Goal: Communication & Community: Answer question/provide support

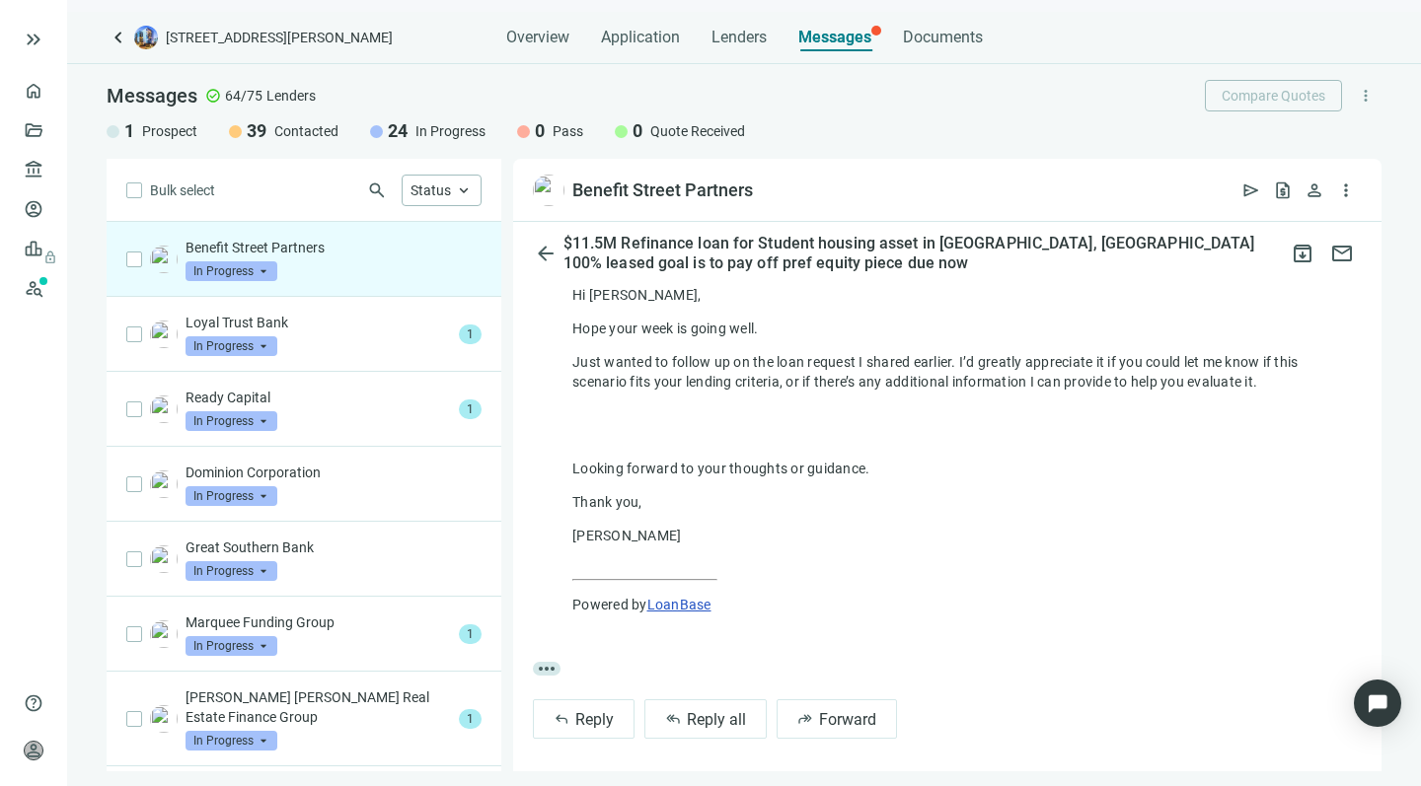
scroll to position [511, 0]
click at [587, 715] on span "Reply" at bounding box center [594, 720] width 38 height 19
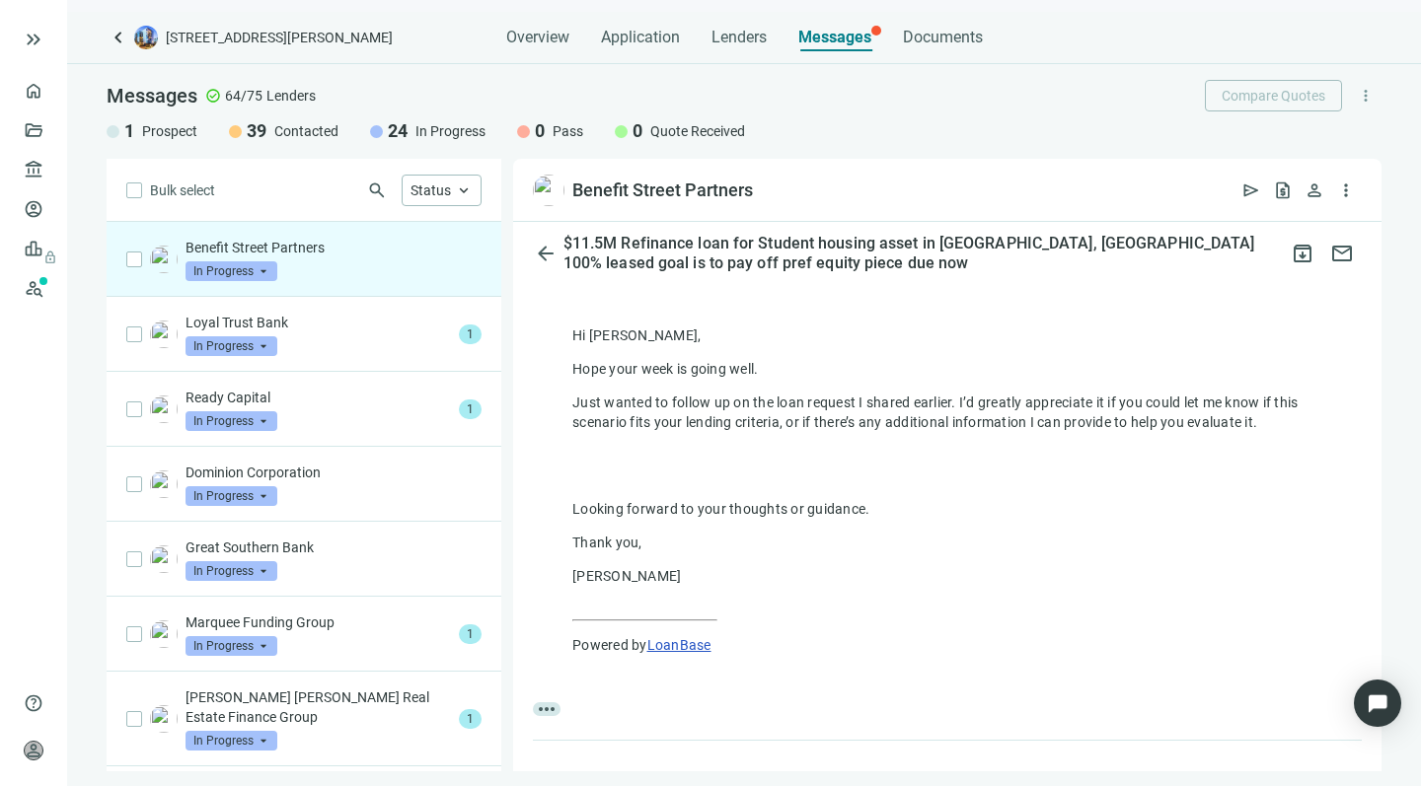
type textarea "**********"
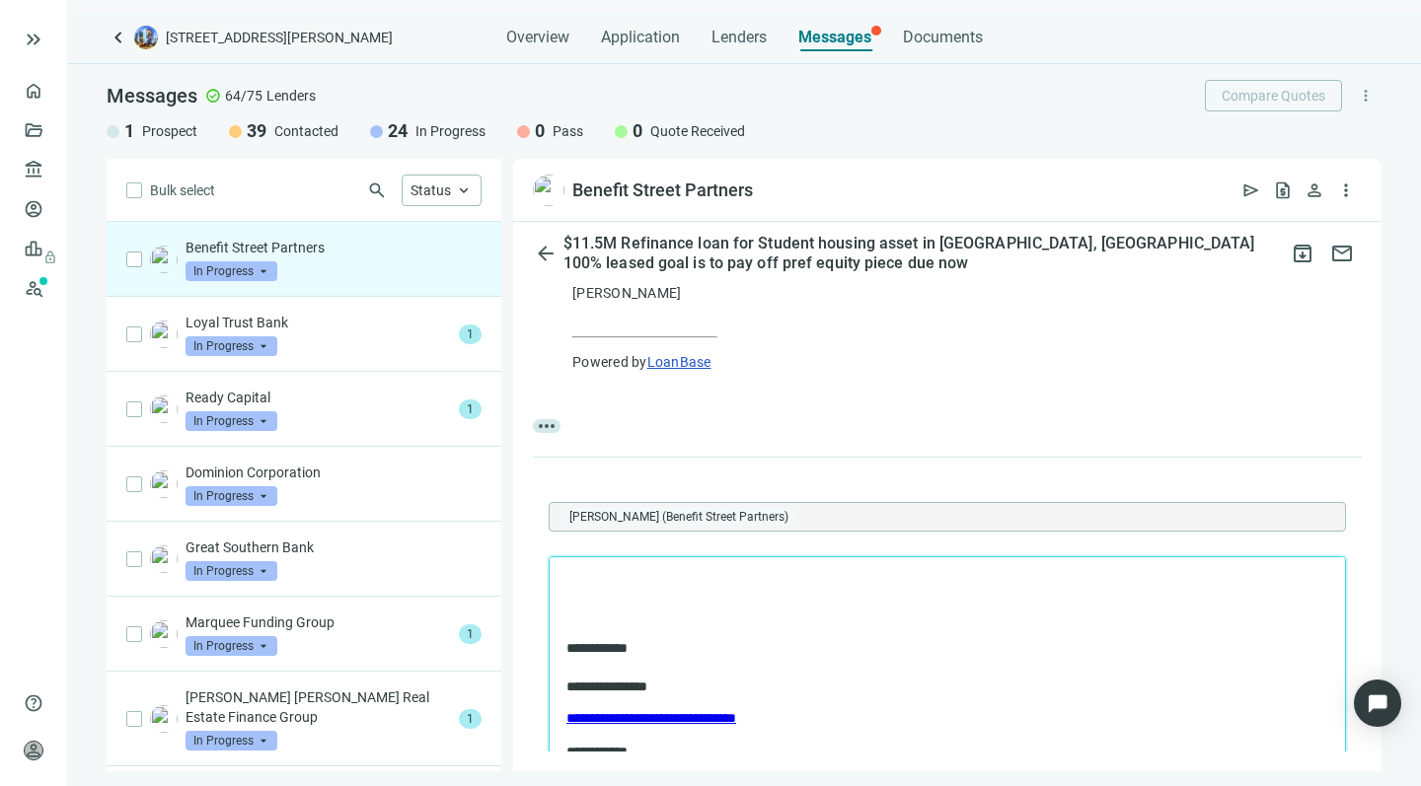
scroll to position [758, 0]
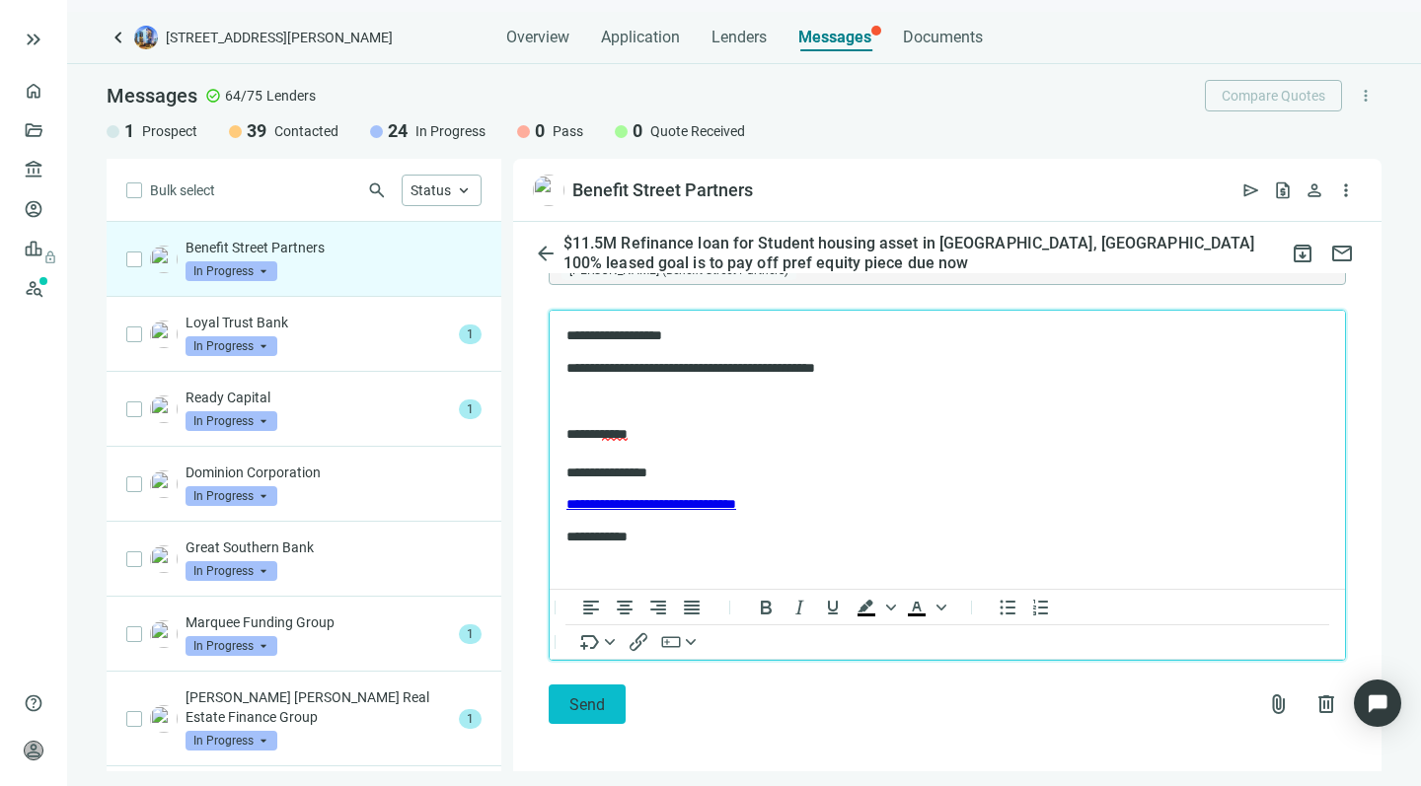
click at [575, 696] on span "Send" at bounding box center [587, 705] width 36 height 19
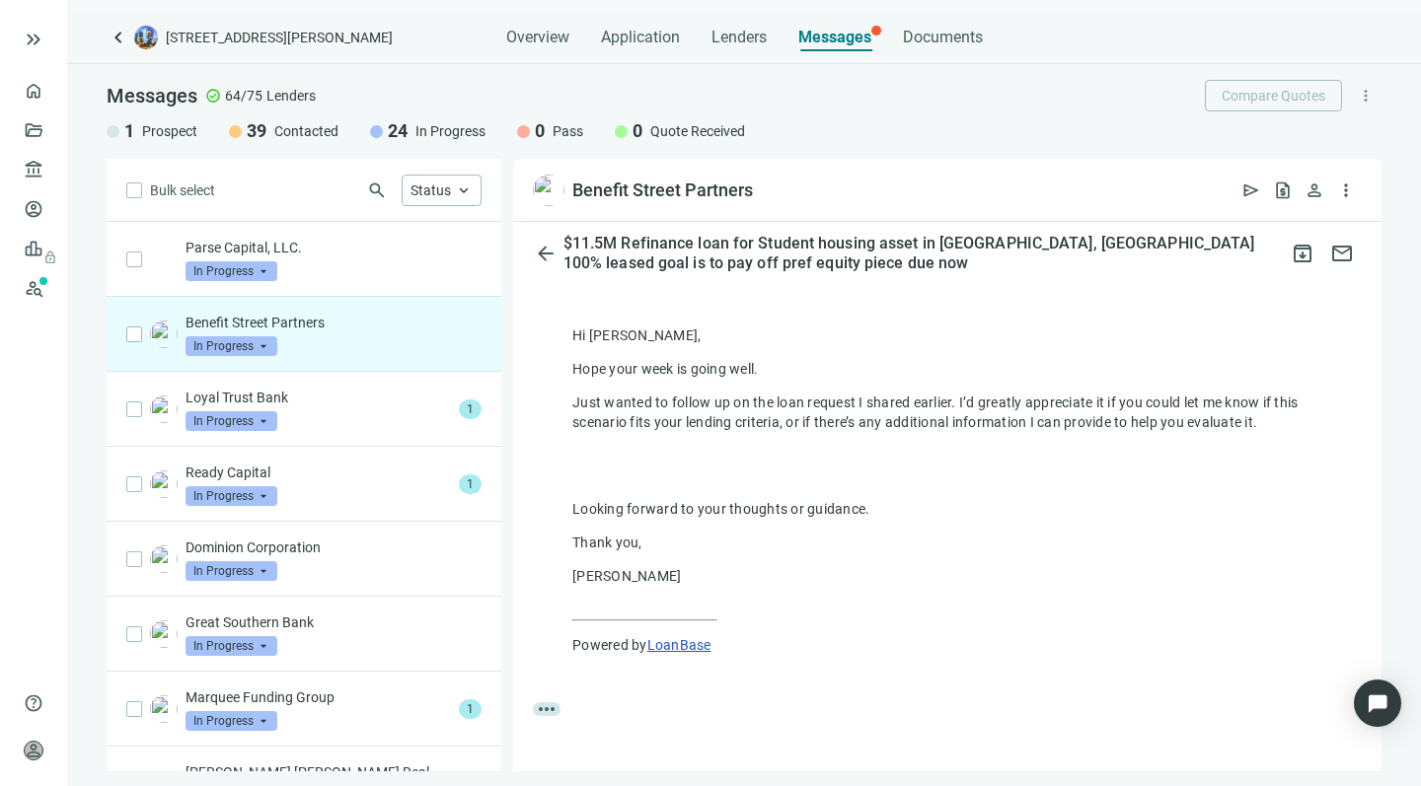
scroll to position [0, 0]
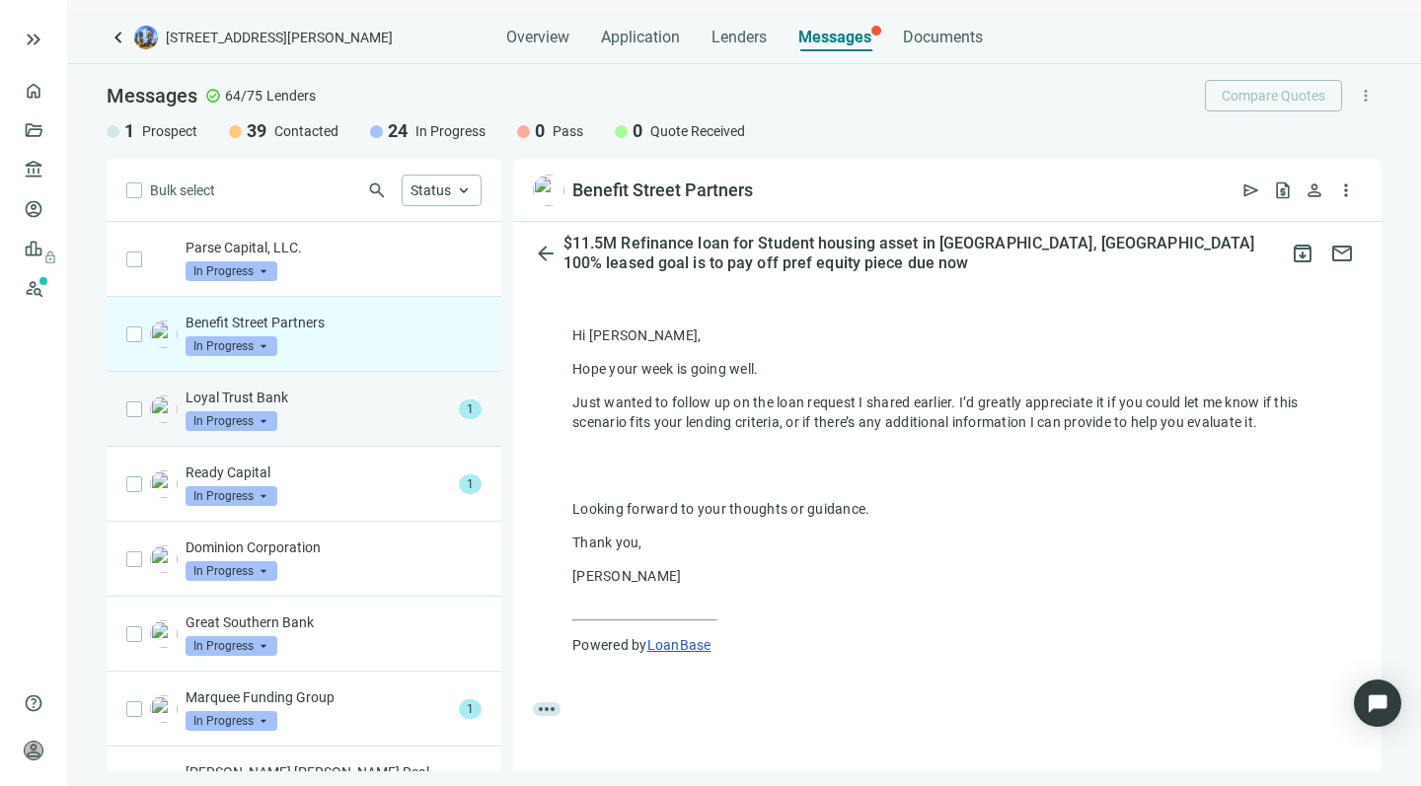
click at [346, 418] on div "Loyal Trust Bank In Progress arrow_drop_down" at bounding box center [317, 409] width 265 height 43
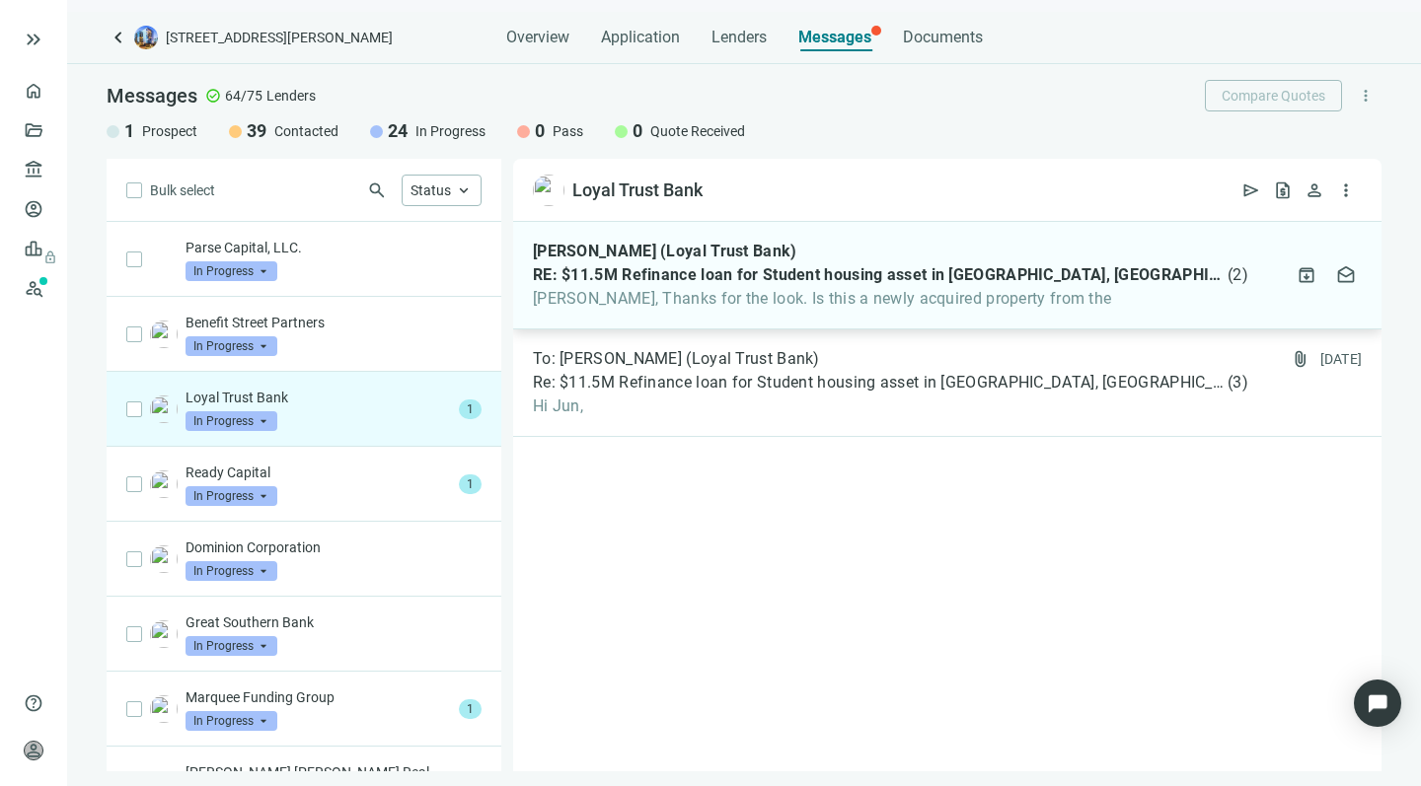
click at [679, 303] on span "Howard, Thanks for the look. Is this a newly acquired property from the" at bounding box center [890, 299] width 715 height 20
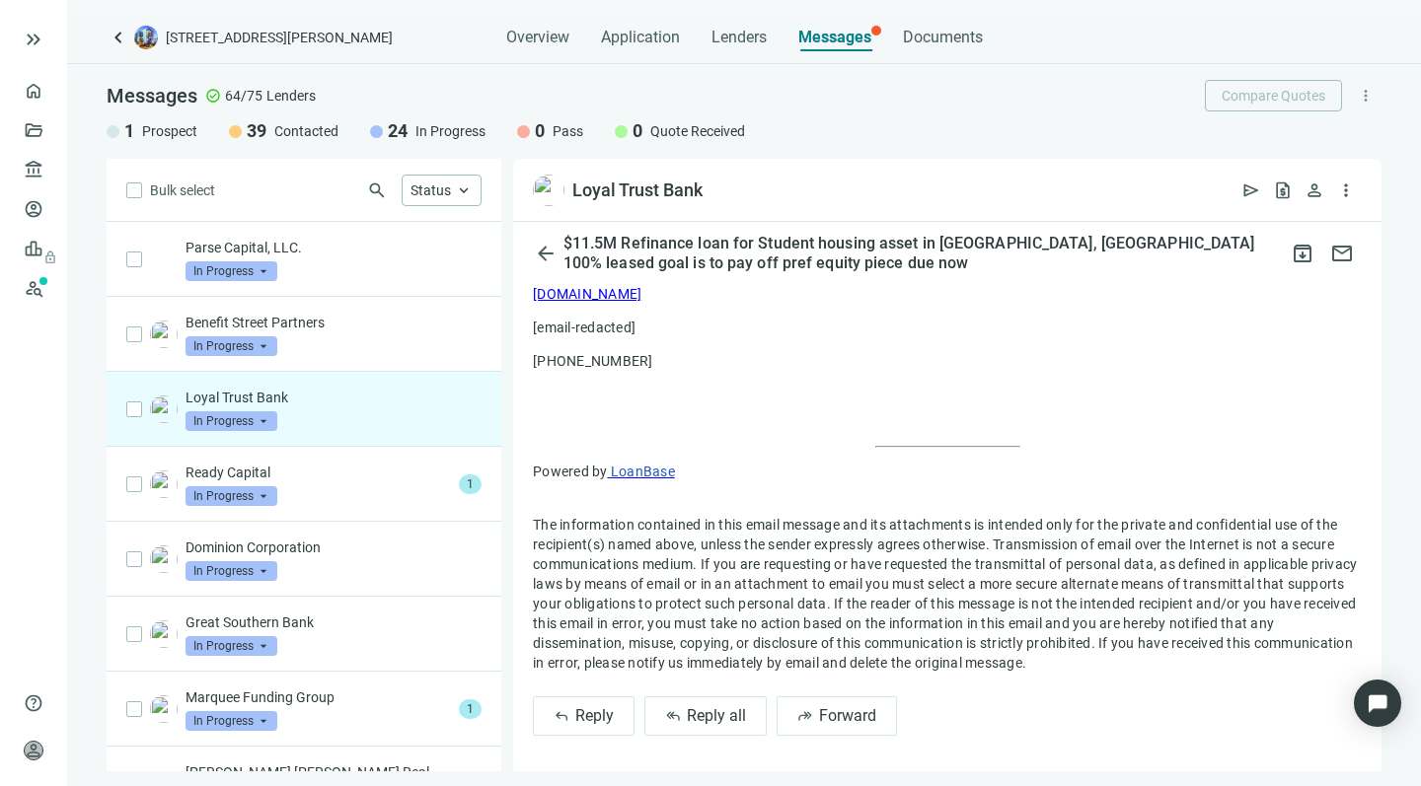
scroll to position [1775, 0]
click at [675, 710] on span "reply_all" at bounding box center [673, 718] width 16 height 16
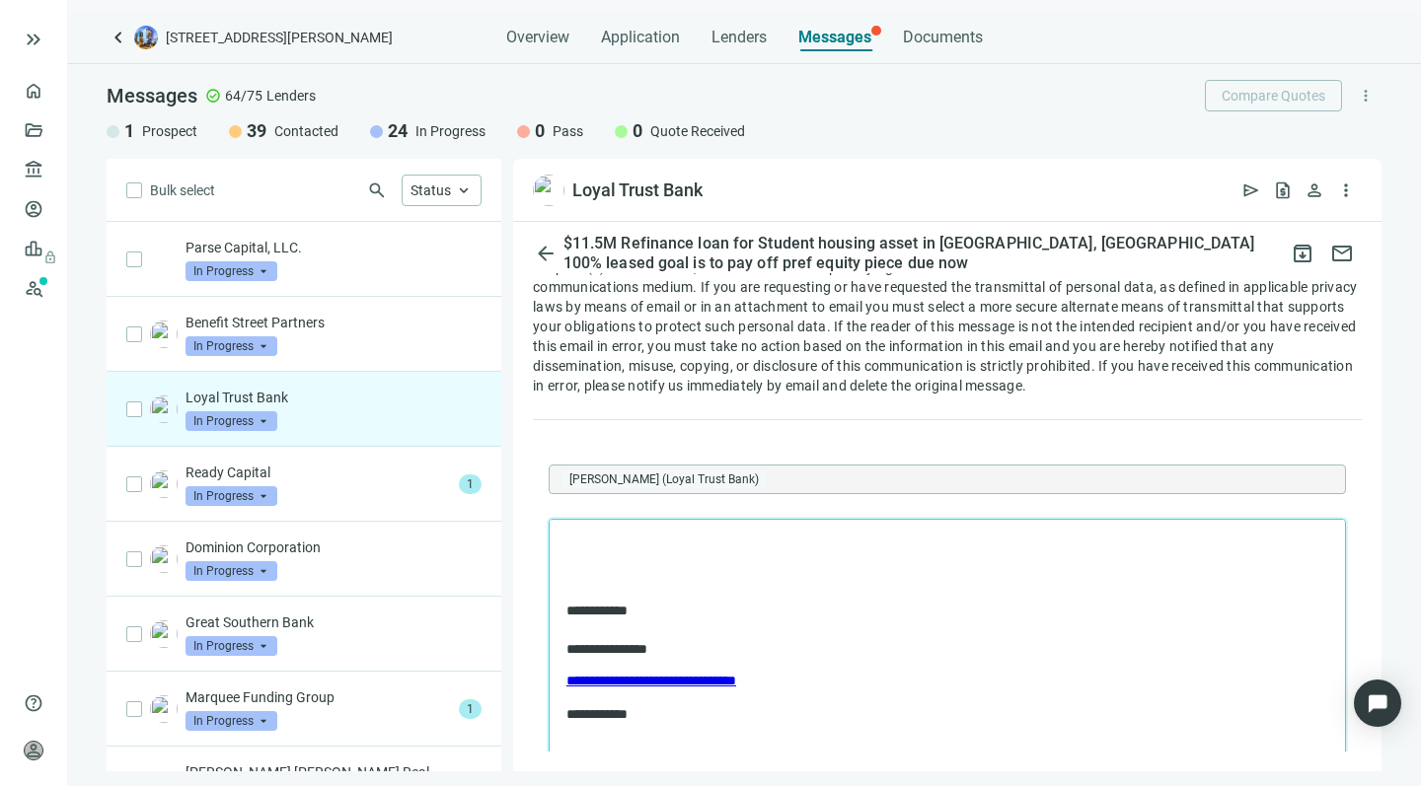
scroll to position [2060, 0]
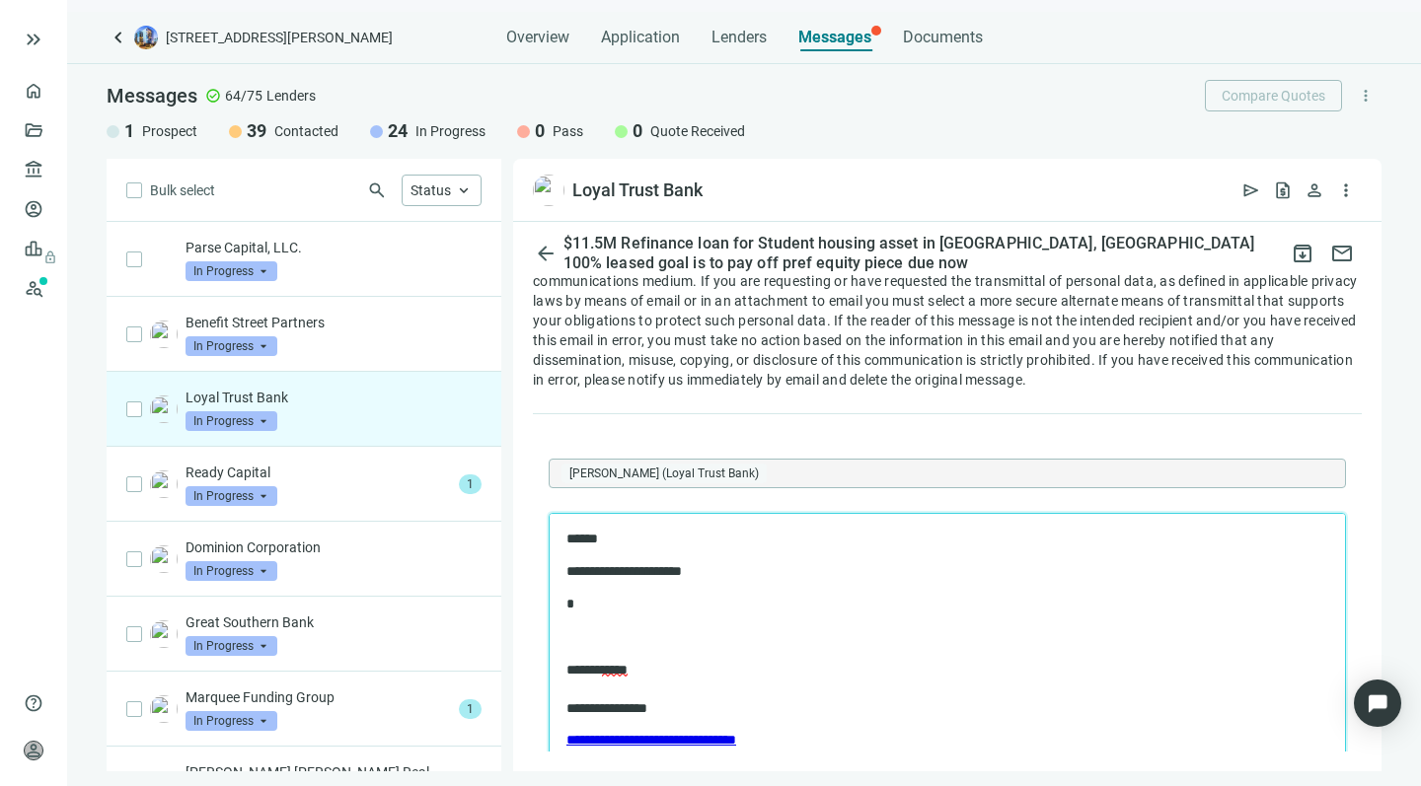
click at [607, 604] on p "*" at bounding box center [927, 603] width 722 height 19
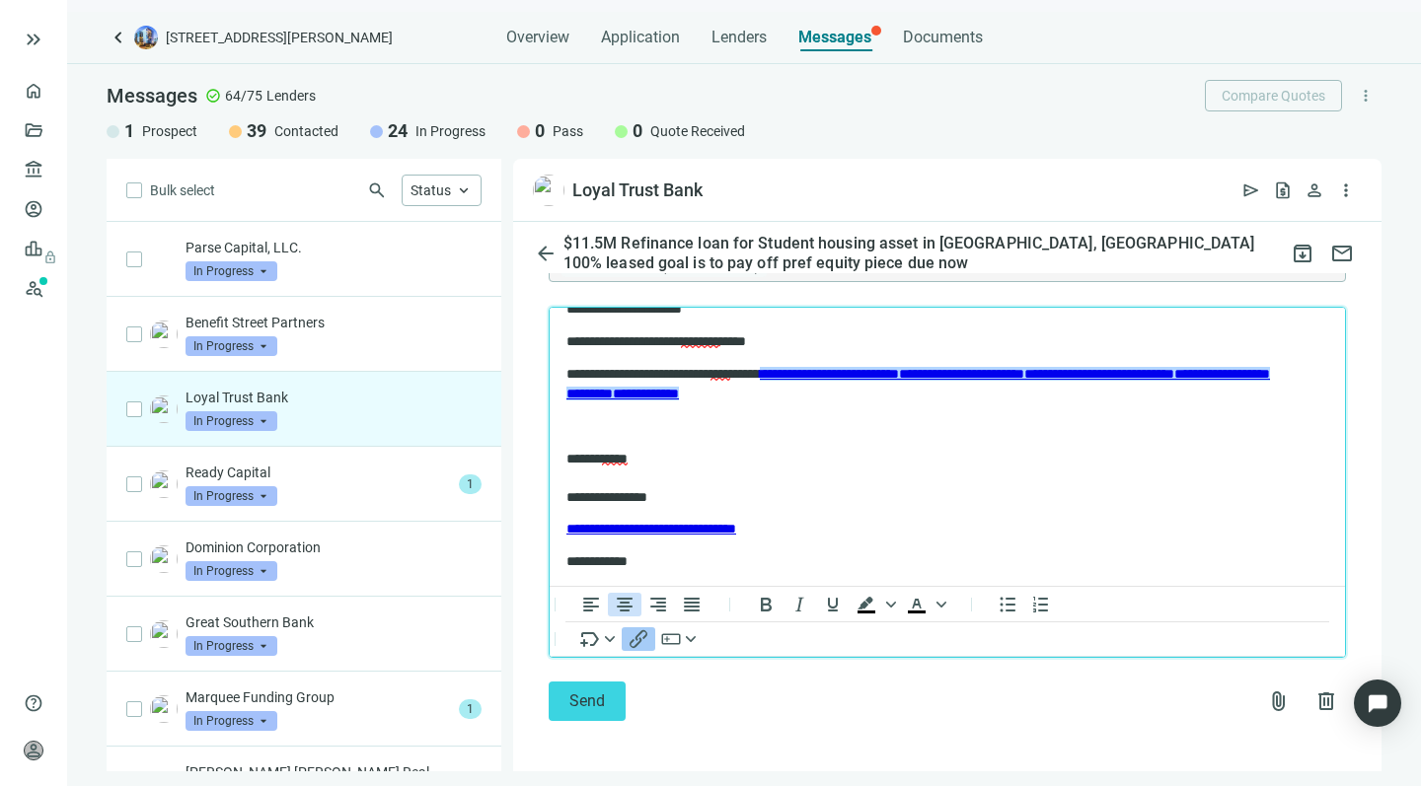
scroll to position [2265, 0]
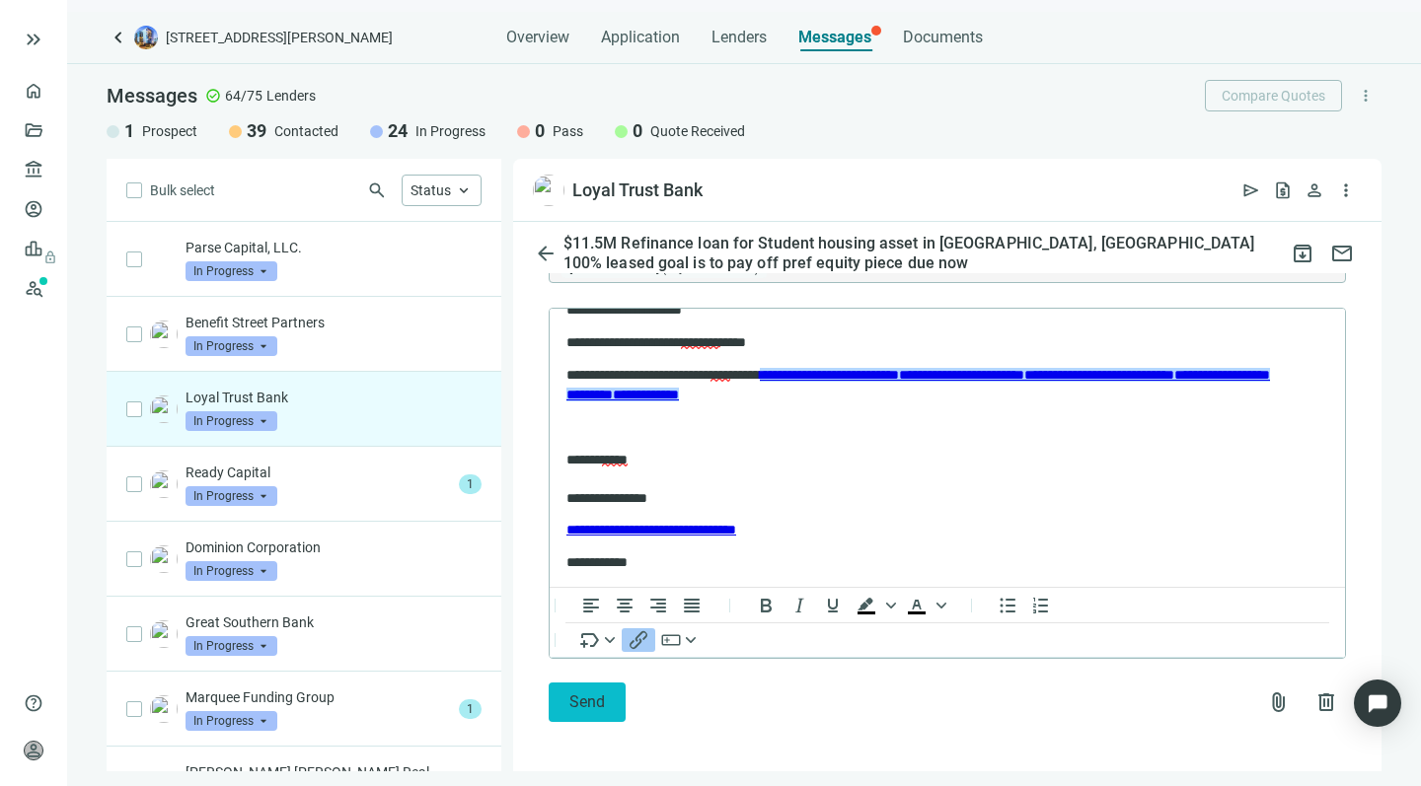
click at [565, 697] on button "Send" at bounding box center [587, 702] width 77 height 39
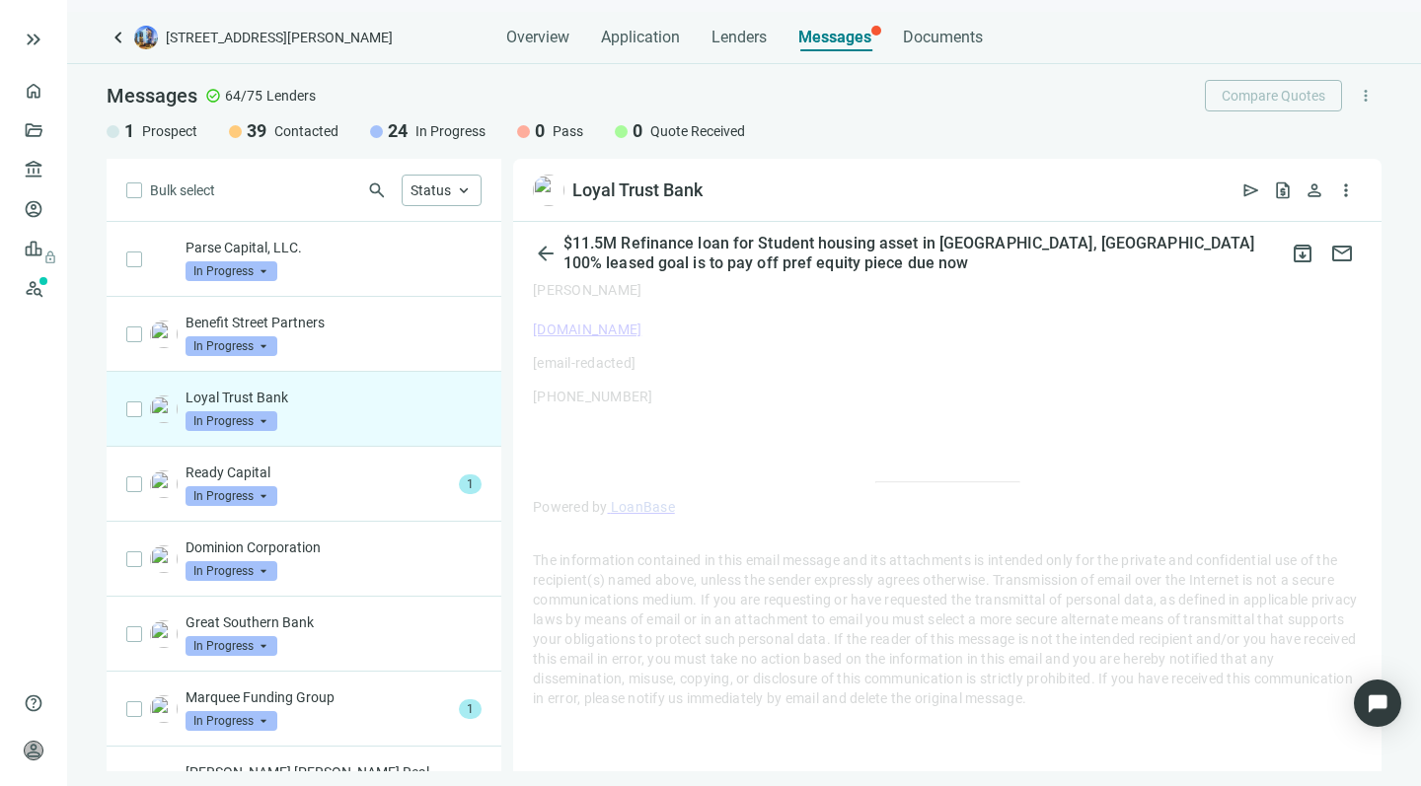
scroll to position [1736, 0]
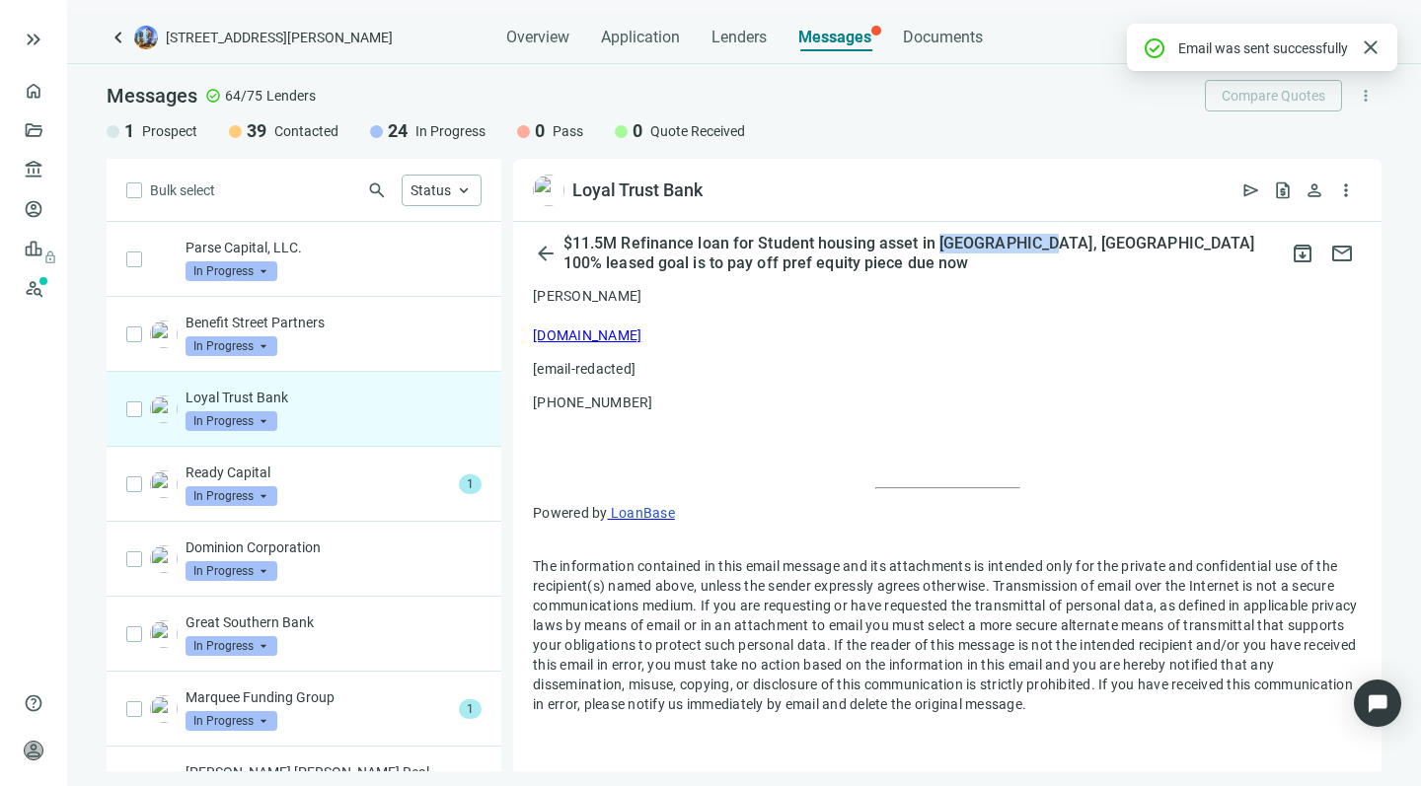
drag, startPoint x: 1034, startPoint y: 243, endPoint x: 941, endPoint y: 245, distance: 92.8
click at [941, 245] on div "$11.5M Refinance loan for Student housing asset in Milledgeville, GA 100% lease…" at bounding box center [920, 253] width 723 height 39
copy div "Milledgeville"
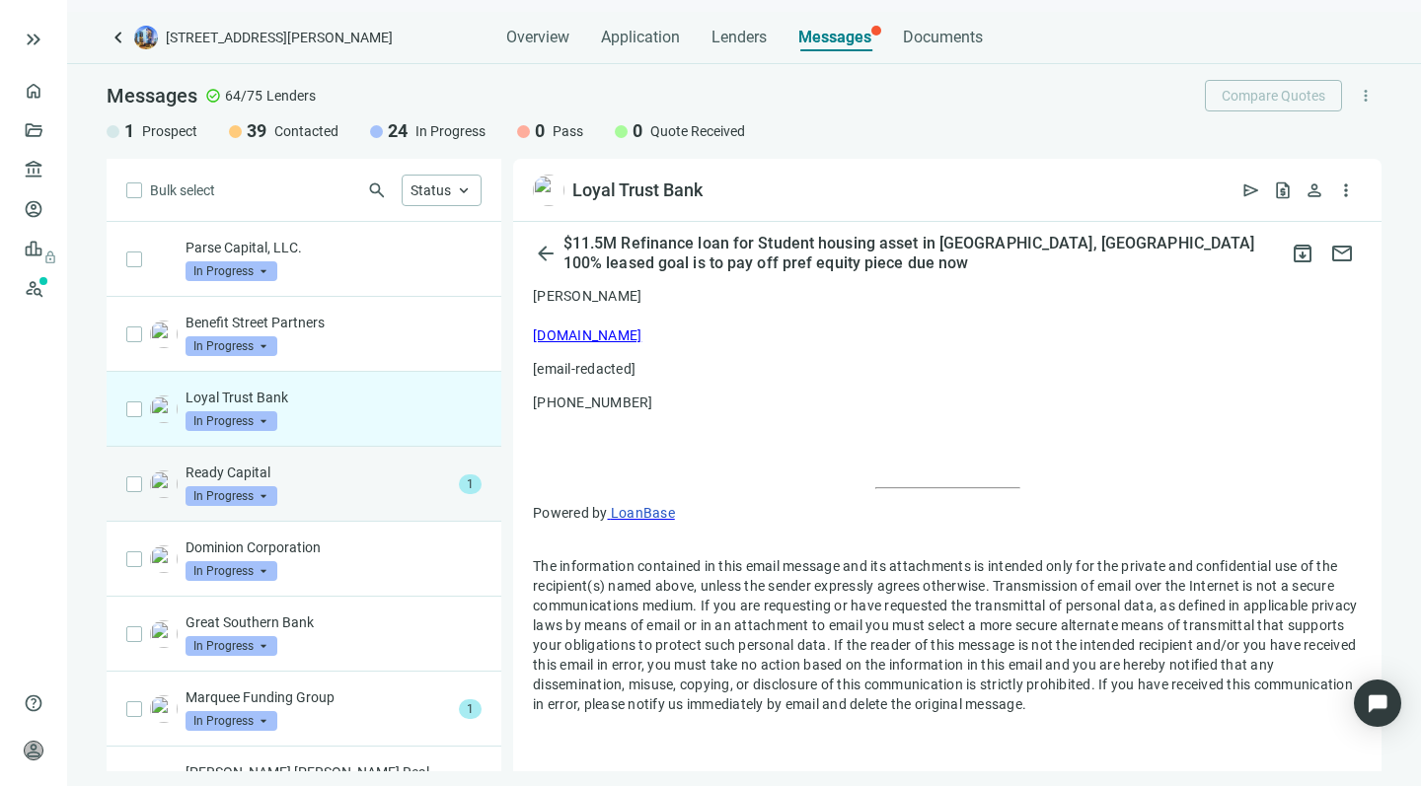
click at [314, 473] on p "Ready Capital" at bounding box center [317, 473] width 265 height 20
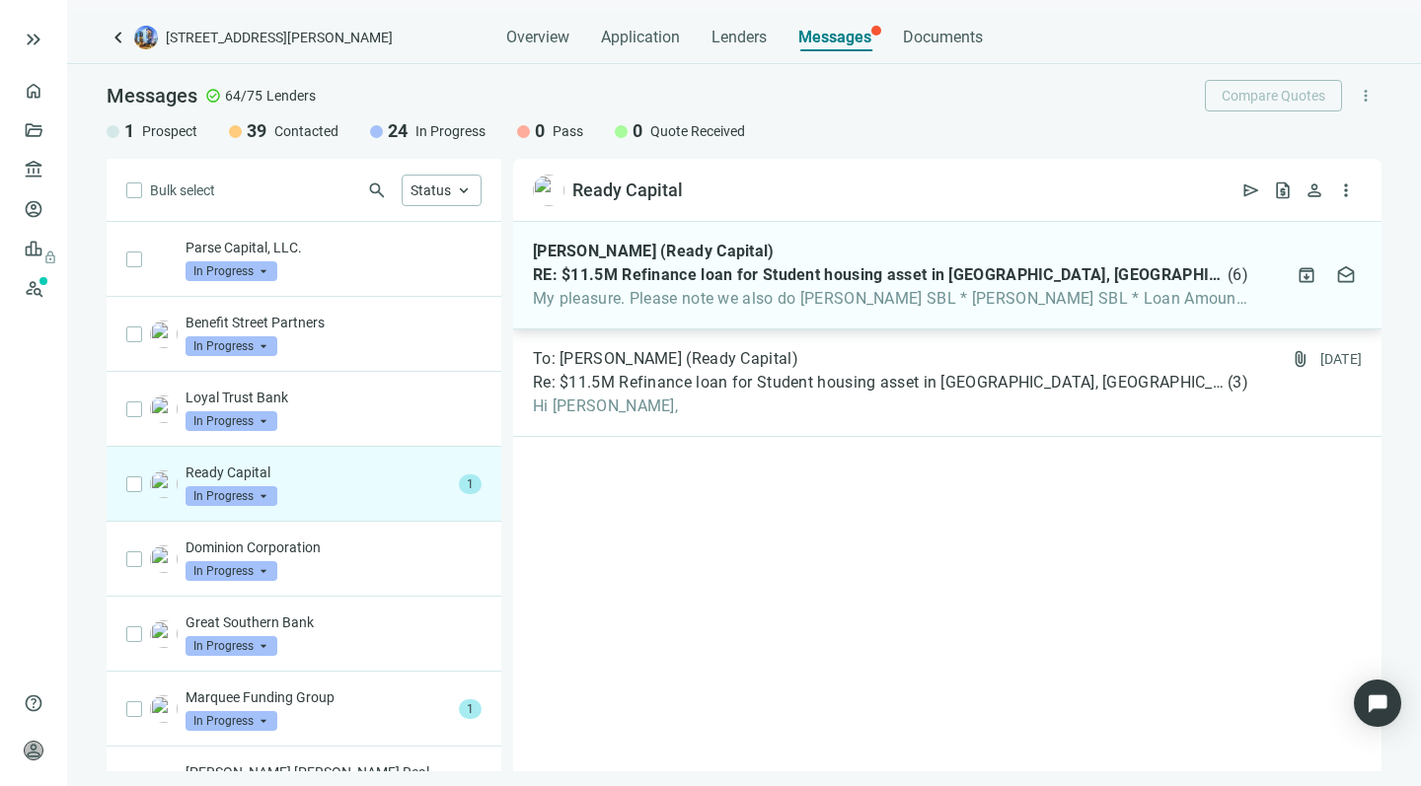
click at [701, 298] on span "My pleasure. Please note we also do Freddie Mac SBL * Freddie SBL * Loan Amounts" at bounding box center [890, 299] width 715 height 20
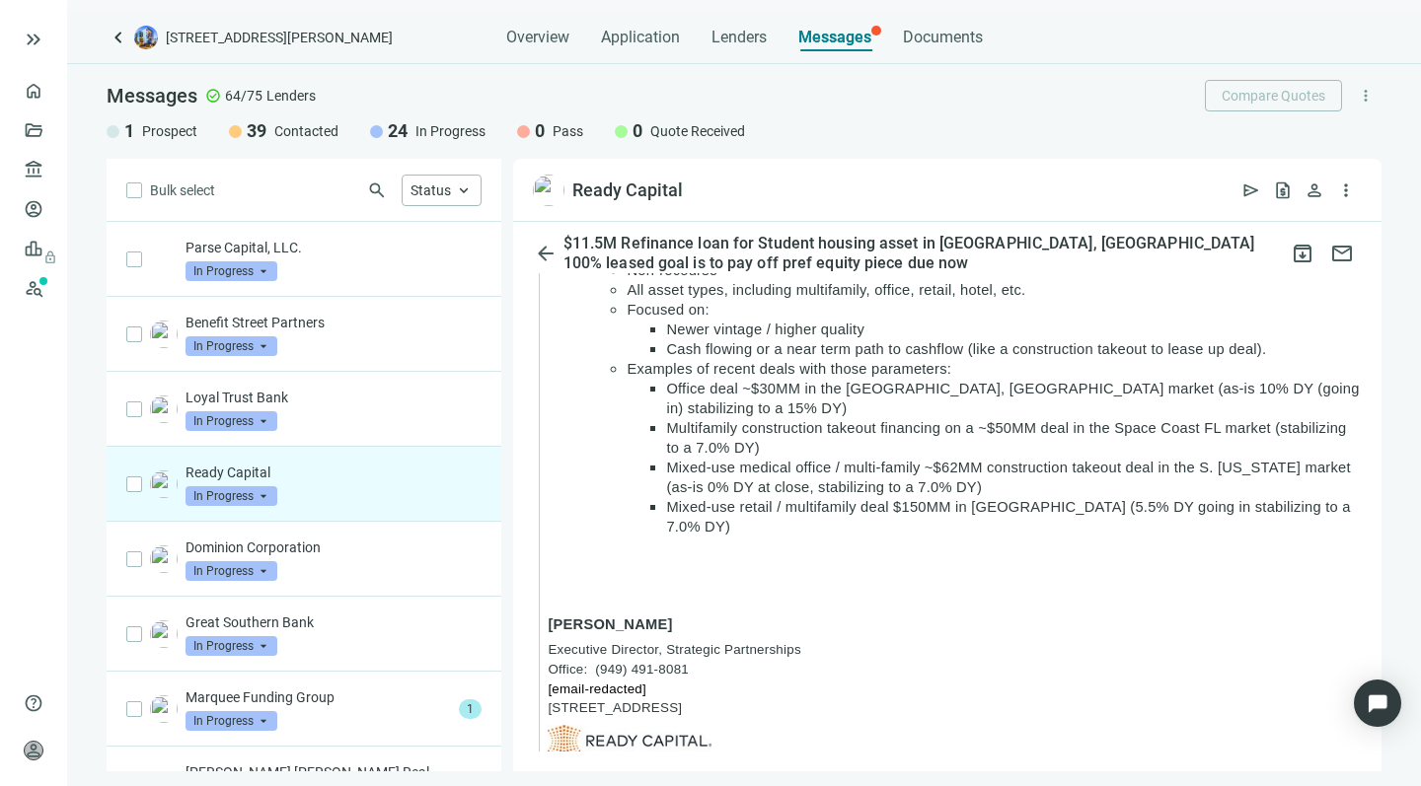
scroll to position [1685, 0]
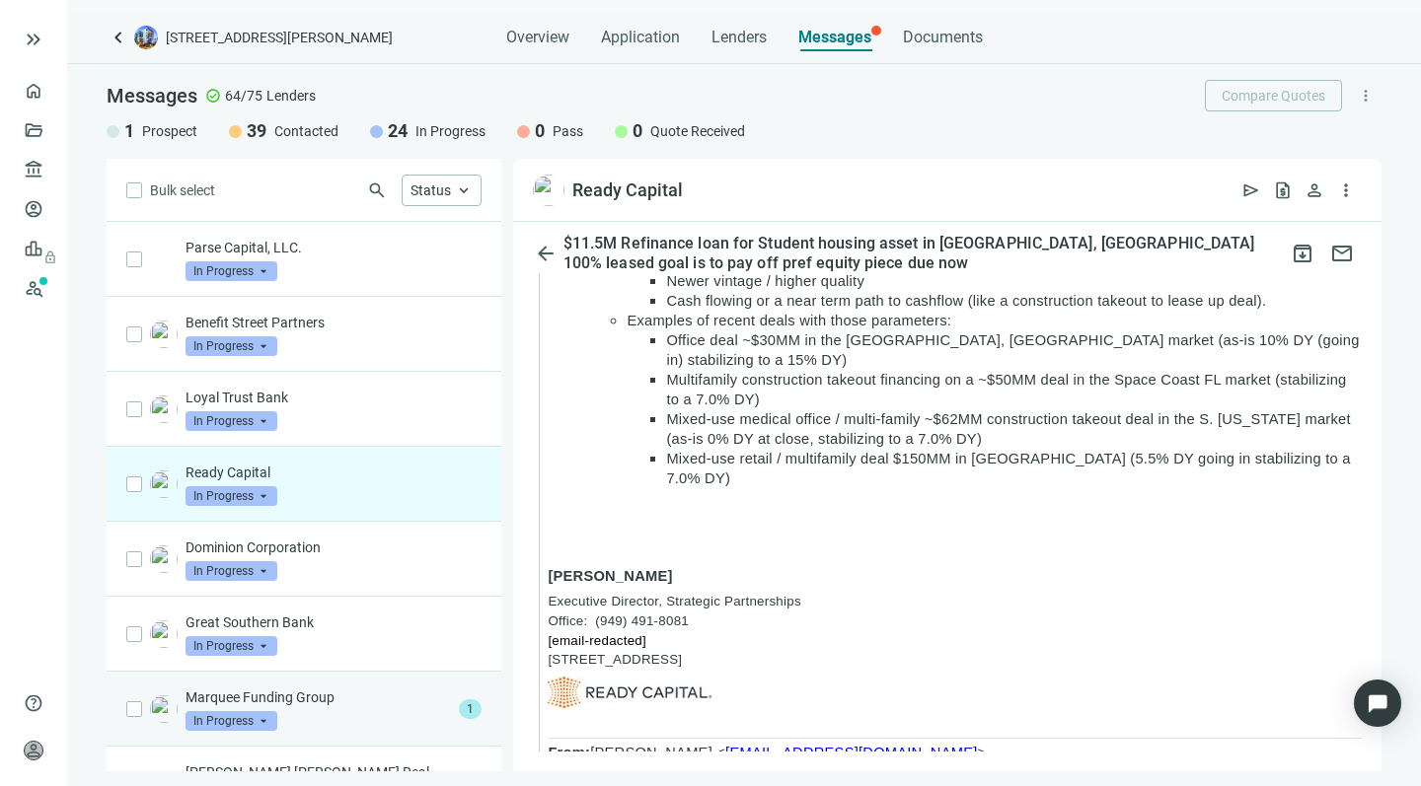
click at [361, 707] on div "Marquee Funding Group In Progress arrow_drop_down" at bounding box center [317, 709] width 265 height 43
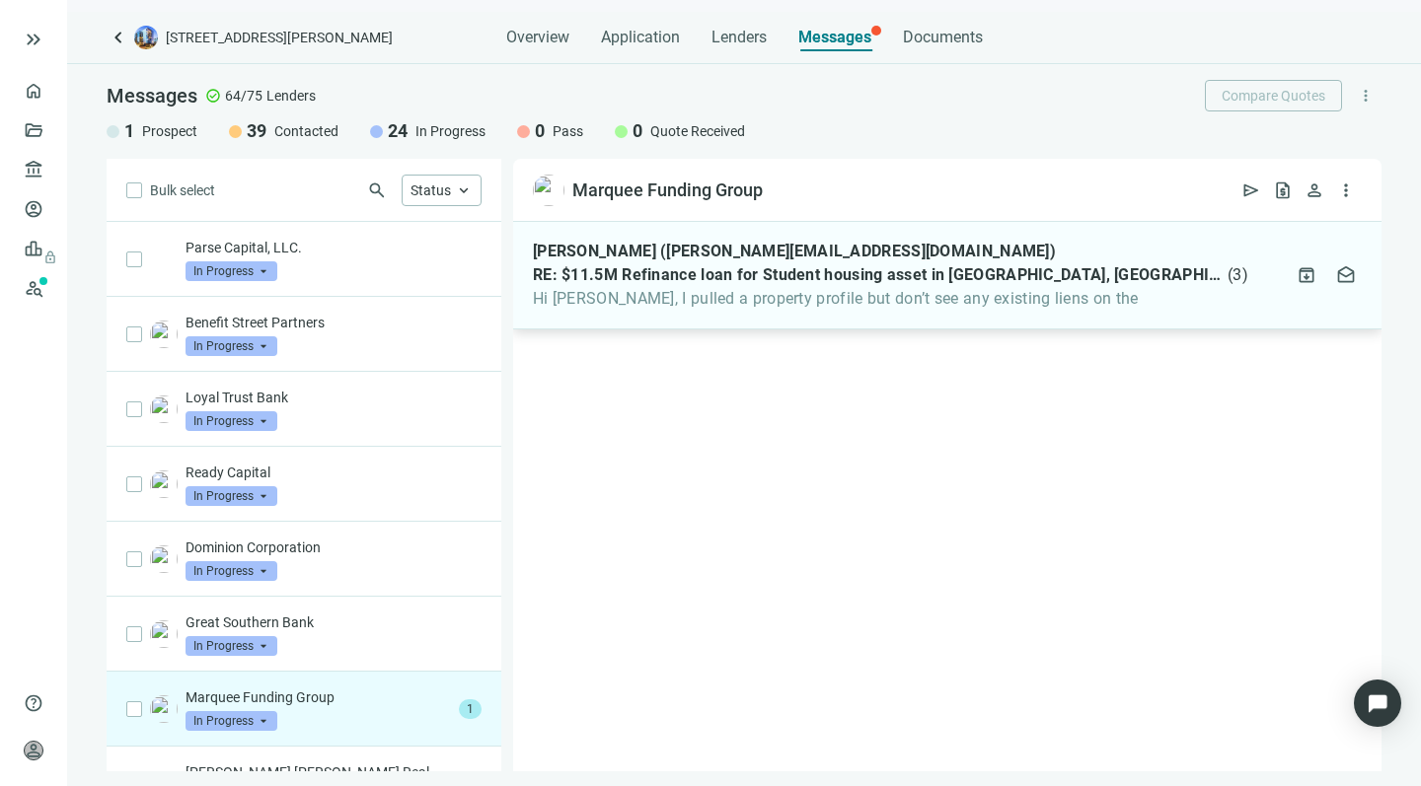
click at [764, 297] on span "Hi Howard, I pulled a property profile but don’t see any existing liens on the" at bounding box center [890, 299] width 715 height 20
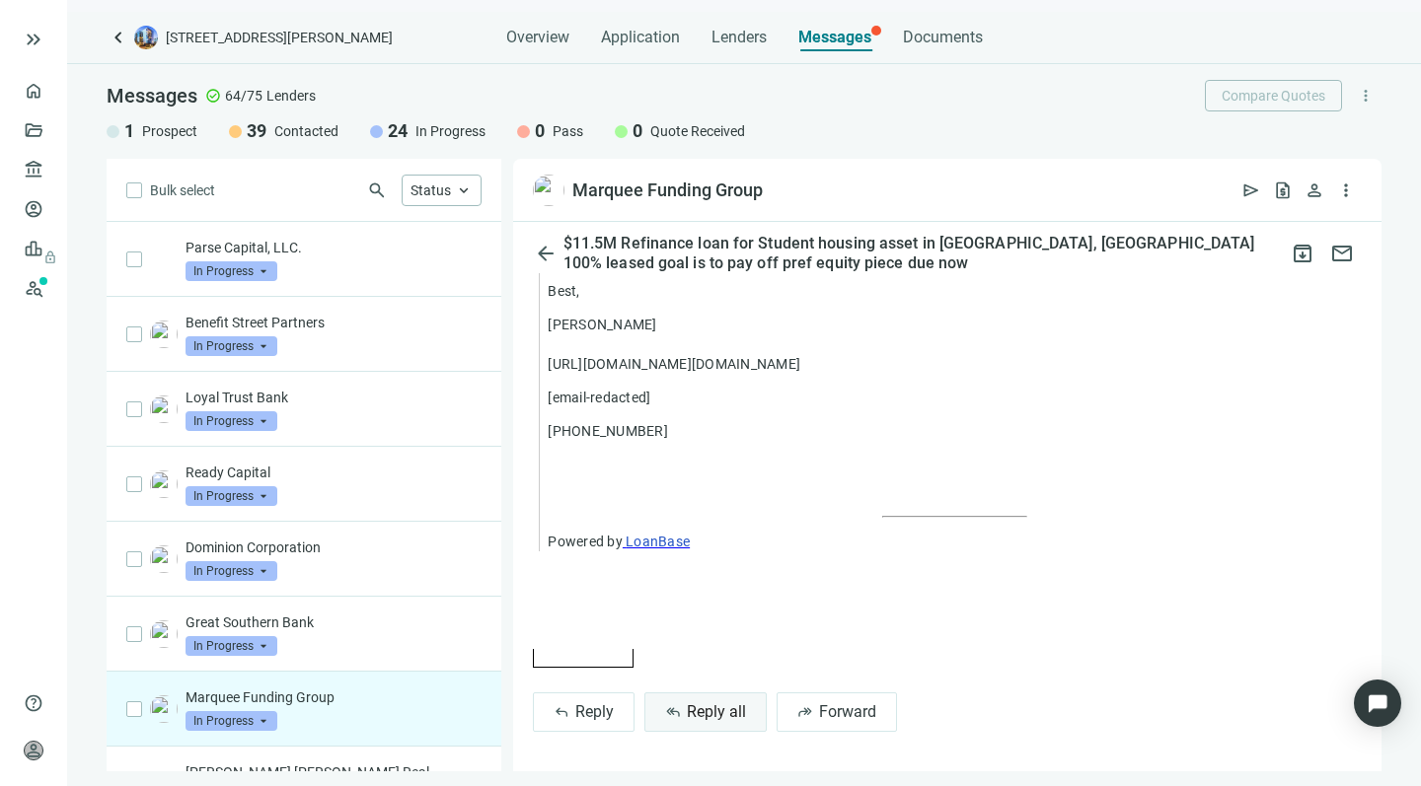
click at [682, 694] on button "reply_all Reply all" at bounding box center [705, 712] width 122 height 39
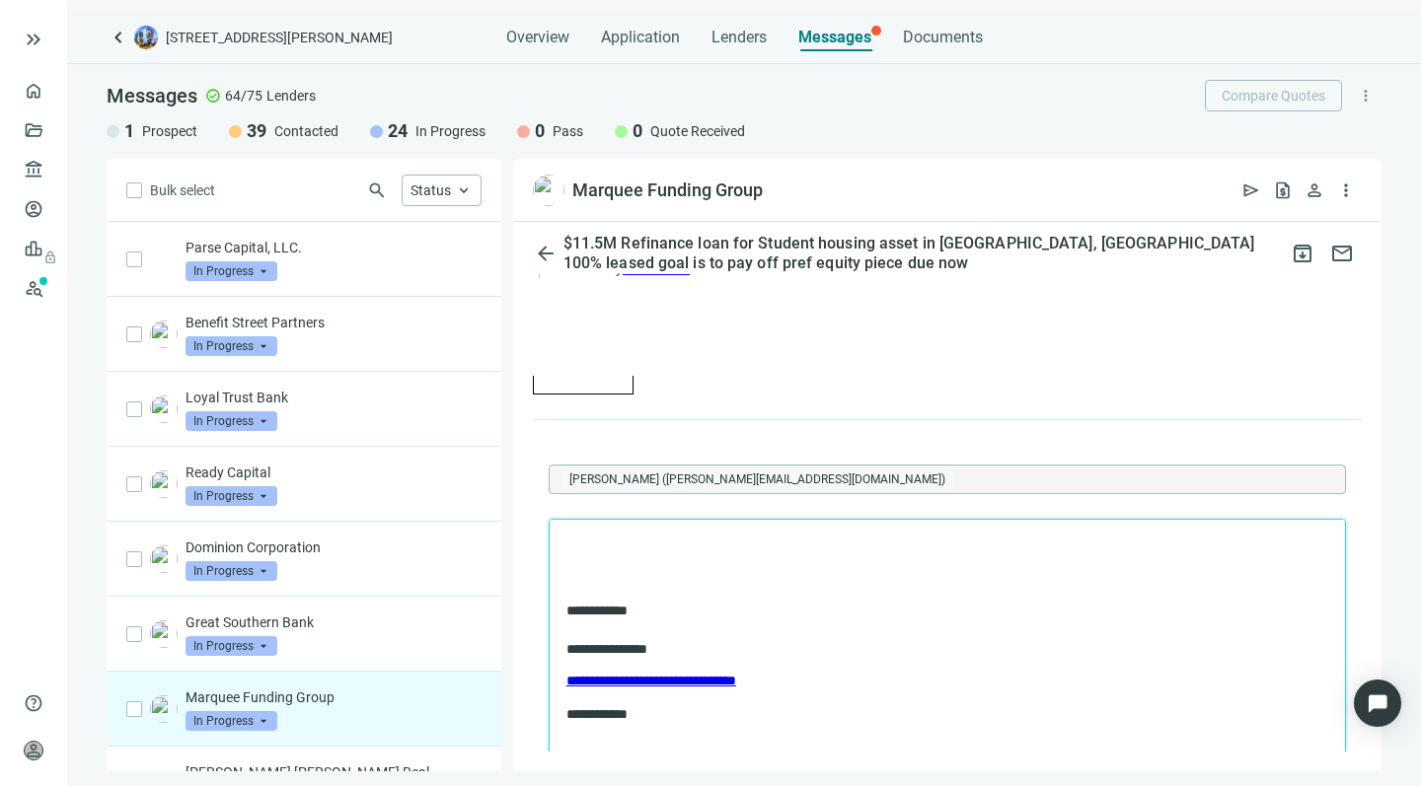
scroll to position [2370, 3]
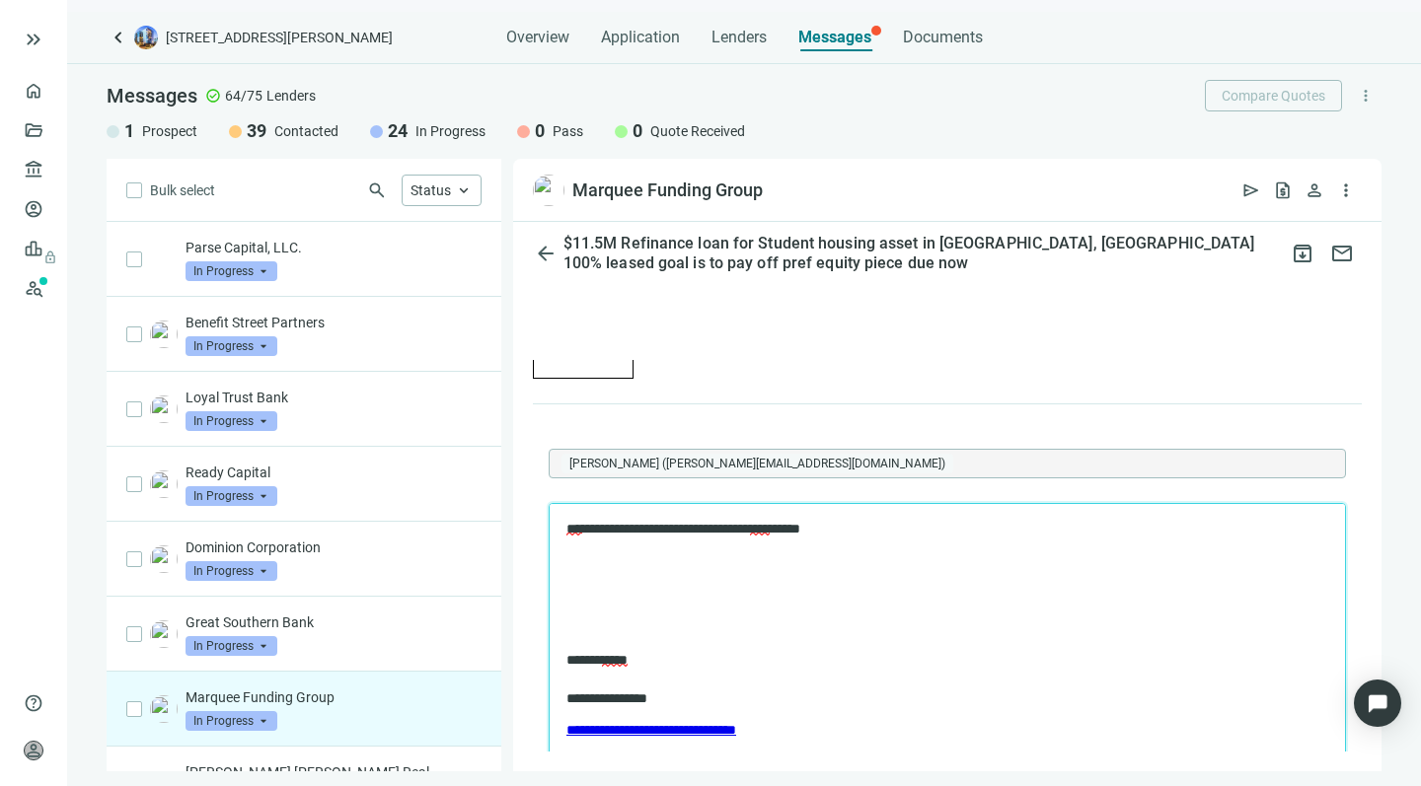
click at [575, 581] on body "**********" at bounding box center [947, 646] width 764 height 254
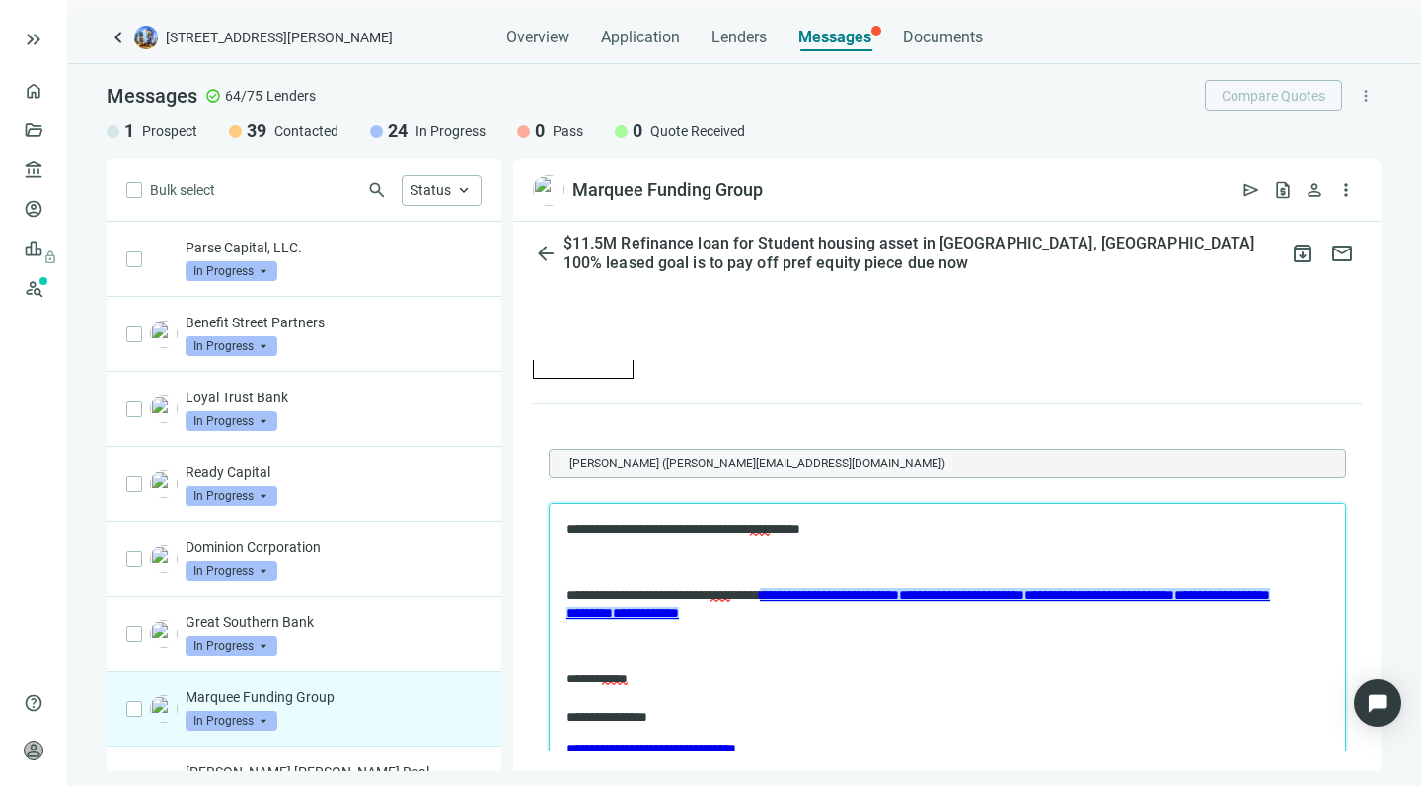
click at [953, 661] on body "**********" at bounding box center [947, 655] width 764 height 272
click at [926, 613] on link "**********" at bounding box center [918, 604] width 704 height 34
click at [858, 615] on link "**********" at bounding box center [918, 604] width 704 height 34
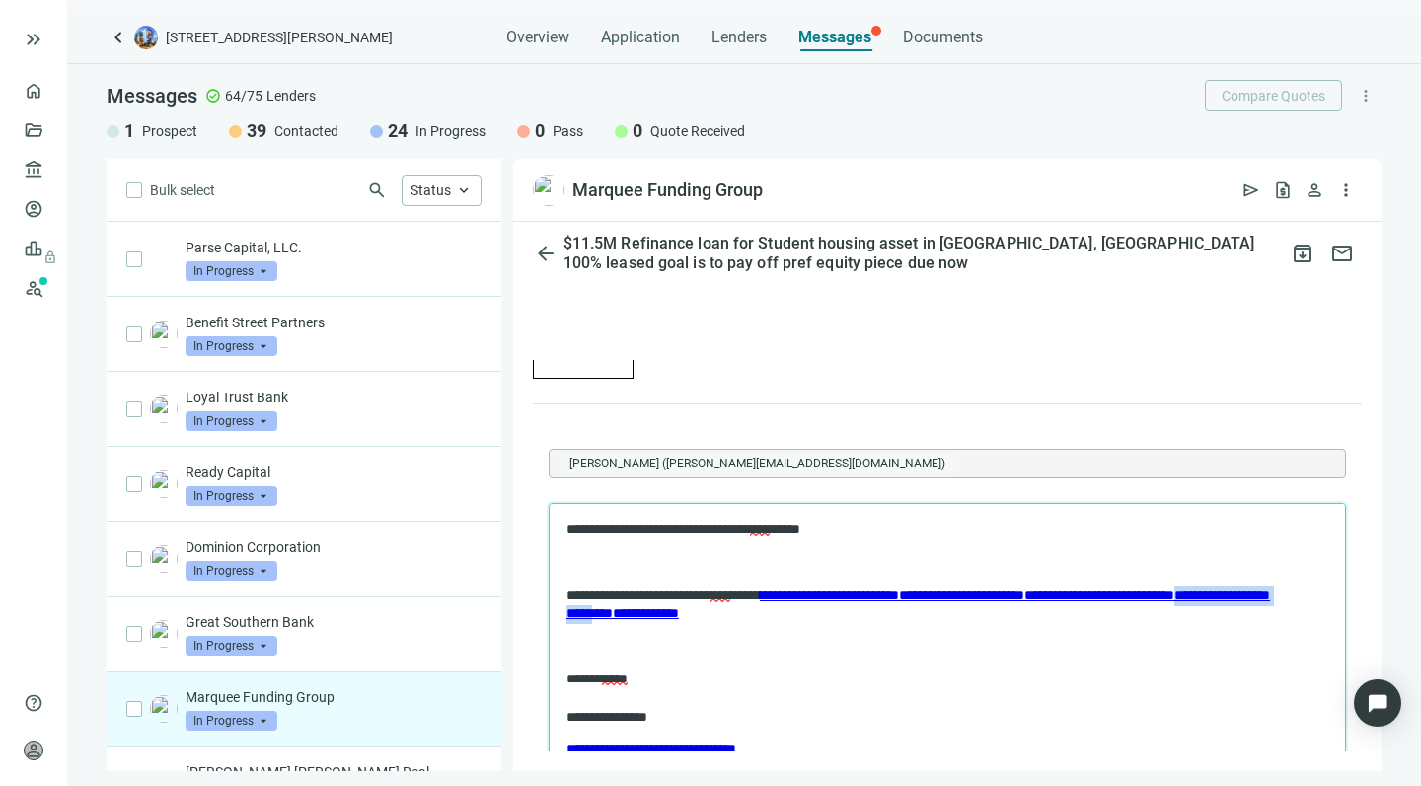
click at [859, 528] on p "**********" at bounding box center [927, 528] width 722 height 19
click at [903, 530] on p "**********" at bounding box center [927, 528] width 722 height 19
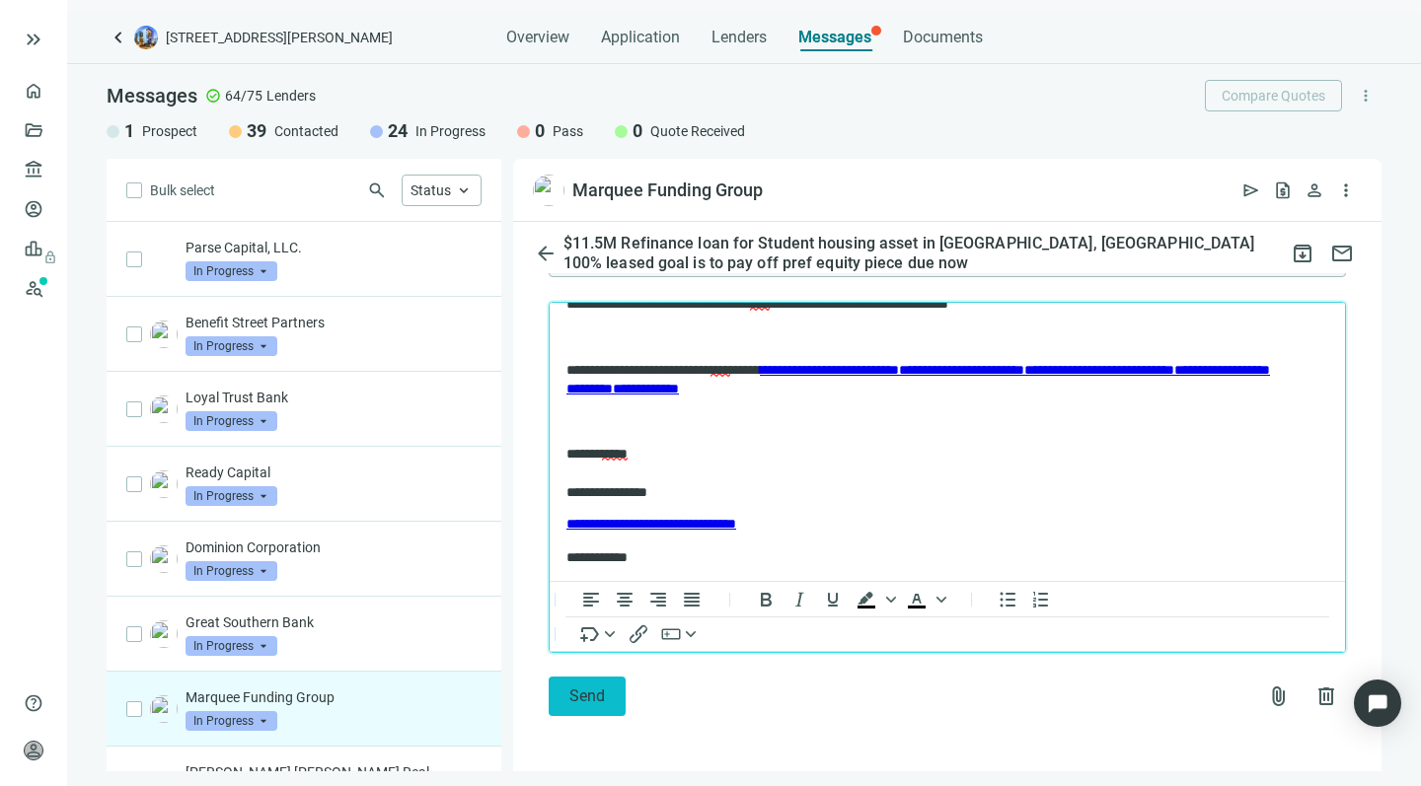
click at [576, 687] on span "Send" at bounding box center [587, 696] width 36 height 19
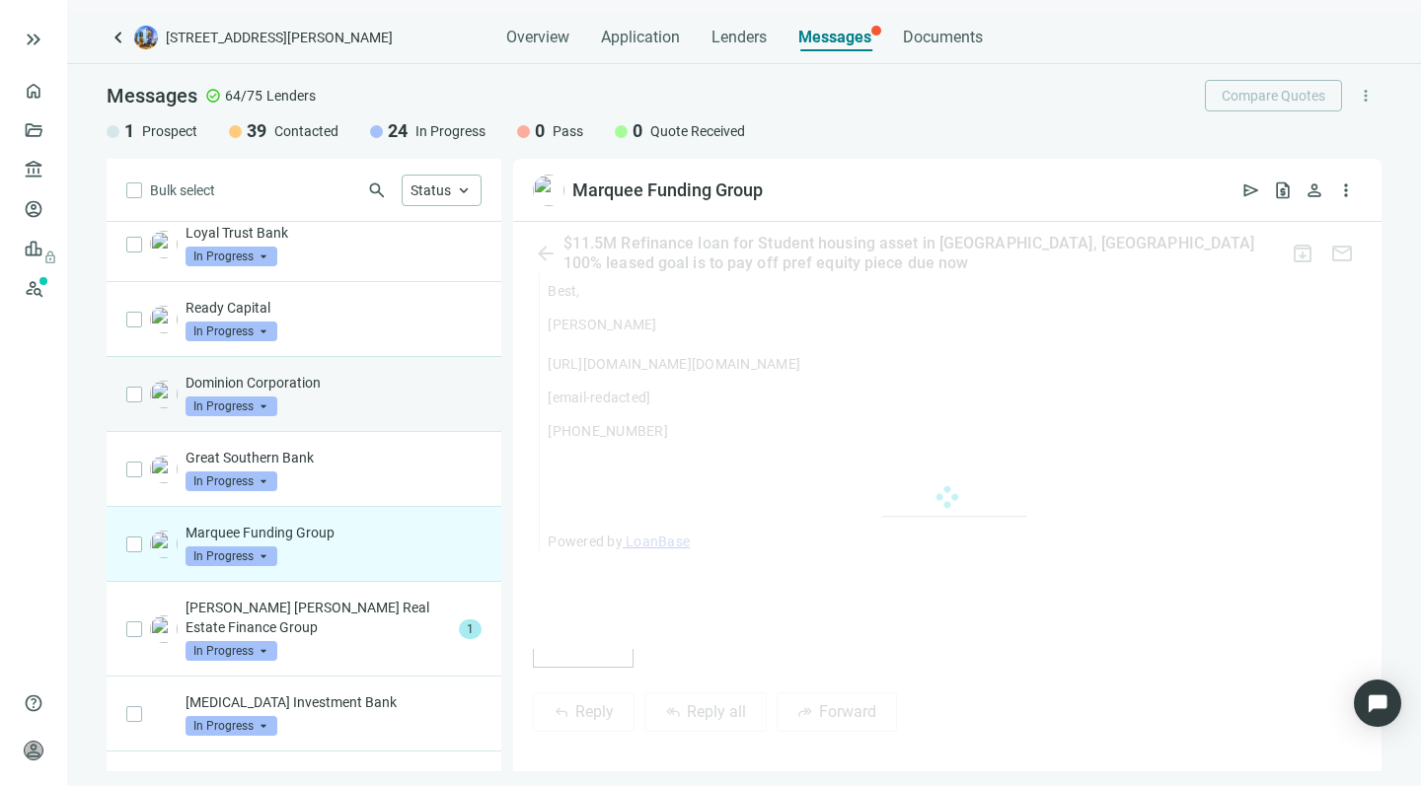
scroll to position [194, 0]
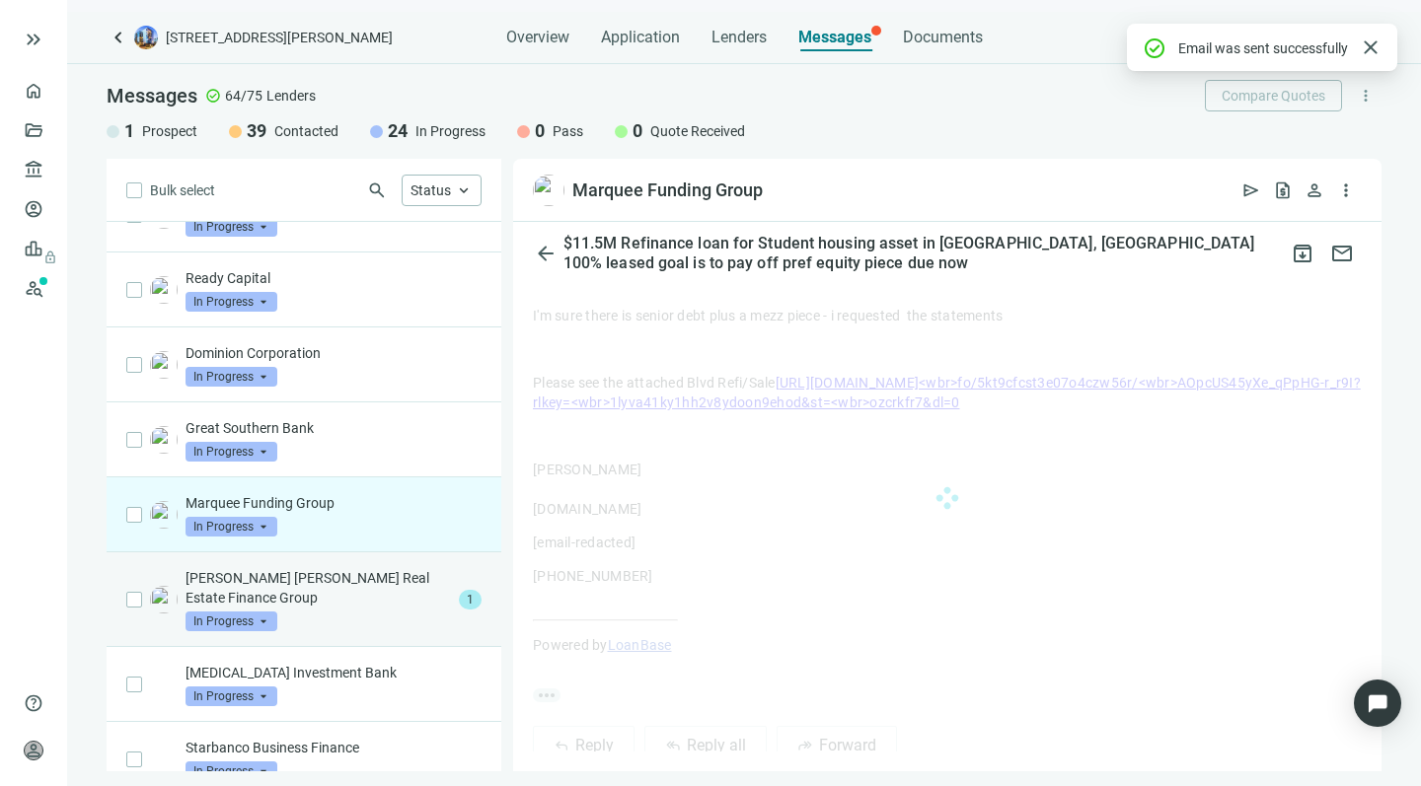
click at [350, 601] on p "John Hancock Real Estate Finance Group" at bounding box center [317, 587] width 265 height 39
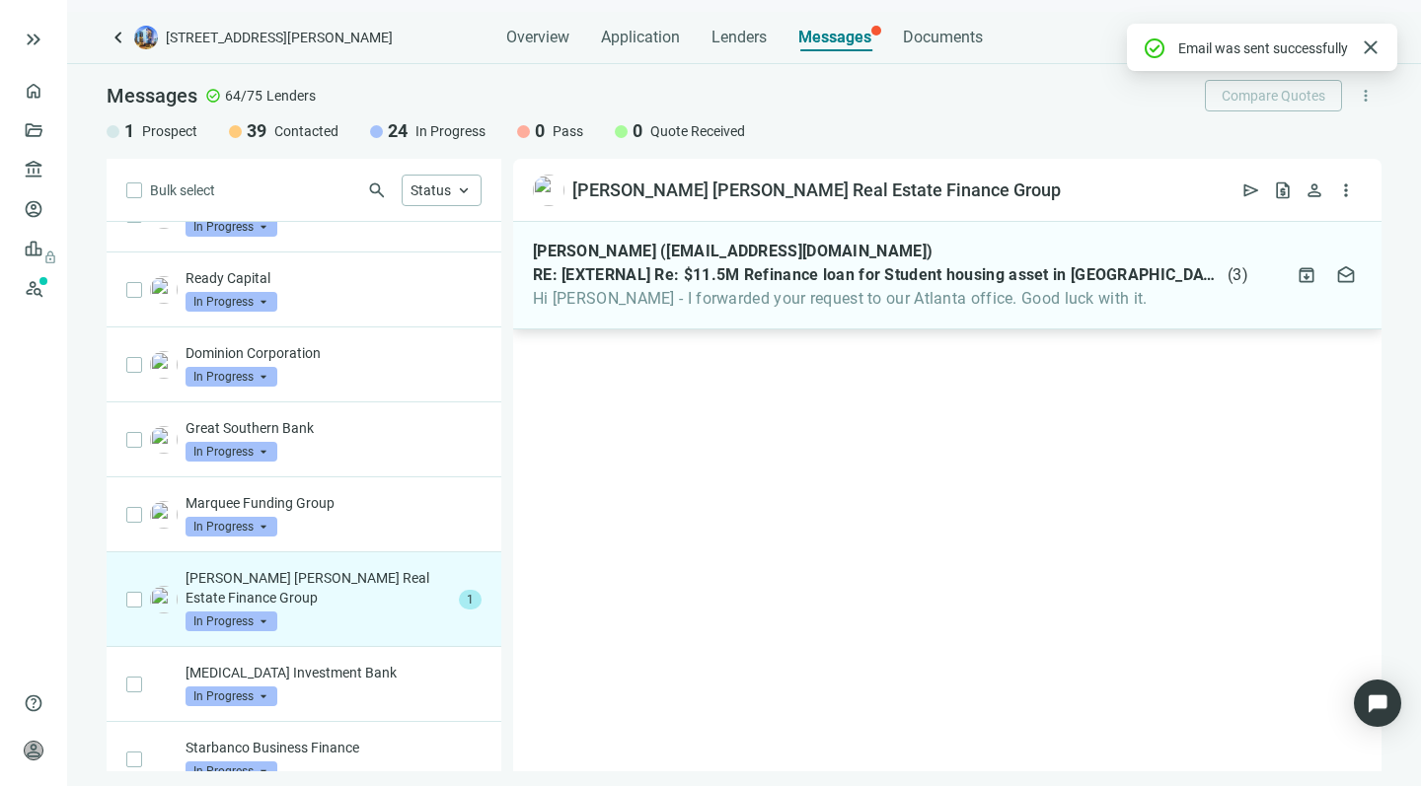
click at [728, 302] on span "Hi Howard - I forwarded your request to our Atlanta office. Good luck with it." at bounding box center [890, 299] width 715 height 20
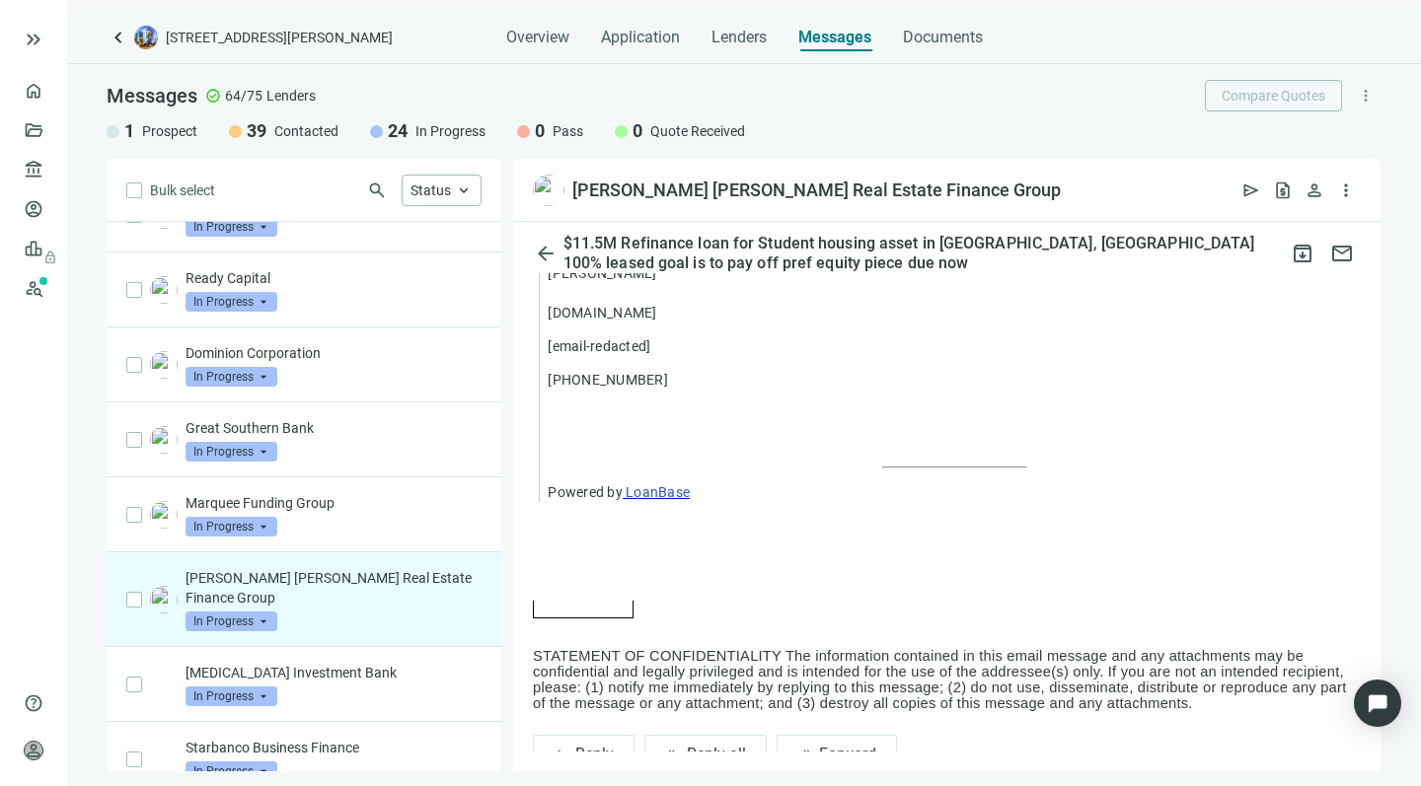
scroll to position [2218, 0]
click at [682, 736] on button "reply_all Reply all" at bounding box center [705, 755] width 122 height 39
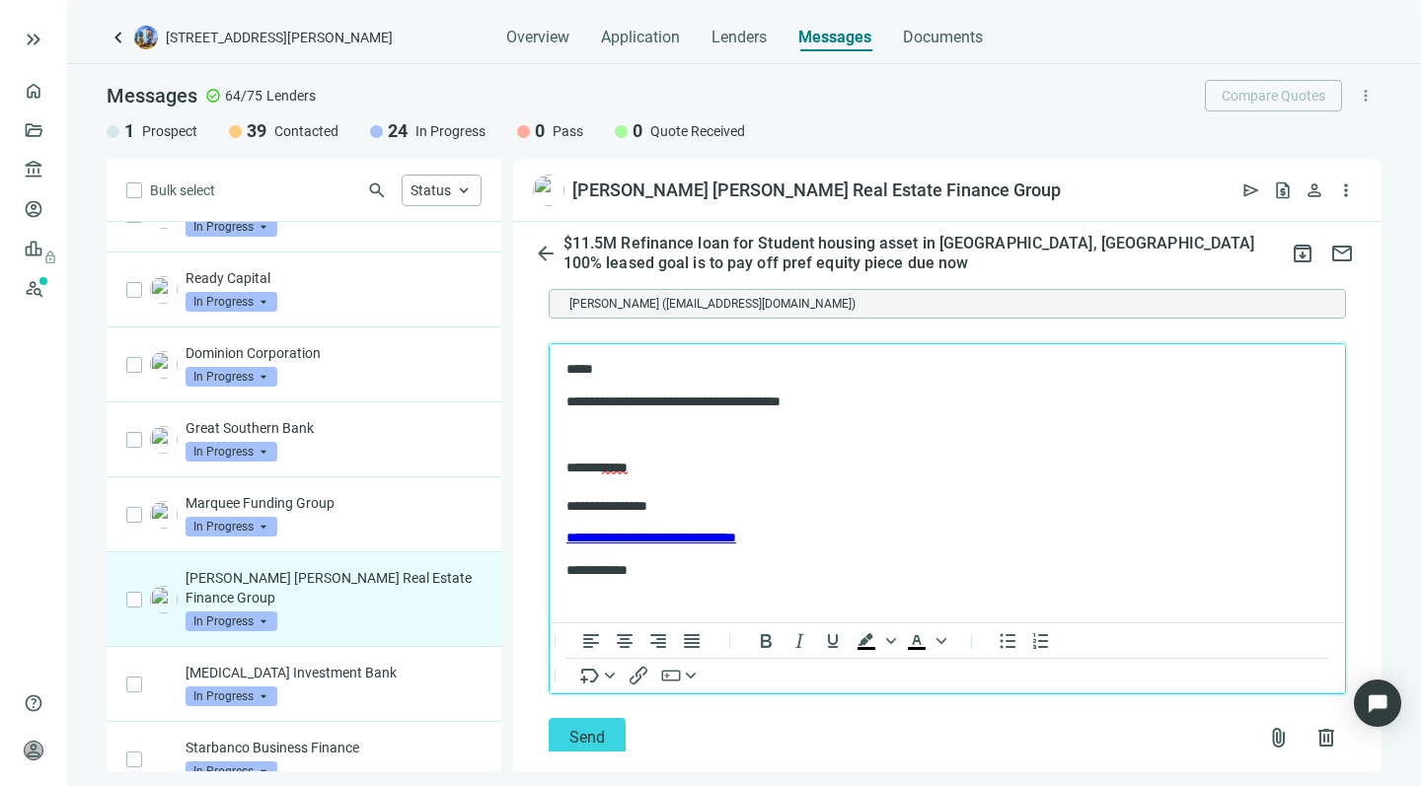
scroll to position [2708, 0]
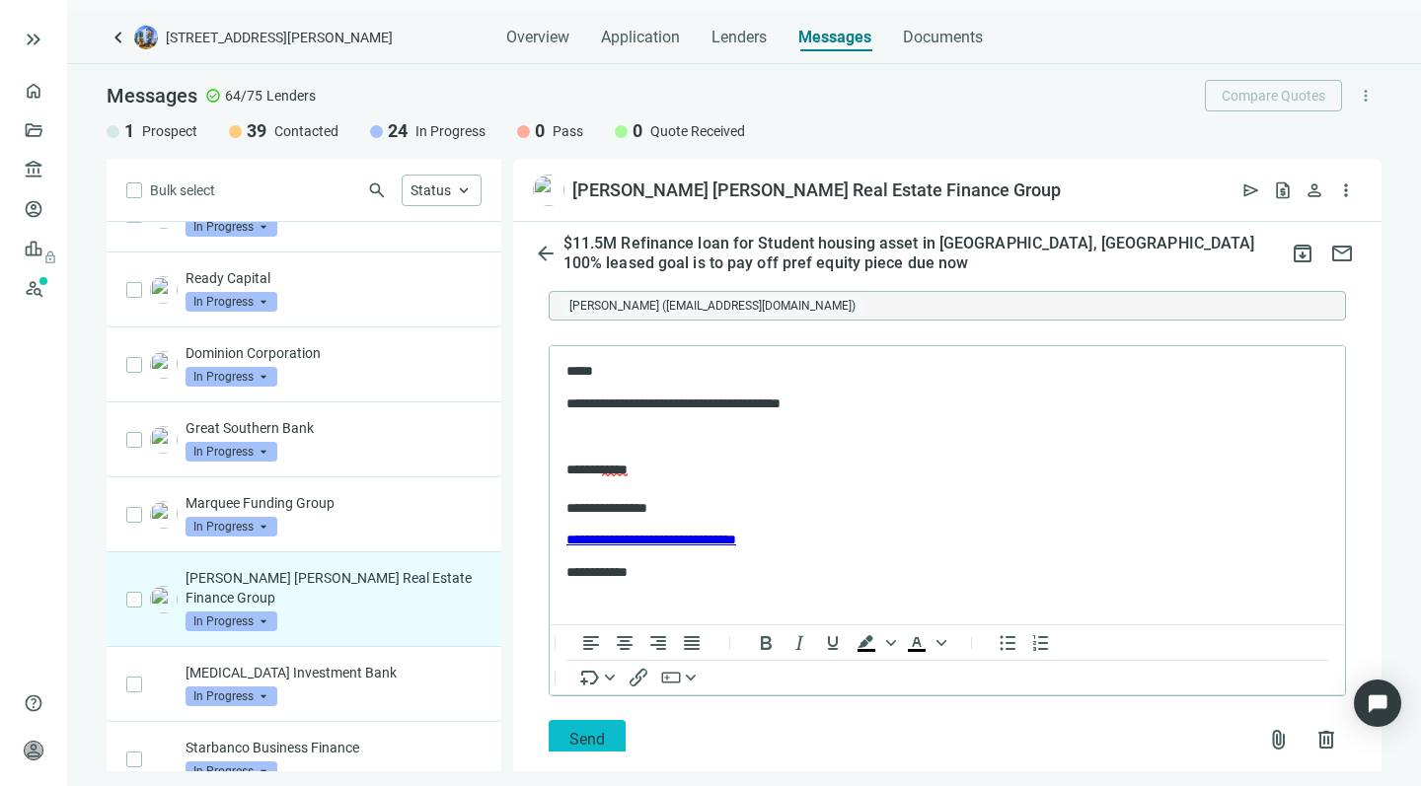
click at [572, 720] on button "Send" at bounding box center [587, 739] width 77 height 39
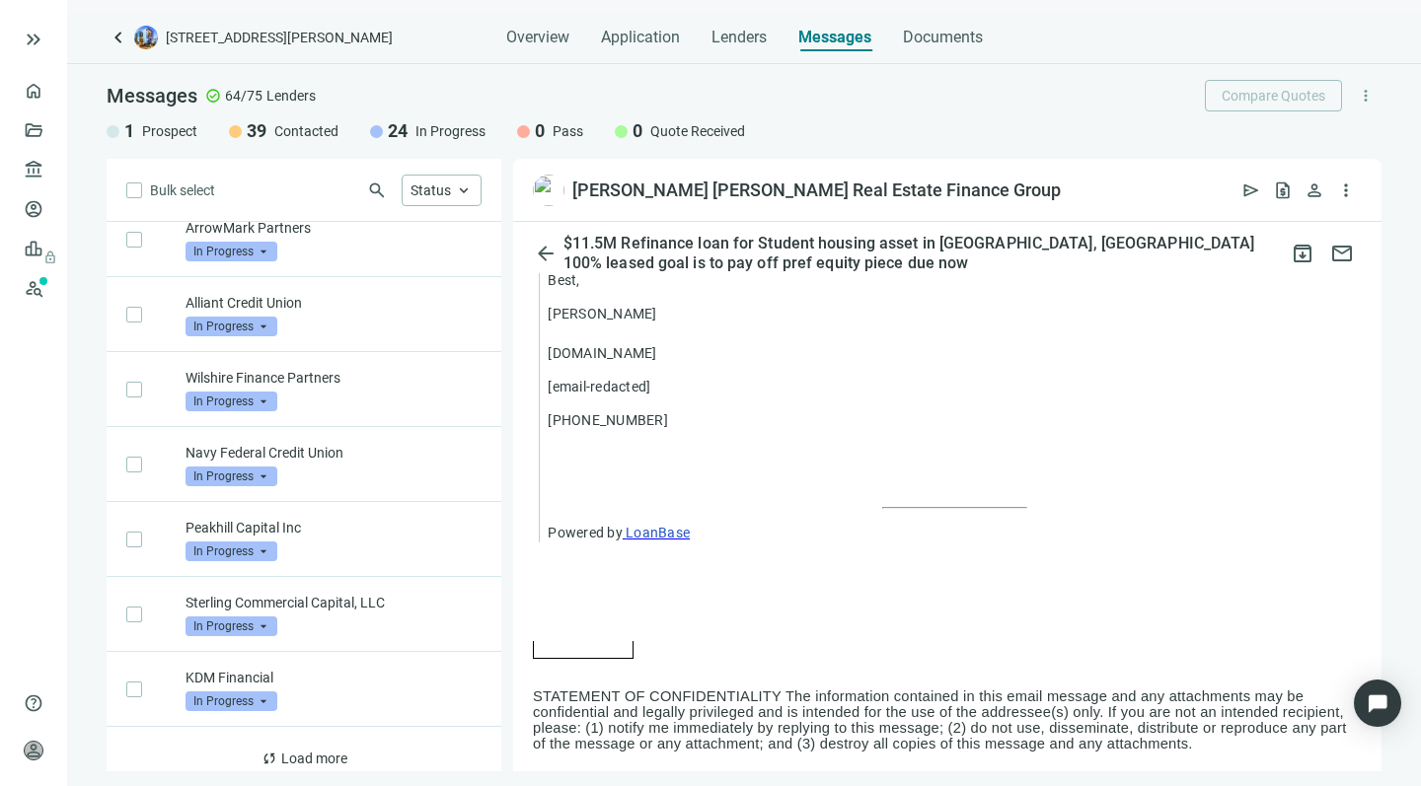
scroll to position [1013, 0]
click at [317, 752] on span "Load more" at bounding box center [314, 760] width 66 height 16
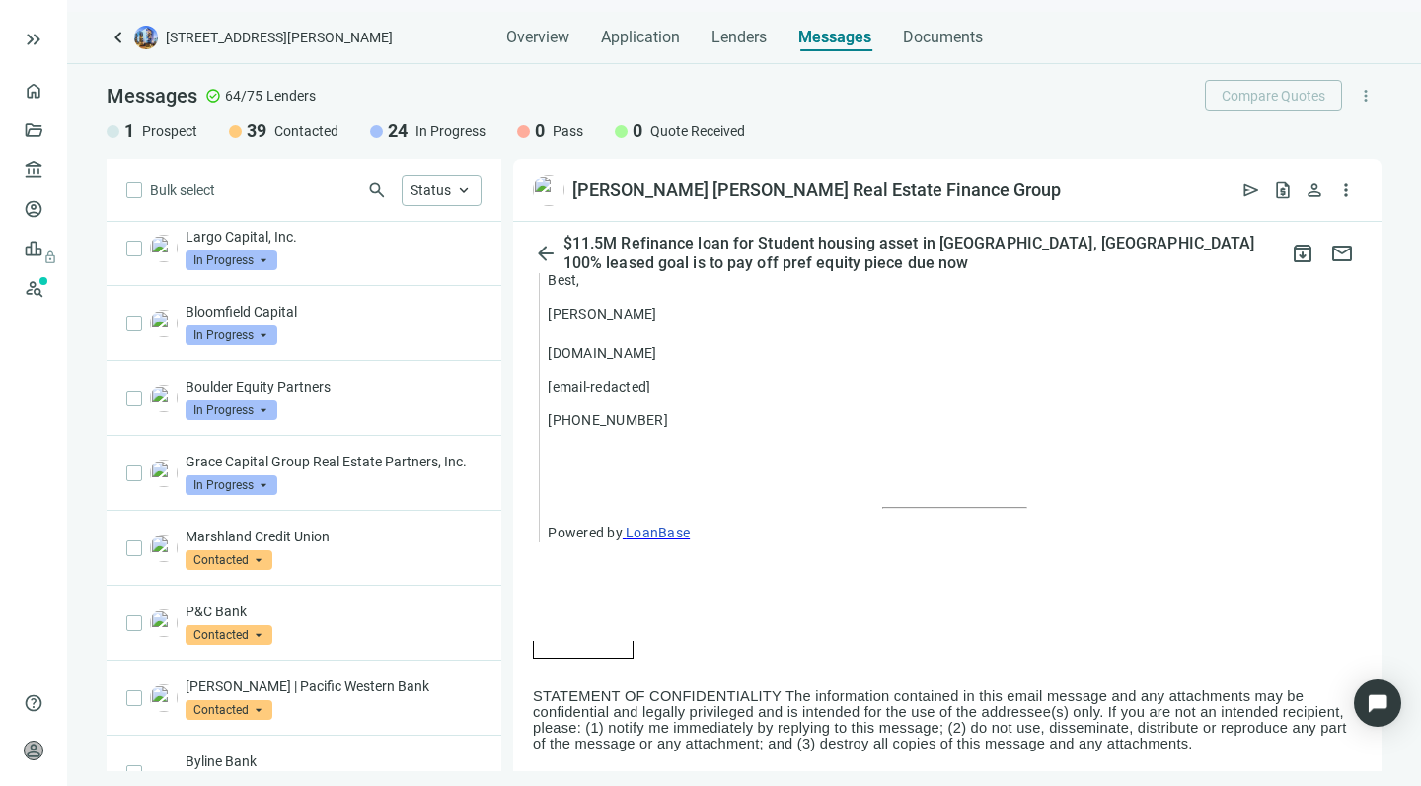
scroll to position [1534, 0]
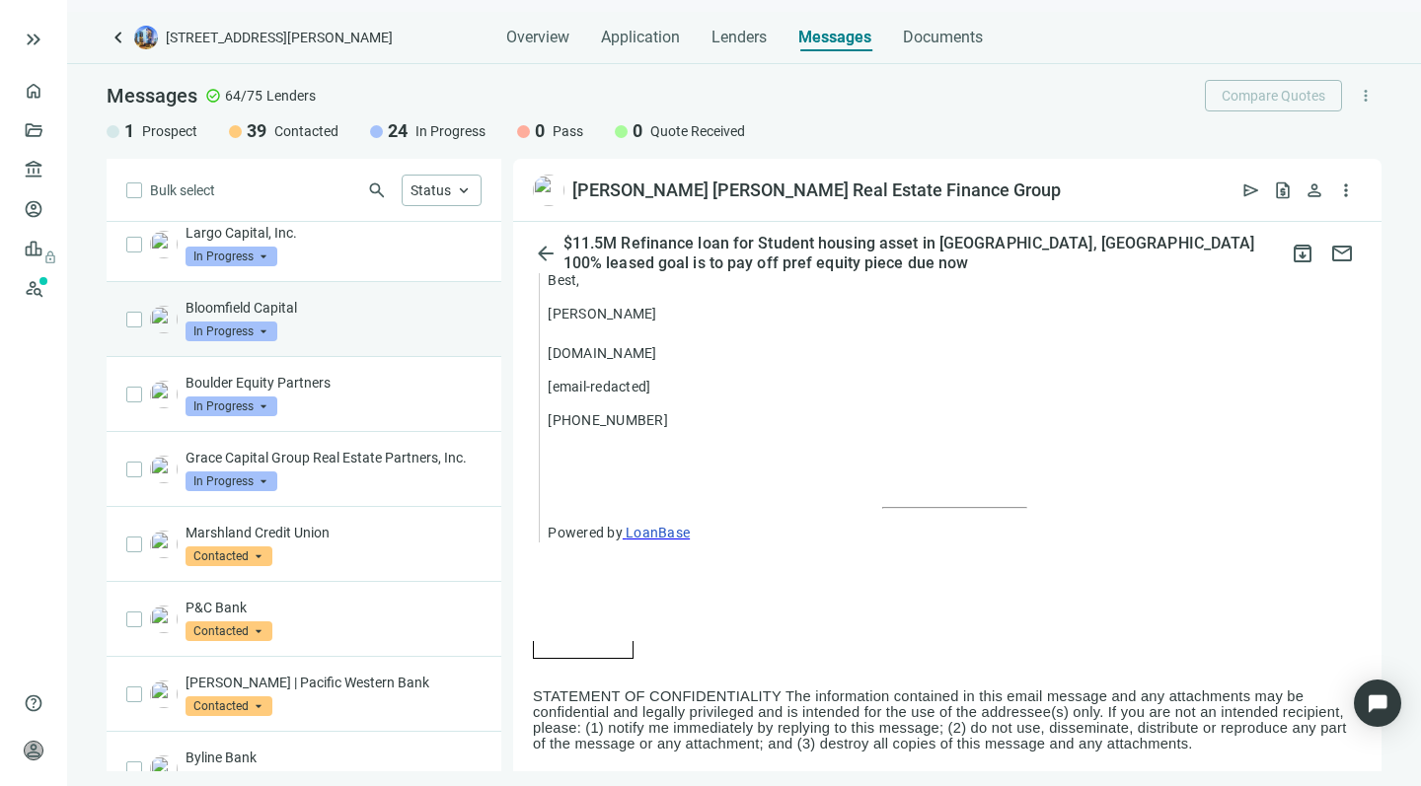
click at [337, 300] on div "Bloomfield Capital In Progress arrow_drop_down" at bounding box center [333, 319] width 296 height 43
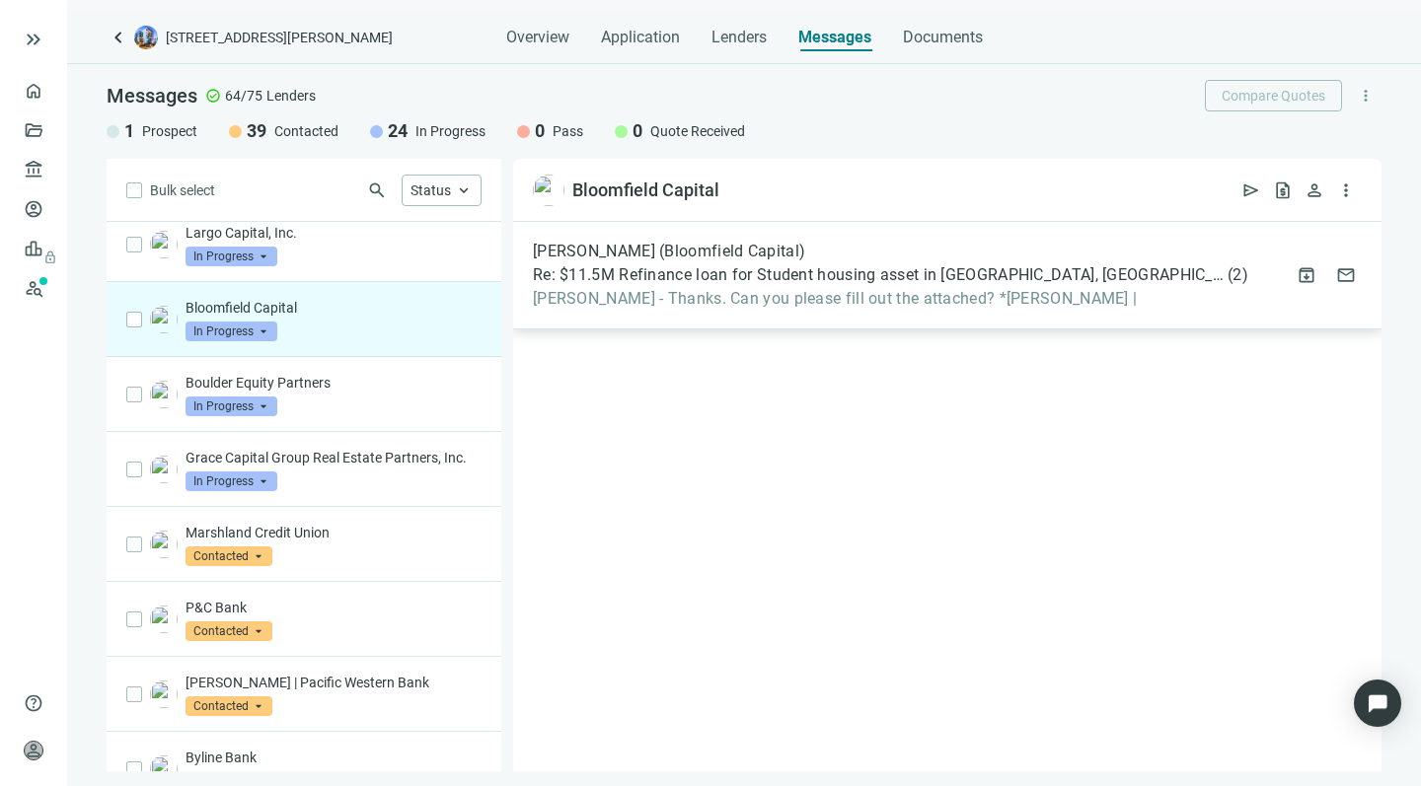
click at [812, 293] on span "Howard - Thanks. Can you please fill out the attached? *Brent K. Truscott |" at bounding box center [890, 299] width 715 height 20
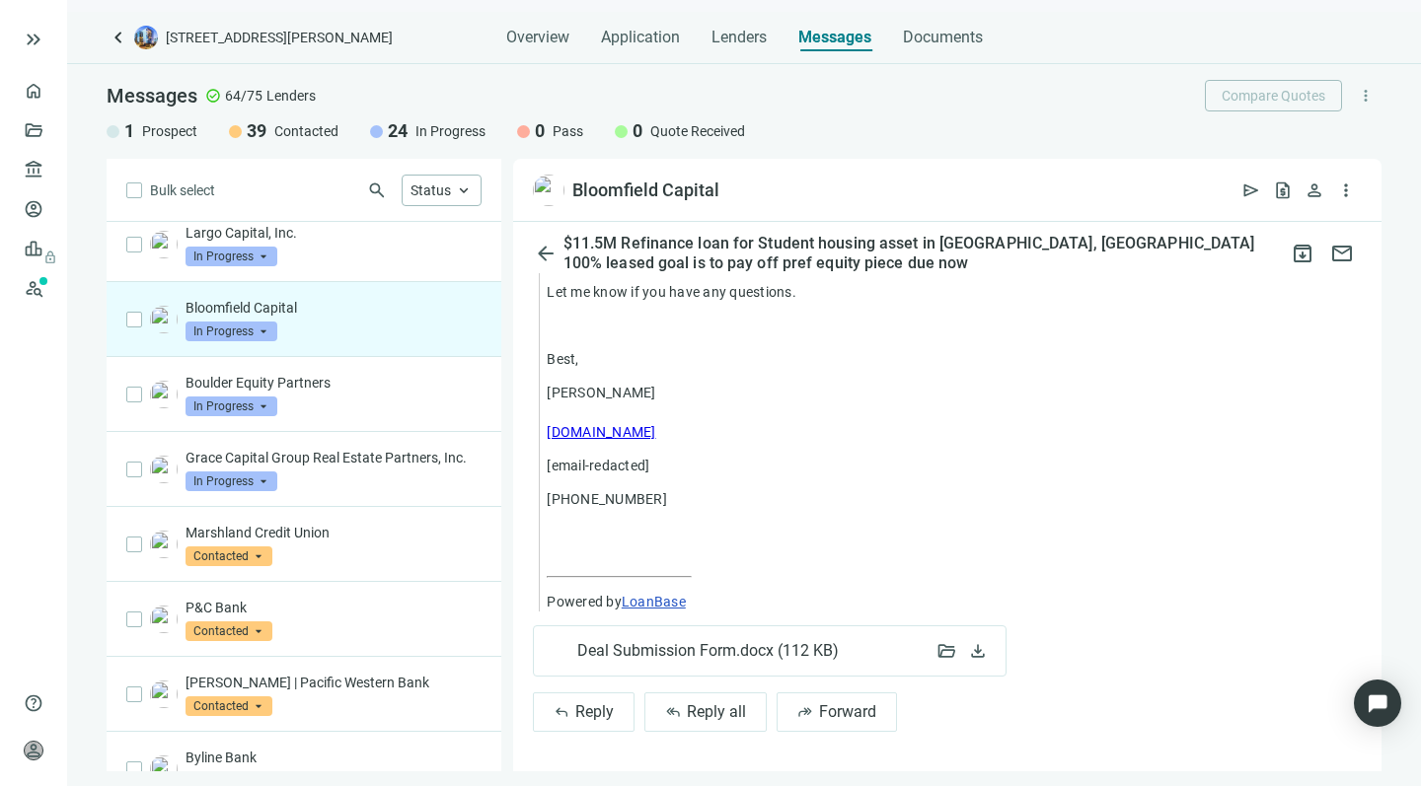
scroll to position [1365, 0]
click at [646, 650] on span "Deal Submission Form.docx ( 112 KB )" at bounding box center [707, 651] width 260 height 20
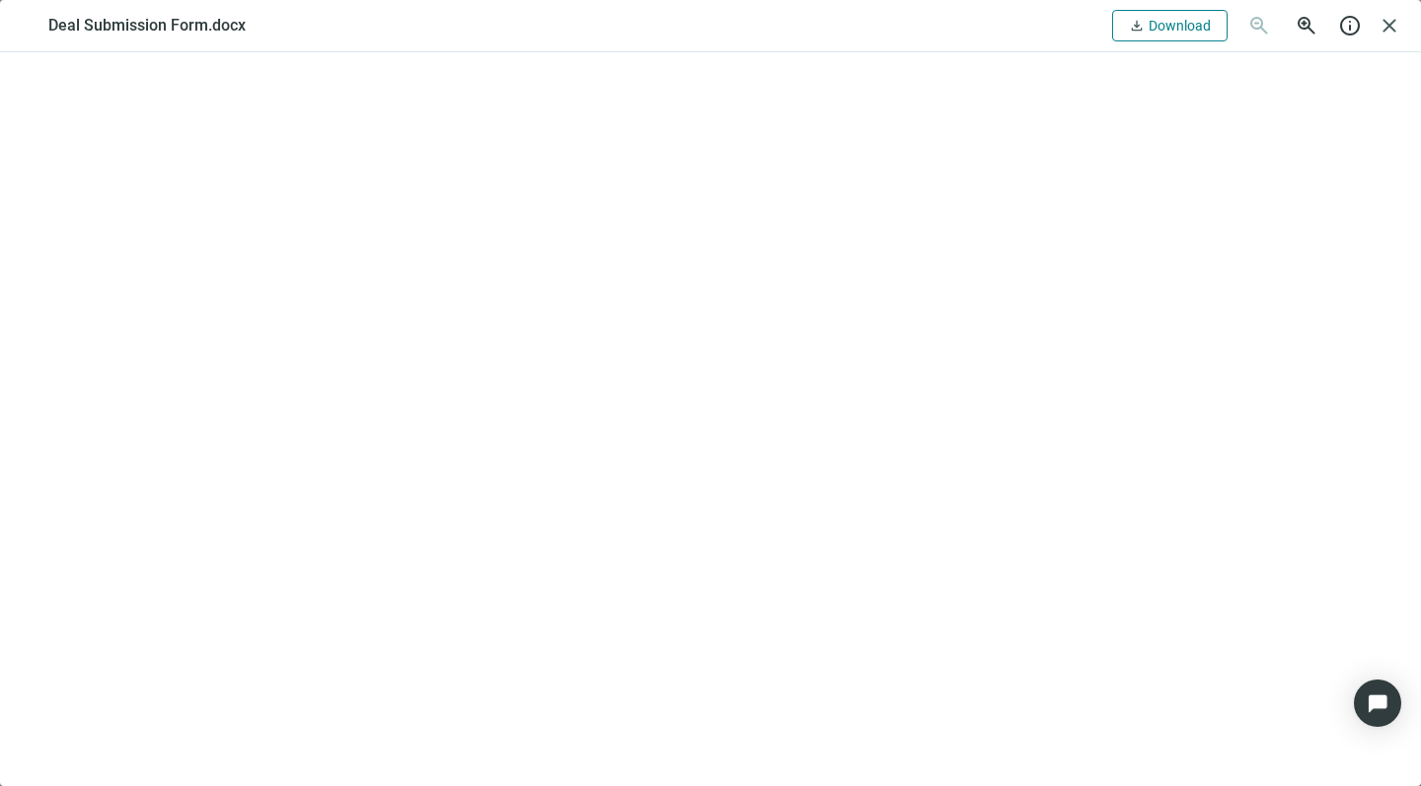
click at [1167, 22] on span "Download" at bounding box center [1179, 26] width 62 height 16
click at [1389, 19] on span "close" at bounding box center [1389, 26] width 24 height 24
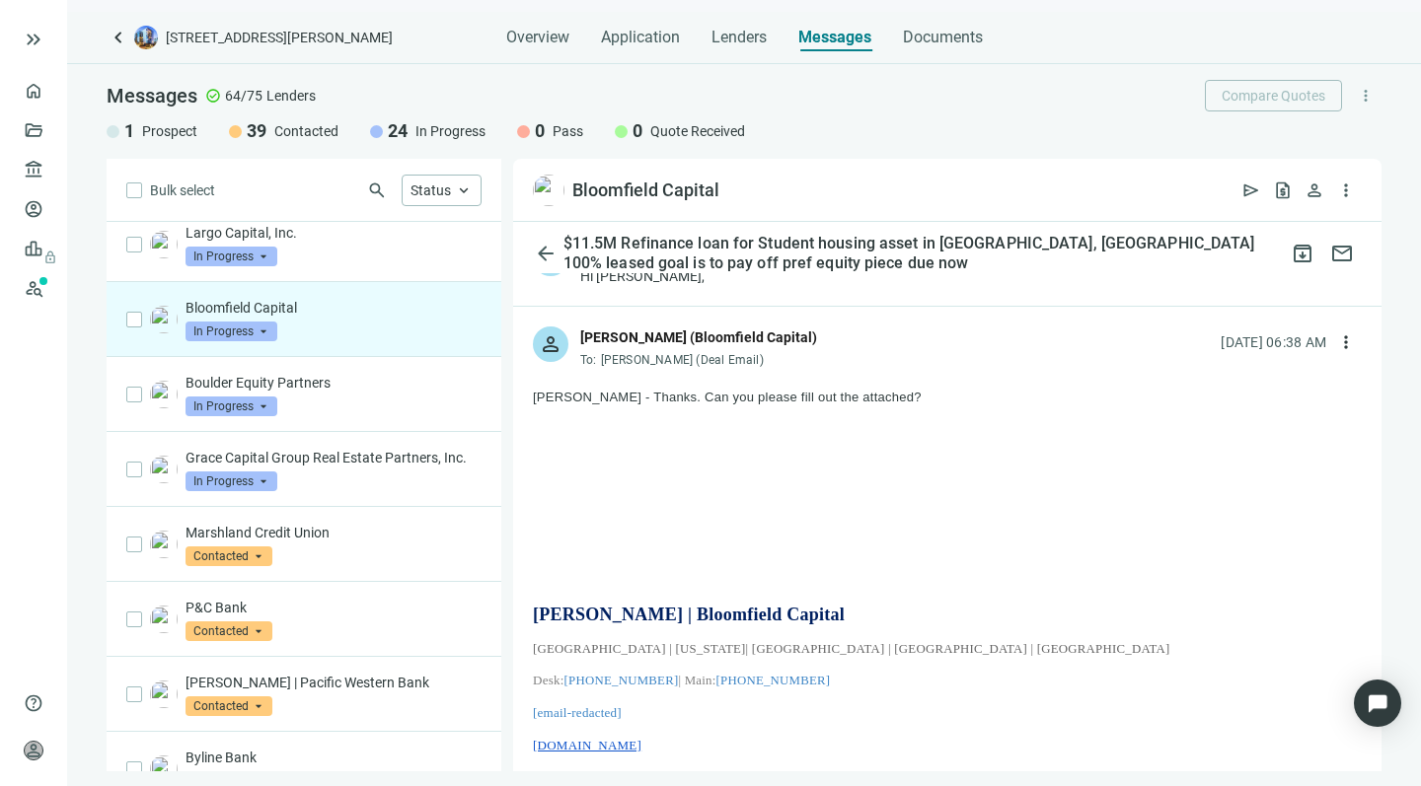
scroll to position [54, 0]
drag, startPoint x: 798, startPoint y: 679, endPoint x: 529, endPoint y: 391, distance: 394.4
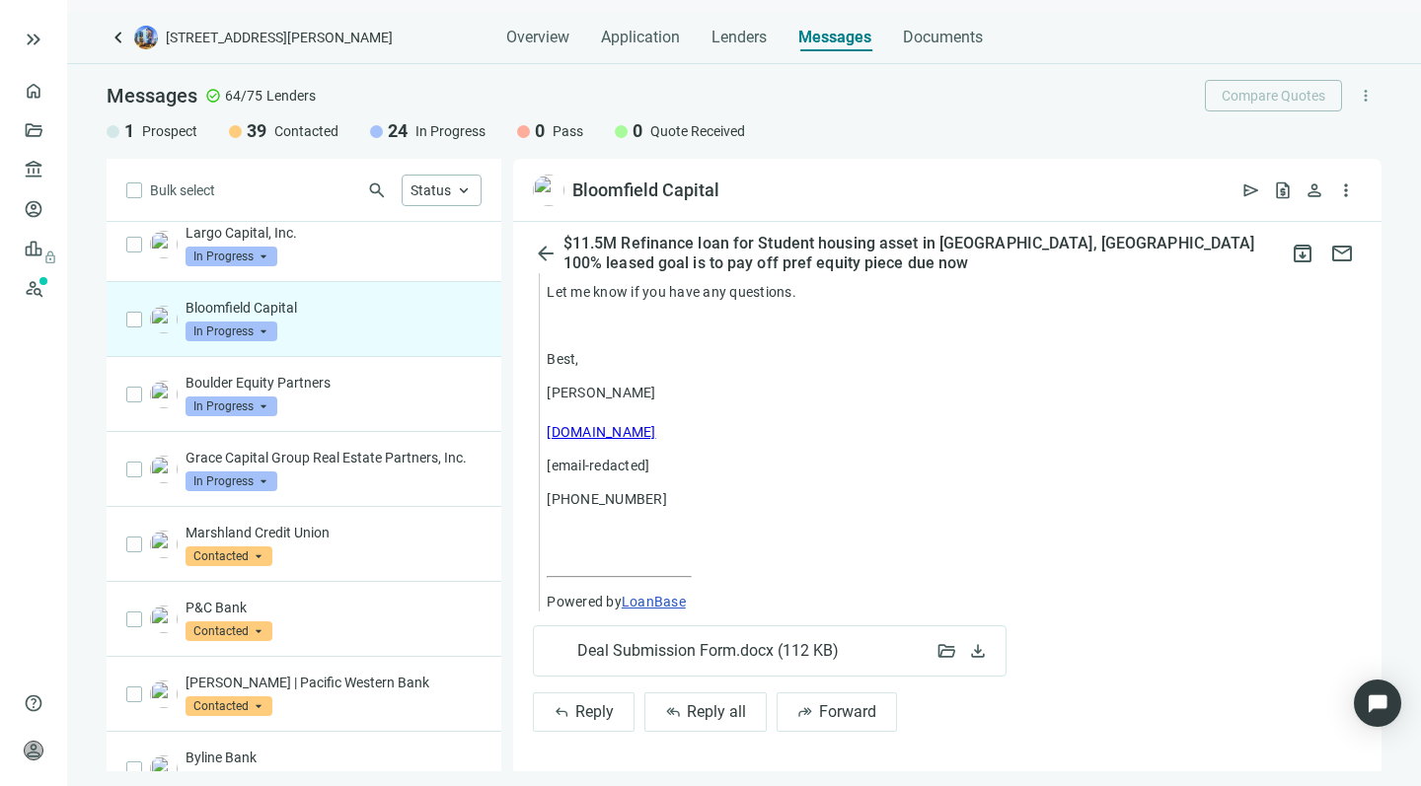
scroll to position [1365, 0]
click at [979, 649] on span "download" at bounding box center [978, 651] width 20 height 20
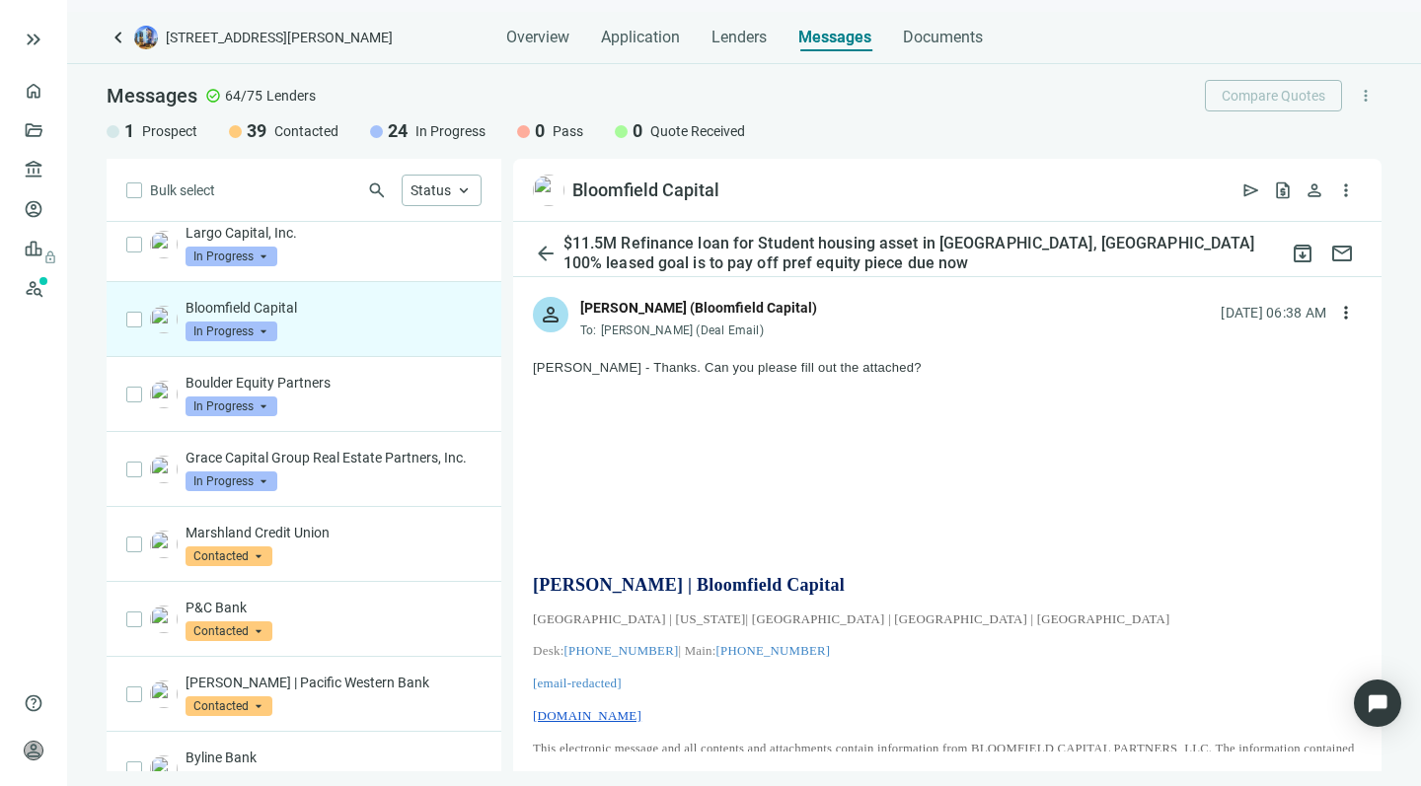
scroll to position [72, 0]
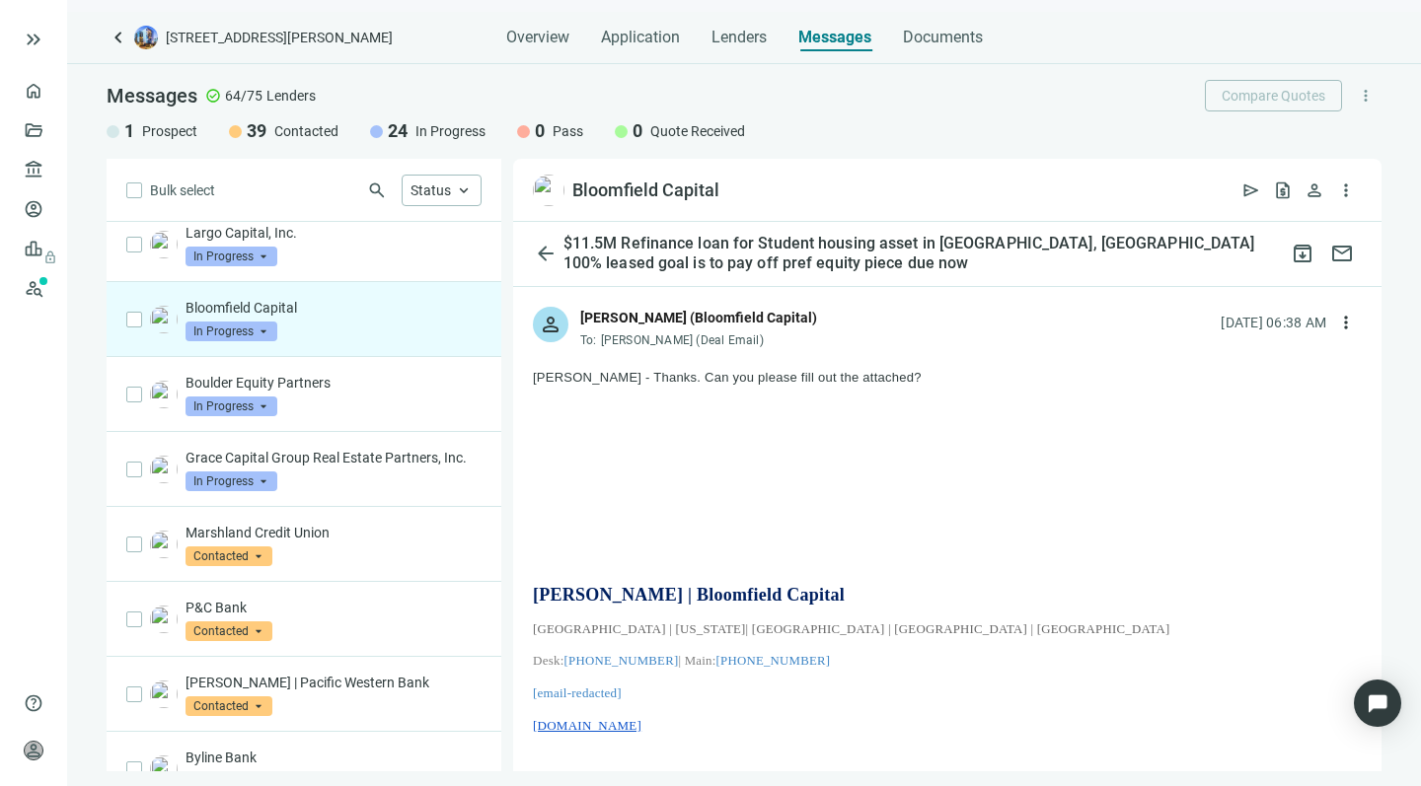
click at [856, 343] on div "person Brent Truscott (Bloomfield Capital) To: Howard Rosen (Deal Email) 09.29.…" at bounding box center [947, 319] width 868 height 65
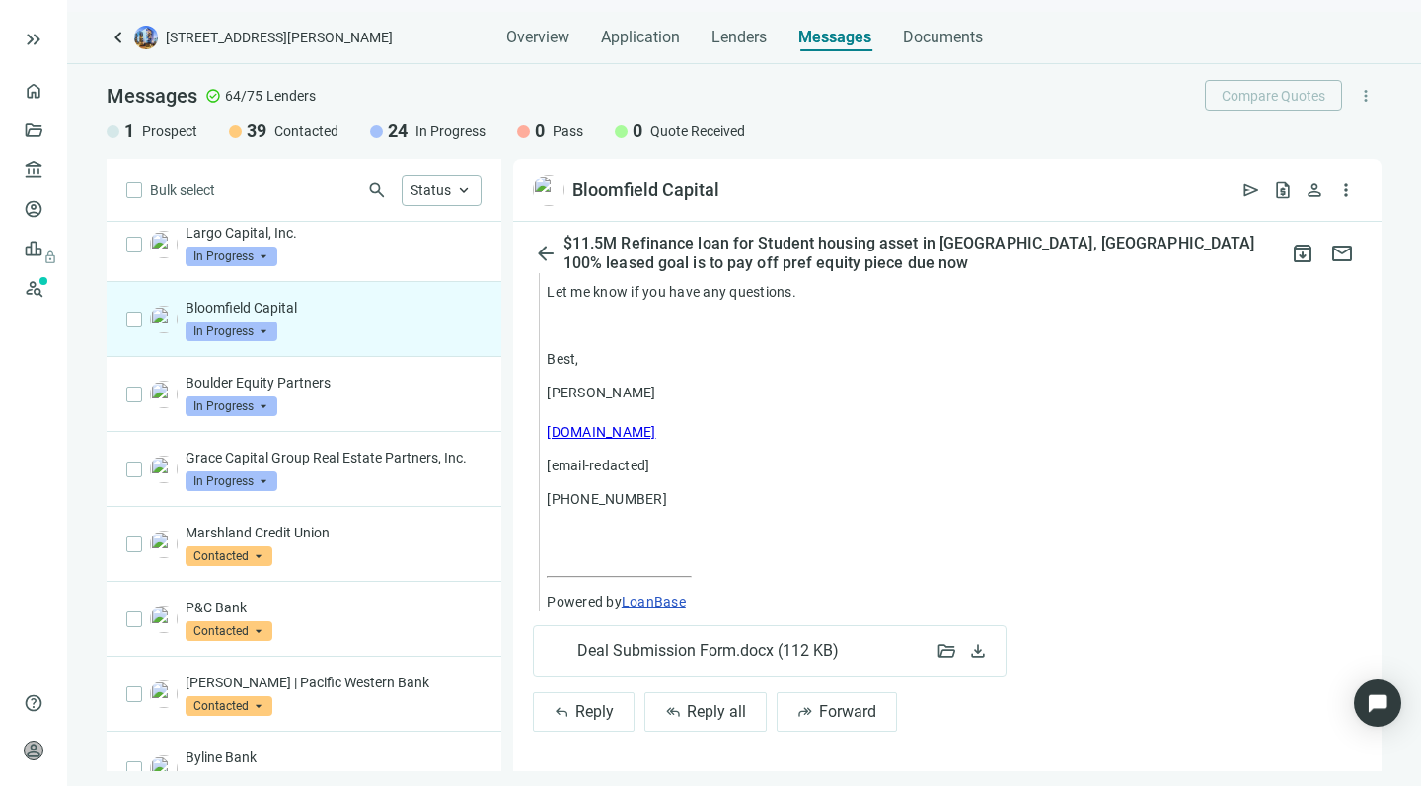
scroll to position [1365, 0]
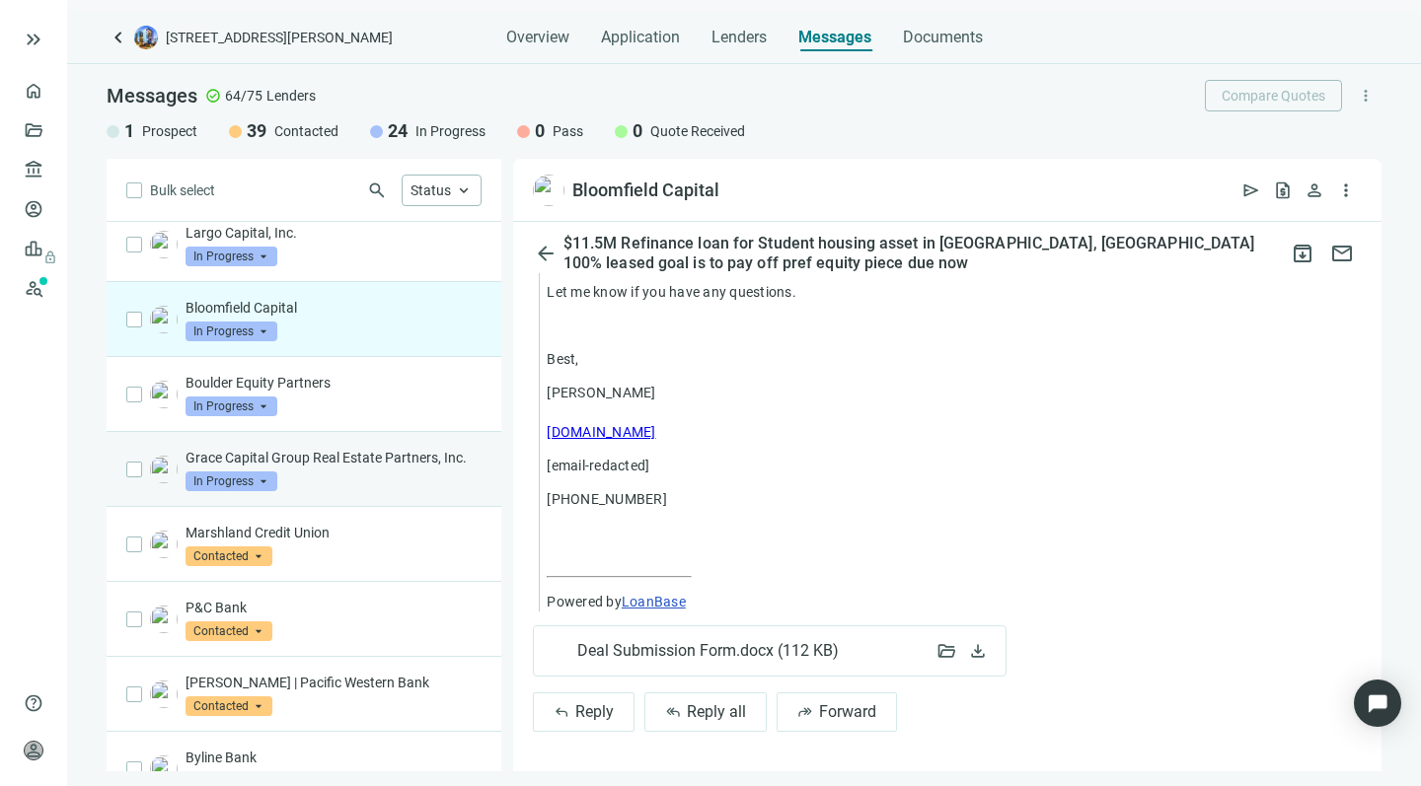
click at [355, 468] on div "Grace Capital Group Real Estate Partners, Inc. In Progress arrow_drop_down" at bounding box center [333, 469] width 296 height 43
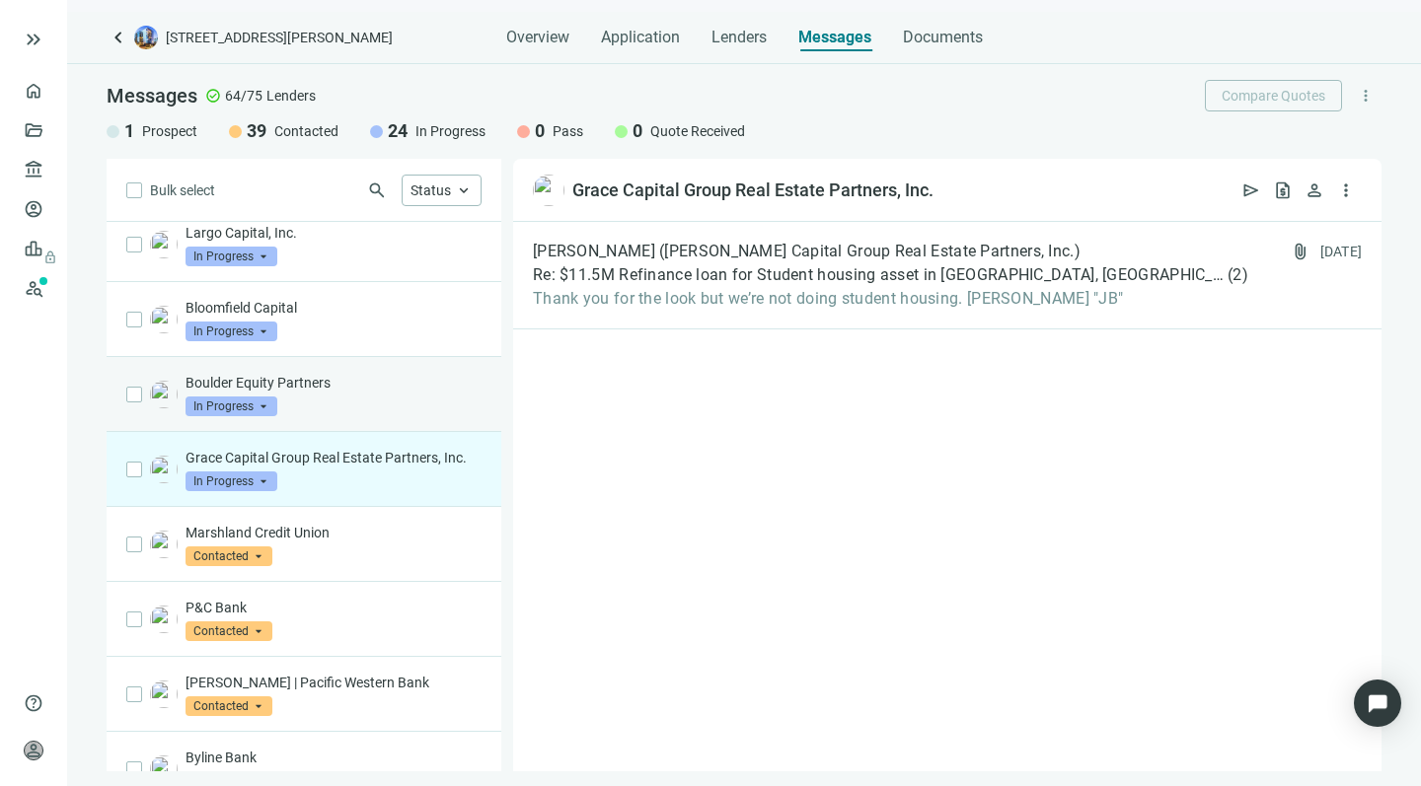
click at [345, 373] on p "Boulder Equity Partners" at bounding box center [333, 383] width 296 height 20
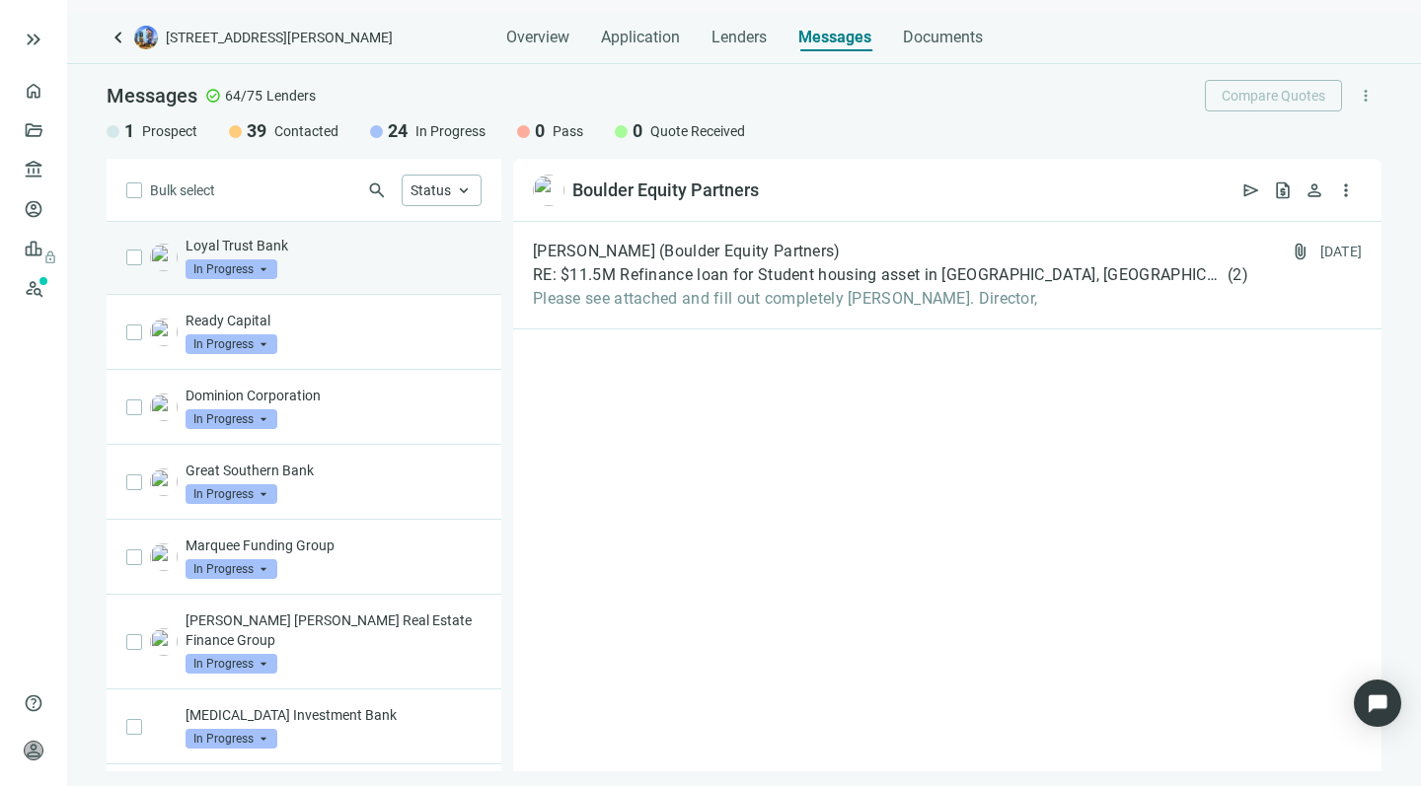
scroll to position [163, 0]
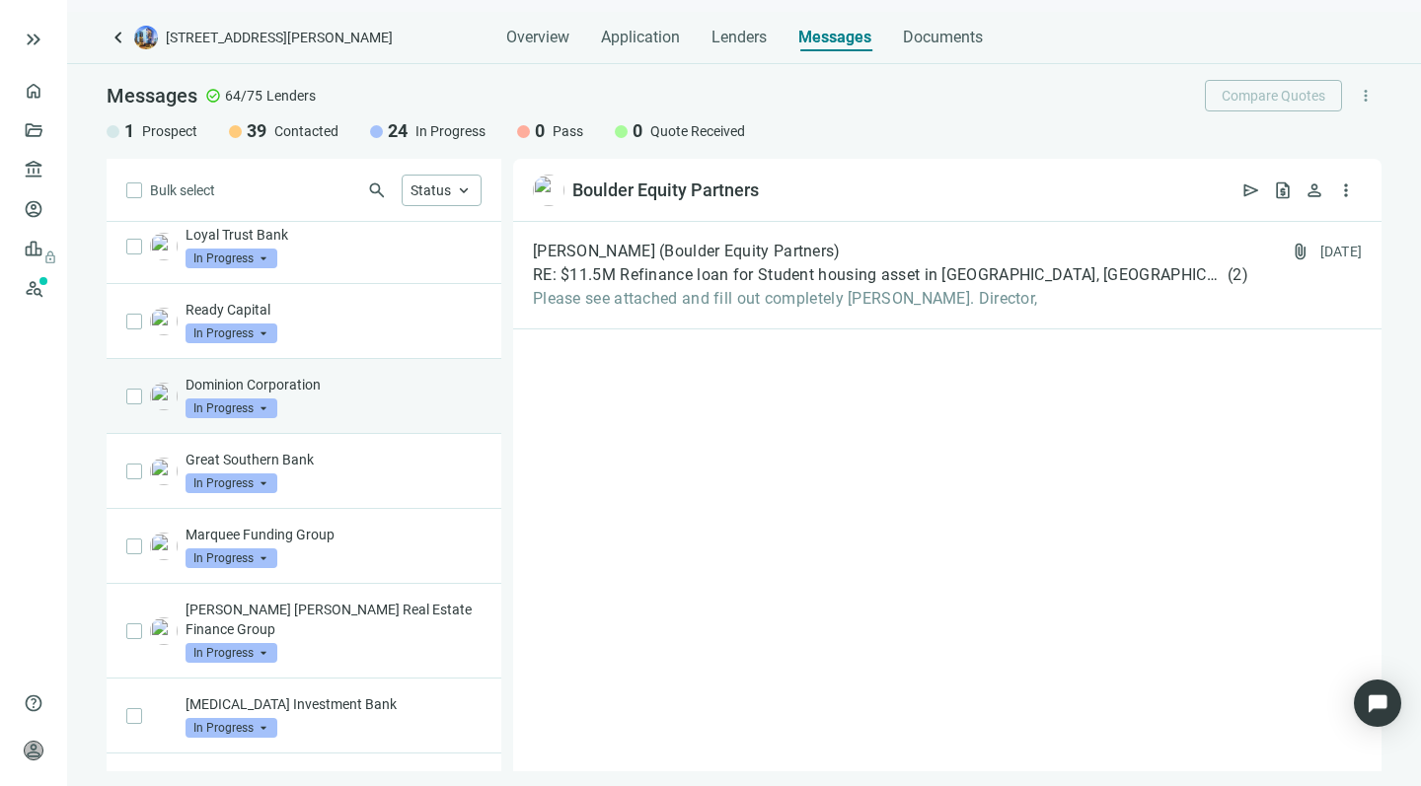
click at [332, 394] on p "Dominion Corporation" at bounding box center [333, 385] width 296 height 20
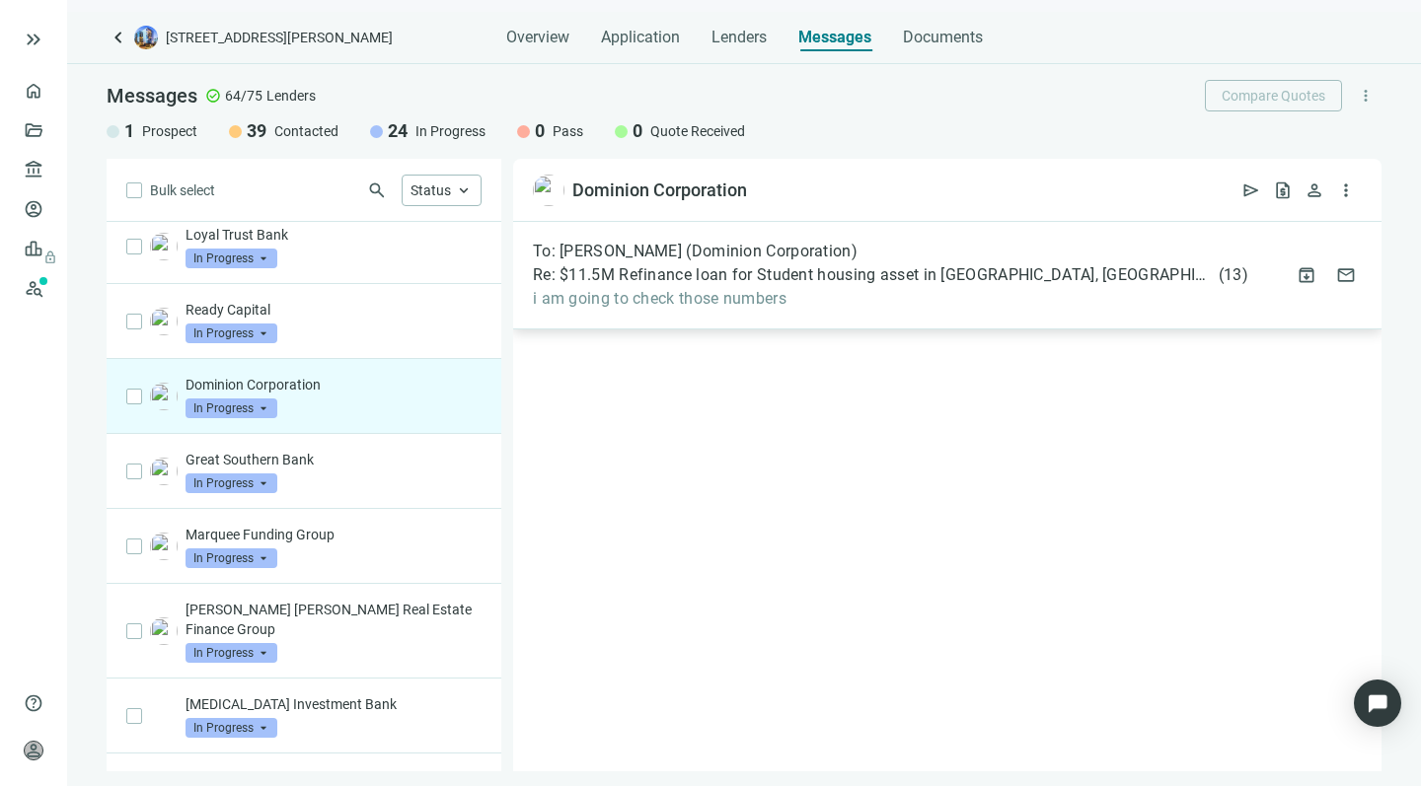
click at [841, 289] on span "i am going to check those numbers" at bounding box center [890, 299] width 715 height 20
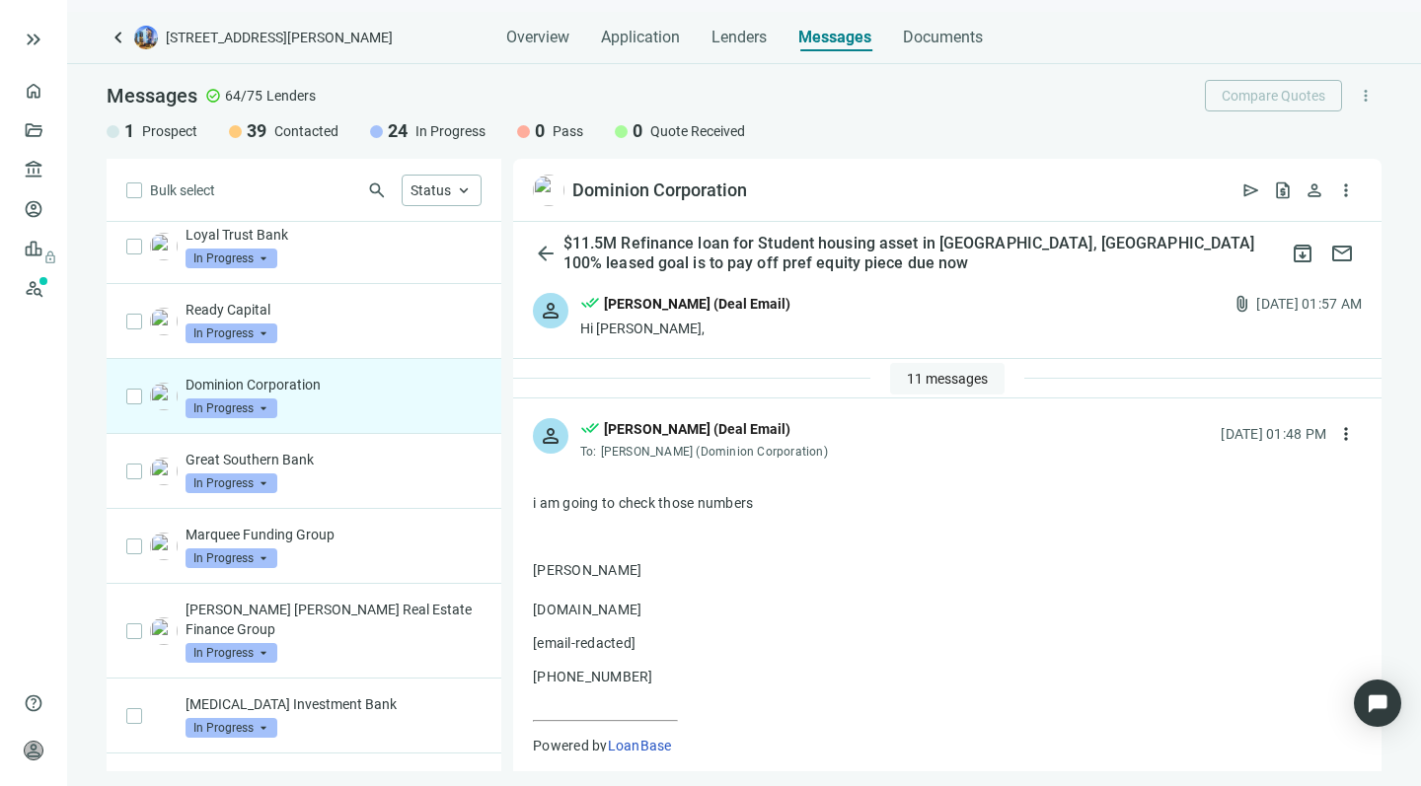
click at [907, 379] on span "11 messages" at bounding box center [947, 379] width 81 height 16
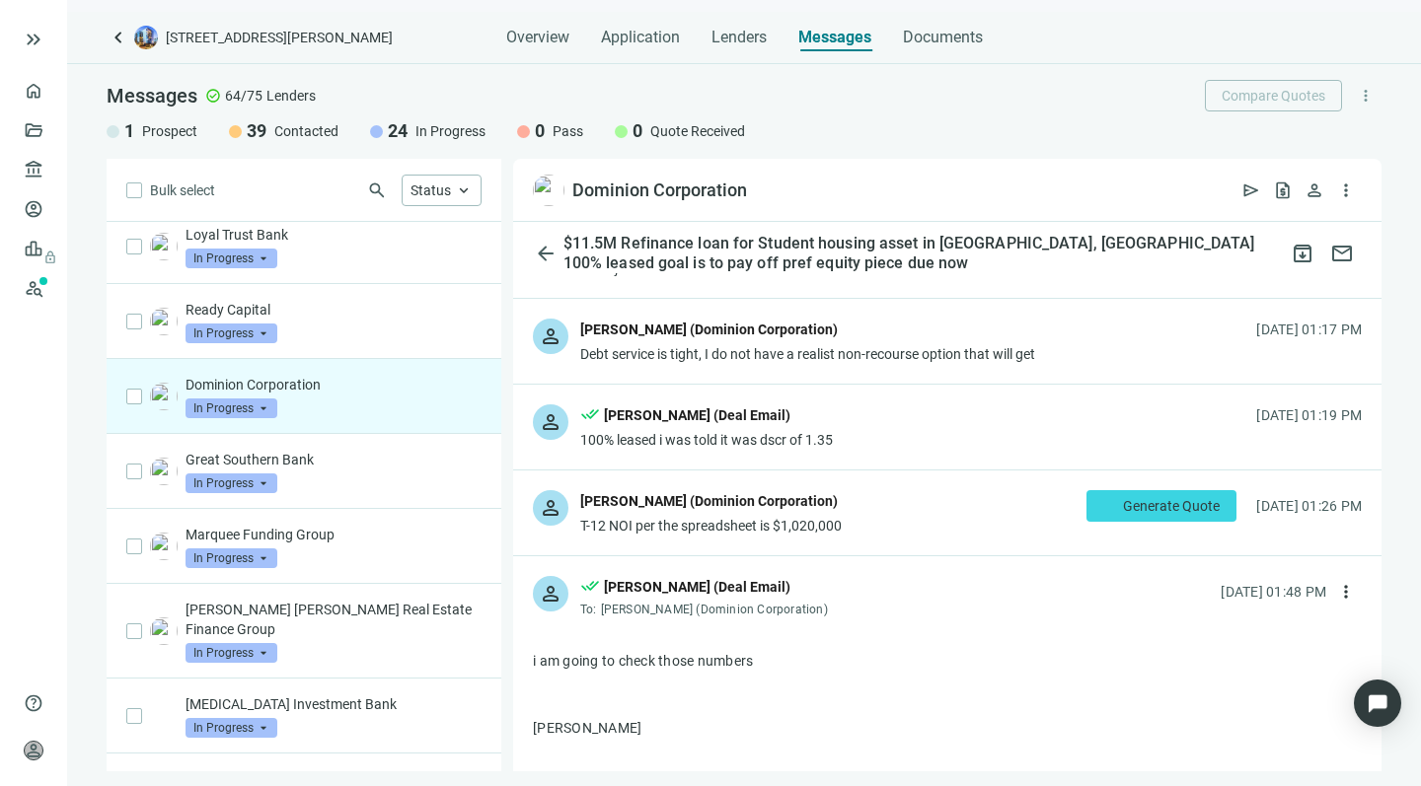
scroll to position [742, 0]
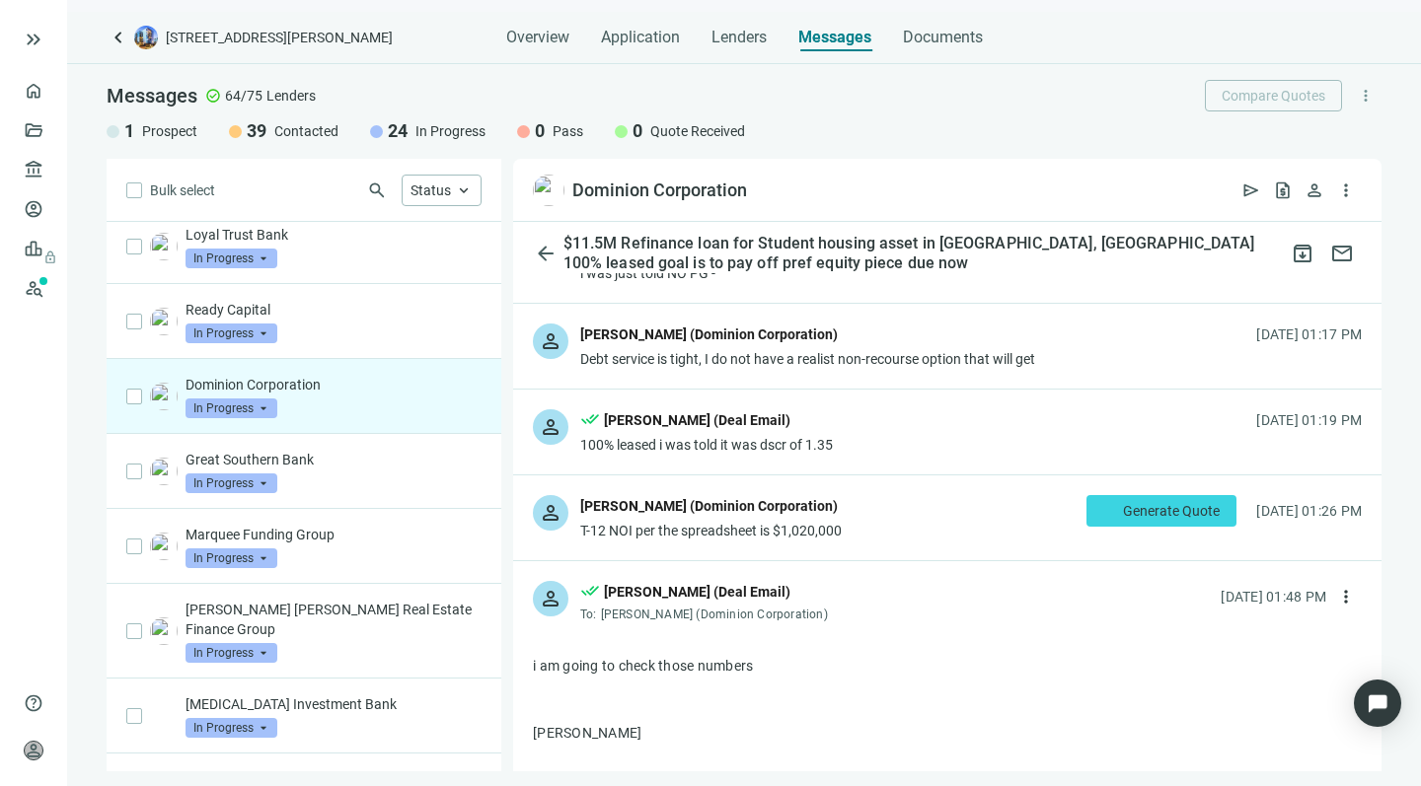
click at [878, 519] on div "person Loren Thall (Dominion Corporation) T-12 NOI per the spreadsheet is $1,02…" at bounding box center [947, 518] width 868 height 85
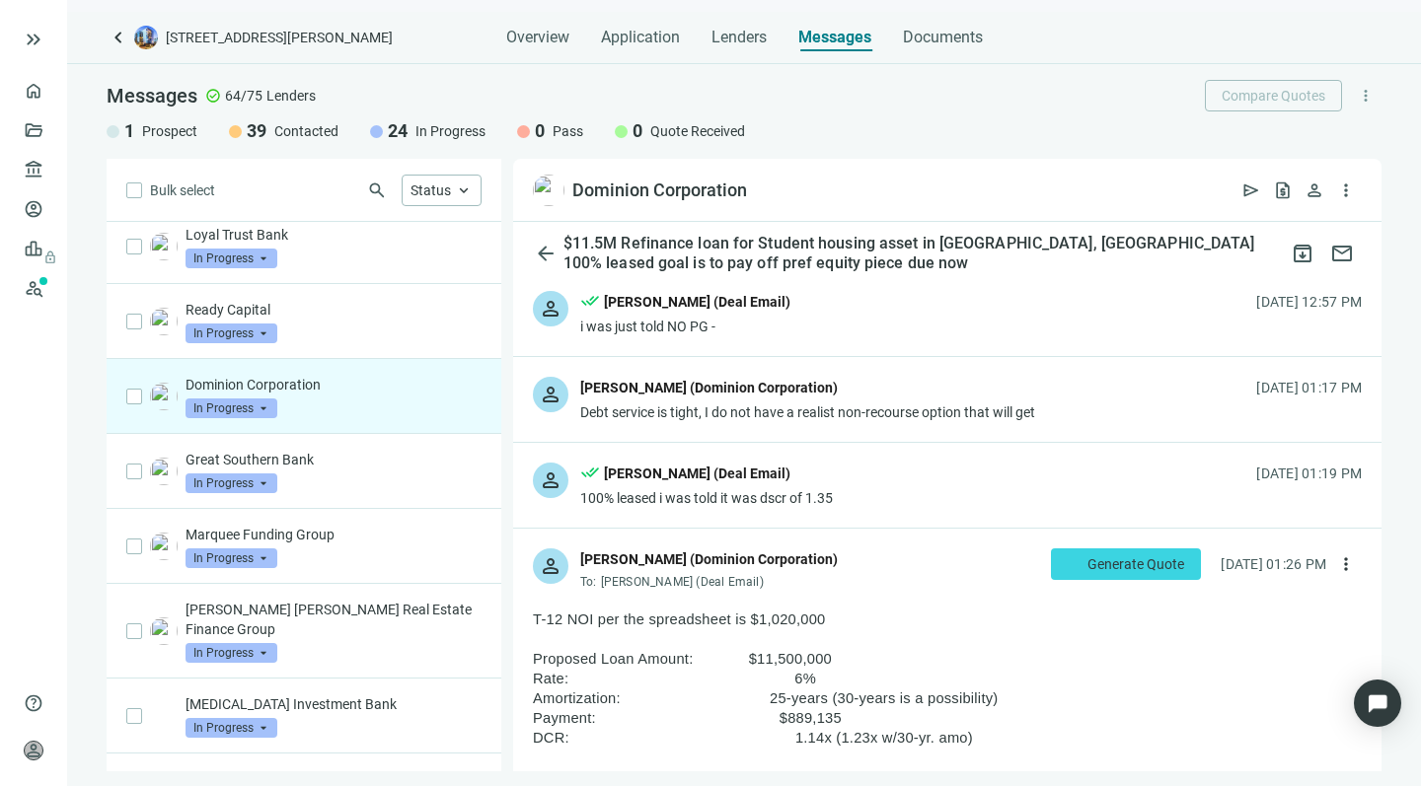
scroll to position [688, 0]
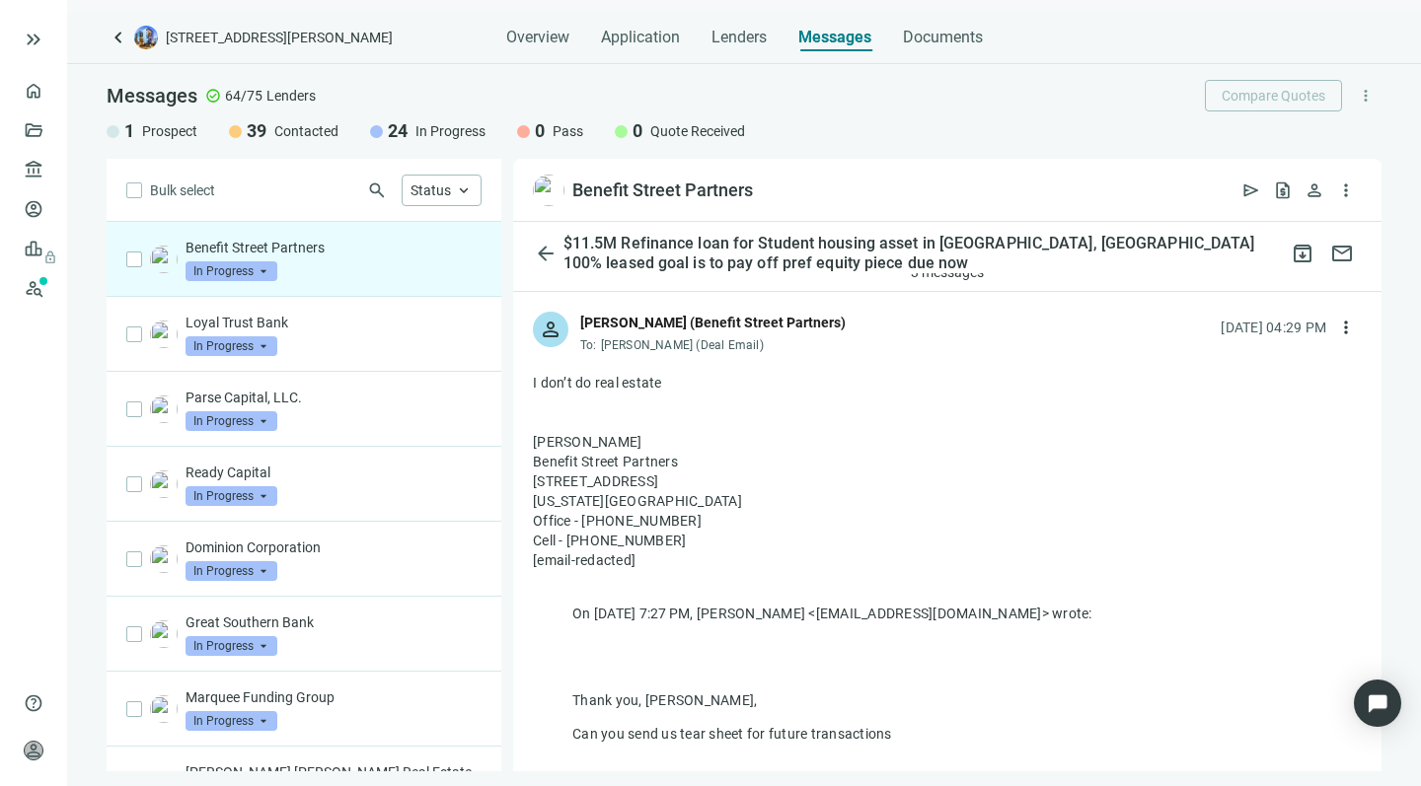
scroll to position [23, 0]
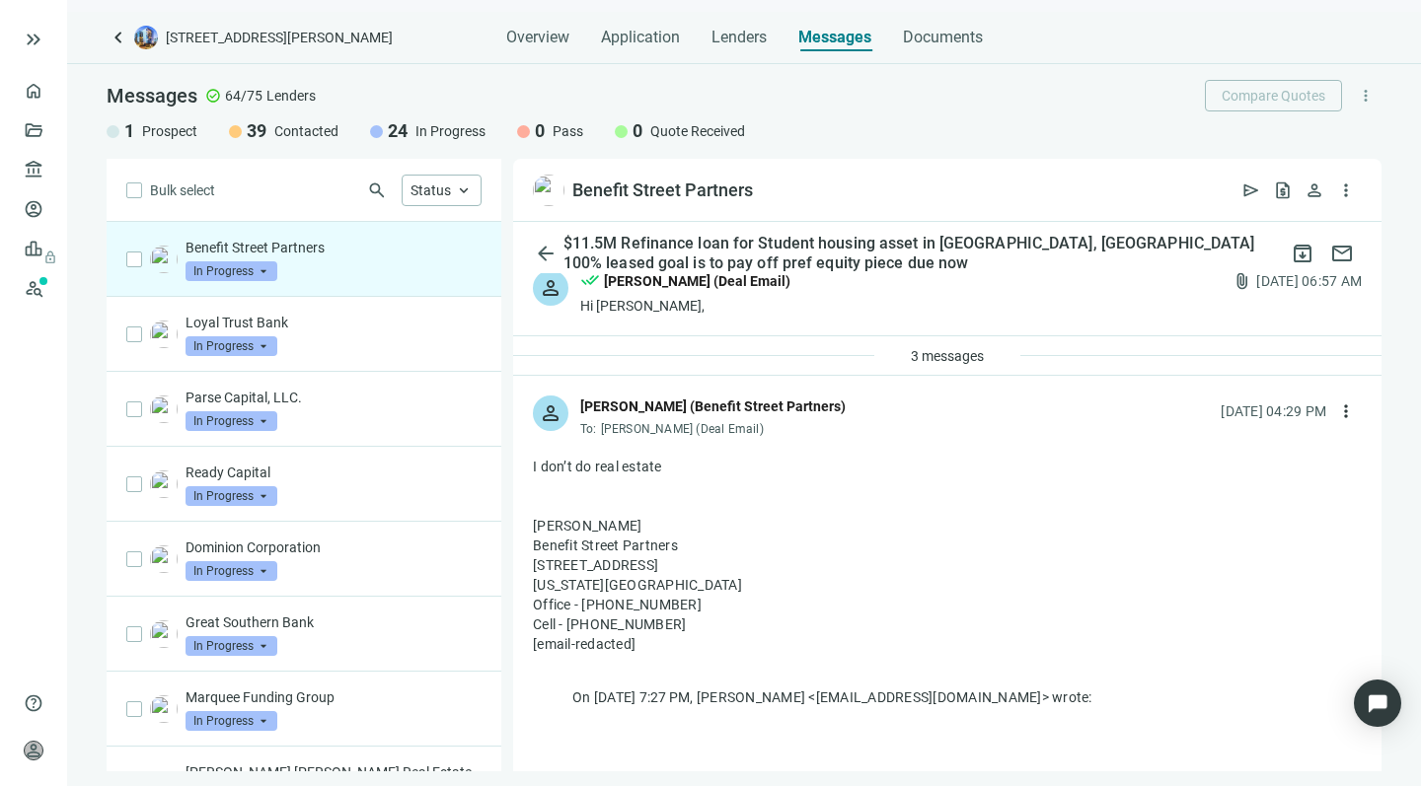
drag, startPoint x: 837, startPoint y: 410, endPoint x: 693, endPoint y: 402, distance: 144.3
click at [693, 402] on div "Matthew Winkler (Benefit Street Partners)" at bounding box center [712, 407] width 265 height 22
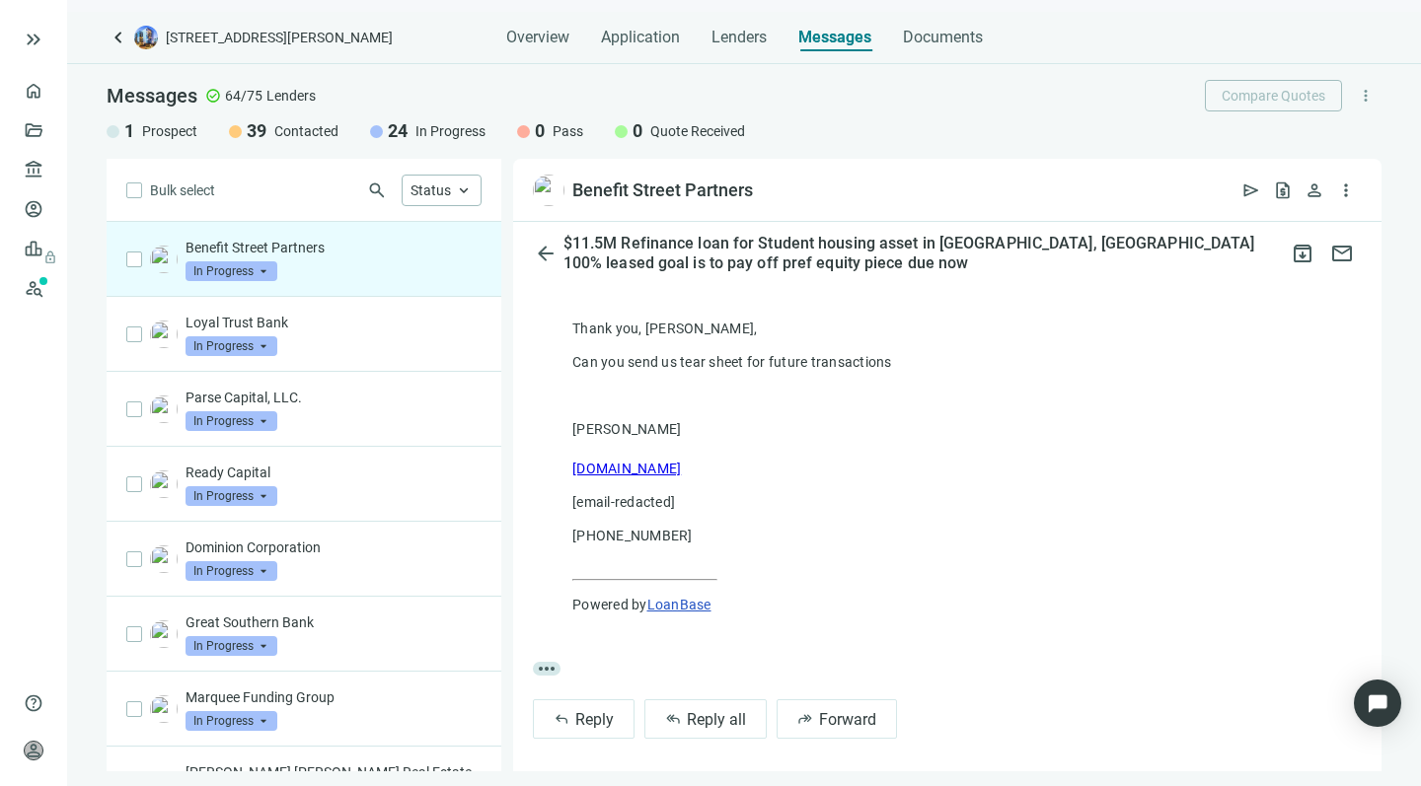
scroll to position [478, 0]
click at [581, 714] on span "Reply" at bounding box center [594, 720] width 38 height 19
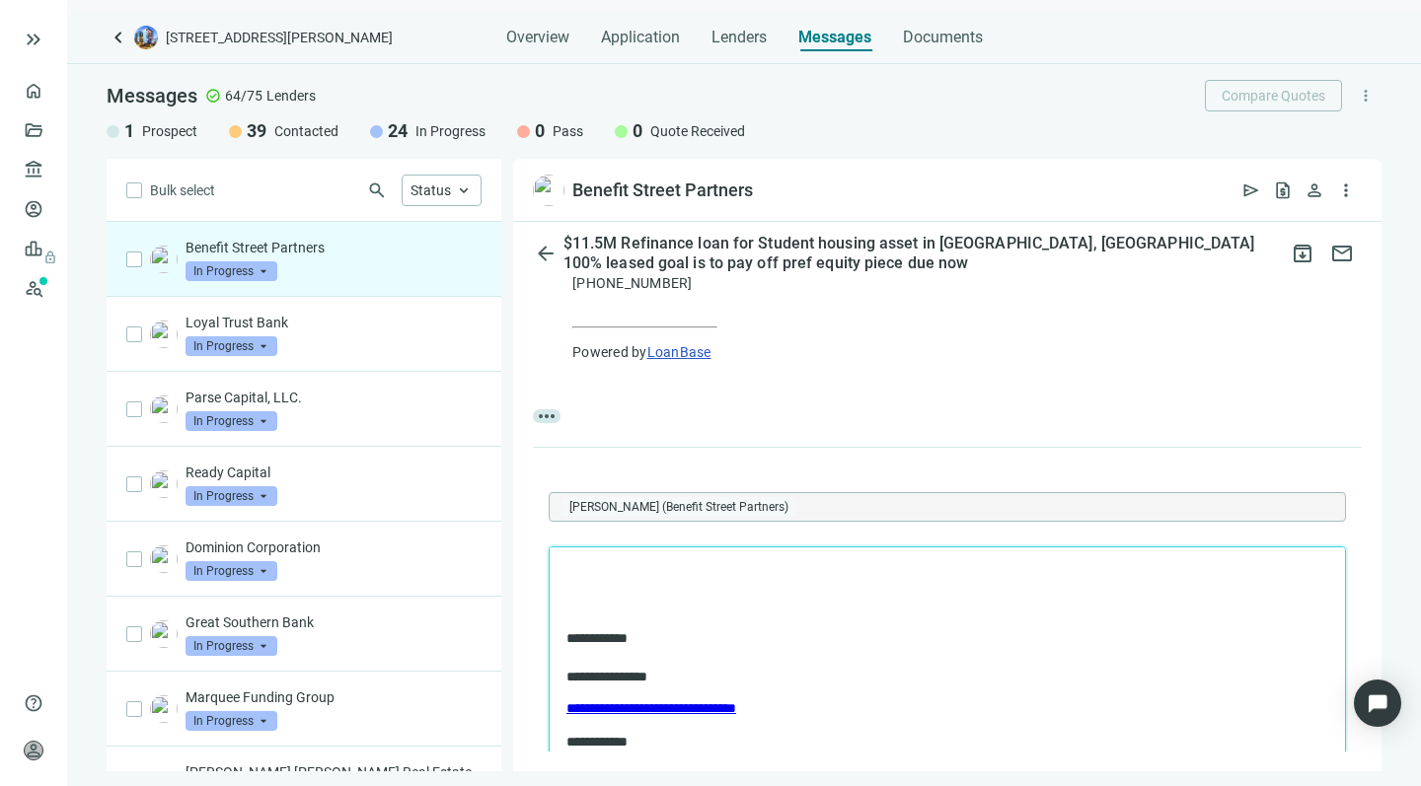
scroll to position [0, 0]
click at [603, 576] on p "Rich Text Area. Press ALT-0 for help." at bounding box center [947, 573] width 762 height 20
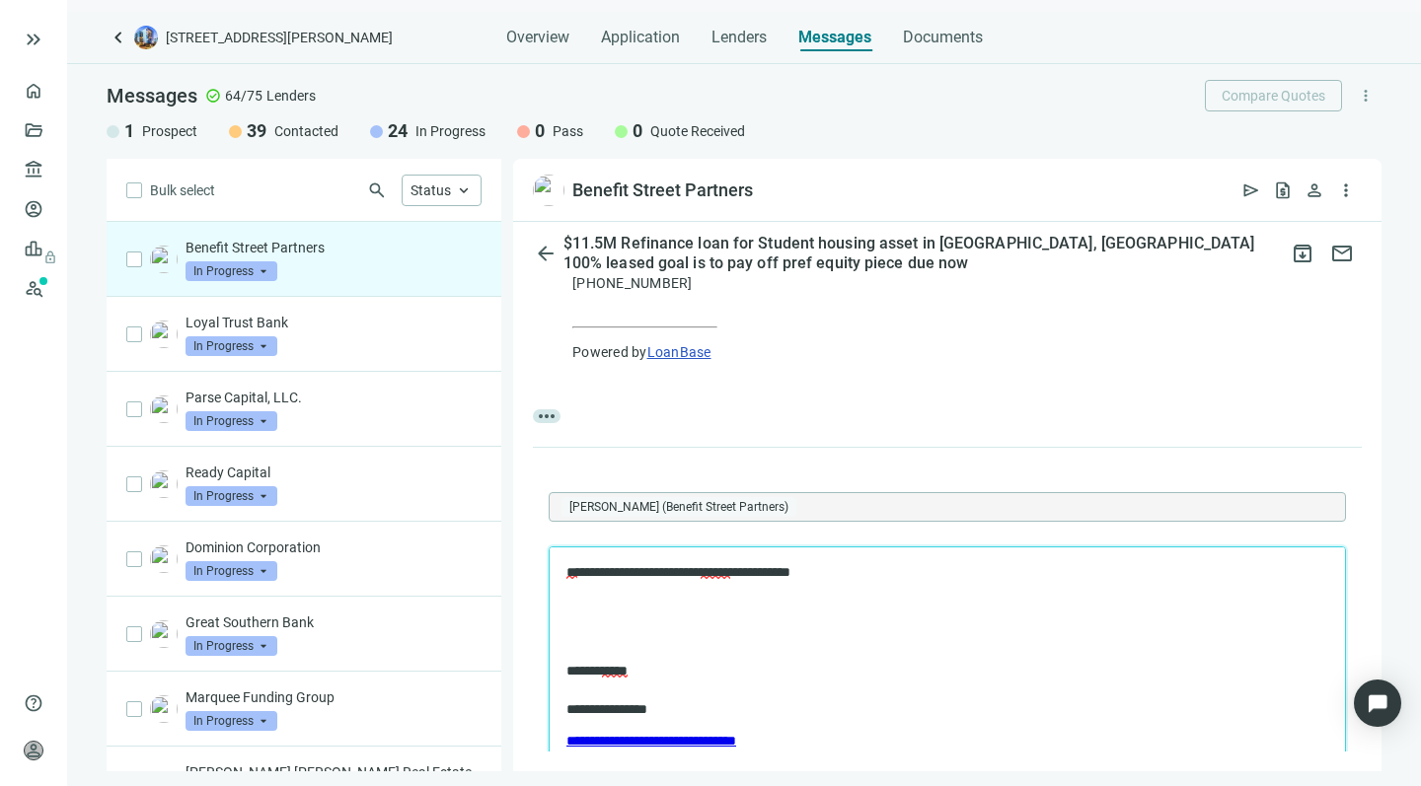
click at [730, 575] on span "******" at bounding box center [716, 572] width 30 height 14
click at [774, 651] on body "**********" at bounding box center [947, 673] width 764 height 221
click at [774, 574] on p "**********" at bounding box center [937, 572] width 742 height 19
click at [570, 599] on p "Rich Text Area. Press ALT-0 for help." at bounding box center [947, 606] width 762 height 20
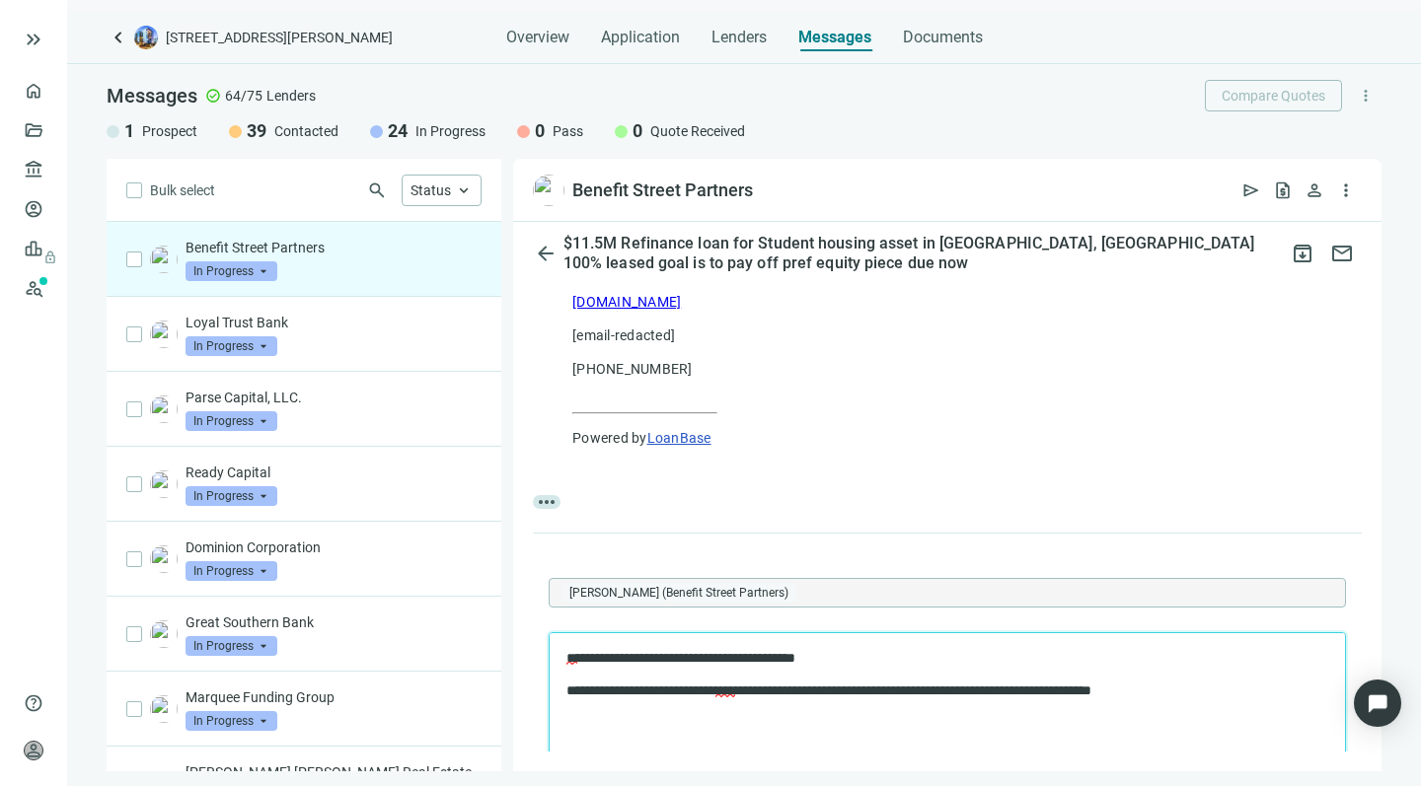
scroll to position [641, 0]
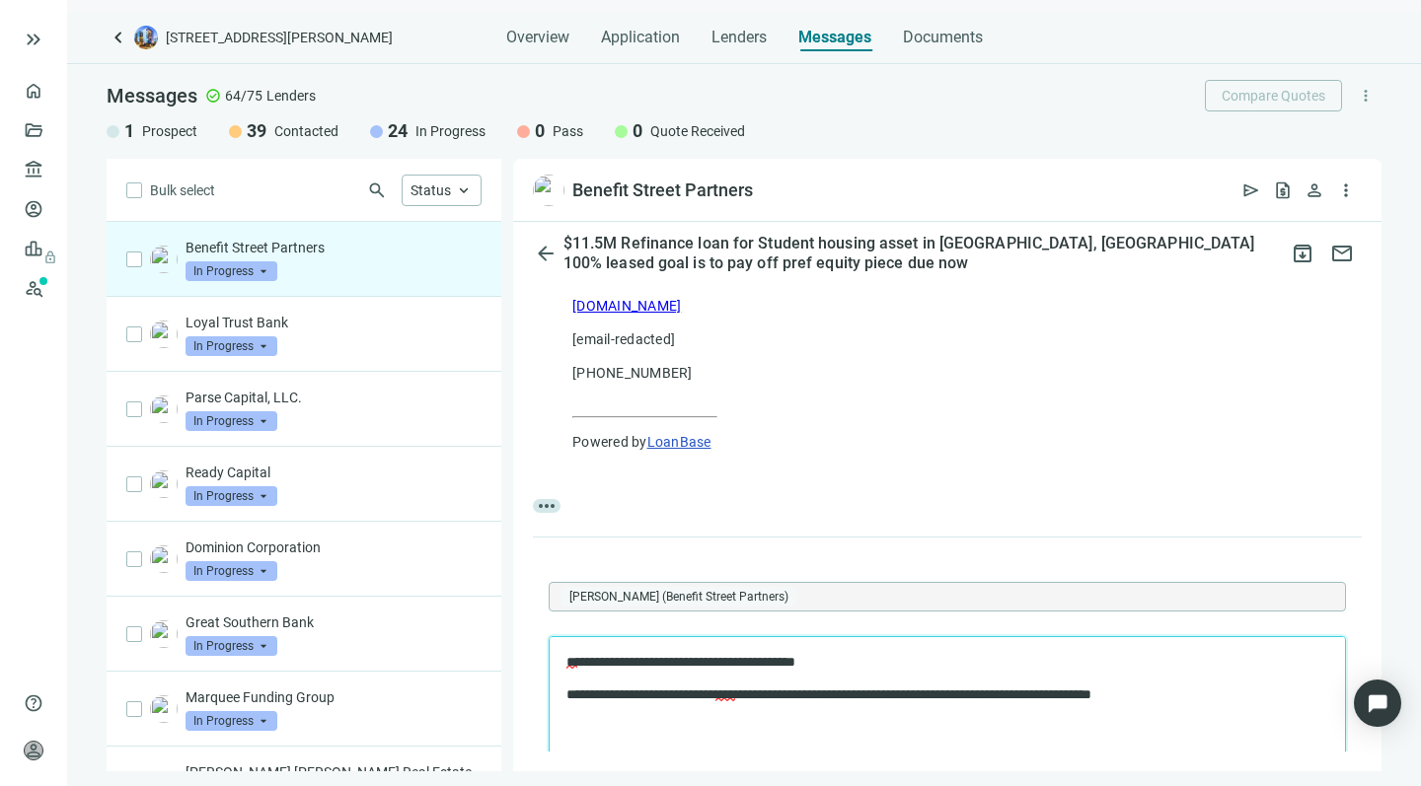
click at [698, 663] on p "**********" at bounding box center [927, 662] width 722 height 19
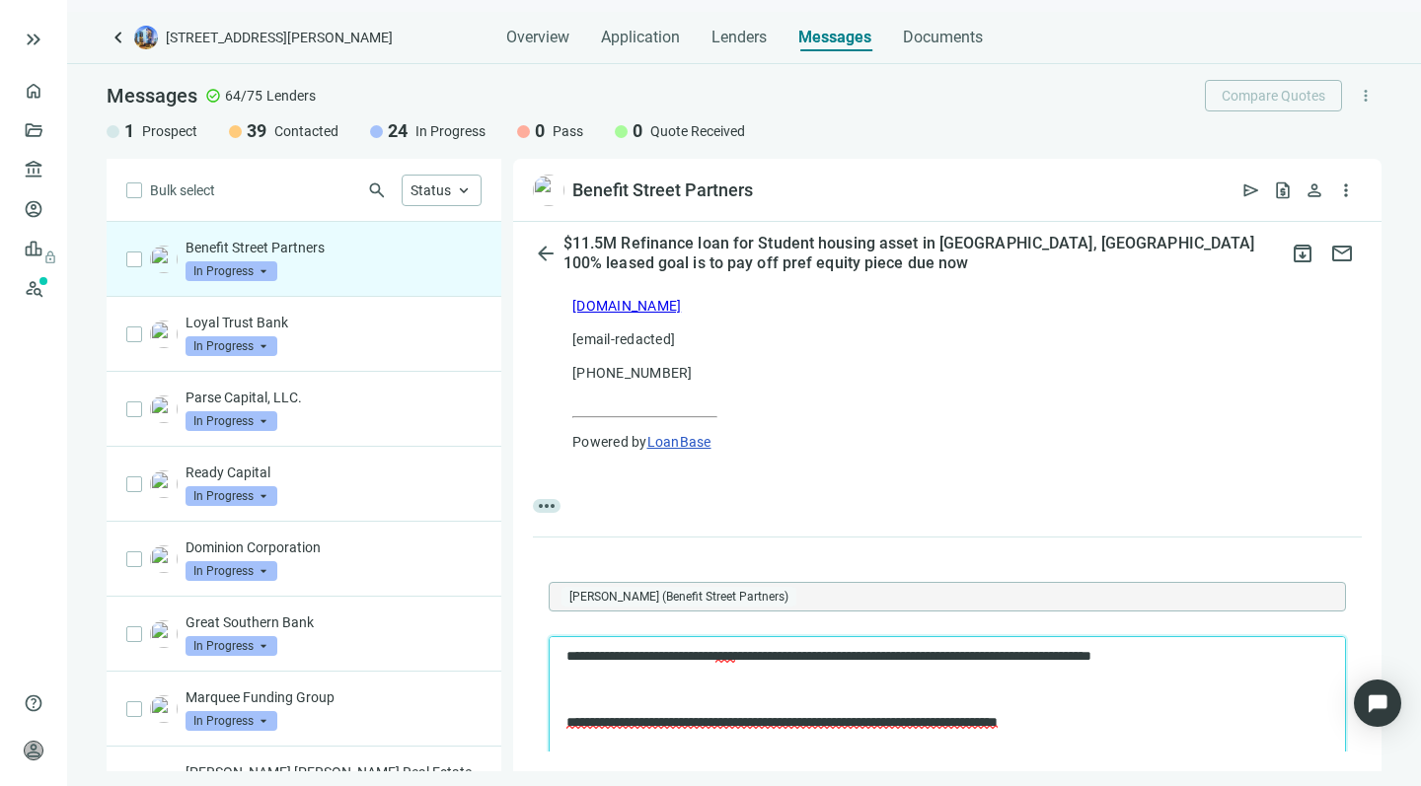
scroll to position [37, 0]
click at [1201, 656] on p "**********" at bounding box center [927, 657] width 722 height 19
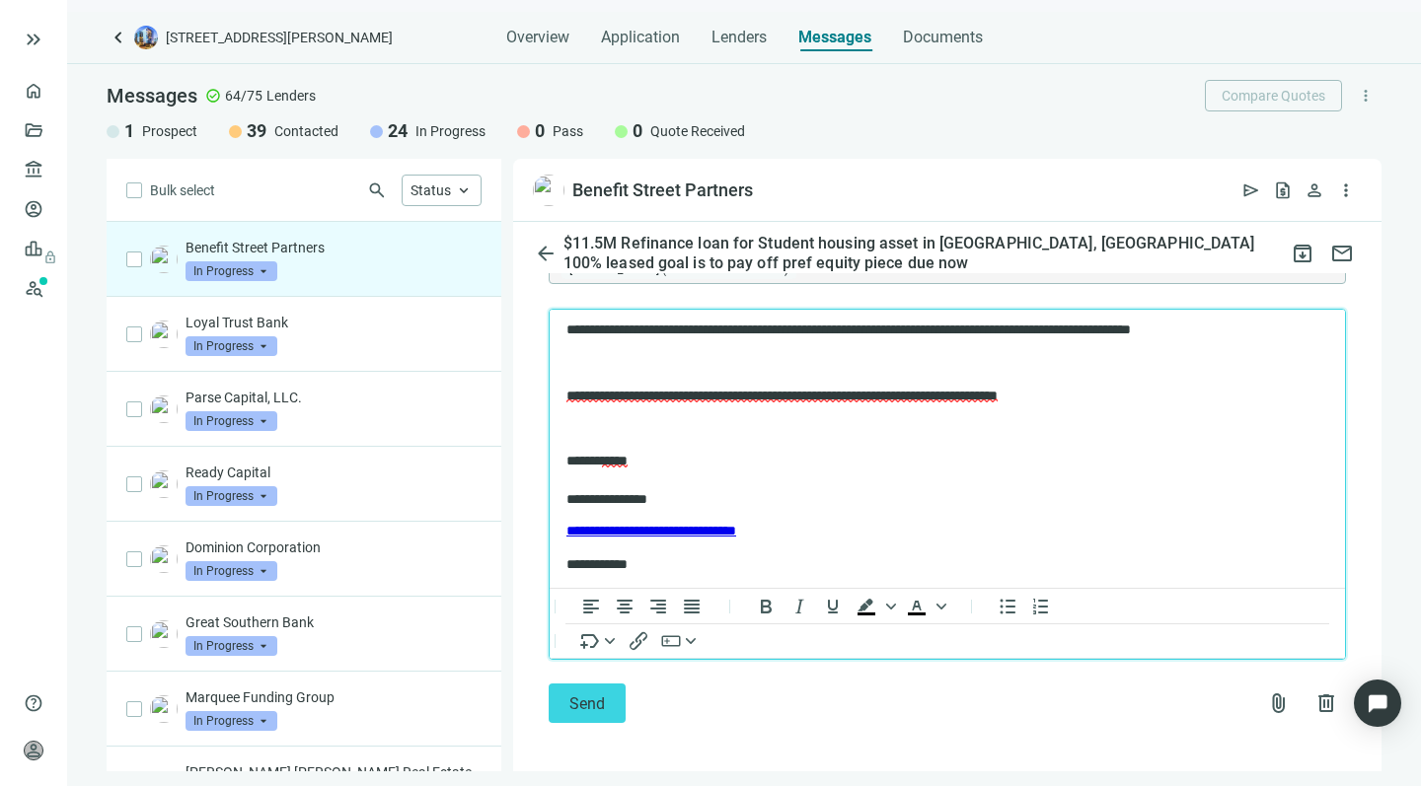
scroll to position [968, 0]
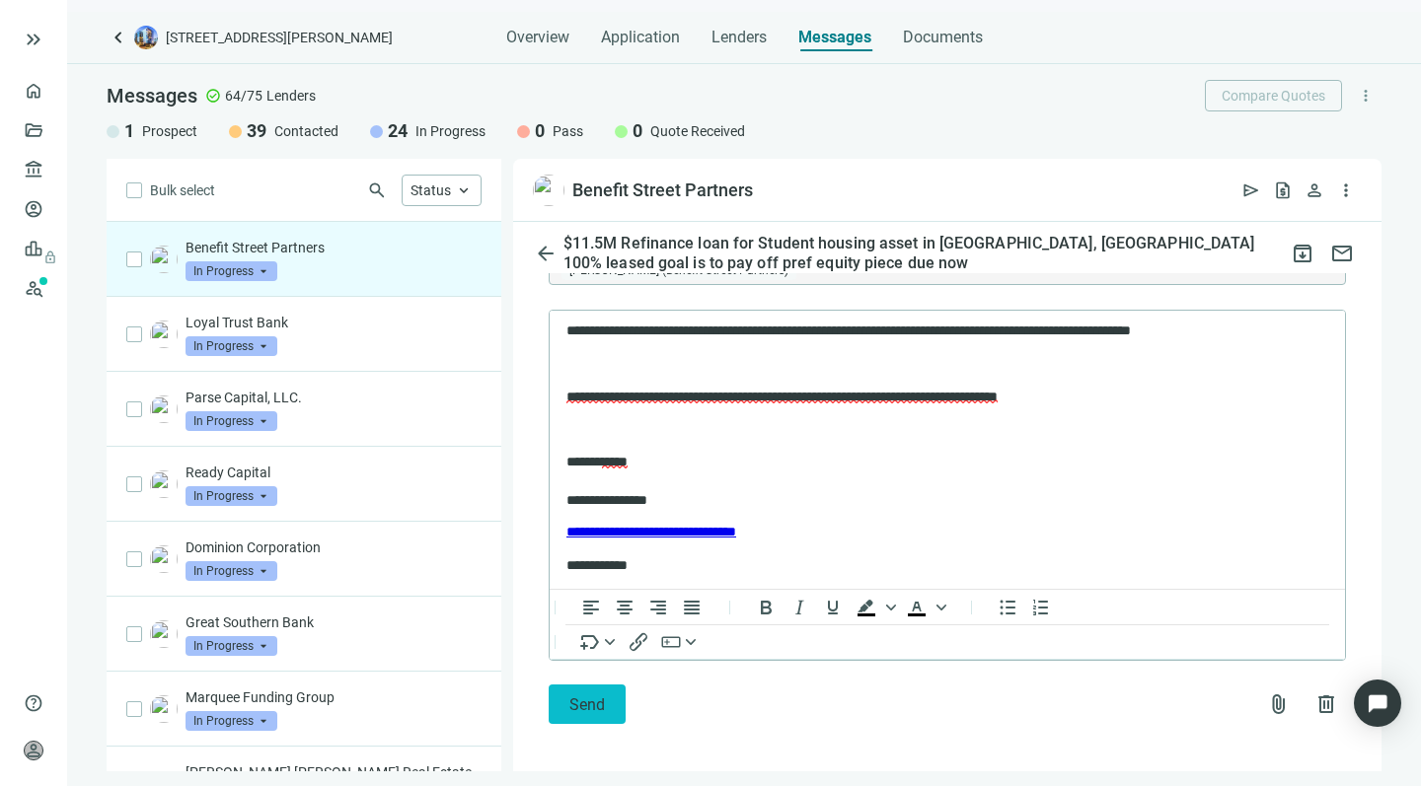
click at [573, 696] on span "Send" at bounding box center [587, 705] width 36 height 19
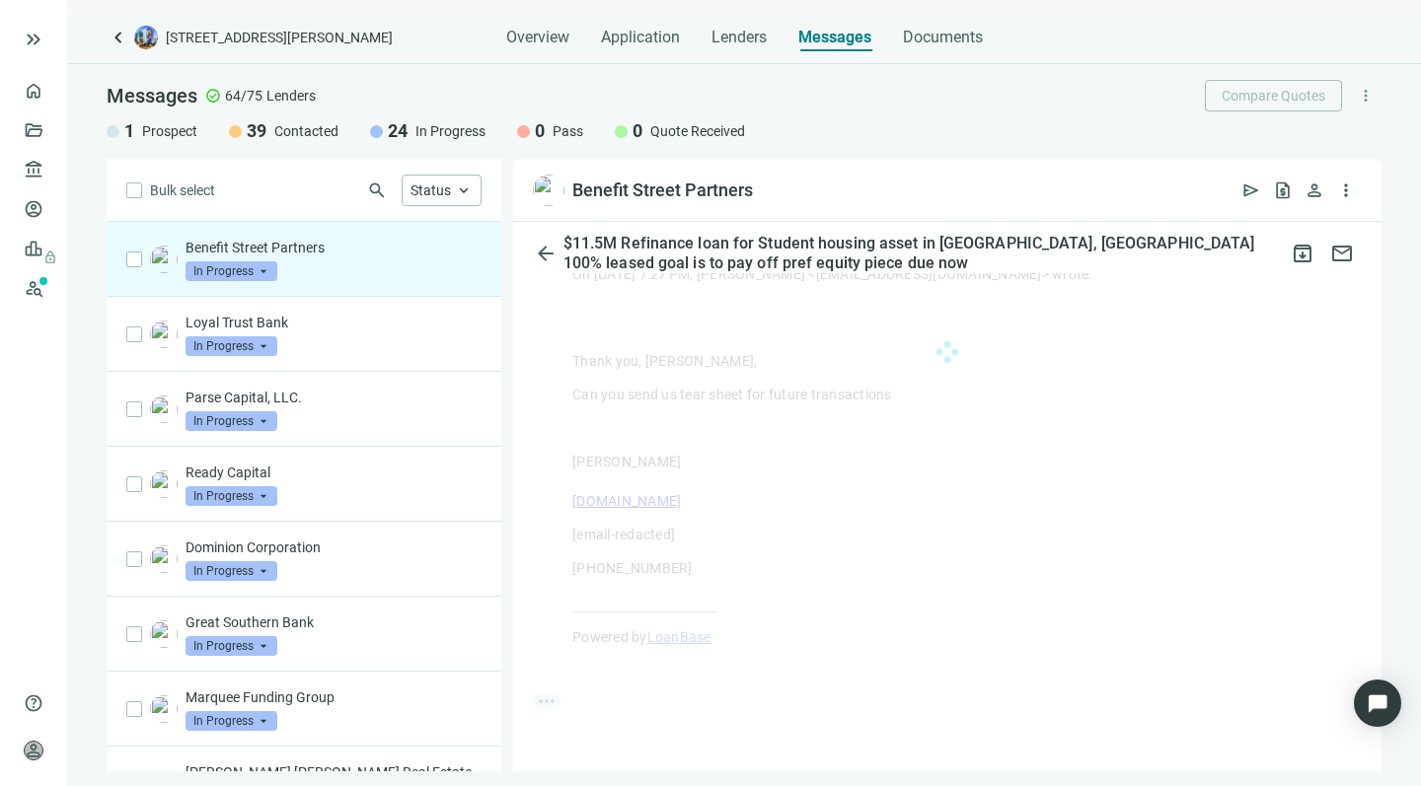
scroll to position [438, 0]
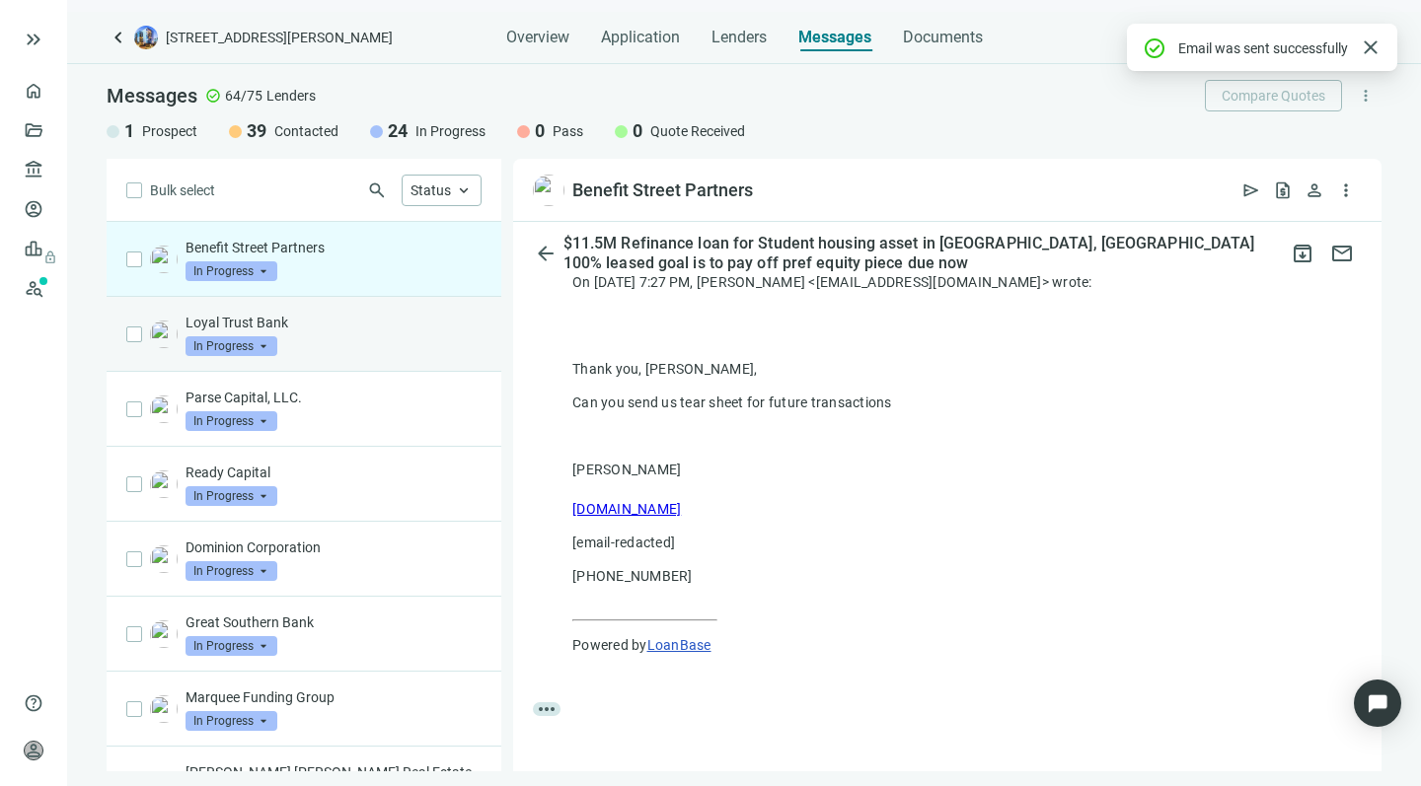
click at [371, 342] on div "Loyal Trust Bank In Progress arrow_drop_down" at bounding box center [333, 334] width 296 height 43
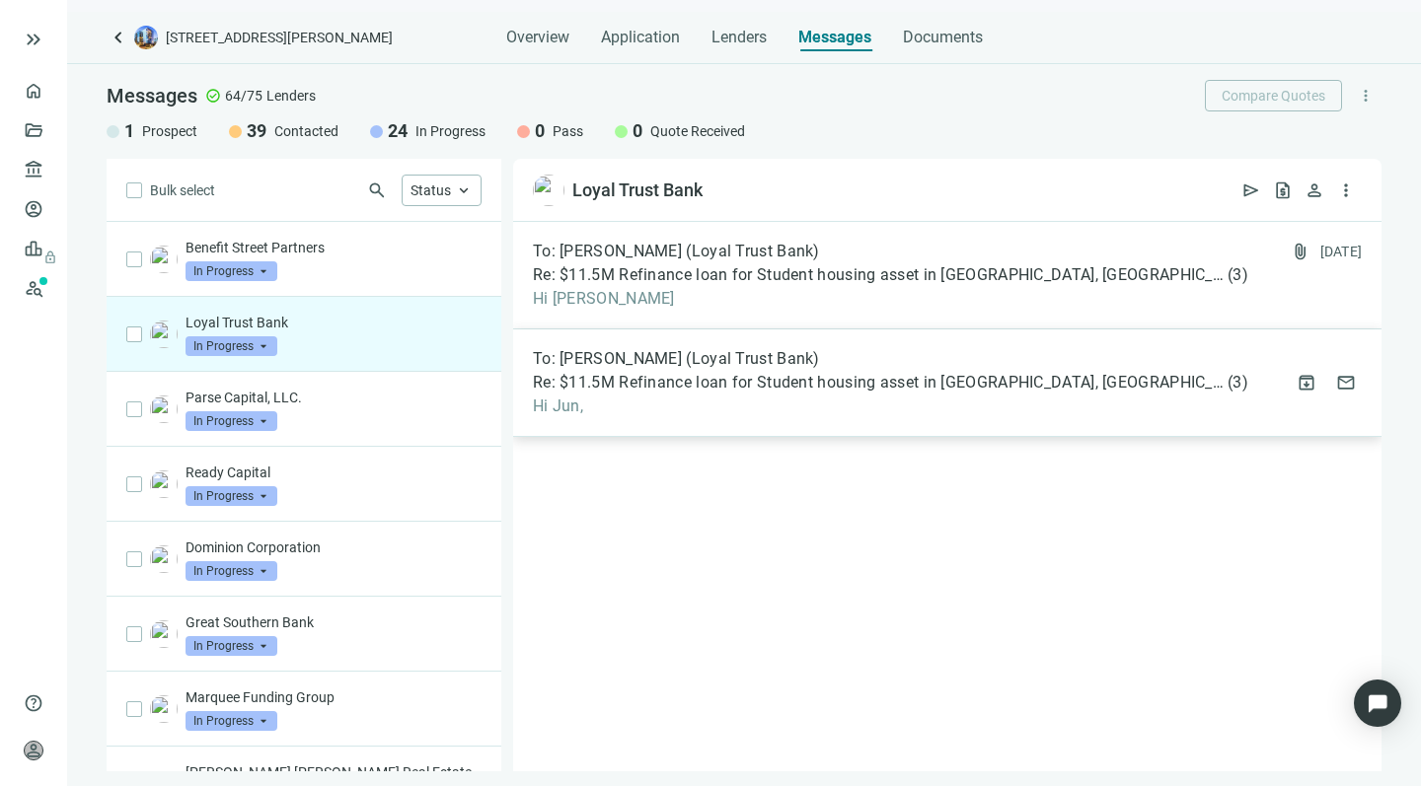
click at [672, 390] on span "Re: $11.5M Refinance loan for Student housing asset in Milledgeville, GA 100% l…" at bounding box center [878, 383] width 691 height 20
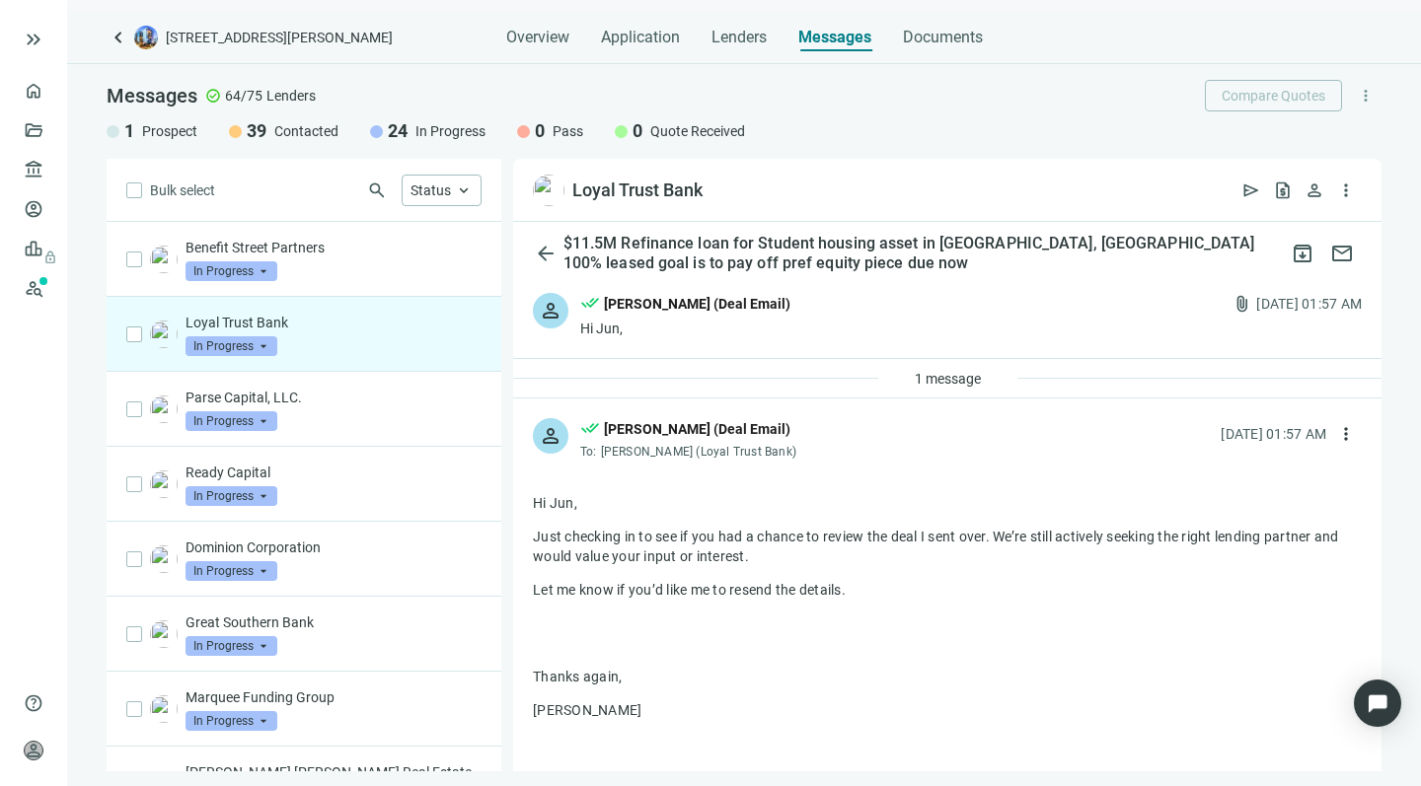
click at [707, 328] on div "Hi Jun," at bounding box center [685, 329] width 210 height 20
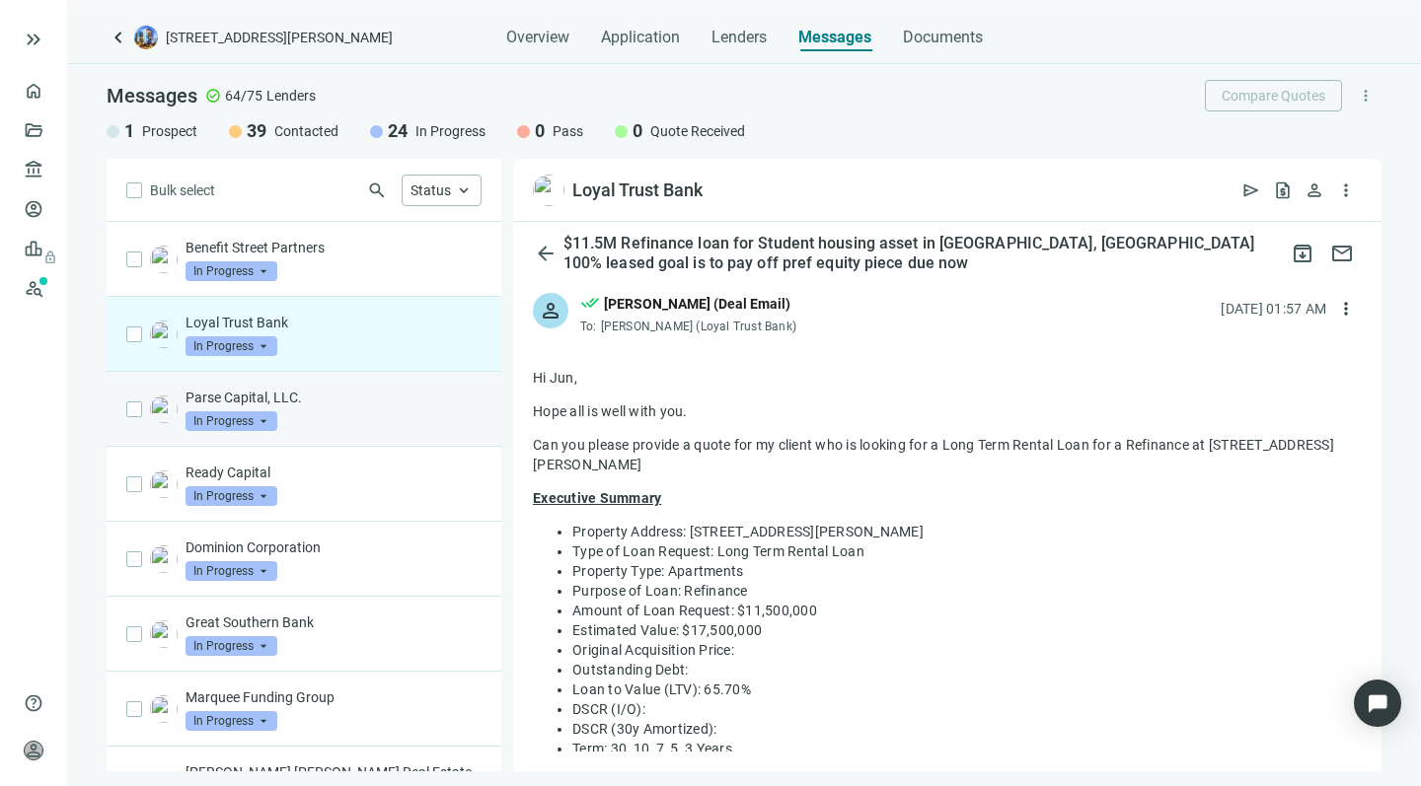
click at [320, 419] on div "Parse Capital, LLC. In Progress arrow_drop_down" at bounding box center [333, 409] width 296 height 43
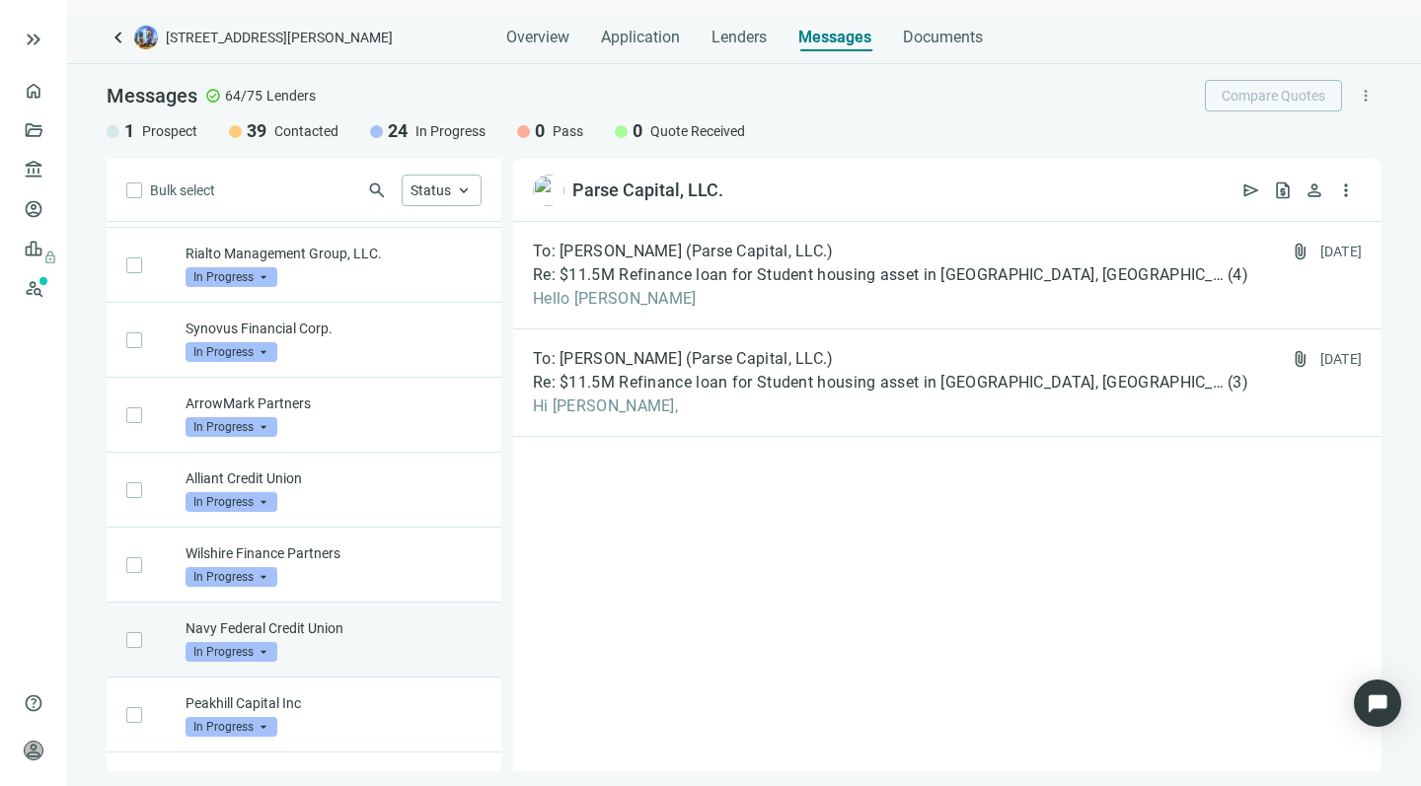
scroll to position [838, 0]
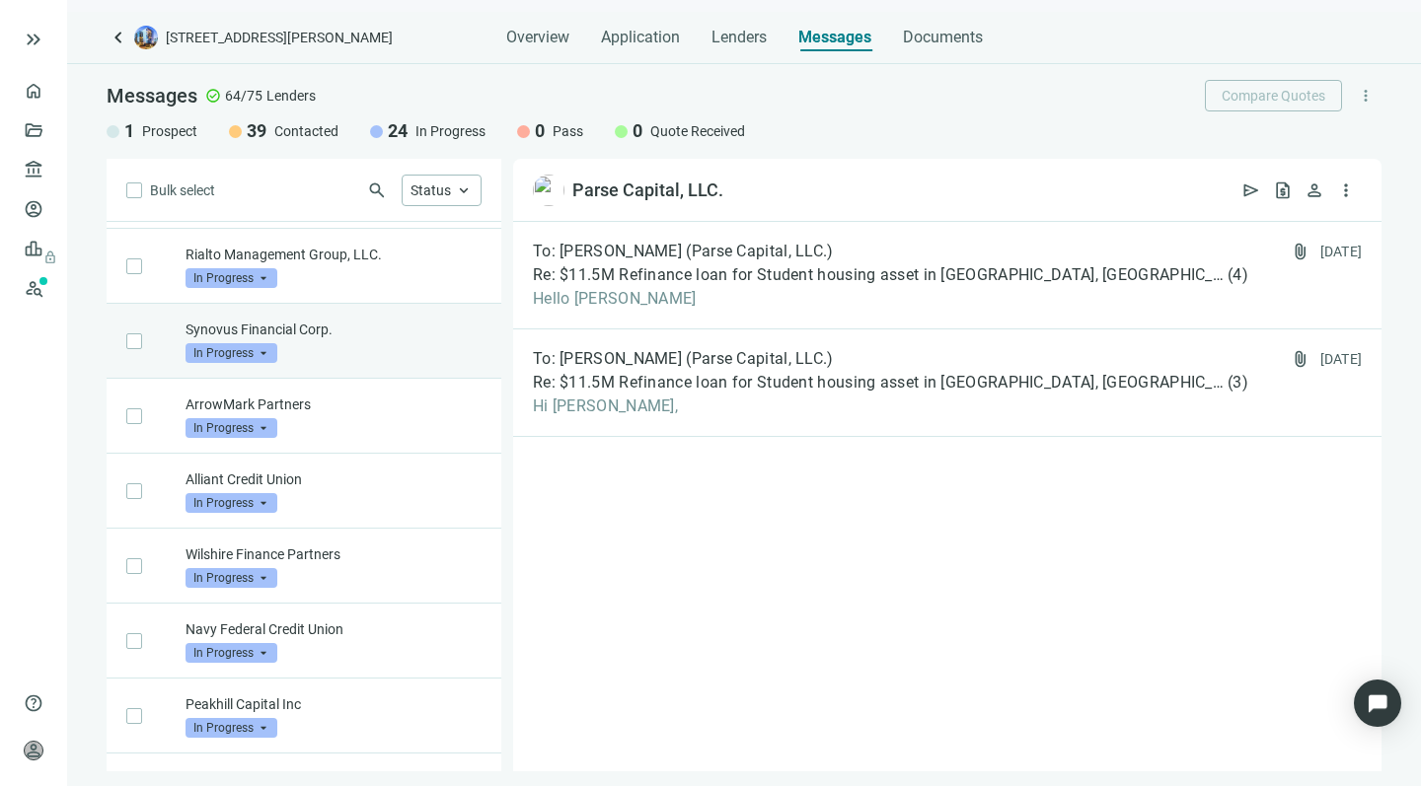
click at [363, 327] on div "Synovus Financial Corp. In Progress arrow_drop_down" at bounding box center [333, 341] width 296 height 43
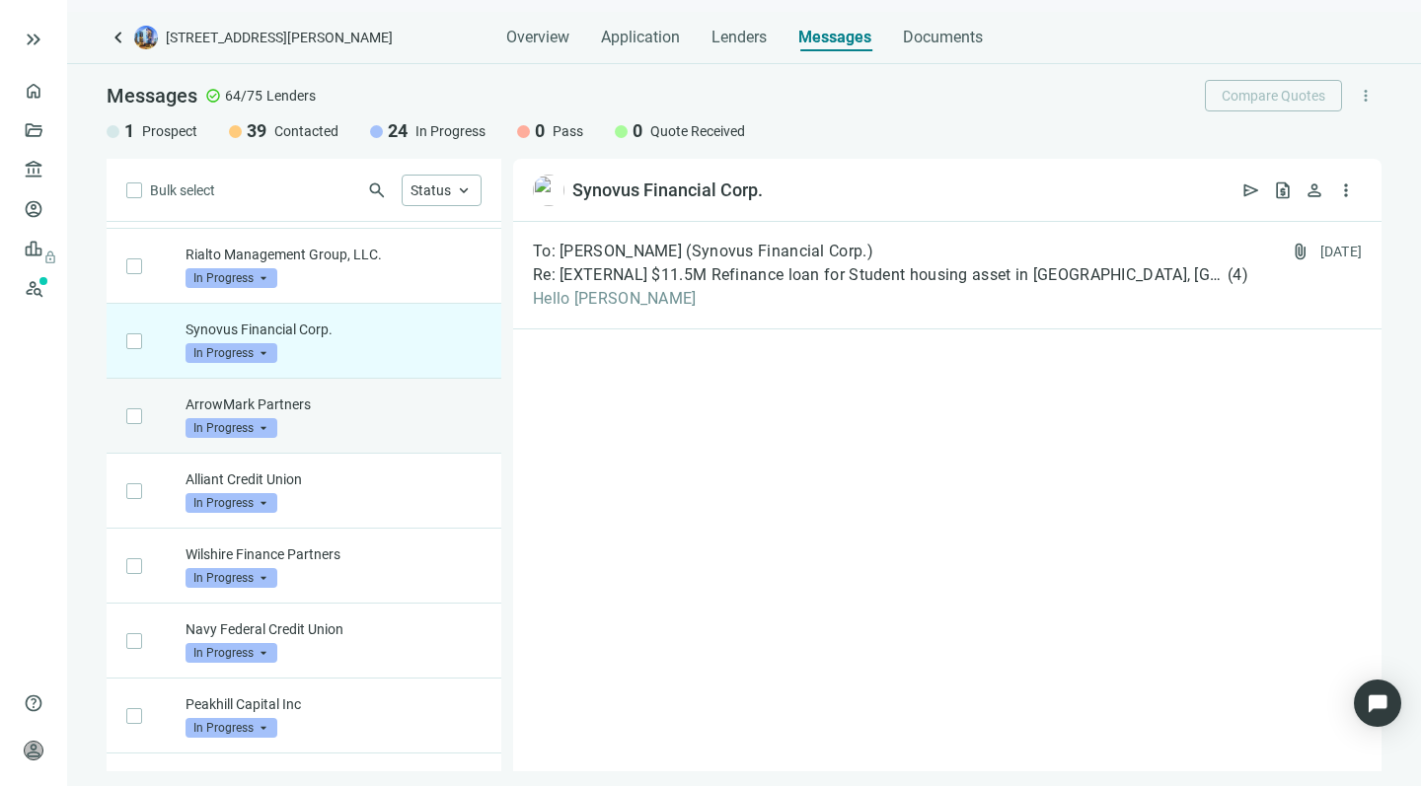
click at [361, 395] on p "ArrowMark Partners" at bounding box center [333, 405] width 296 height 20
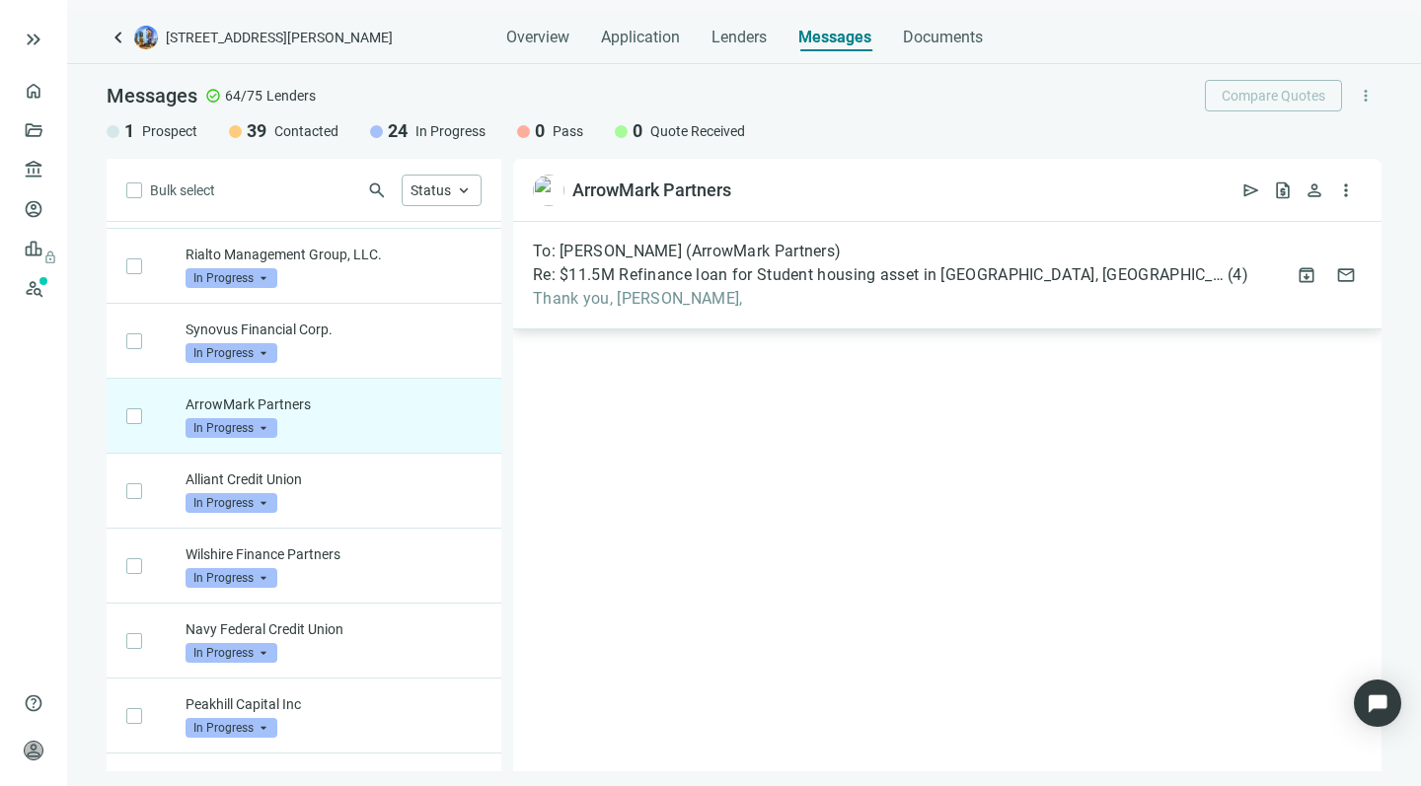
click at [780, 290] on span "Thank you, Luke," at bounding box center [890, 299] width 715 height 20
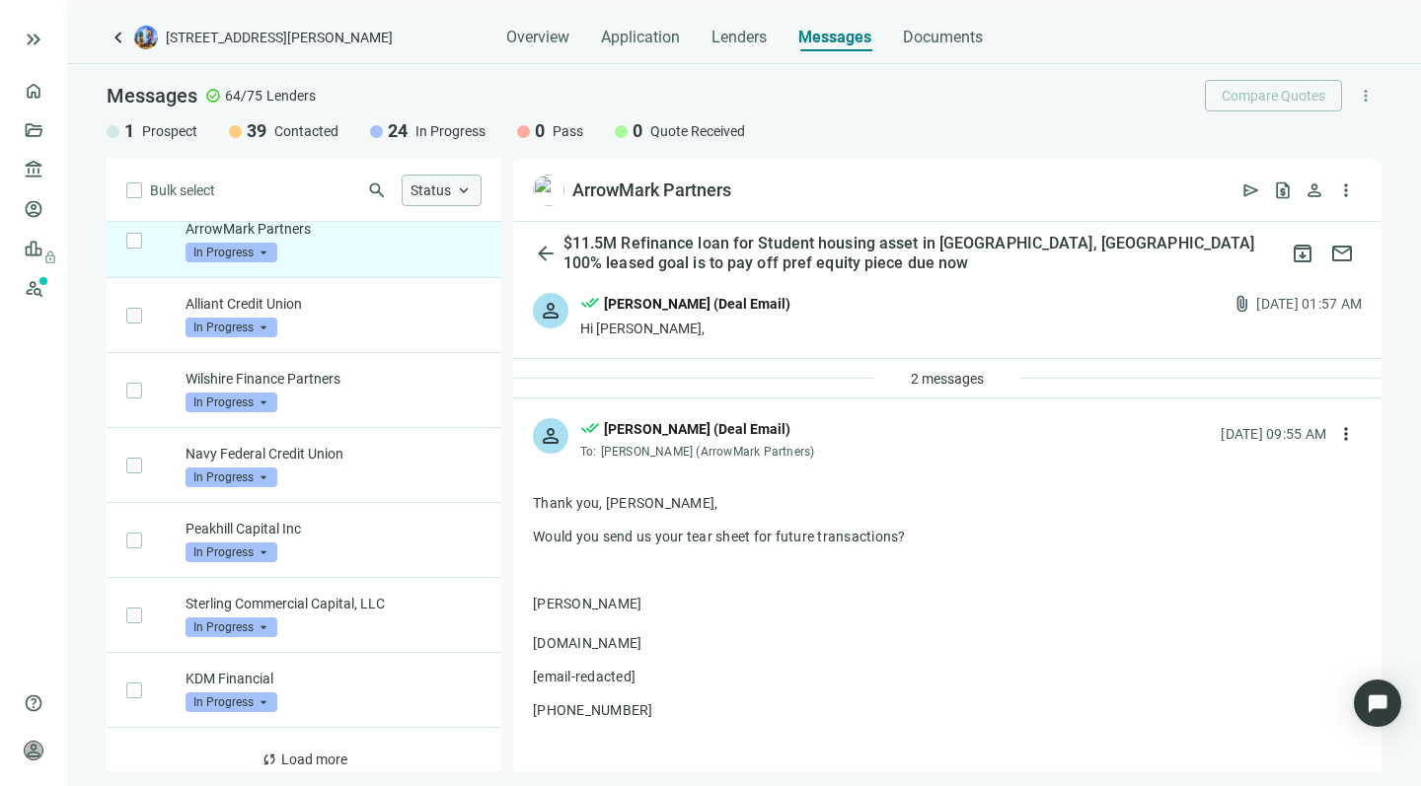
click at [445, 191] on span "Status" at bounding box center [430, 191] width 40 height 16
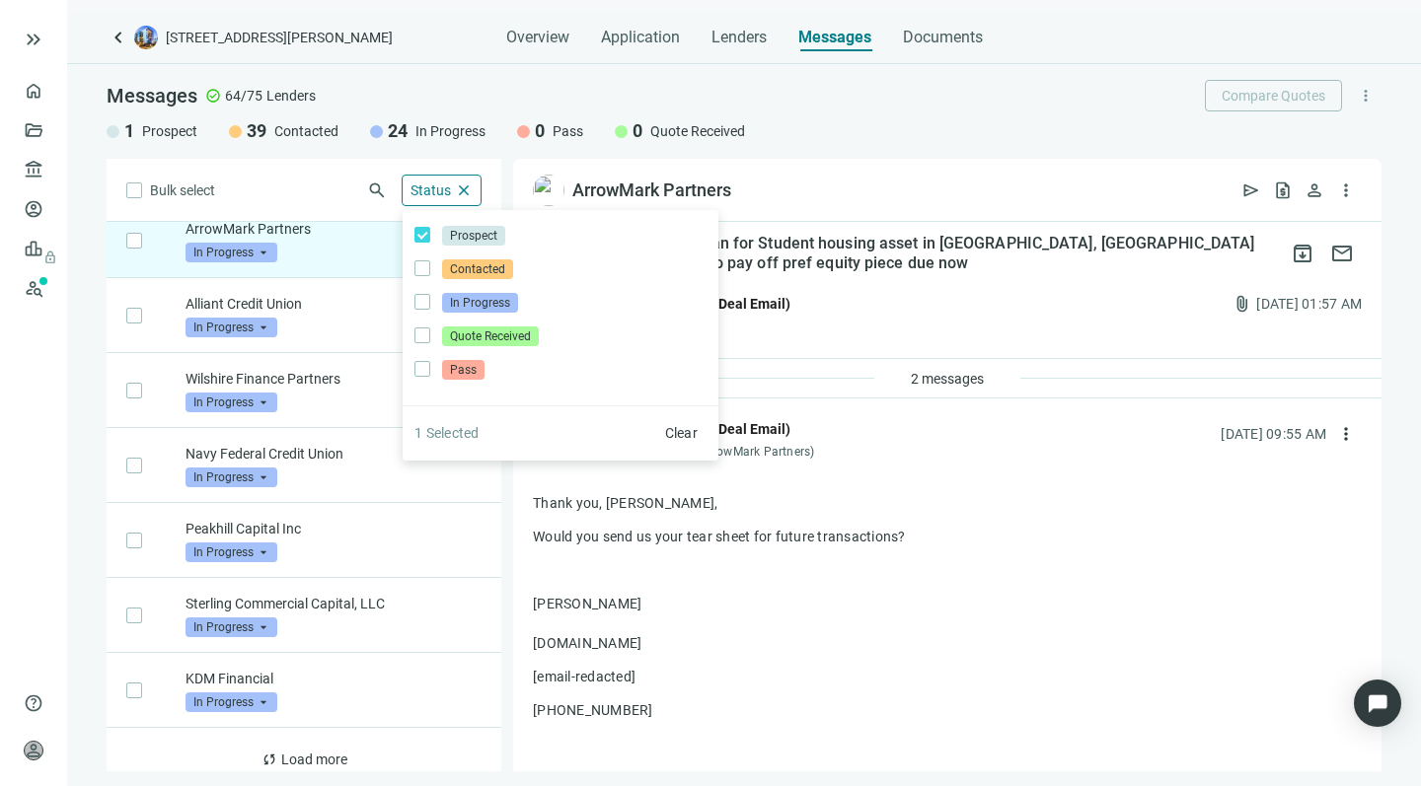
click at [303, 190] on div "Bulk select search Status close Prospect Only Contacted Only In Progress Only Q…" at bounding box center [304, 465] width 395 height 613
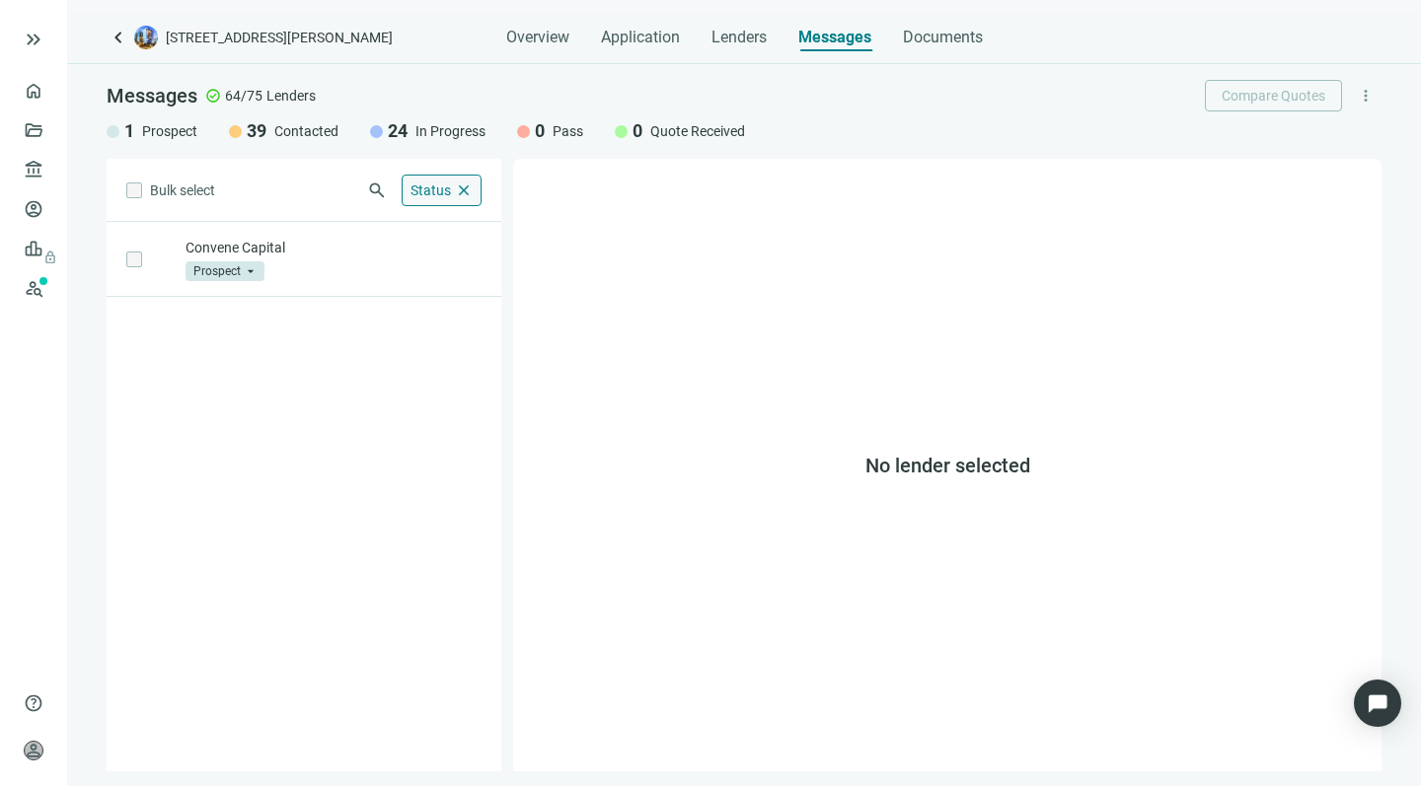
click at [452, 186] on div "Status close" at bounding box center [442, 191] width 80 height 32
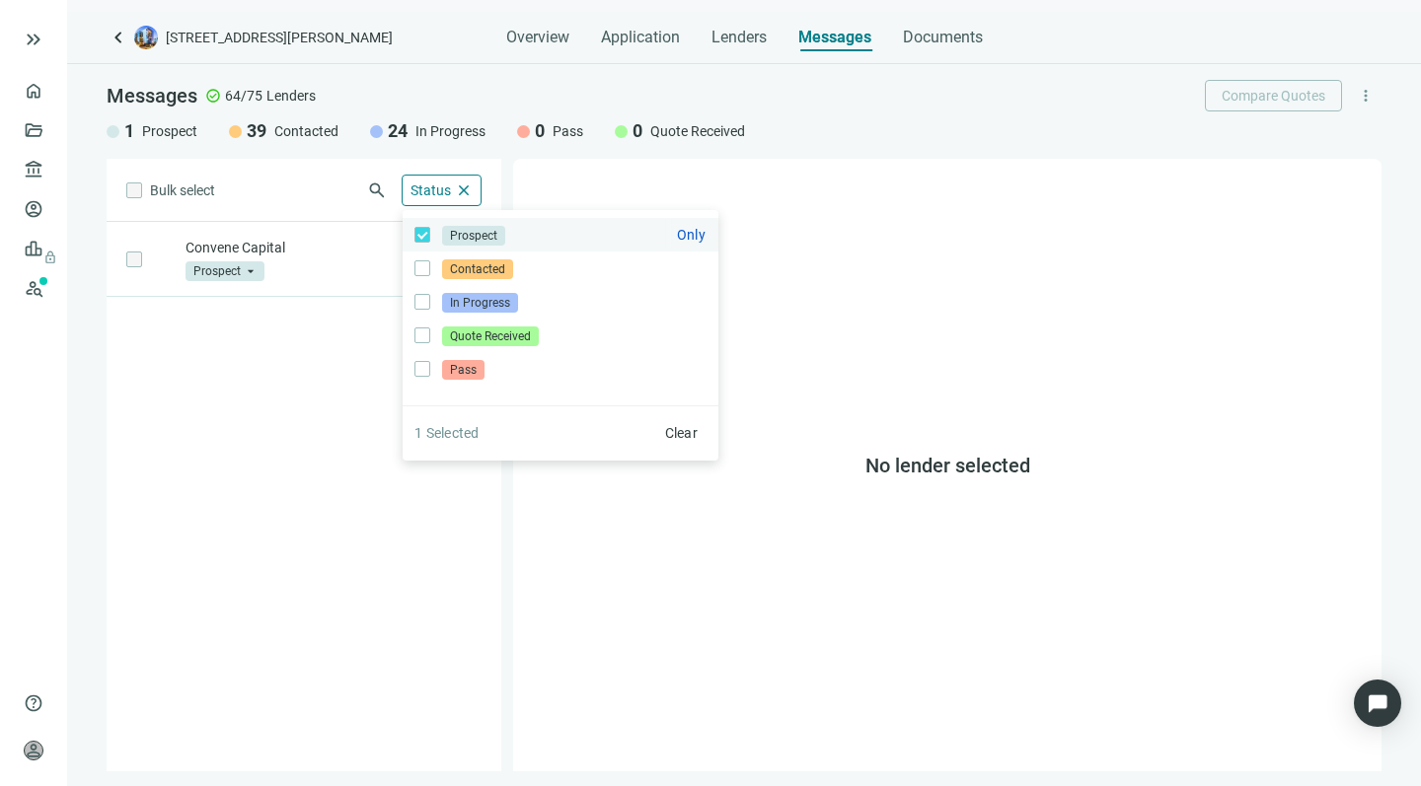
click at [471, 234] on span "Prospect" at bounding box center [473, 236] width 63 height 20
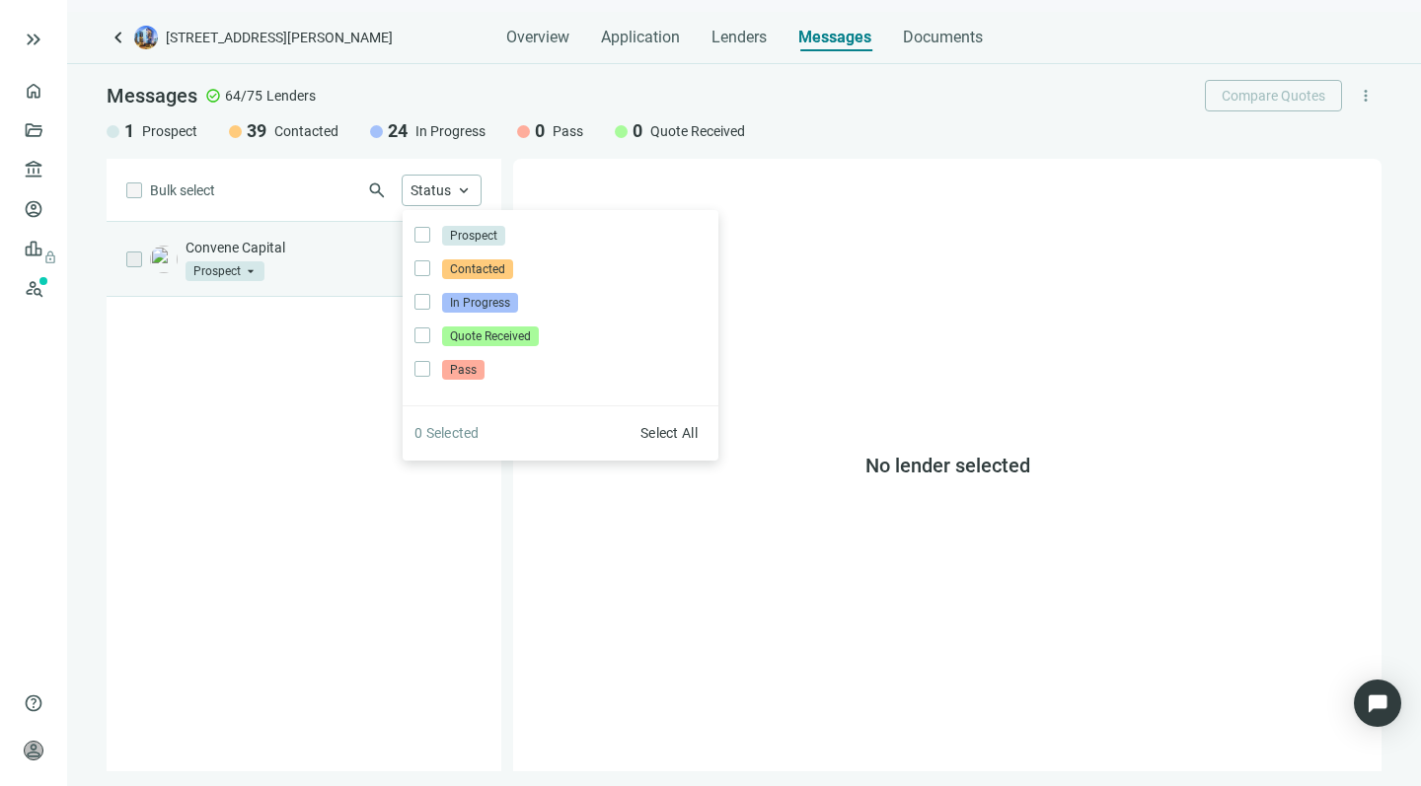
click at [303, 259] on div "Convene Capital Prospect arrow_drop_down" at bounding box center [333, 259] width 296 height 43
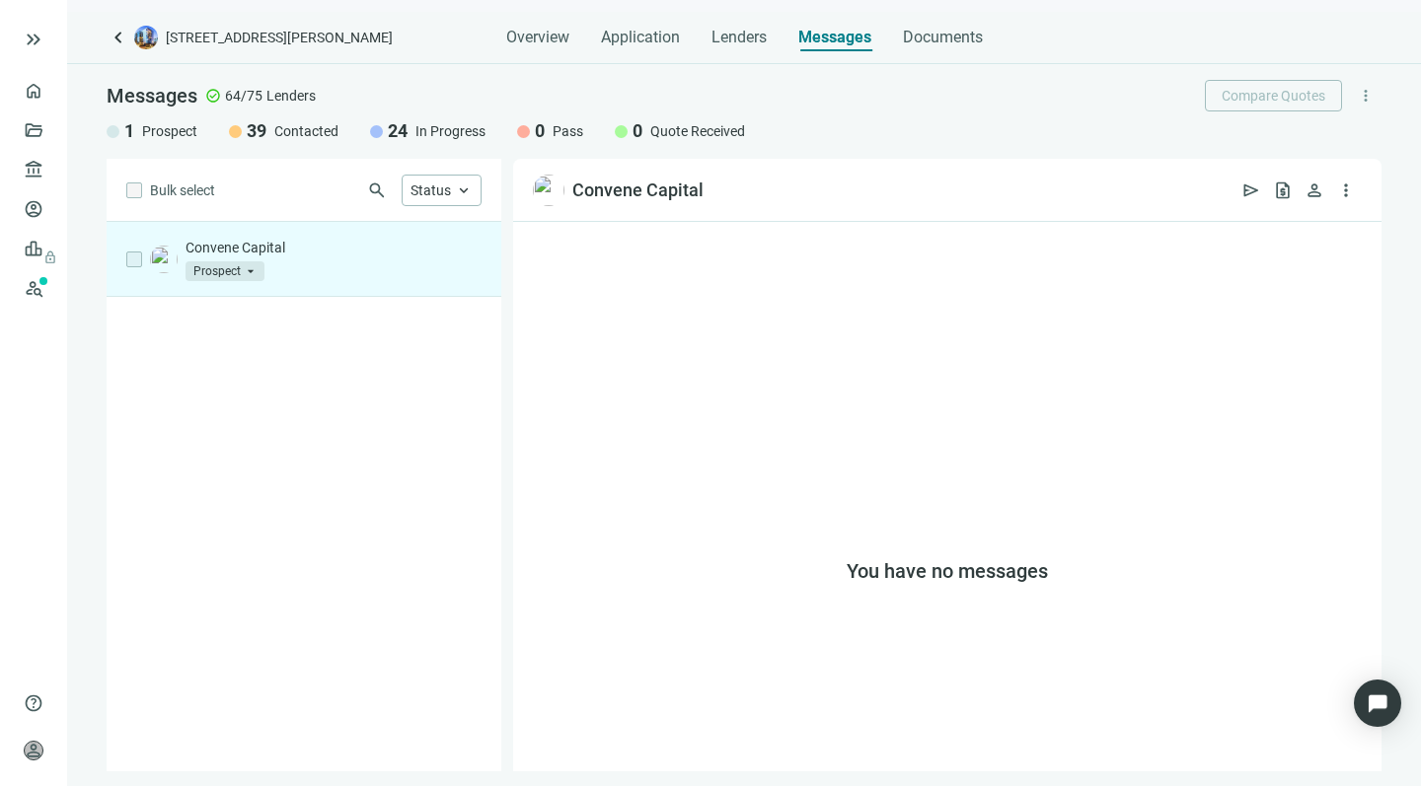
click at [245, 247] on p "Convene Capital" at bounding box center [333, 248] width 296 height 20
click at [716, 188] on span "open_in_new" at bounding box center [722, 191] width 20 height 20
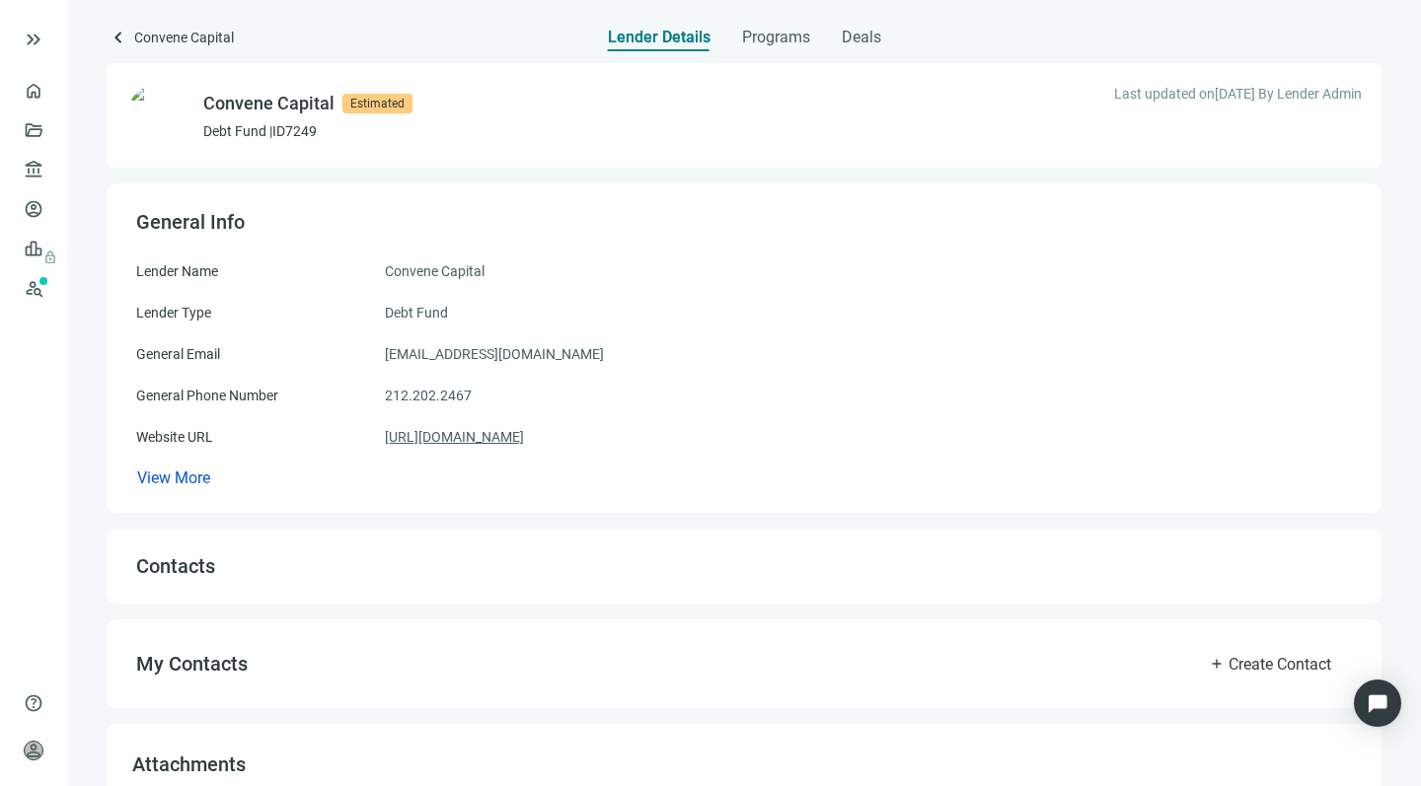
click at [508, 434] on link "https://www.convenecapital.com" at bounding box center [454, 437] width 139 height 22
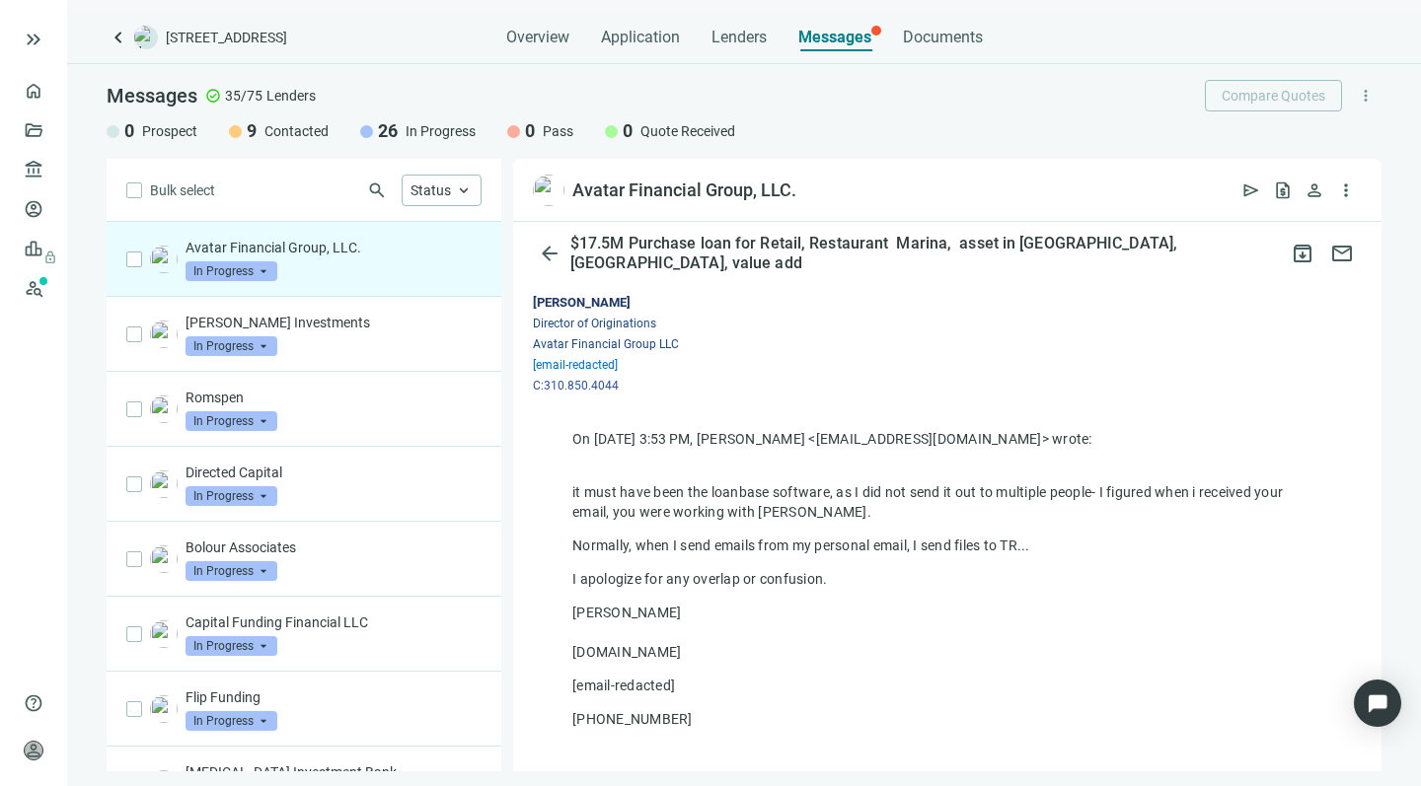
scroll to position [249, 0]
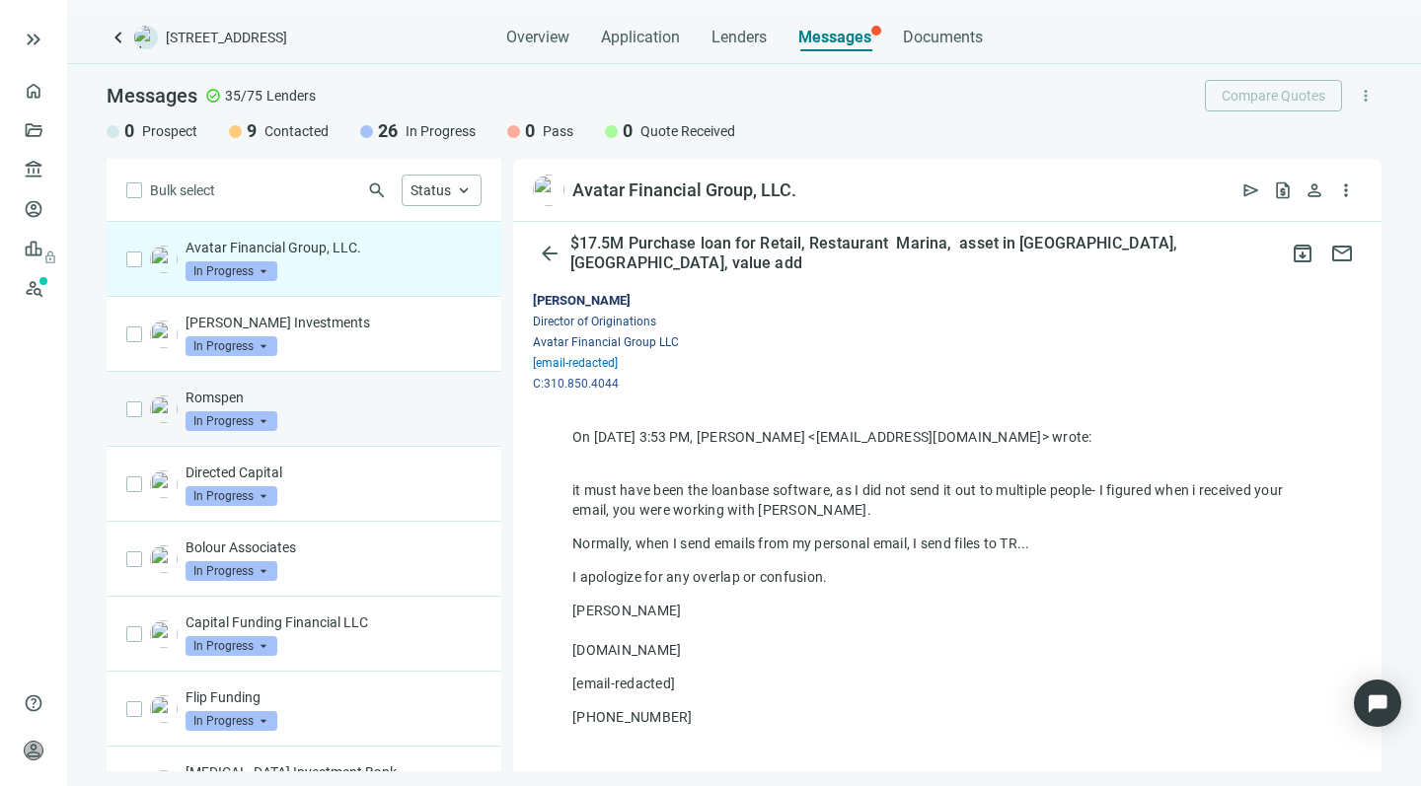
click at [344, 412] on div "Romspen In Progress arrow_drop_down" at bounding box center [333, 409] width 296 height 43
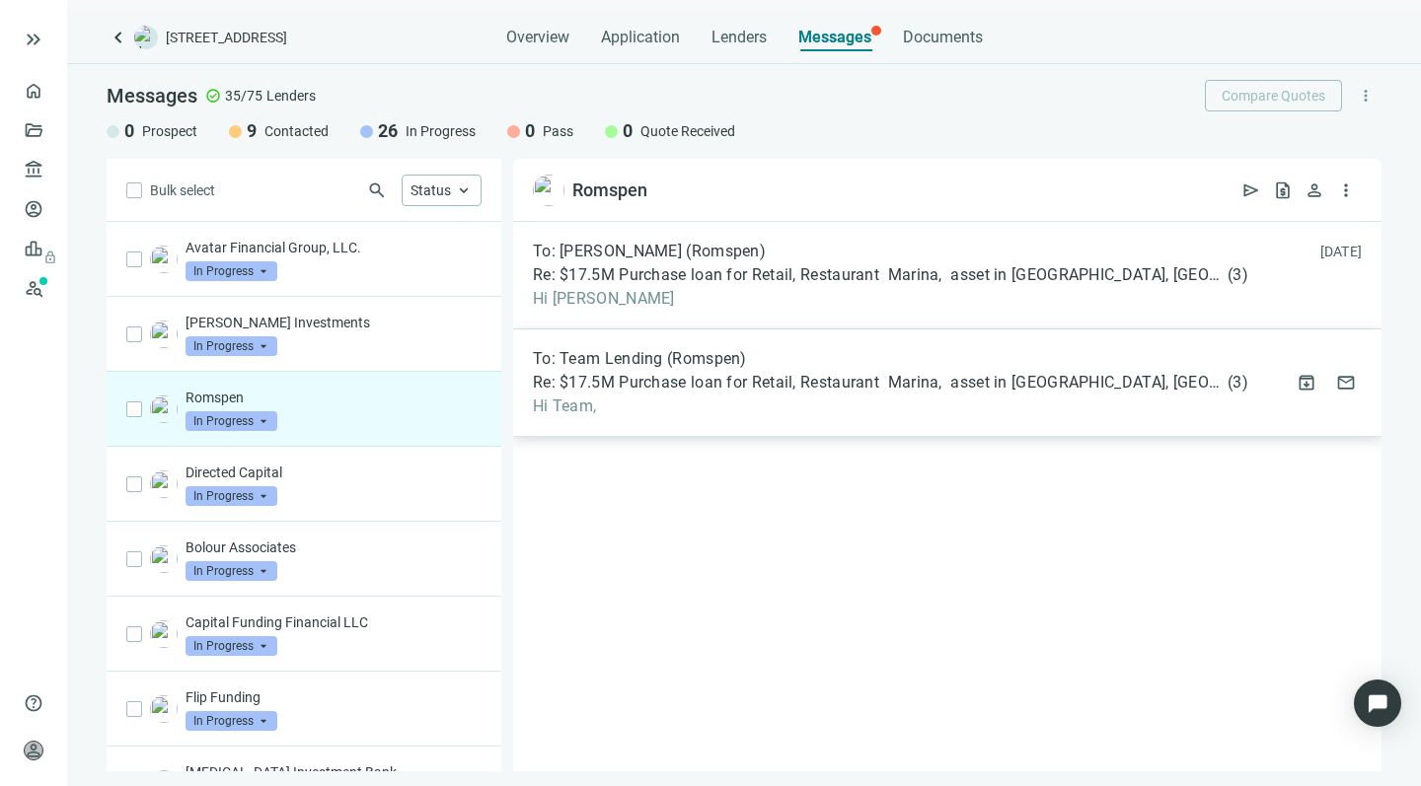
click at [711, 393] on div "To: Team Lending (Romspen) Re: $17.5M Purchase loan for Retail, Restaurant Mari…" at bounding box center [890, 382] width 715 height 67
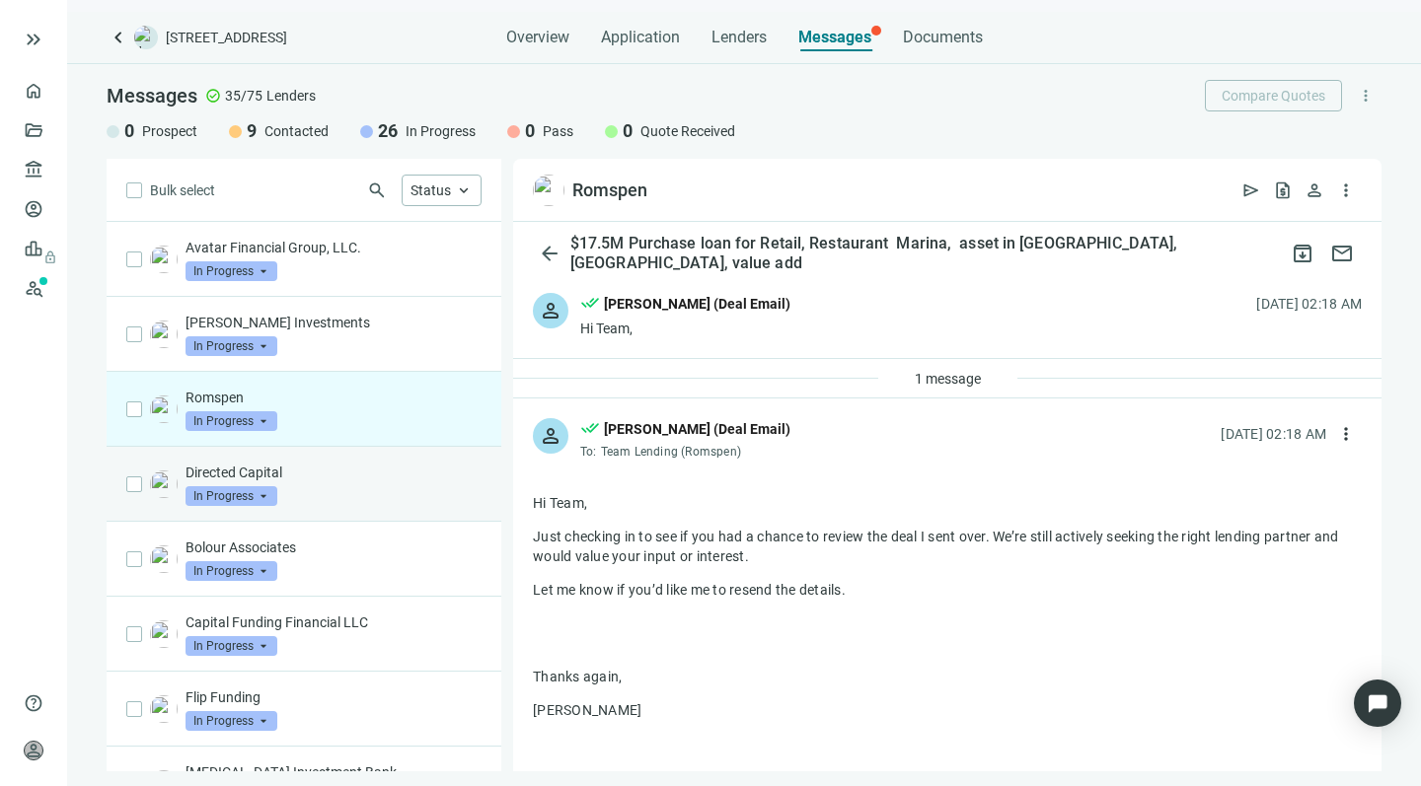
click at [312, 484] on div "Directed Capital In Progress arrow_drop_down" at bounding box center [333, 484] width 296 height 43
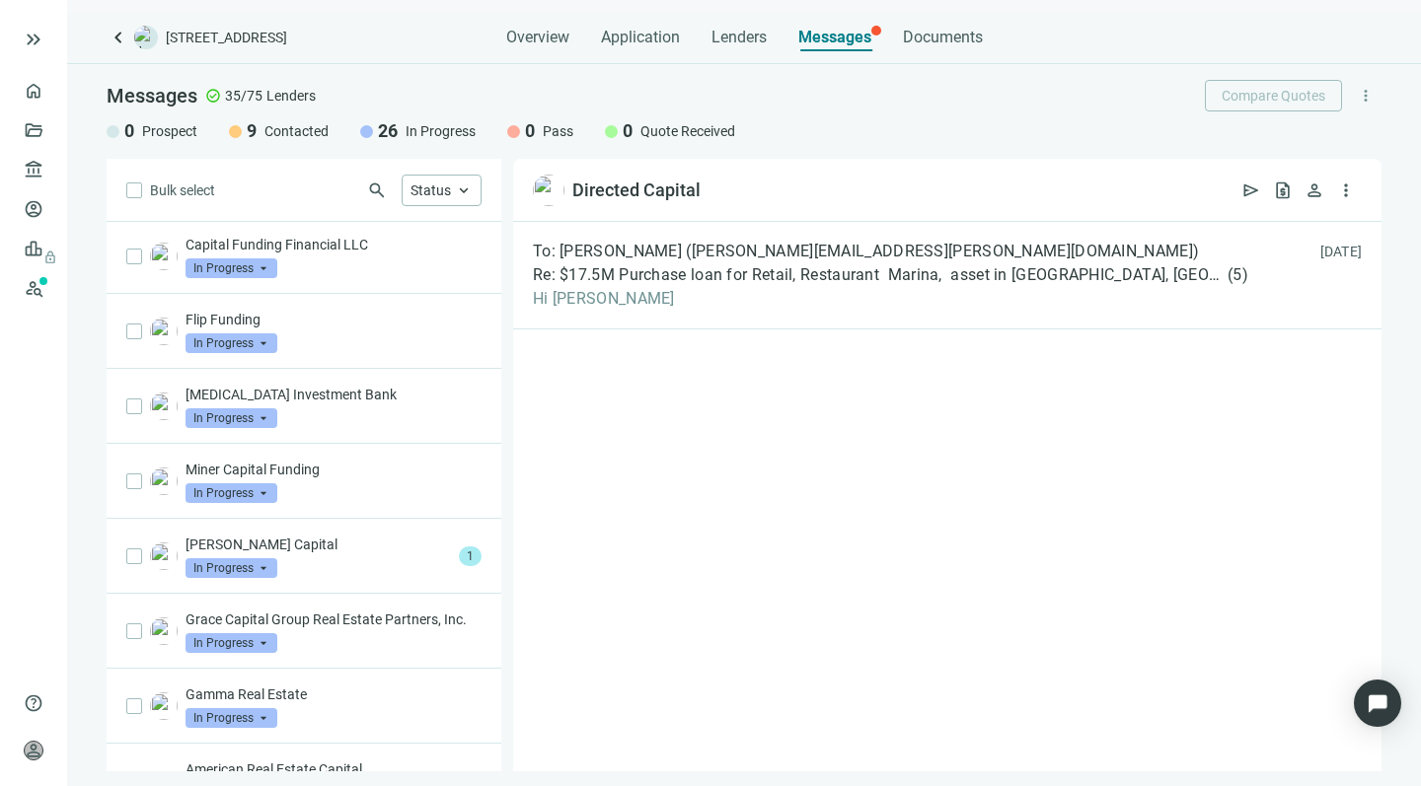
scroll to position [414, 0]
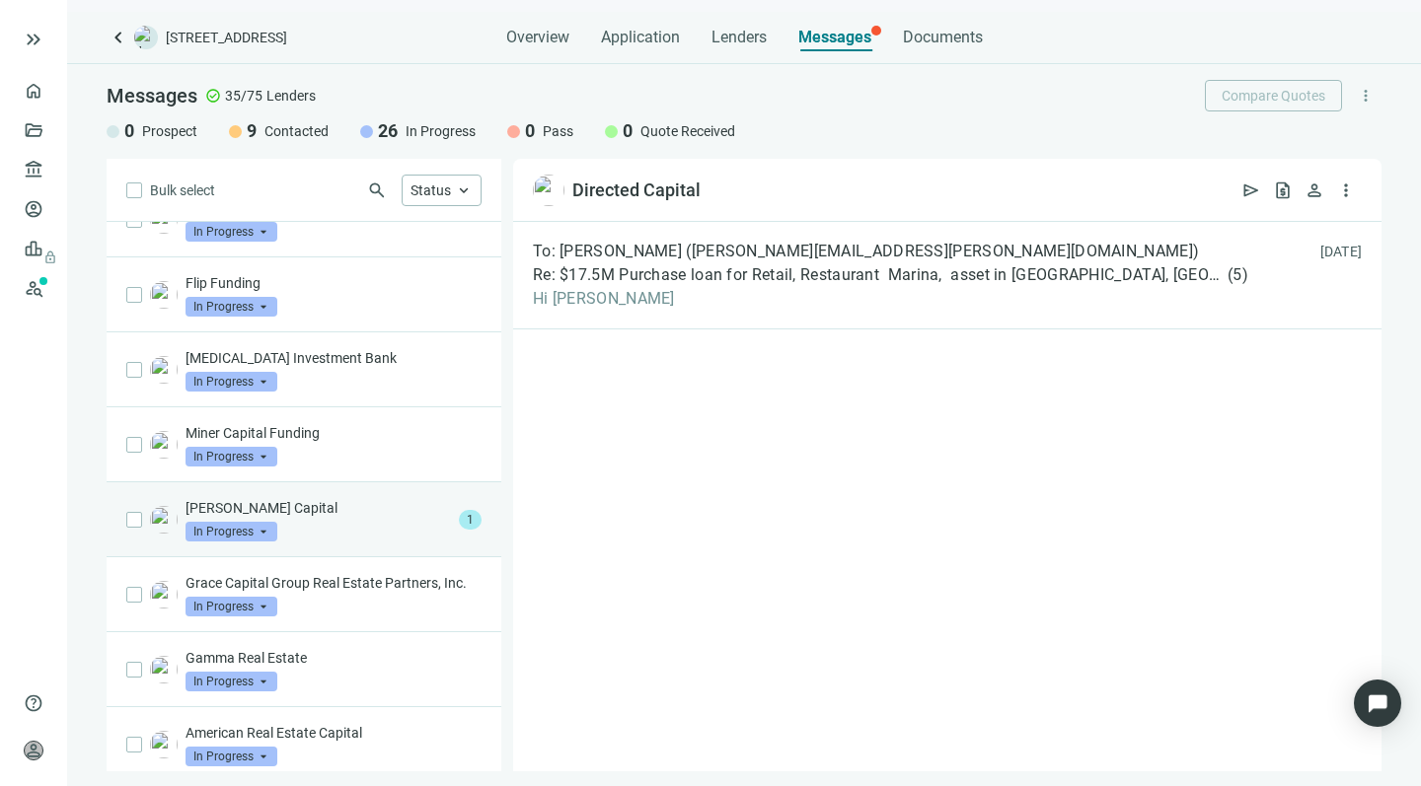
click at [303, 522] on div "Ryker Capital In Progress arrow_drop_down" at bounding box center [317, 519] width 265 height 43
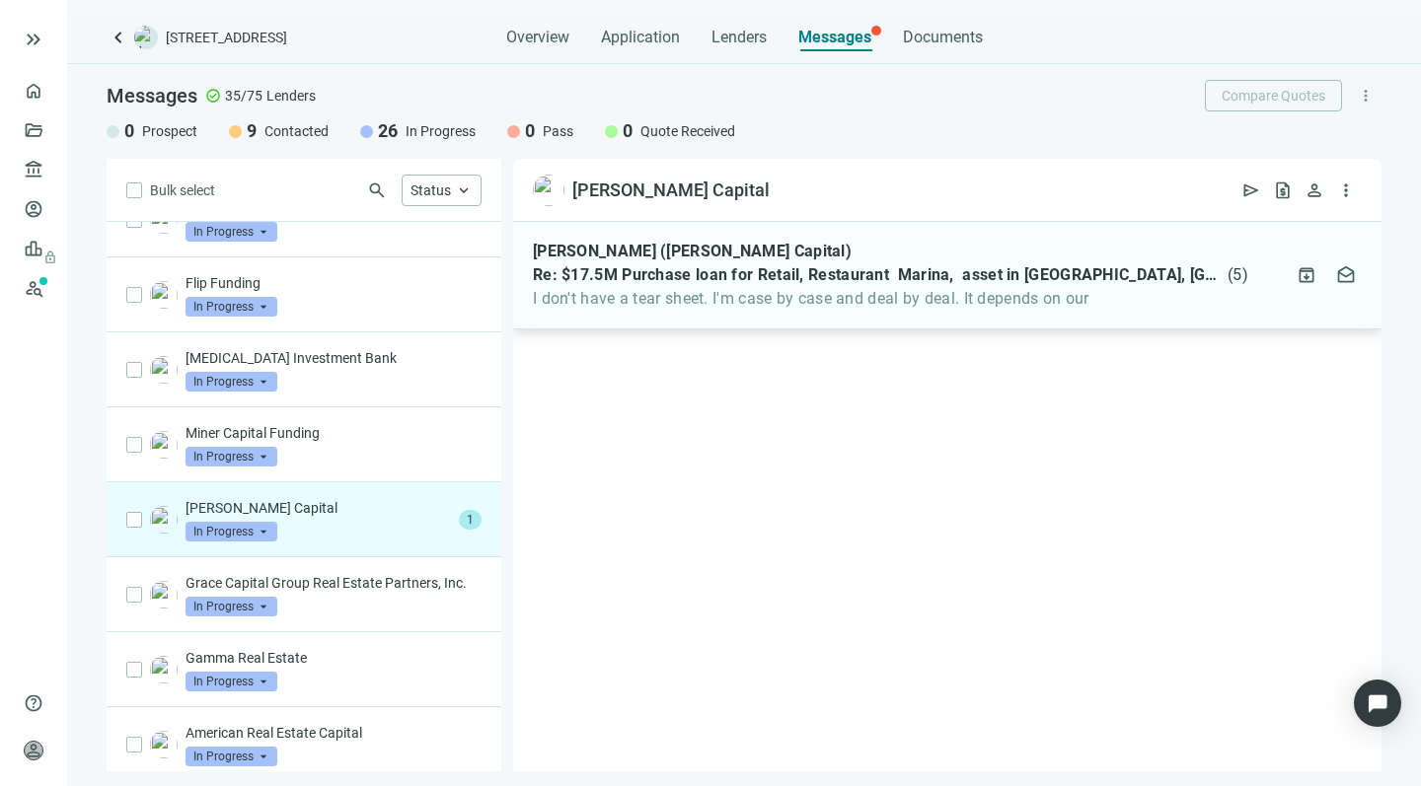
click at [683, 297] on span "I don't have a tear sheet. I'm case by case and deal by deal. It depends on our" at bounding box center [890, 299] width 715 height 20
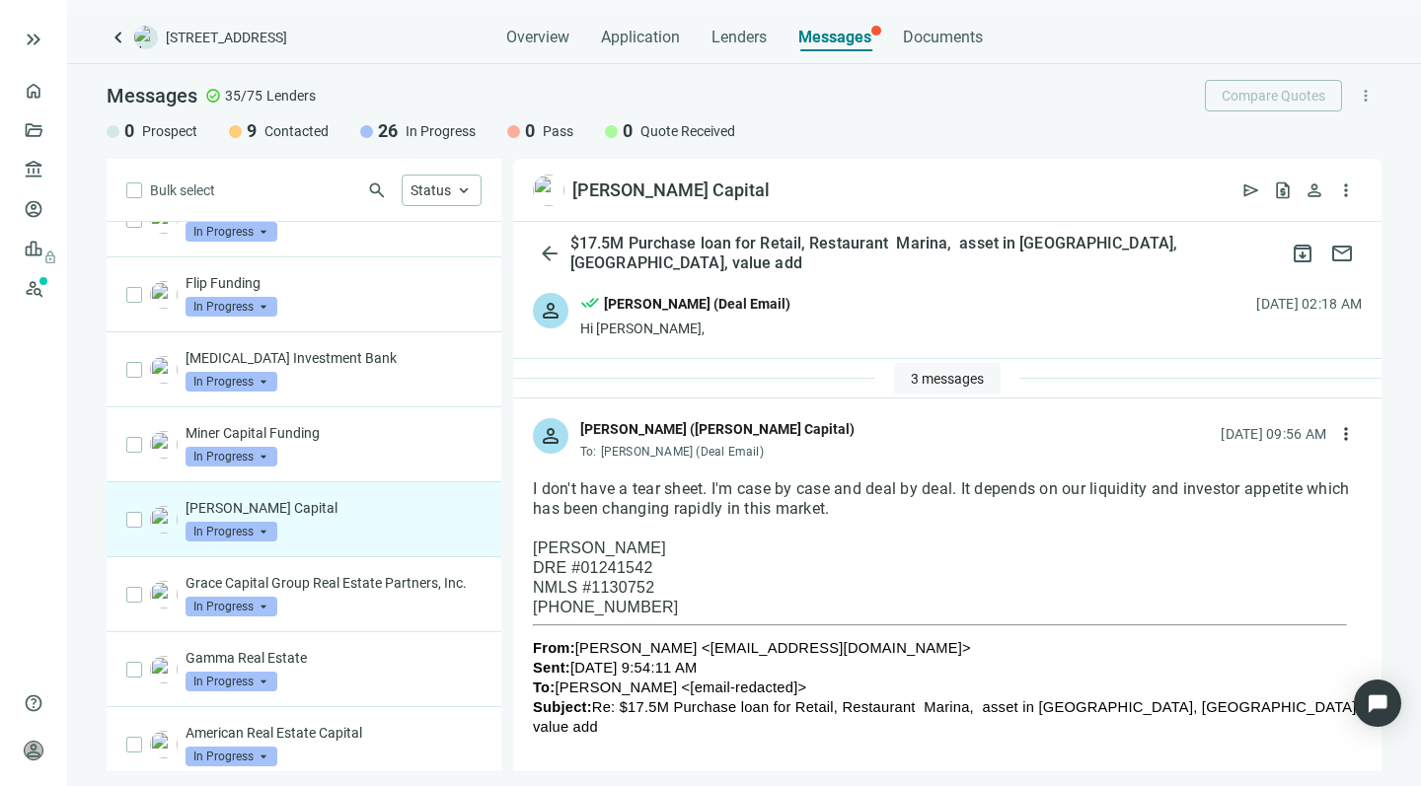
click at [911, 371] on span "3 messages" at bounding box center [947, 379] width 73 height 16
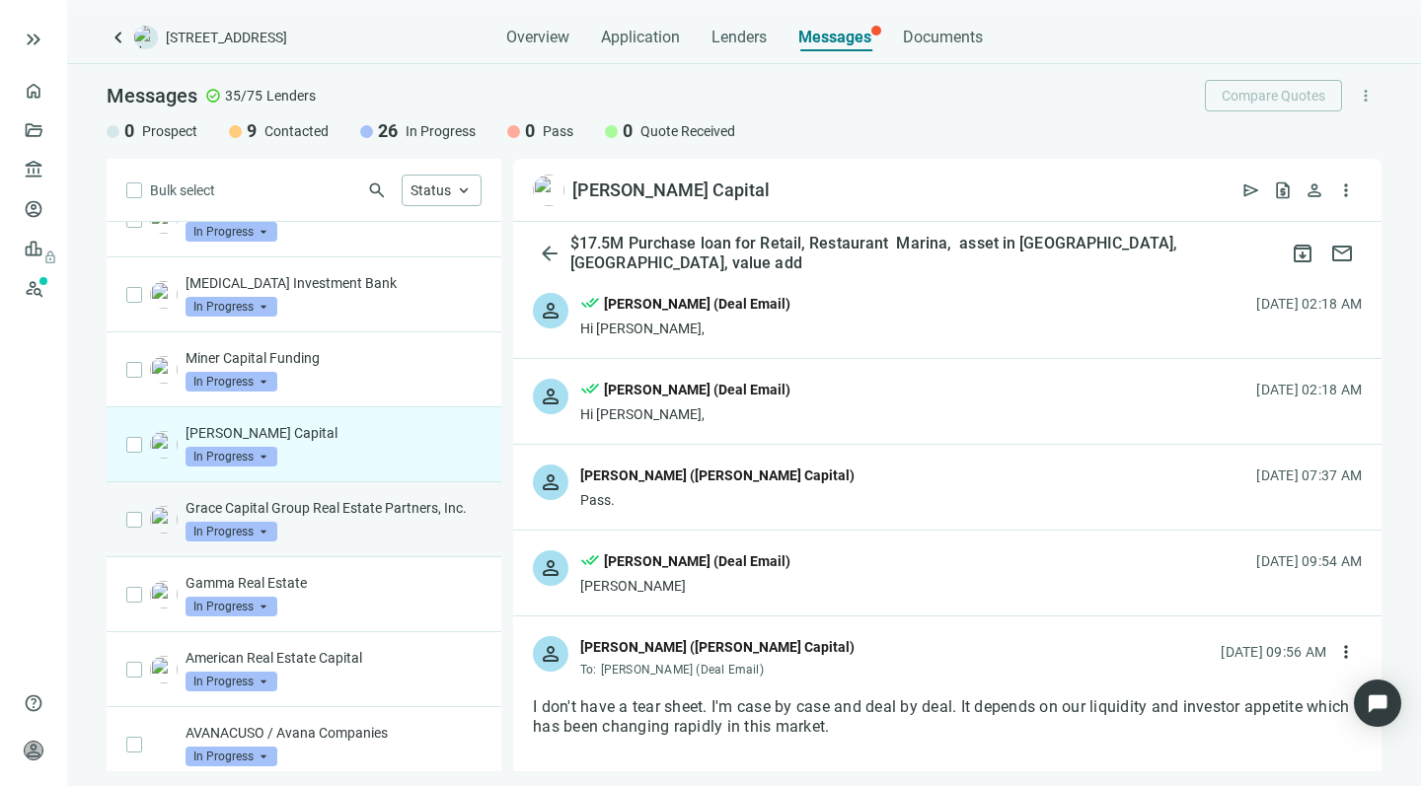
scroll to position [491, 0]
click at [315, 540] on div "Grace Capital Group Real Estate Partners, Inc. In Progress arrow_drop_down" at bounding box center [333, 517] width 296 height 43
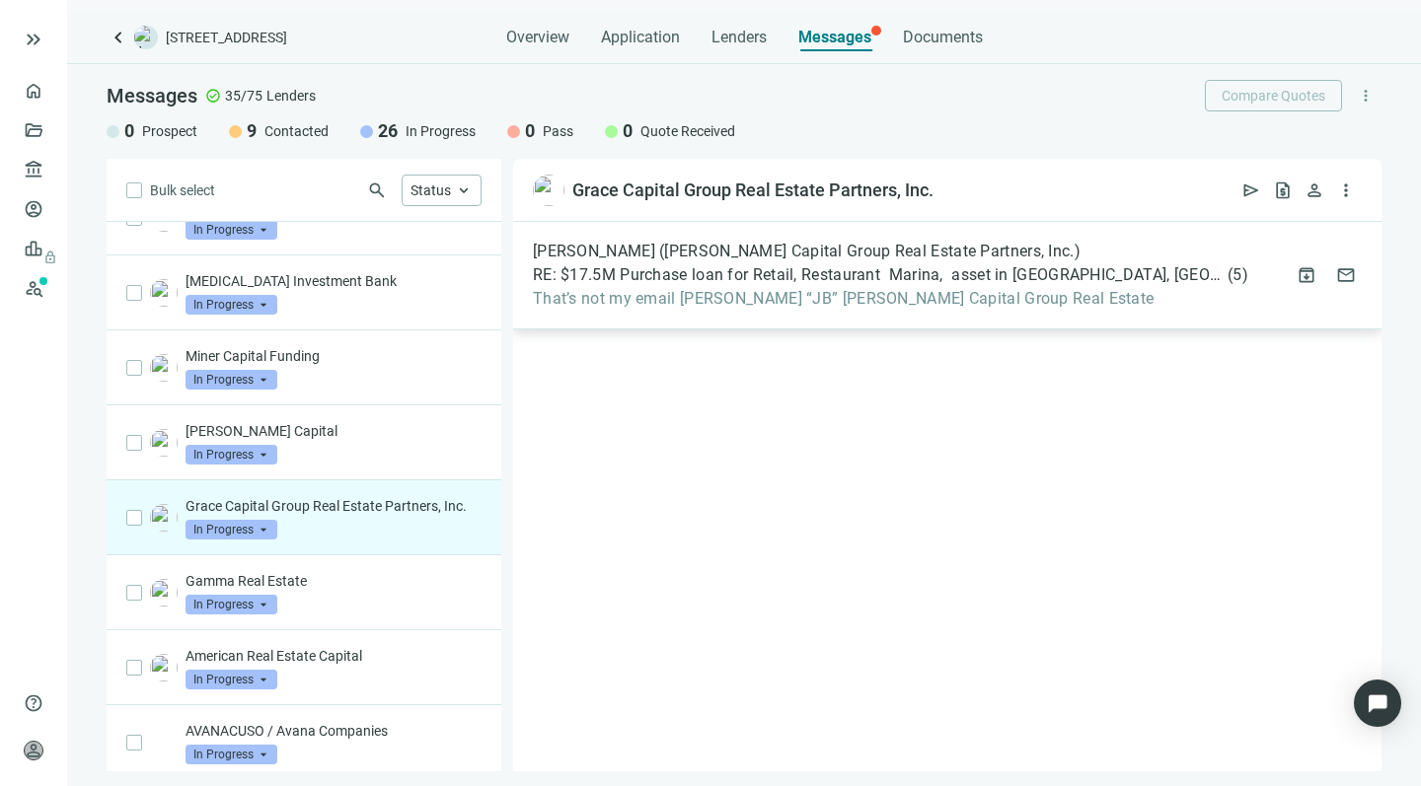
click at [676, 294] on span "That’s not my email Jonathan “JB” Kieswetter Grace Capital Group Real Estate" at bounding box center [890, 299] width 715 height 20
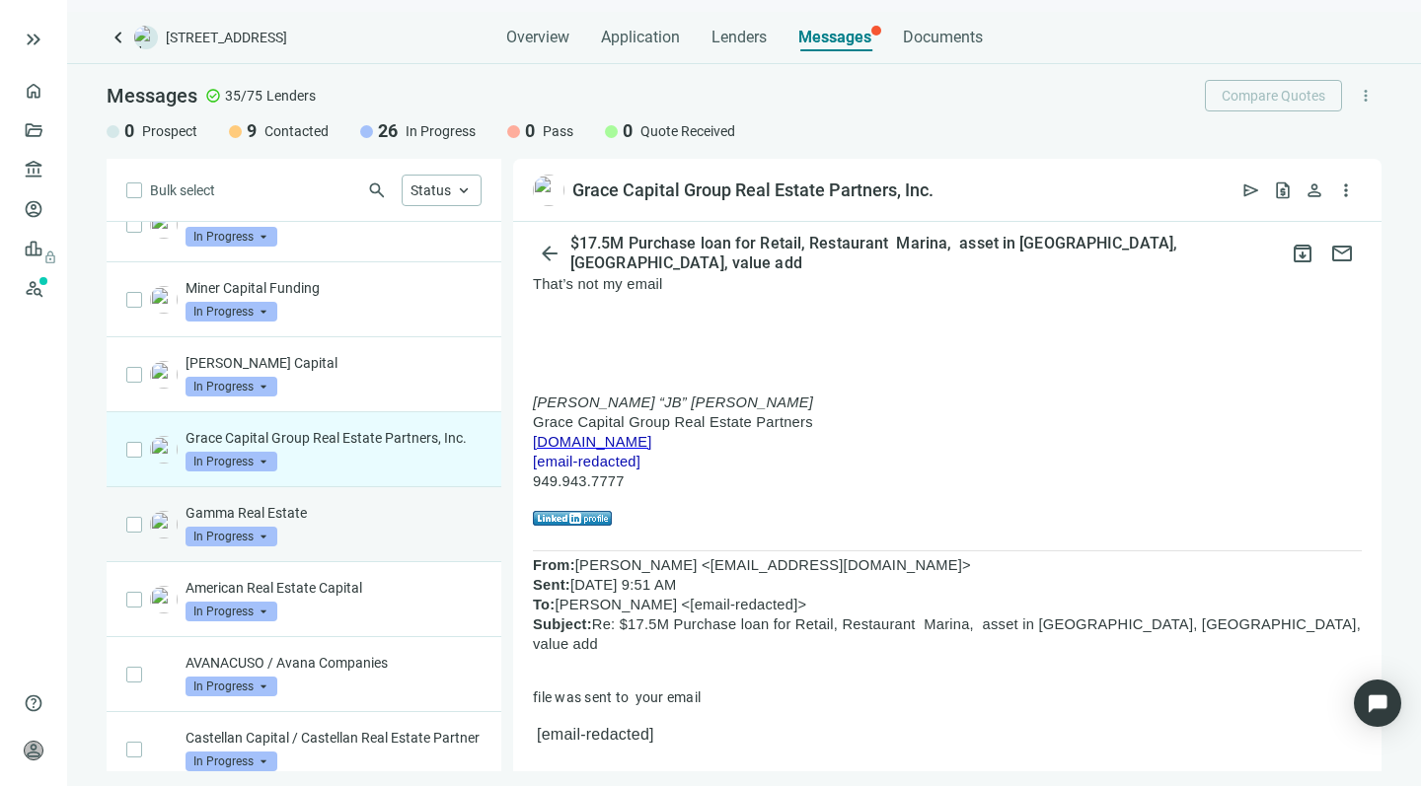
scroll to position [573, 0]
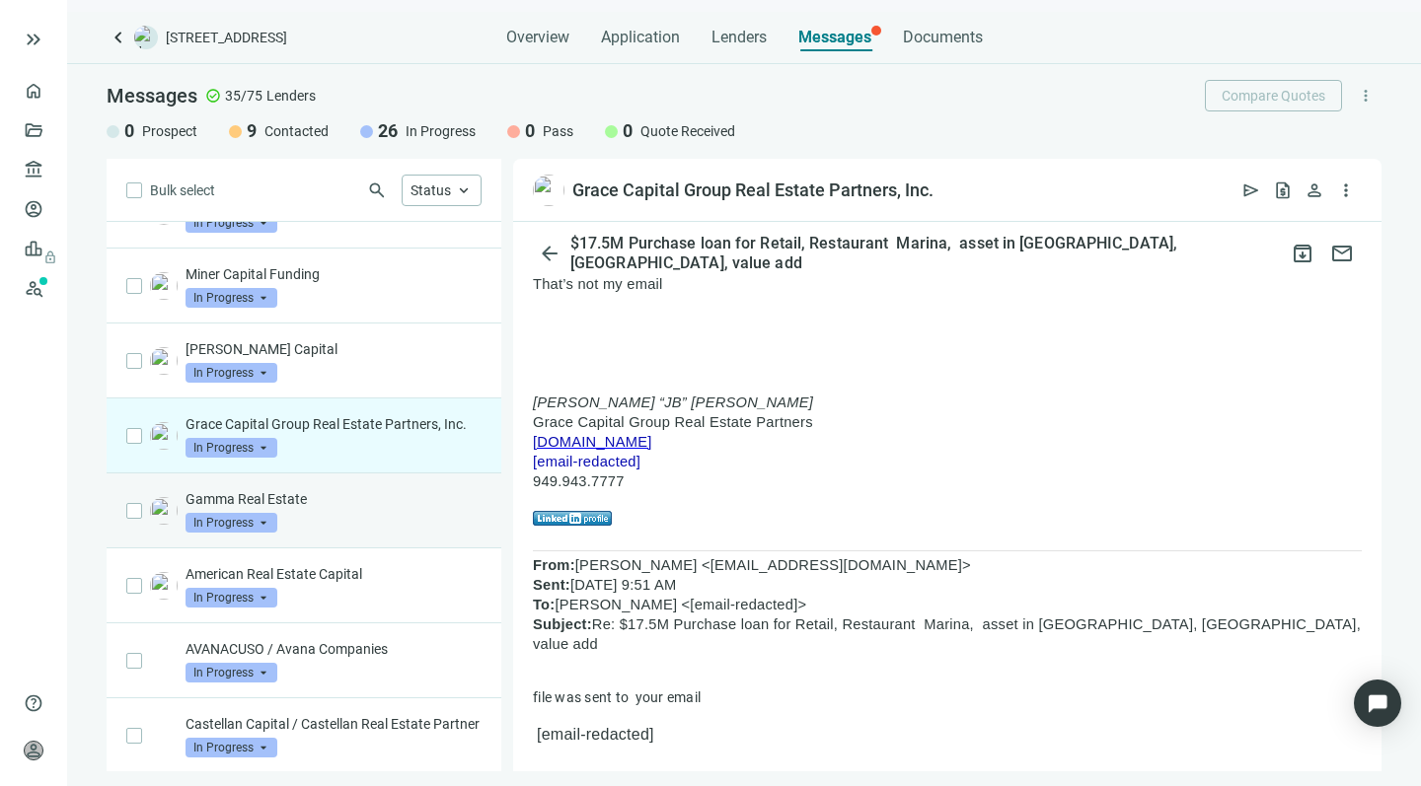
click at [320, 533] on div "Gamma Real Estate In Progress arrow_drop_down" at bounding box center [333, 510] width 296 height 43
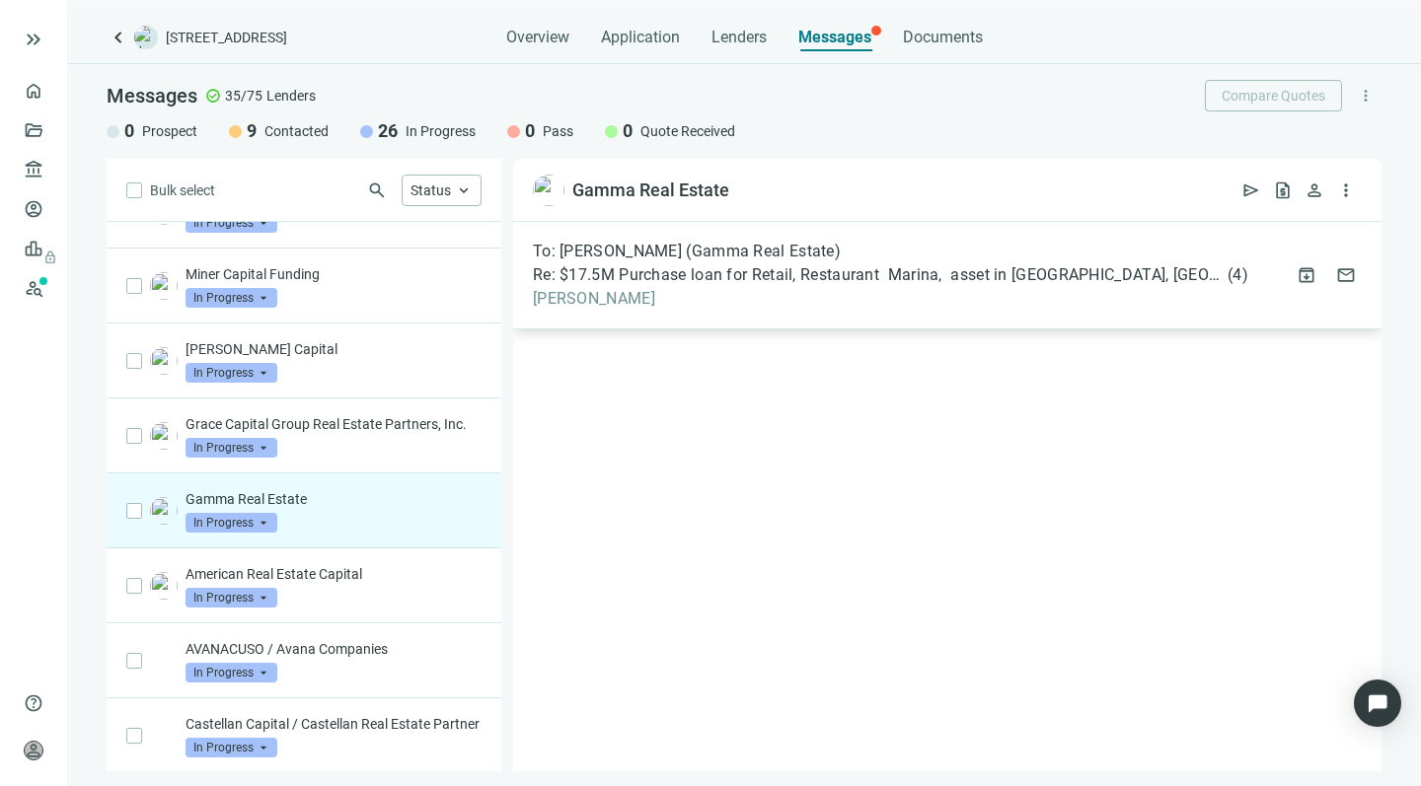
click at [709, 299] on span "Jonathan" at bounding box center [890, 299] width 715 height 20
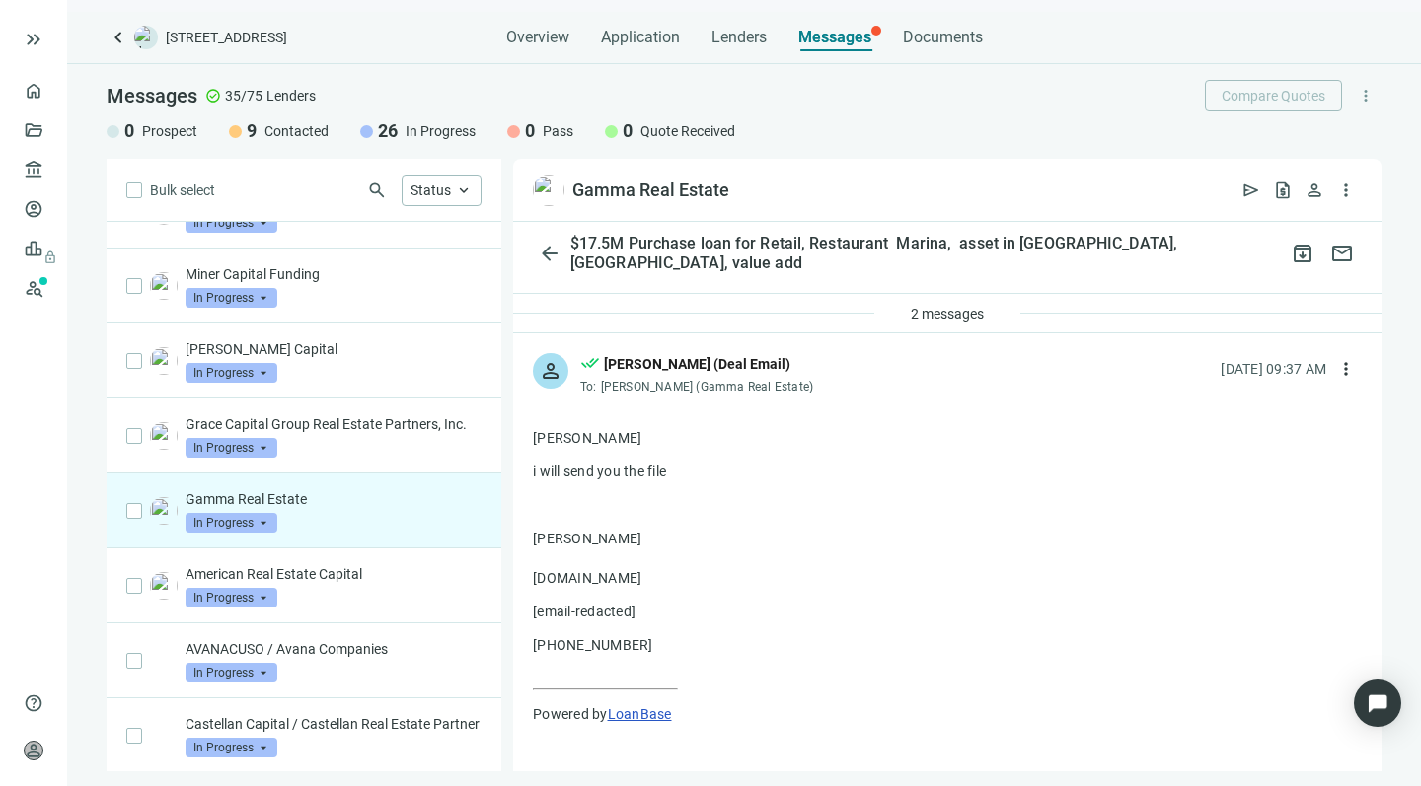
scroll to position [78, 0]
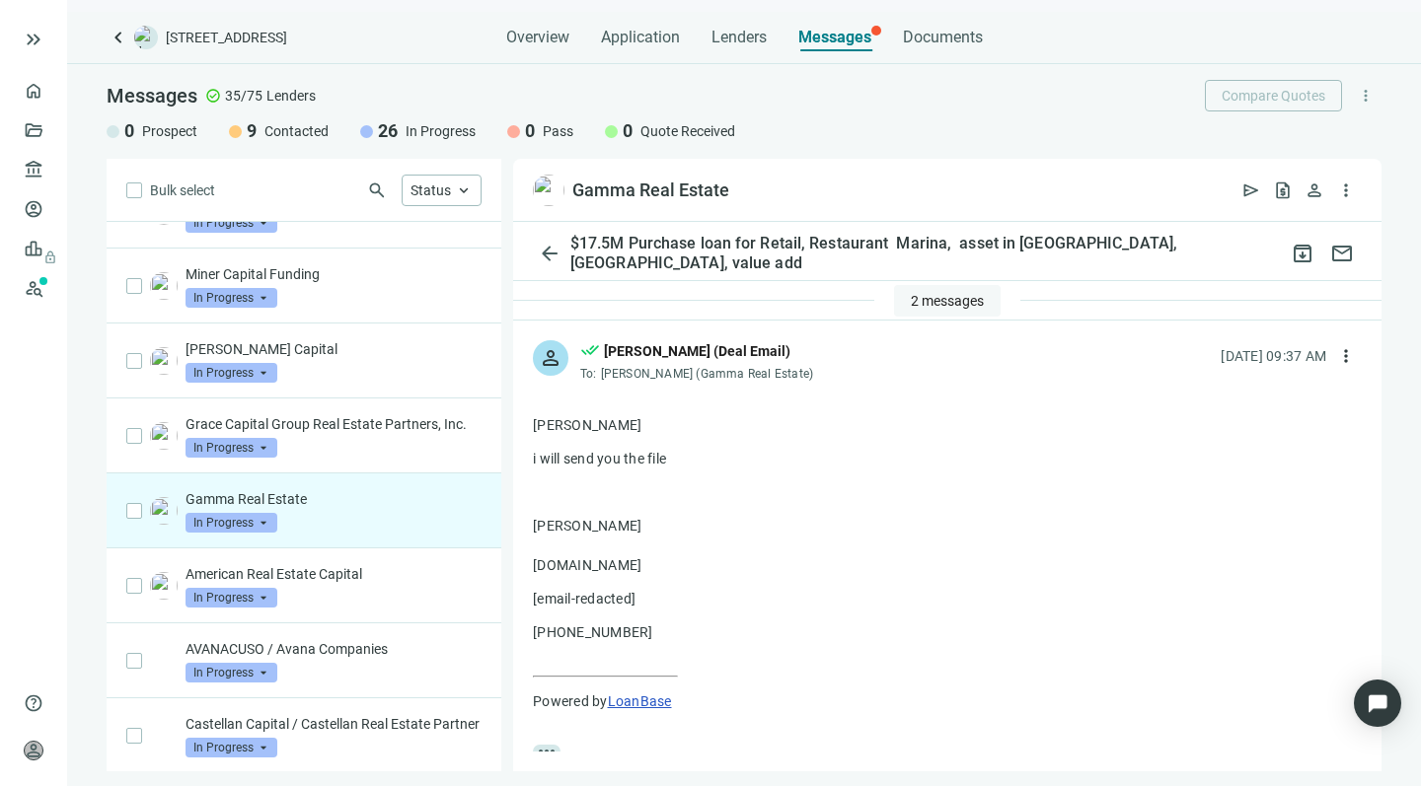
click at [918, 298] on span "2 messages" at bounding box center [947, 301] width 73 height 16
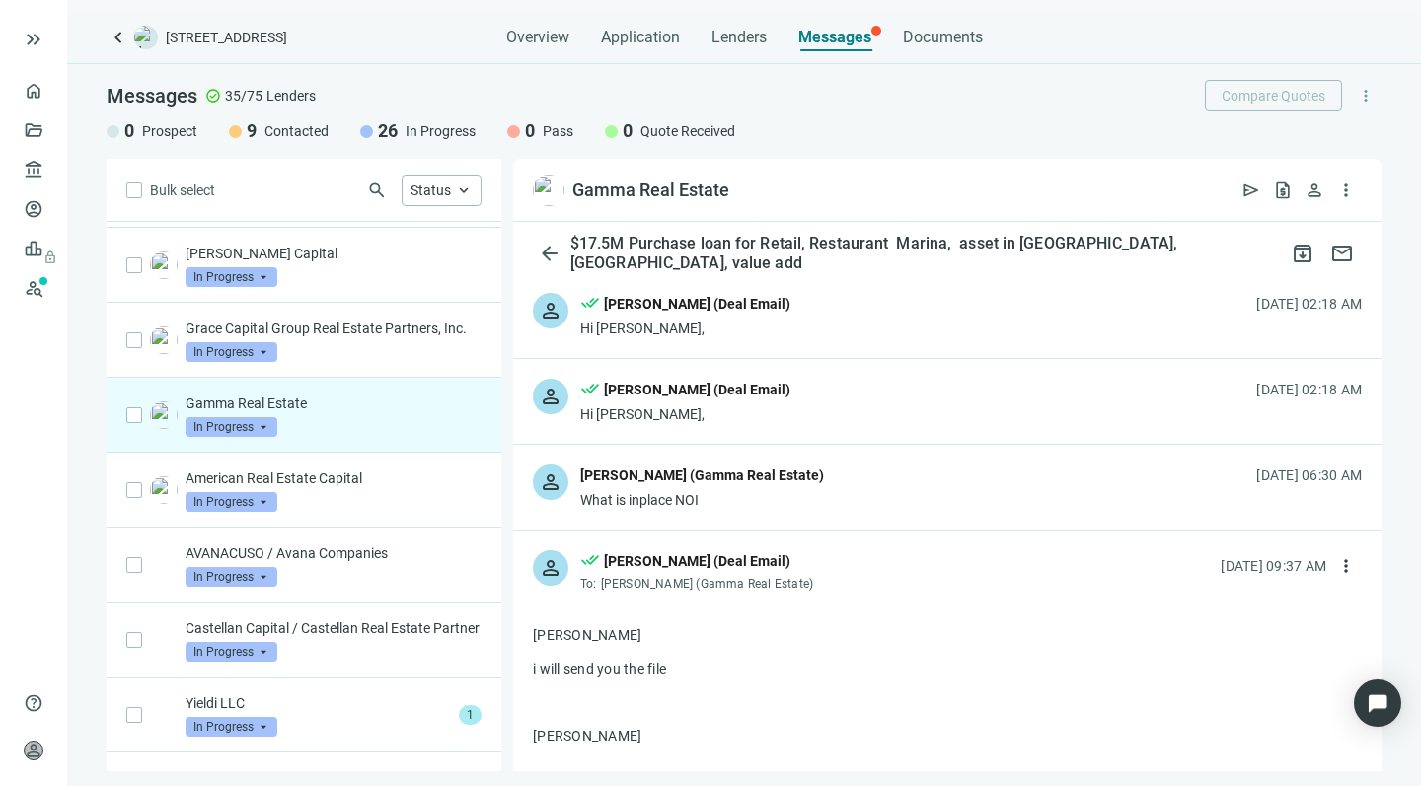
scroll to position [677, 0]
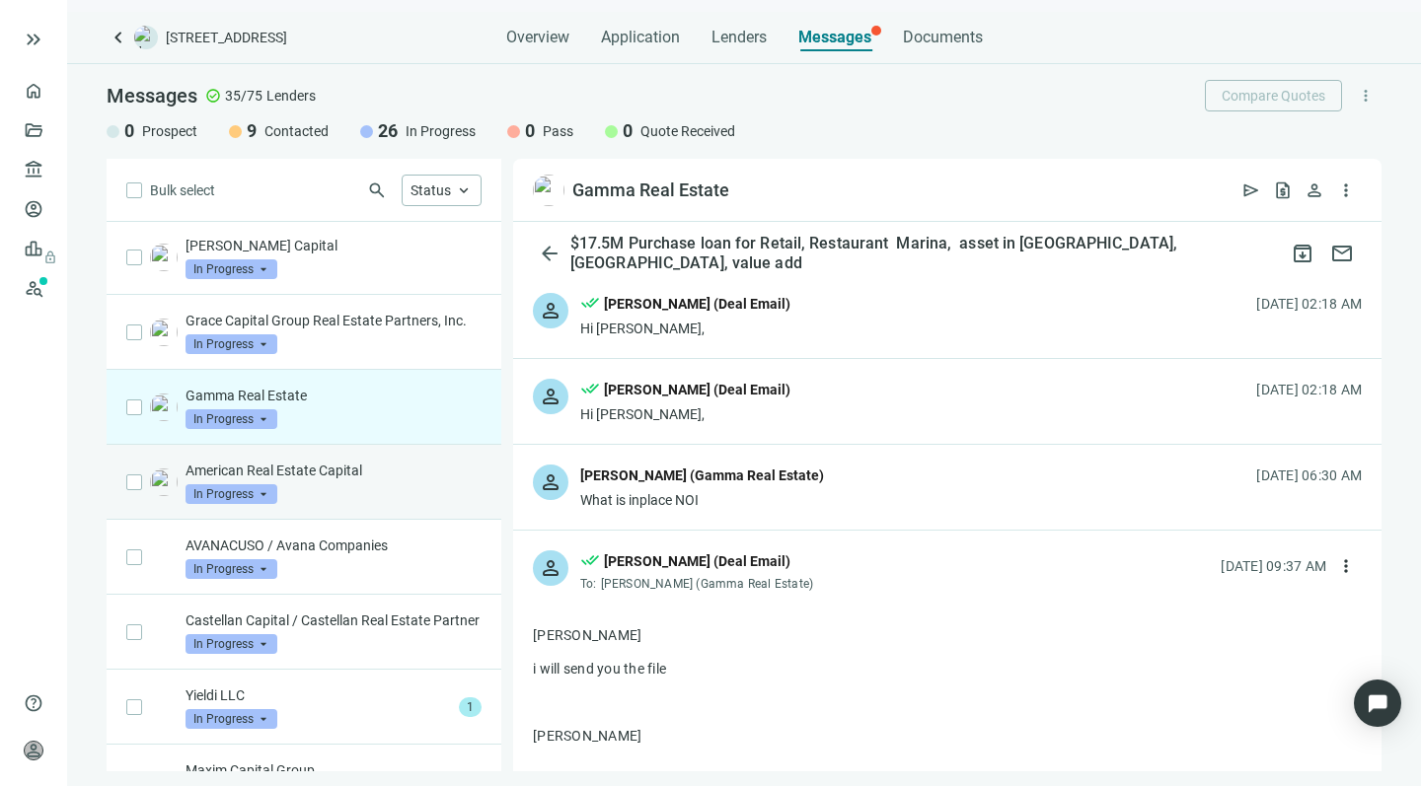
click at [373, 504] on div "American Real Estate Capital In Progress arrow_drop_down" at bounding box center [333, 482] width 296 height 43
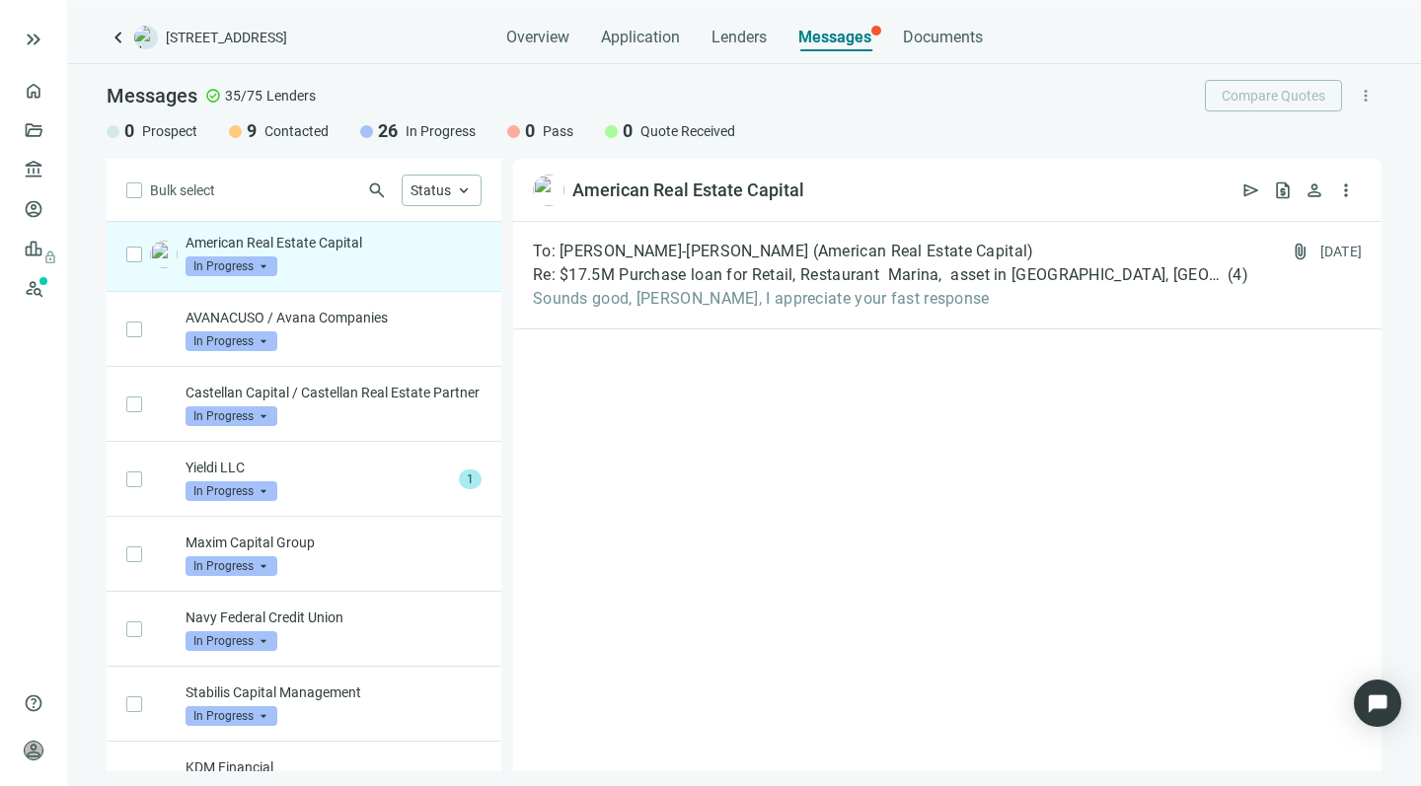
scroll to position [911, 0]
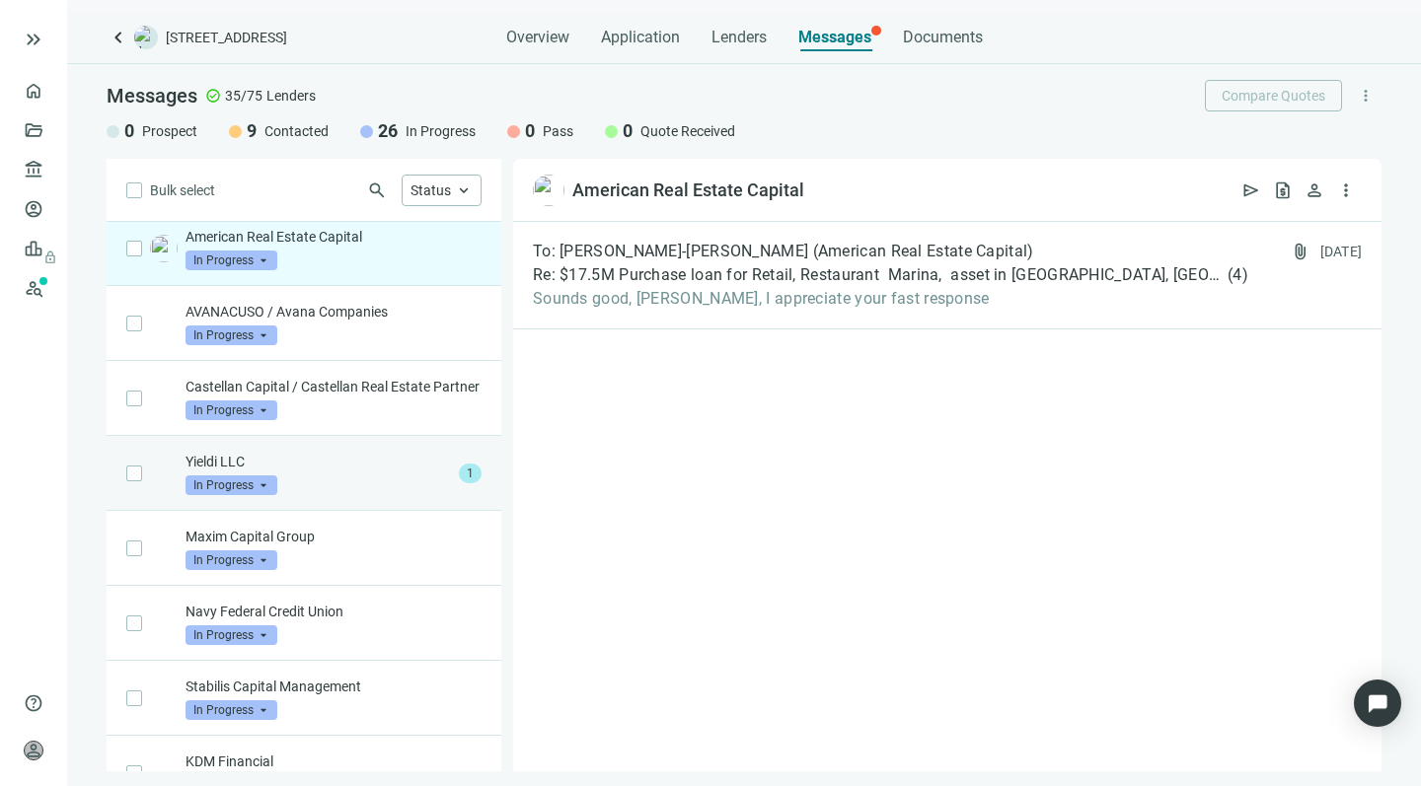
click at [341, 472] on p "Yieldi LLC" at bounding box center [317, 462] width 265 height 20
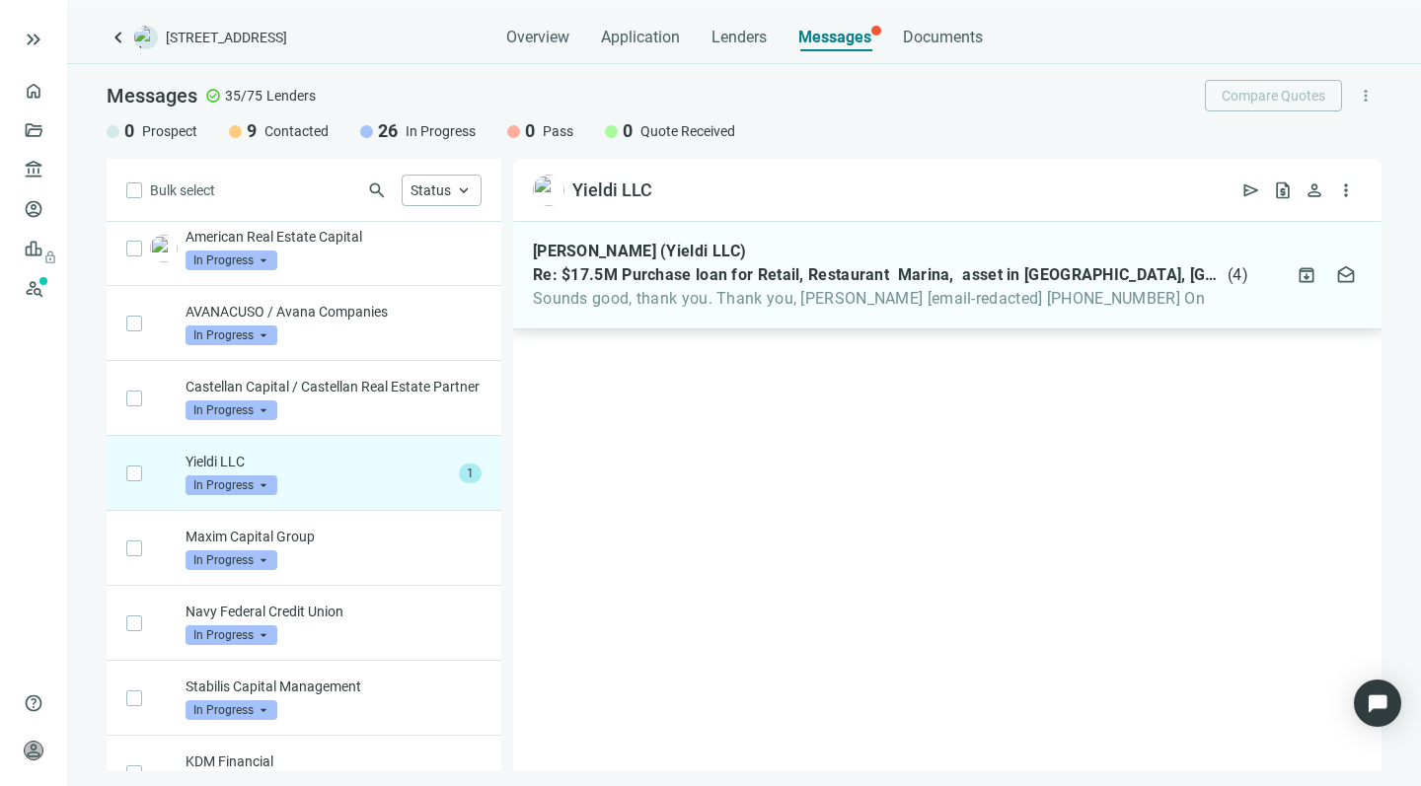
click at [672, 304] on span "Sounds good, thank you. Thank you, Molly Geier [email-redacted] 727-692-3181 On" at bounding box center [890, 299] width 715 height 20
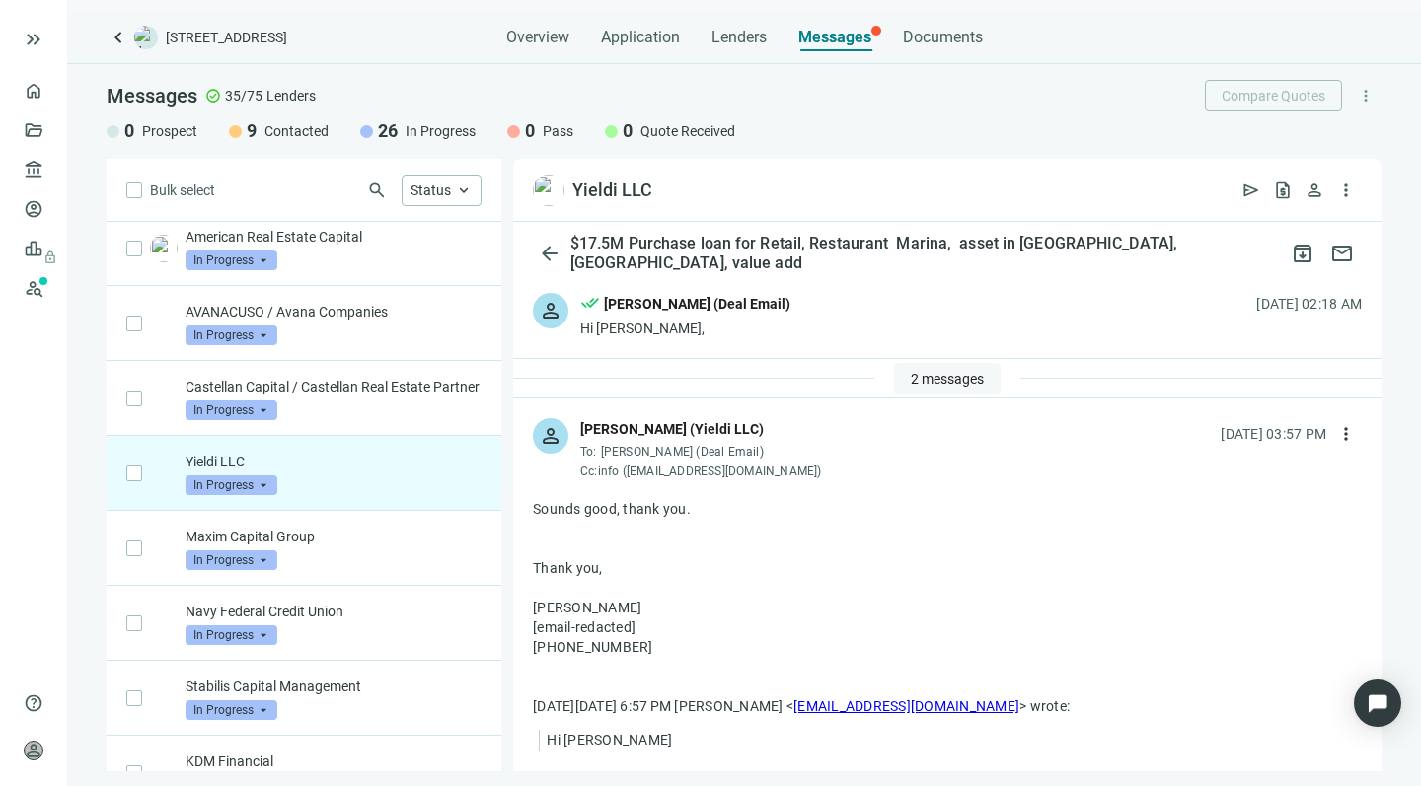
click at [912, 367] on button "2 messages" at bounding box center [947, 379] width 107 height 32
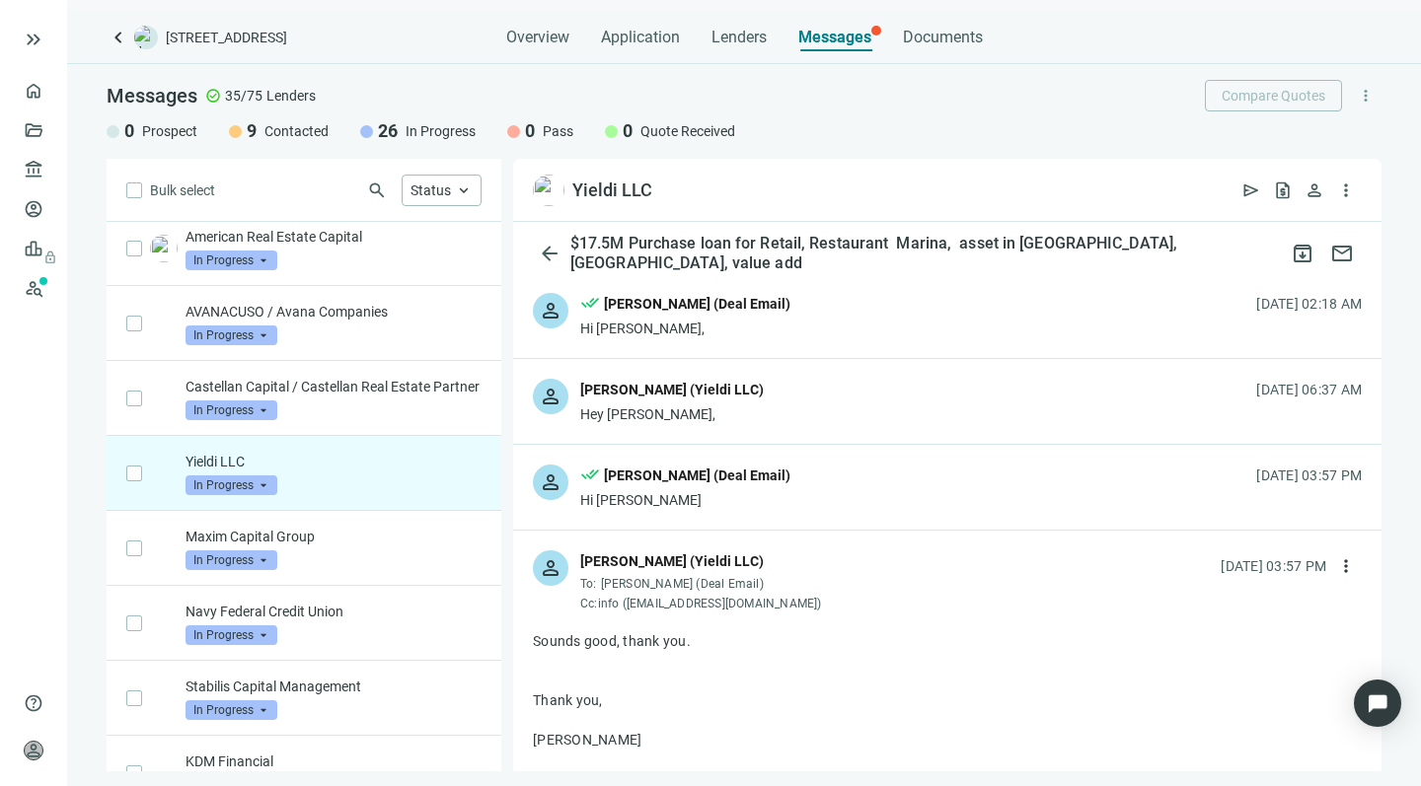
click at [711, 417] on div "Hey [PERSON_NAME]," at bounding box center [672, 415] width 184 height 20
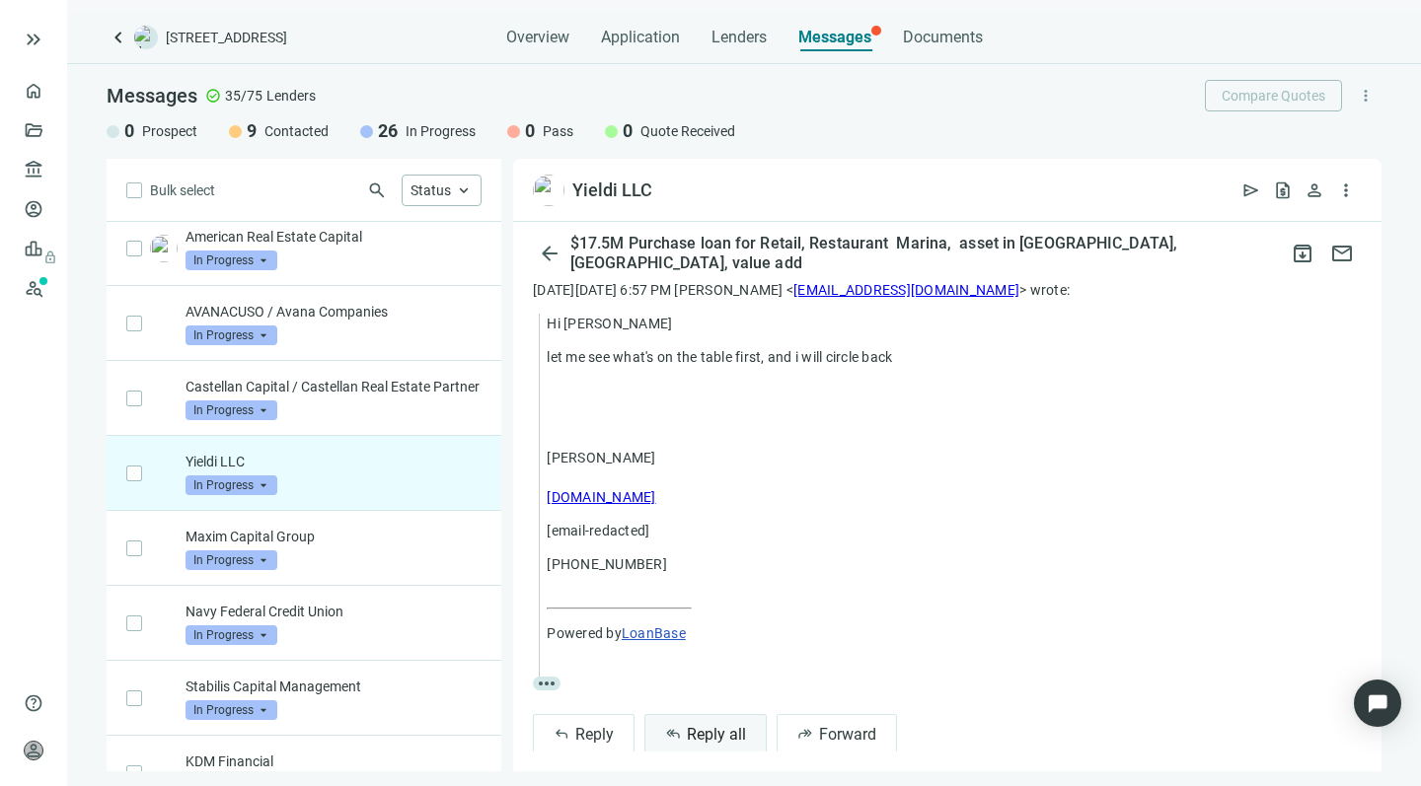
click at [687, 725] on span "Reply all" at bounding box center [716, 734] width 59 height 19
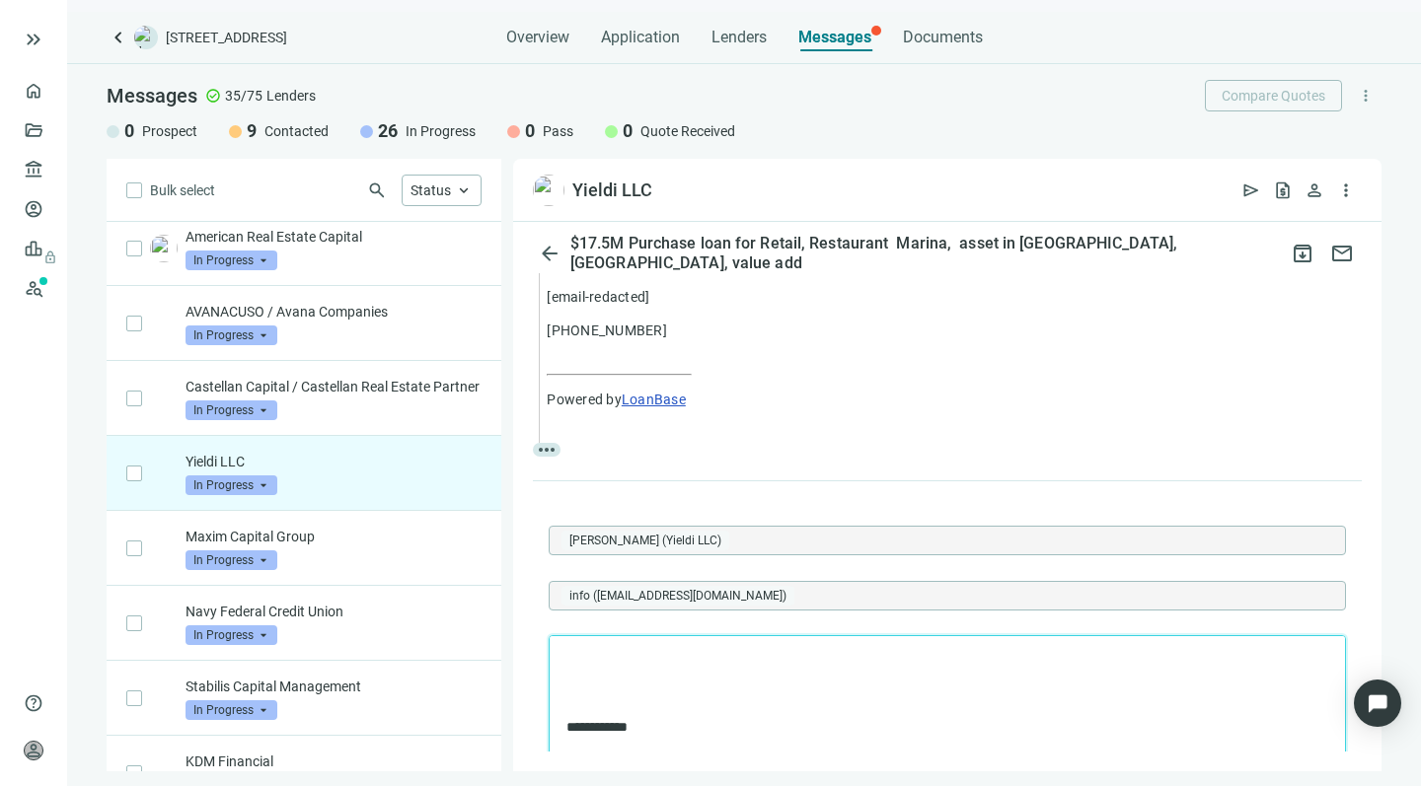
scroll to position [2019, 0]
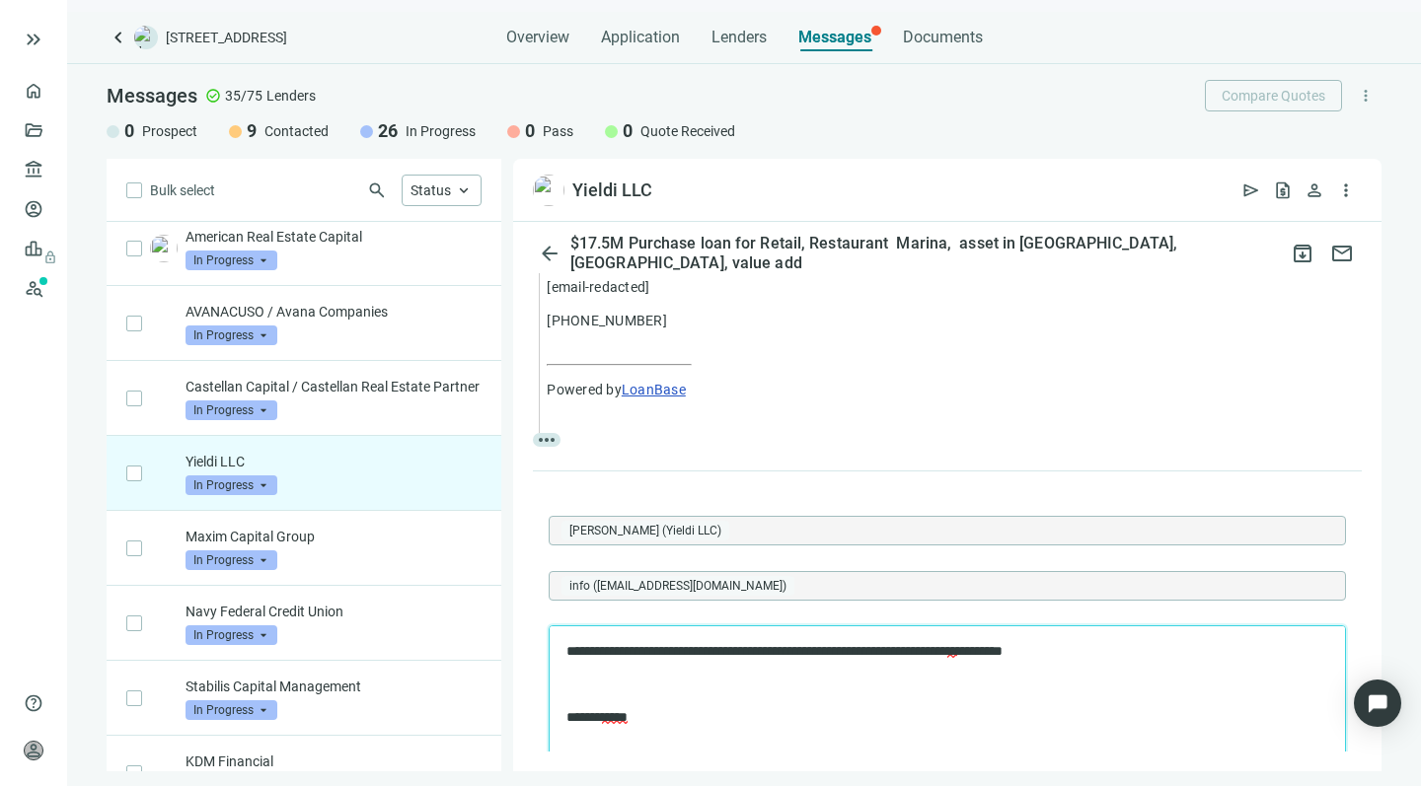
click at [691, 653] on p "**********" at bounding box center [937, 651] width 742 height 19
click at [926, 652] on p "**********" at bounding box center [937, 651] width 742 height 19
click at [1067, 653] on p "**********" at bounding box center [937, 651] width 742 height 19
click at [905, 657] on p "**********" at bounding box center [937, 651] width 742 height 19
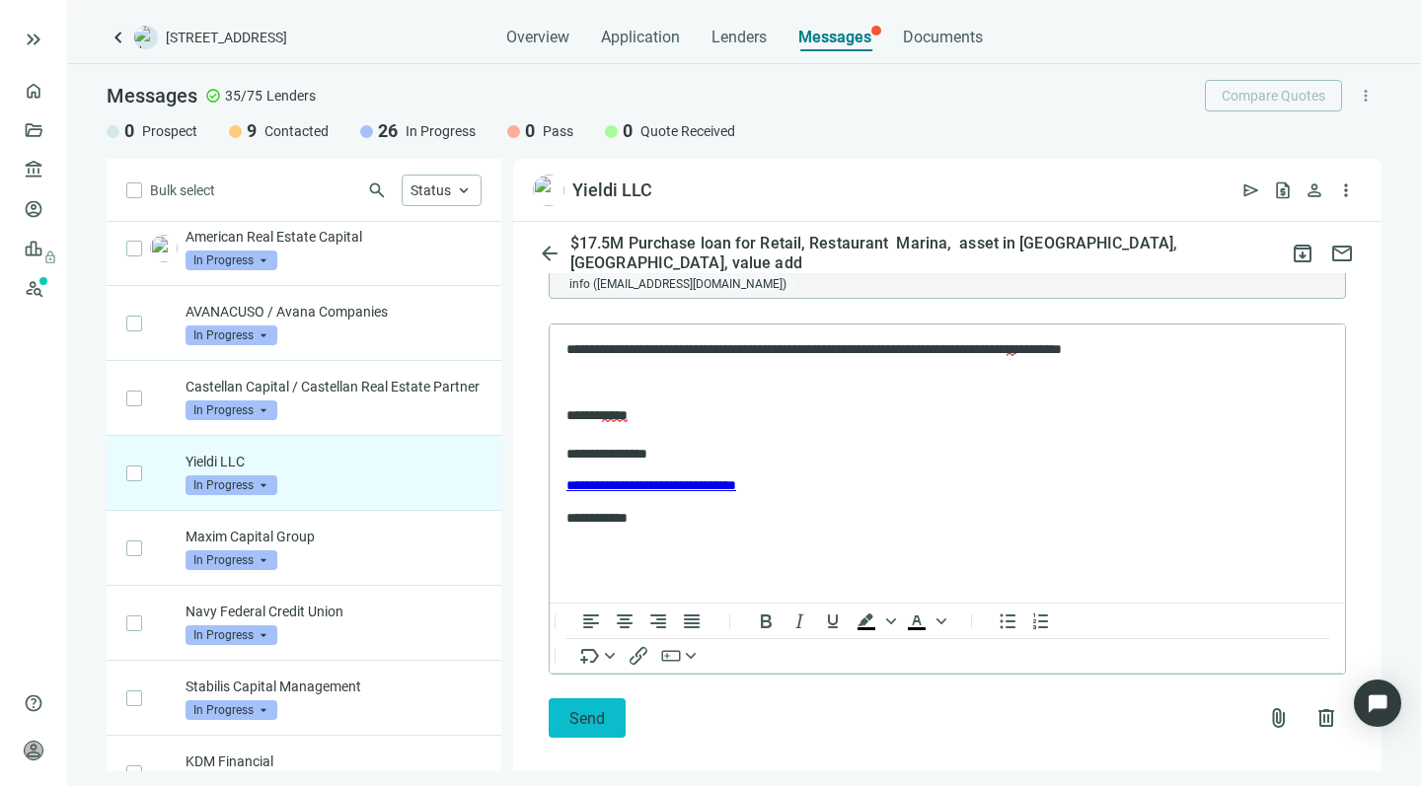
click at [569, 709] on span "Send" at bounding box center [587, 718] width 36 height 19
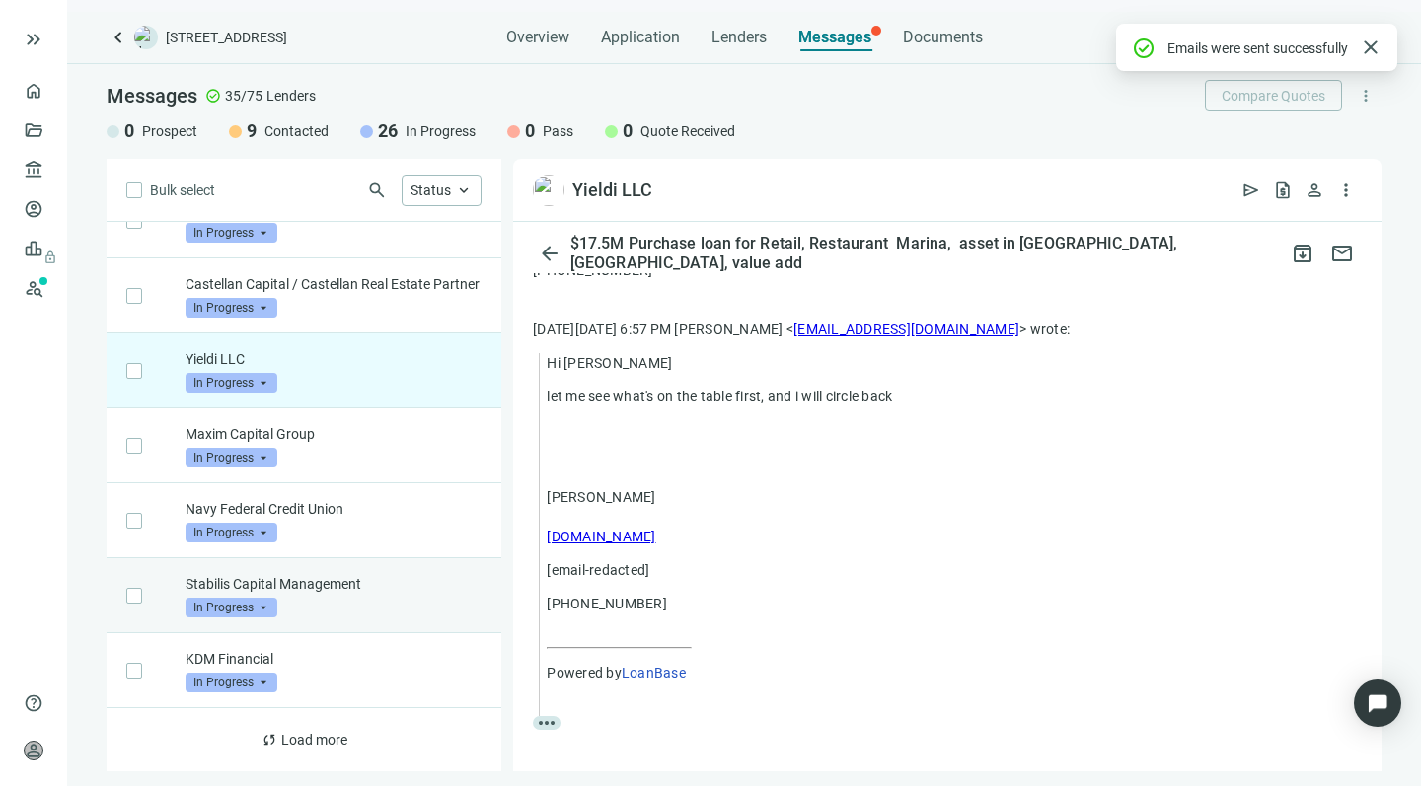
scroll to position [0, 0]
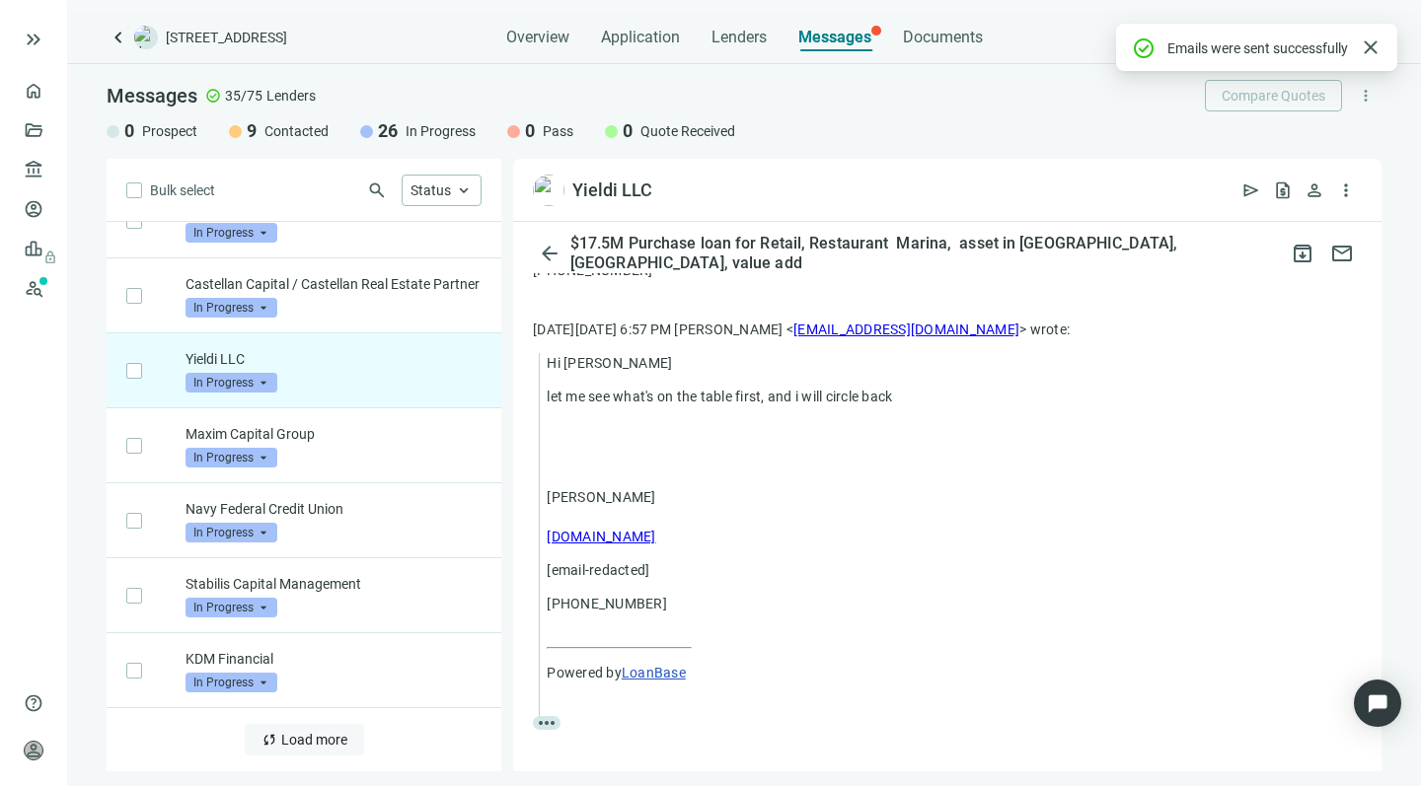
click at [319, 741] on span "Load more" at bounding box center [314, 740] width 66 height 16
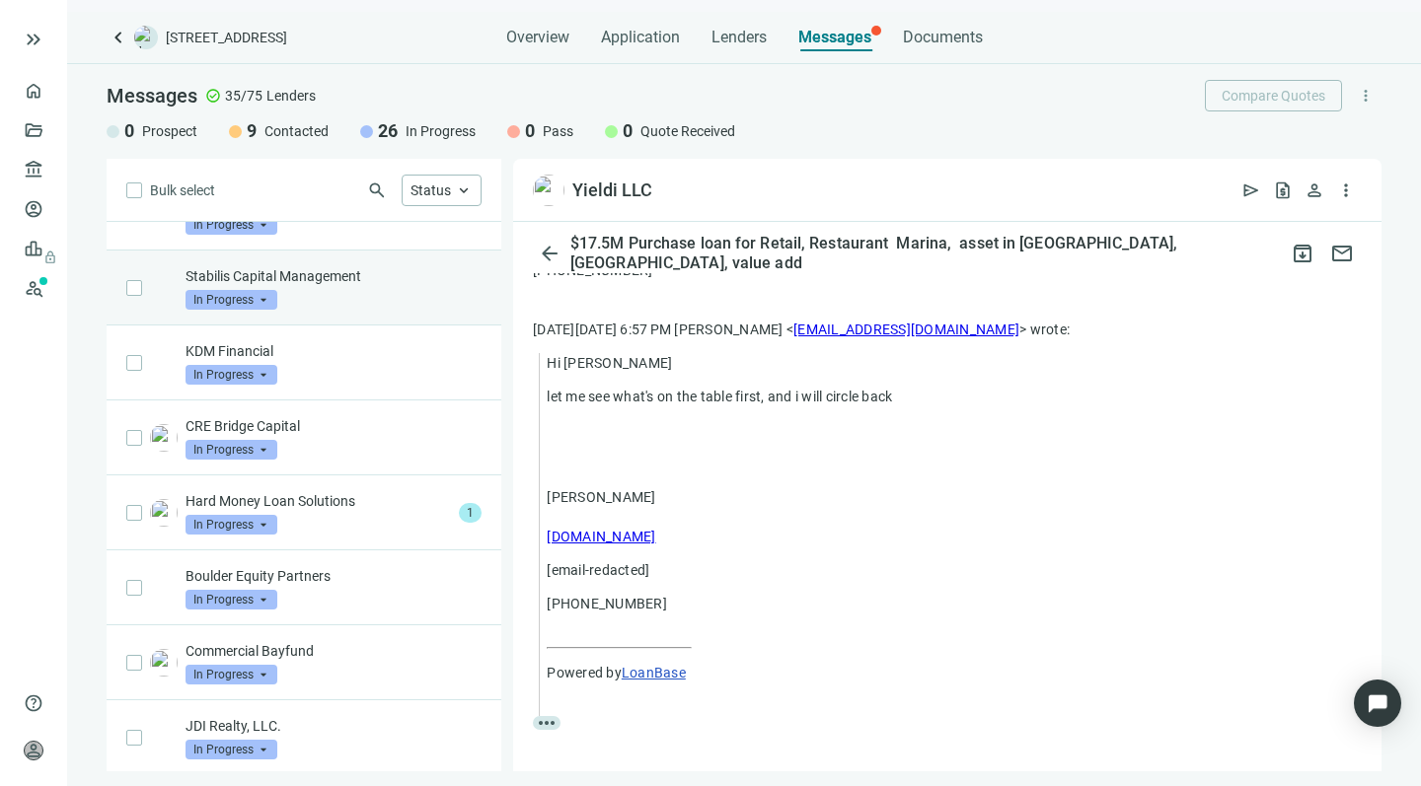
scroll to position [1347, 0]
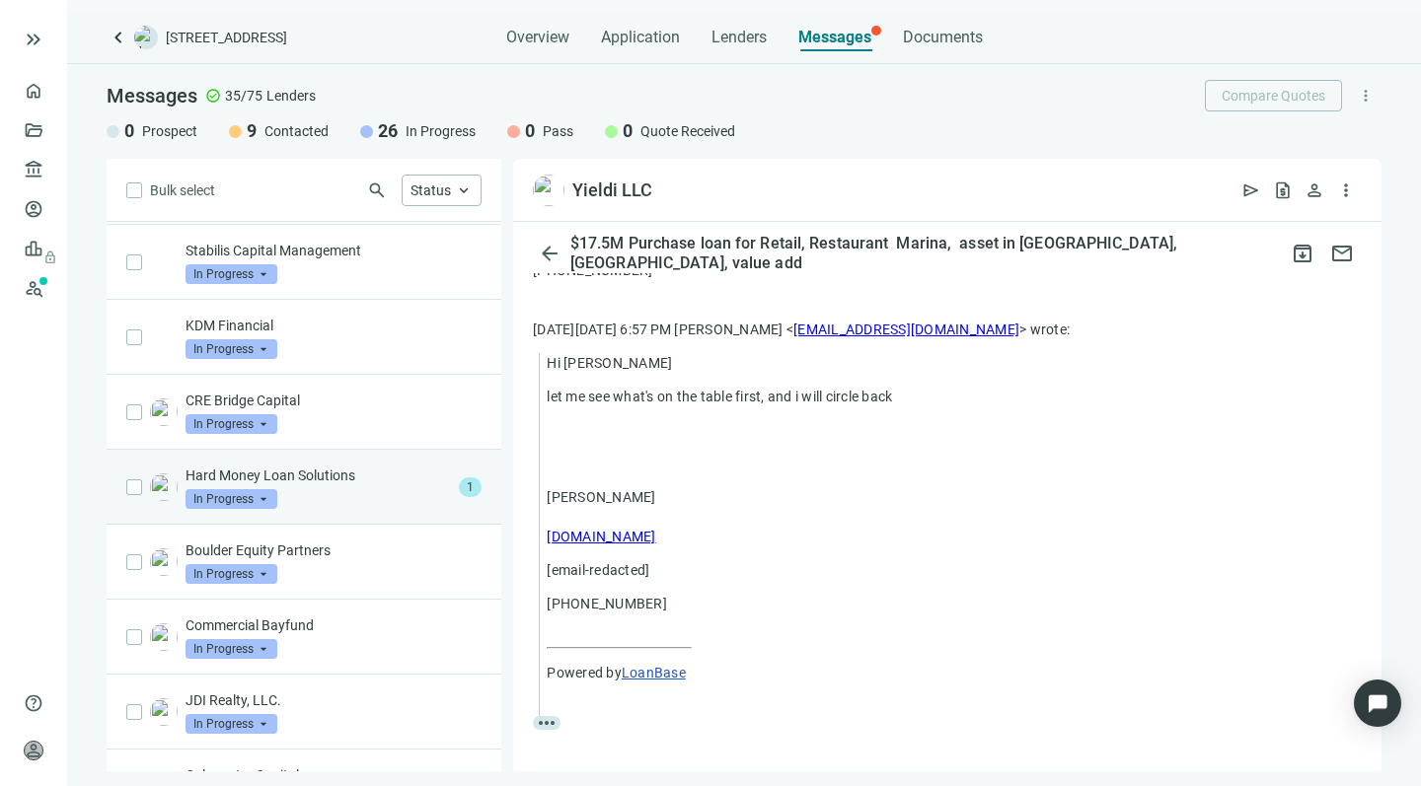
click at [354, 509] on div "Hard Money Loan Solutions In Progress arrow_drop_down" at bounding box center [317, 487] width 265 height 43
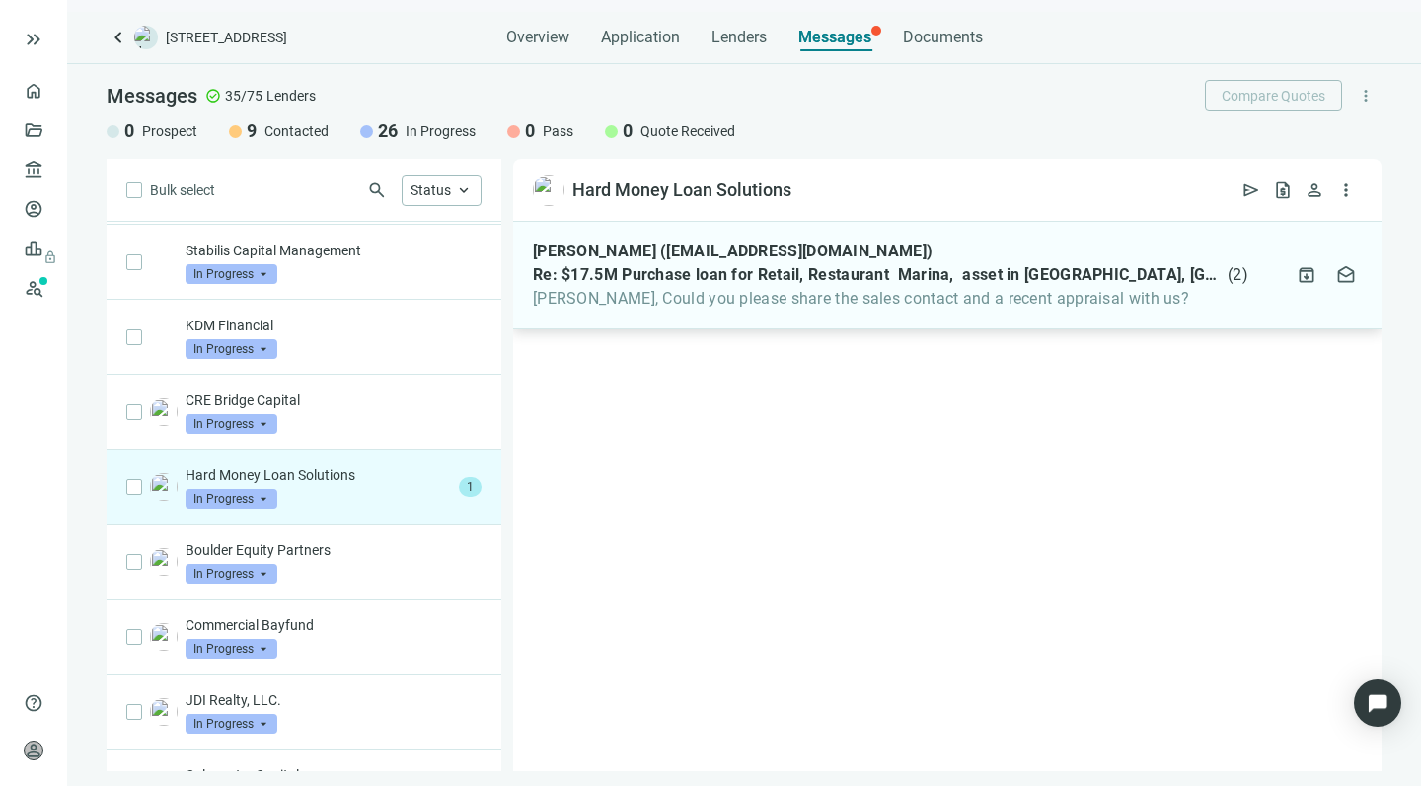
click at [714, 295] on span "Howard, Could you please share the sales contact and a recent appraisal with us?" at bounding box center [890, 299] width 715 height 20
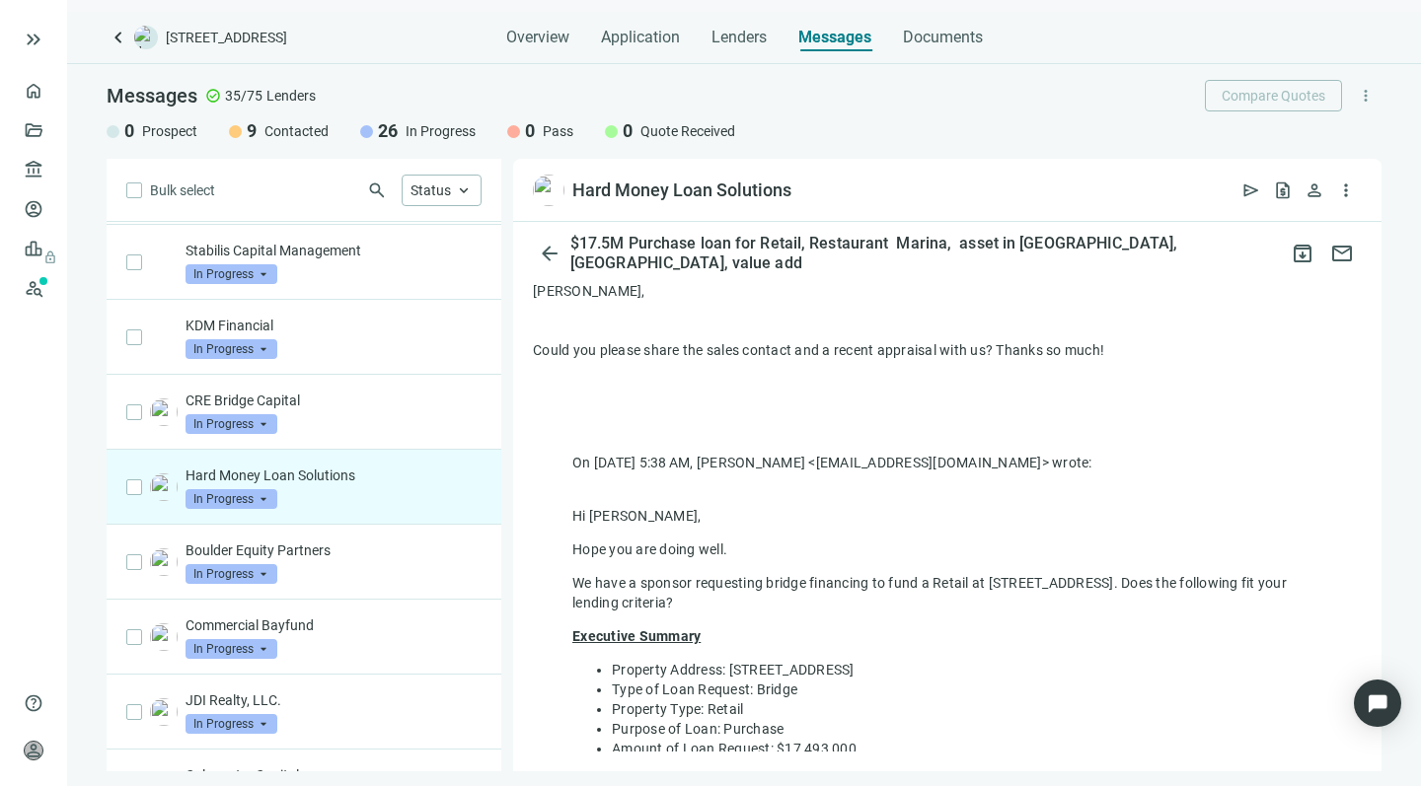
scroll to position [180, 0]
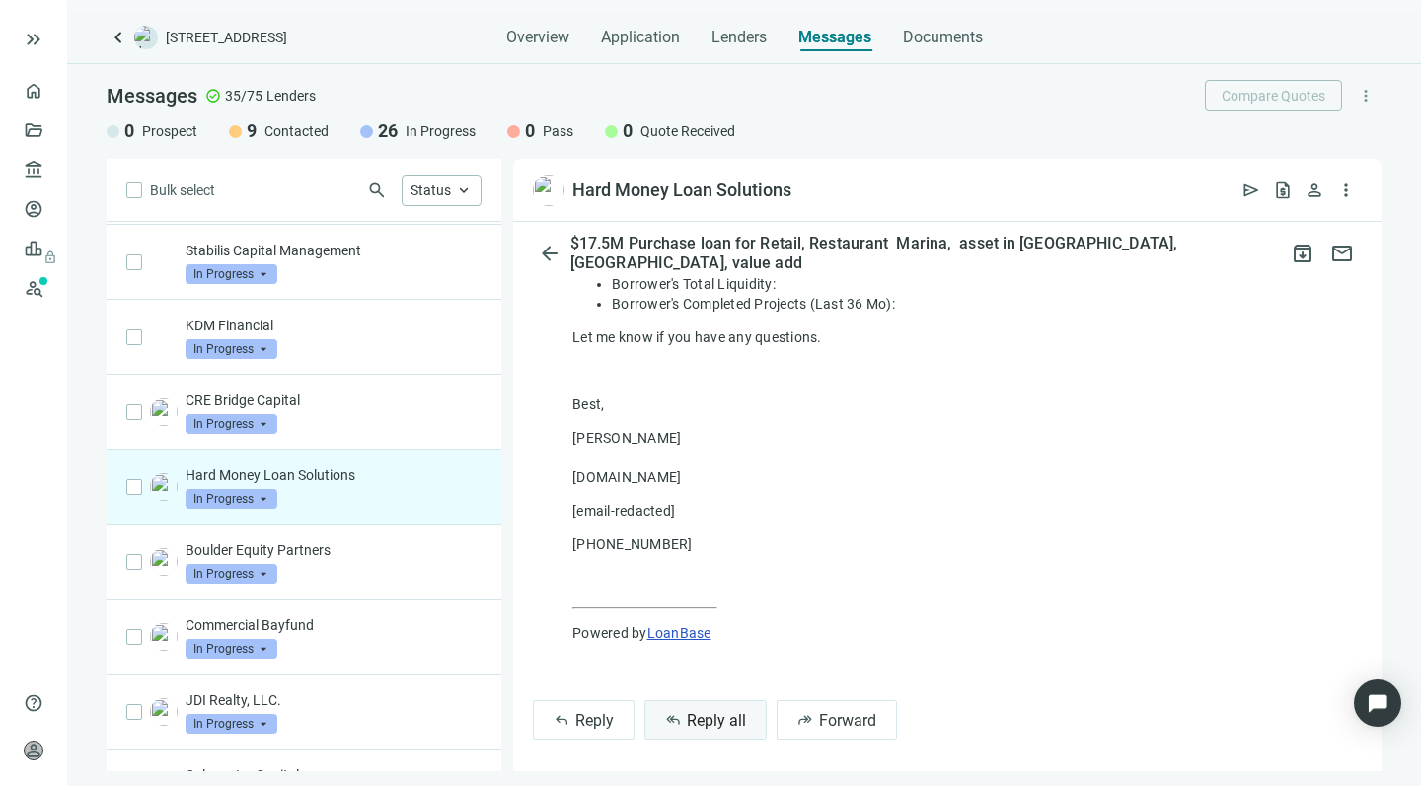
click at [690, 711] on span "Reply all" at bounding box center [716, 720] width 59 height 19
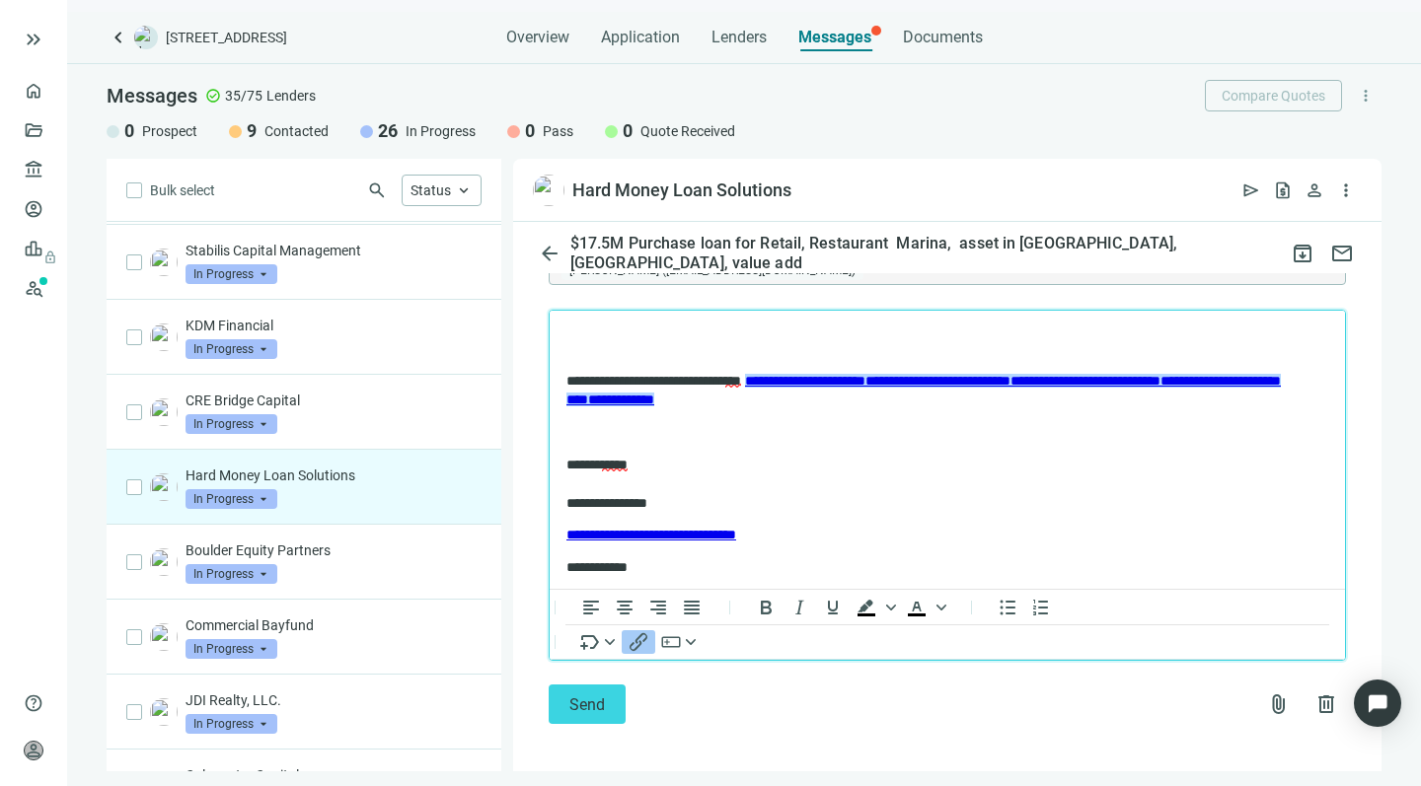
scroll to position [0, 0]
click at [573, 696] on span "Send" at bounding box center [587, 705] width 36 height 19
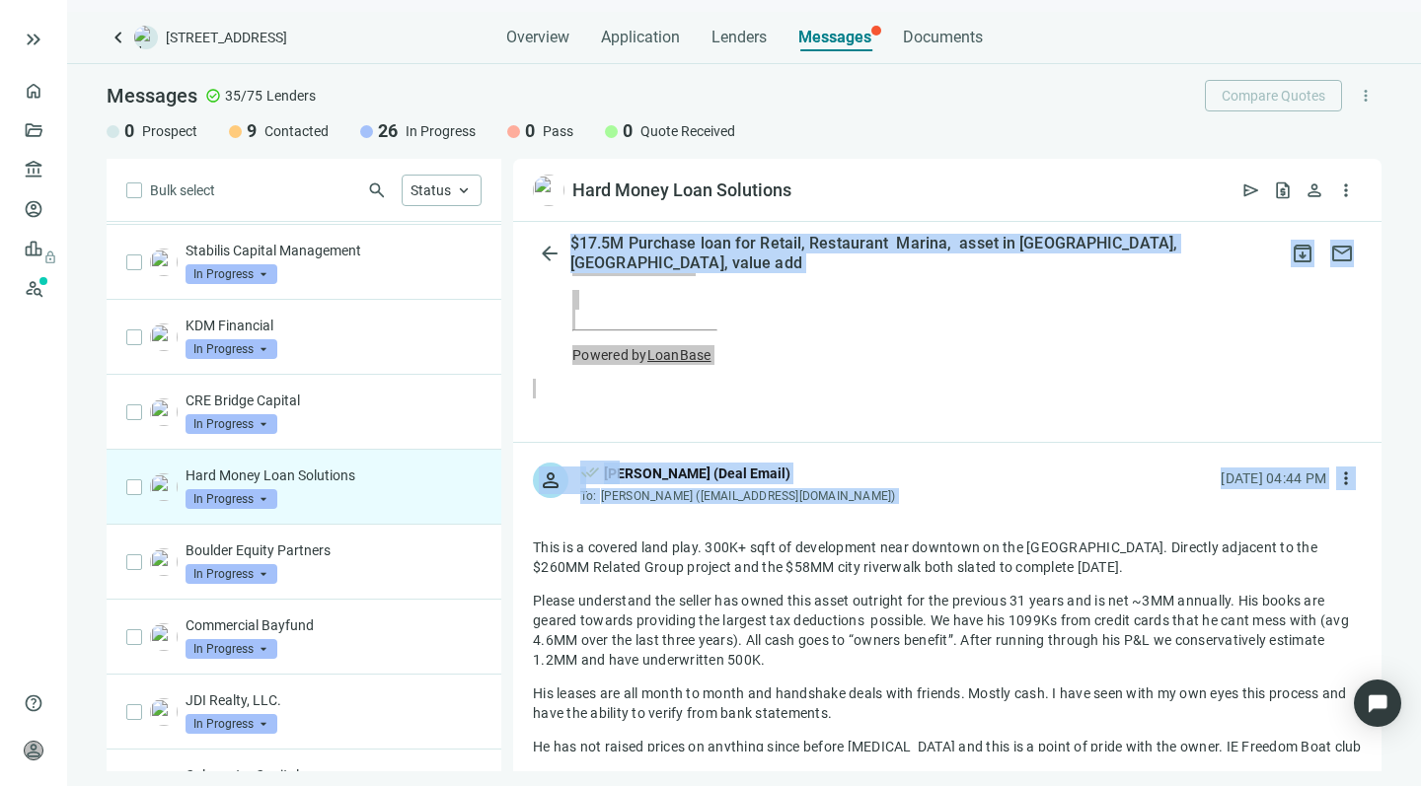
scroll to position [1059, 0]
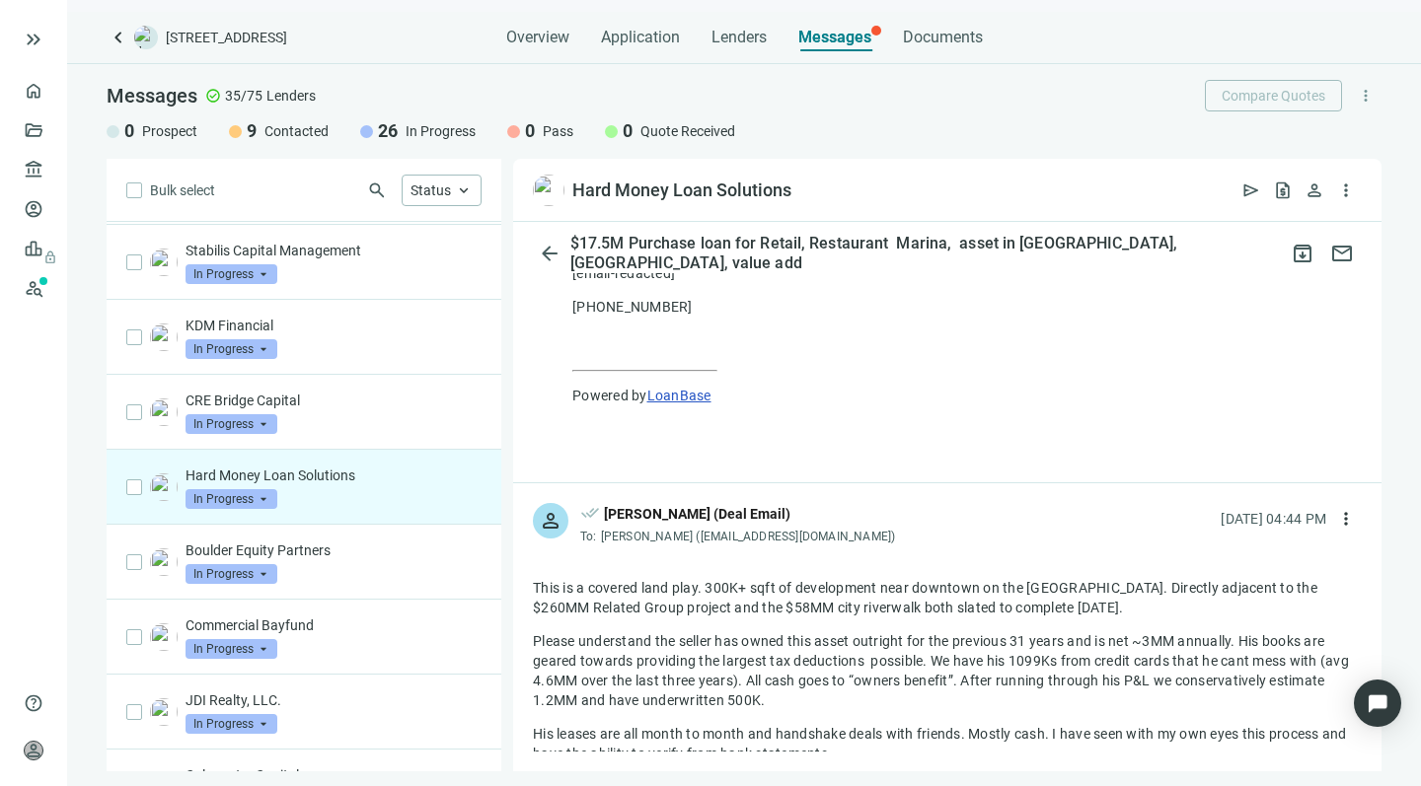
drag, startPoint x: 938, startPoint y: 552, endPoint x: 533, endPoint y: 573, distance: 406.1
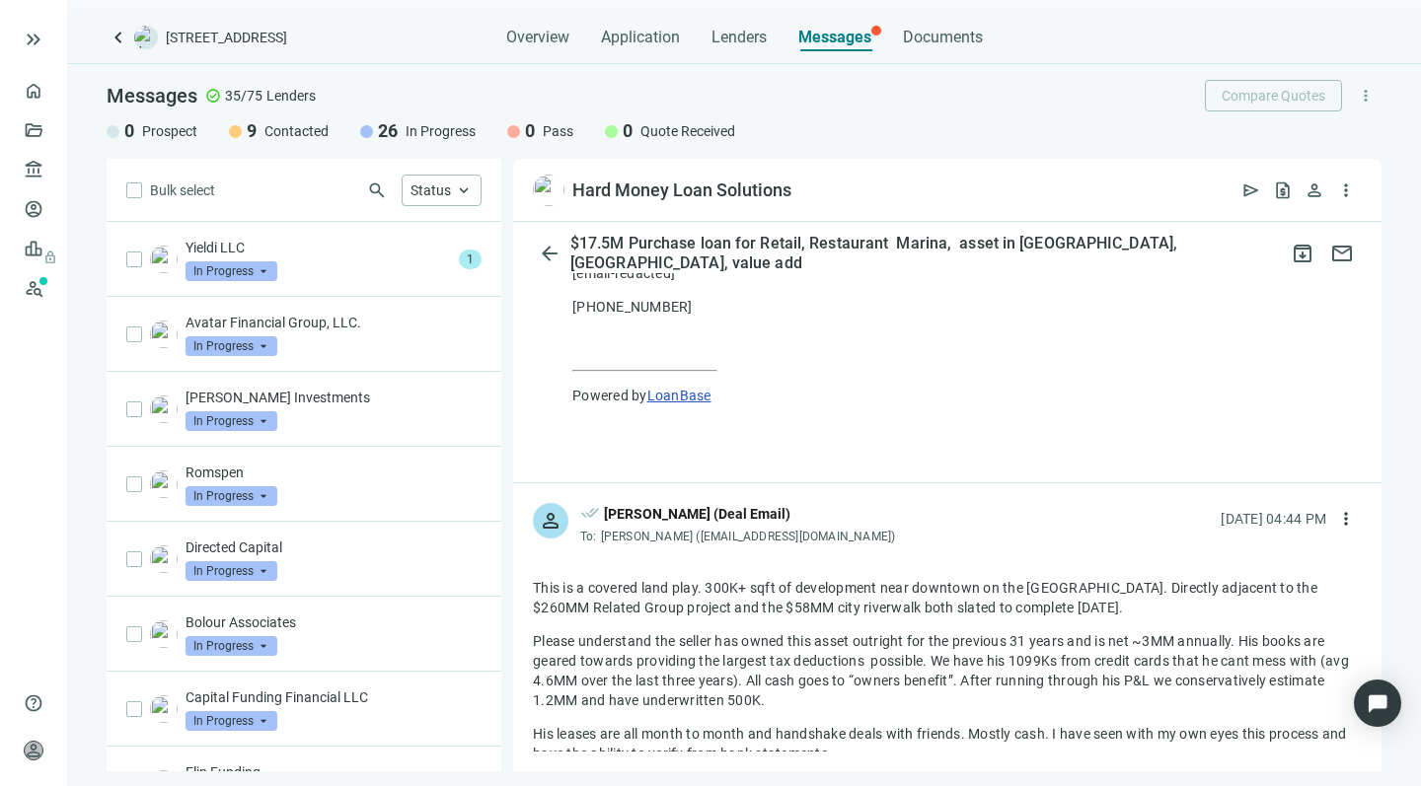
scroll to position [0, 0]
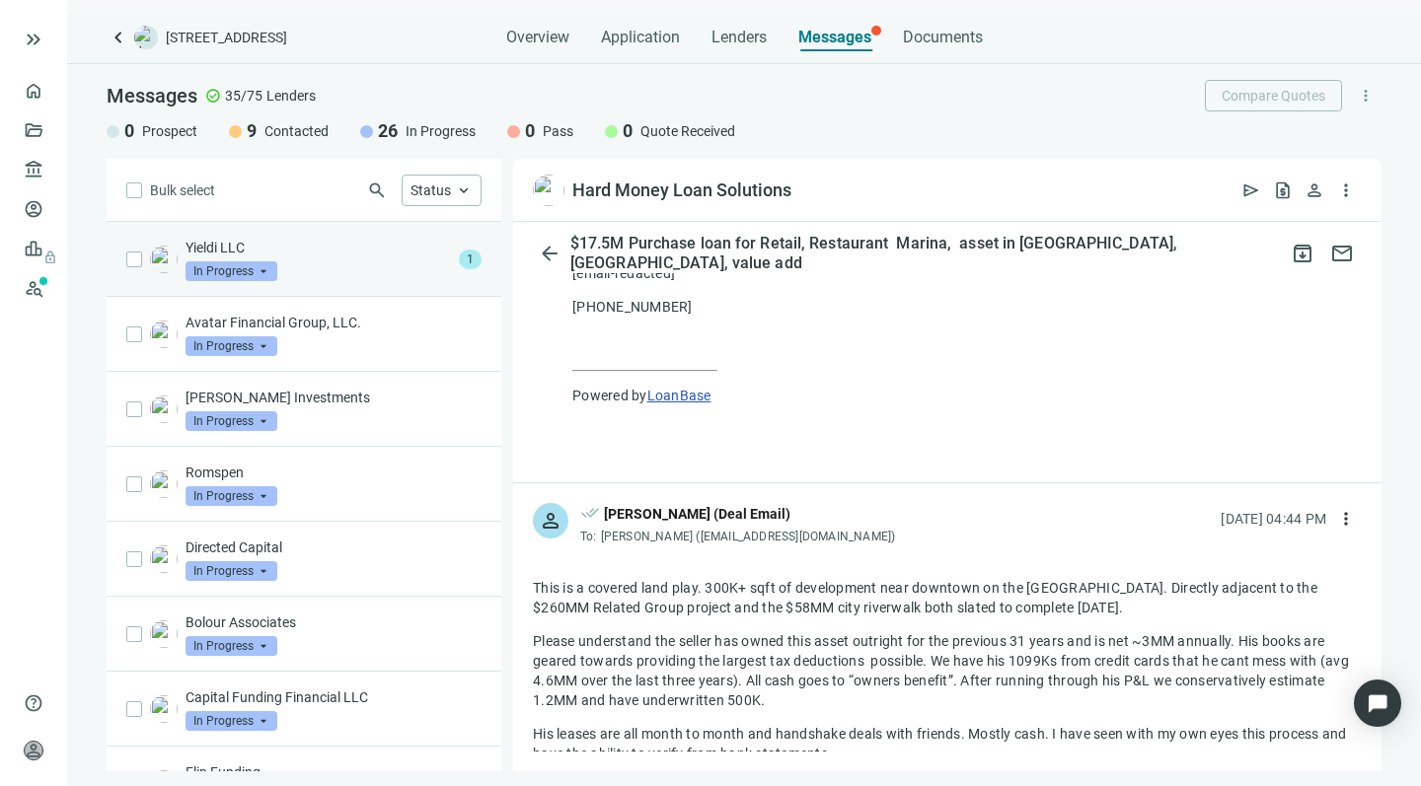
click at [357, 260] on div "Yieldi LLC In Progress arrow_drop_down" at bounding box center [317, 259] width 265 height 43
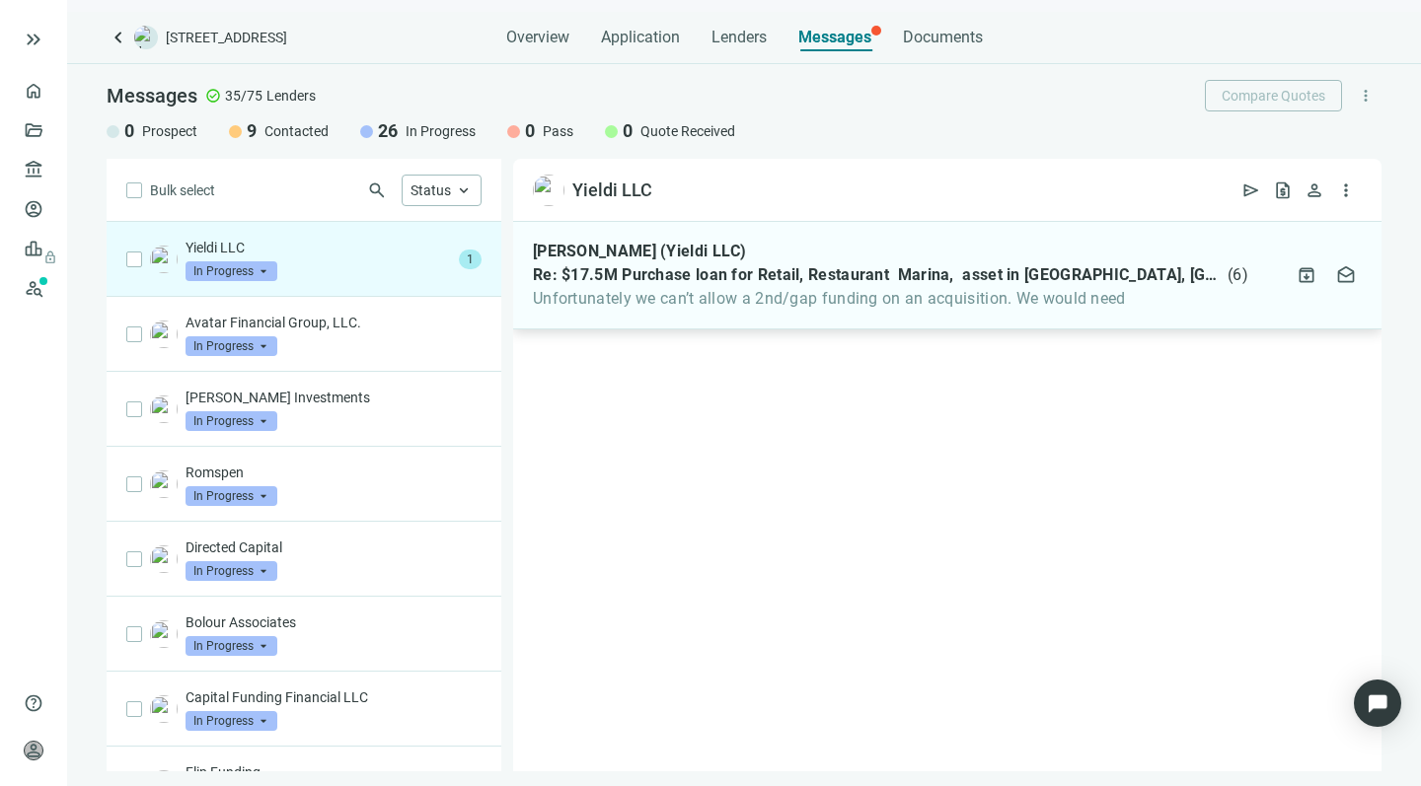
click at [796, 307] on span "Unfortunately we can’t allow a 2nd/gap funding on an acquisition. We would need" at bounding box center [890, 299] width 715 height 20
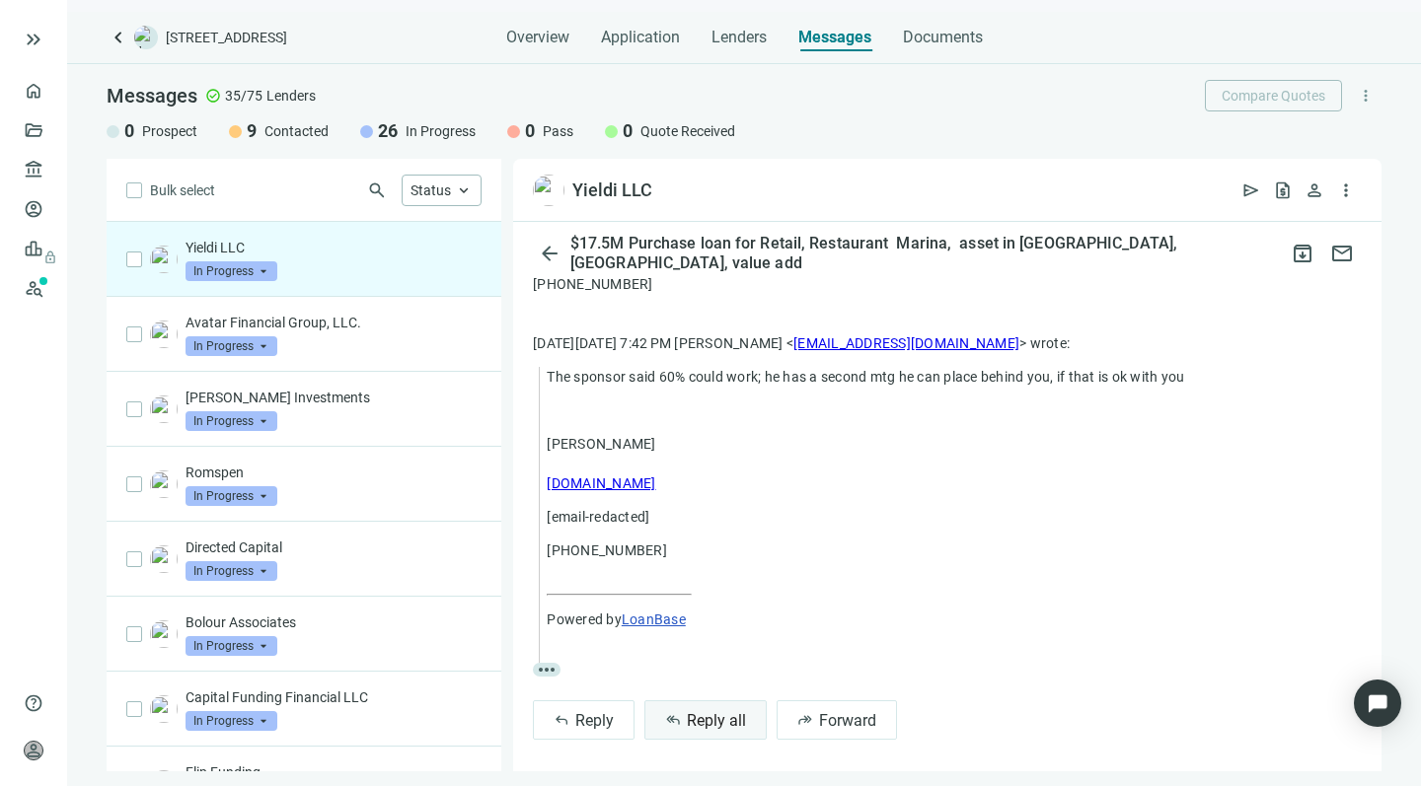
click at [689, 711] on span "Reply all" at bounding box center [716, 720] width 59 height 19
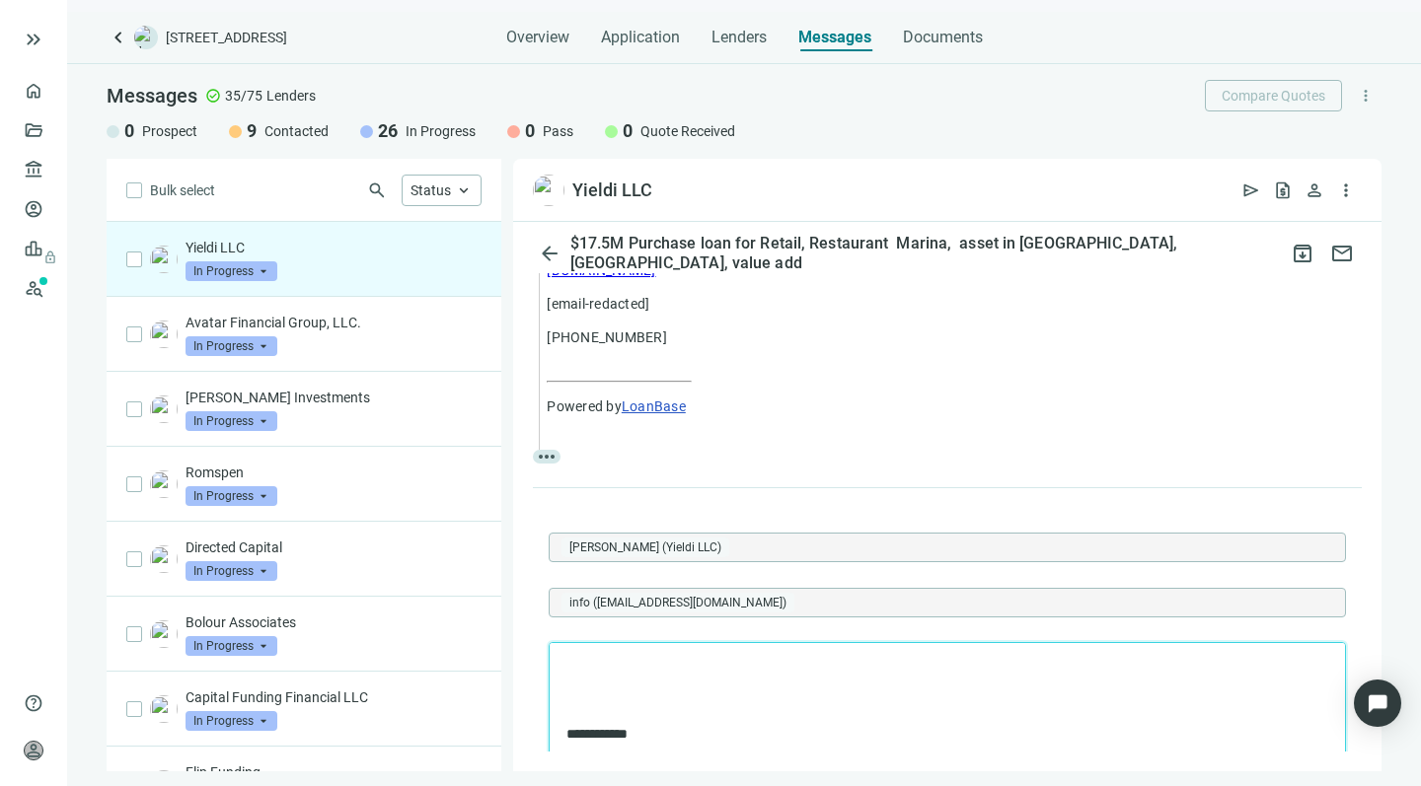
scroll to position [602, 0]
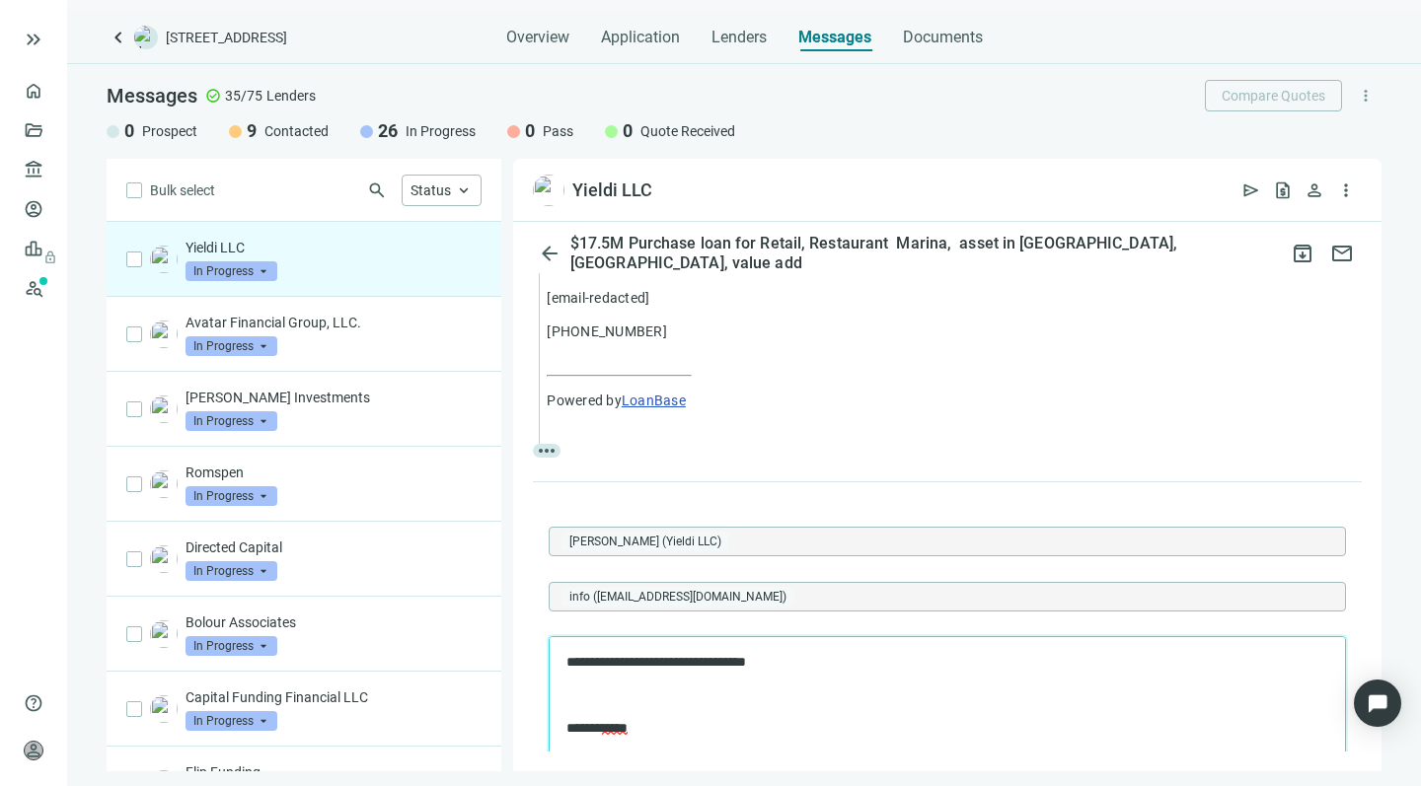
click at [649, 665] on p "**********" at bounding box center [937, 662] width 742 height 19
click at [823, 658] on p "**********" at bounding box center [937, 662] width 742 height 19
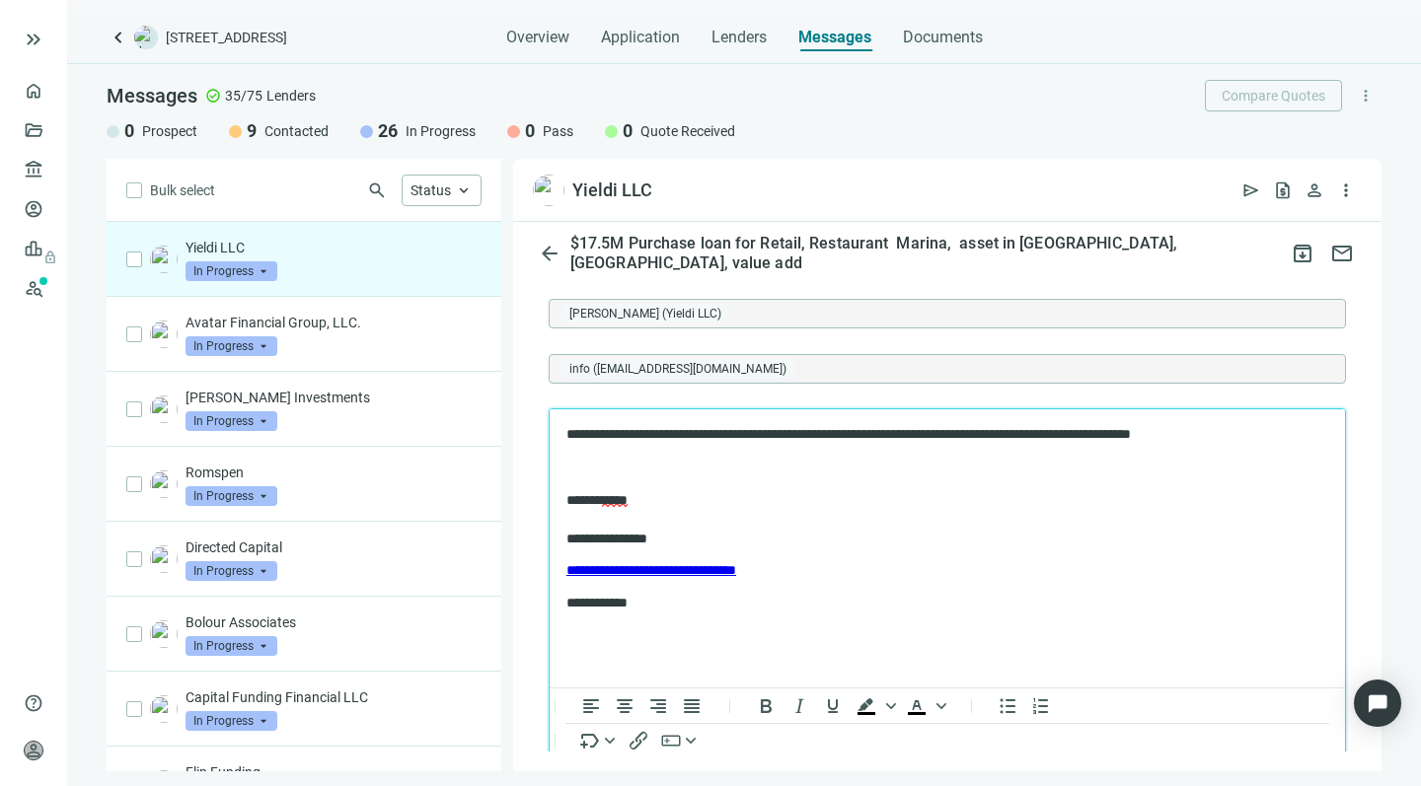
scroll to position [827, 0]
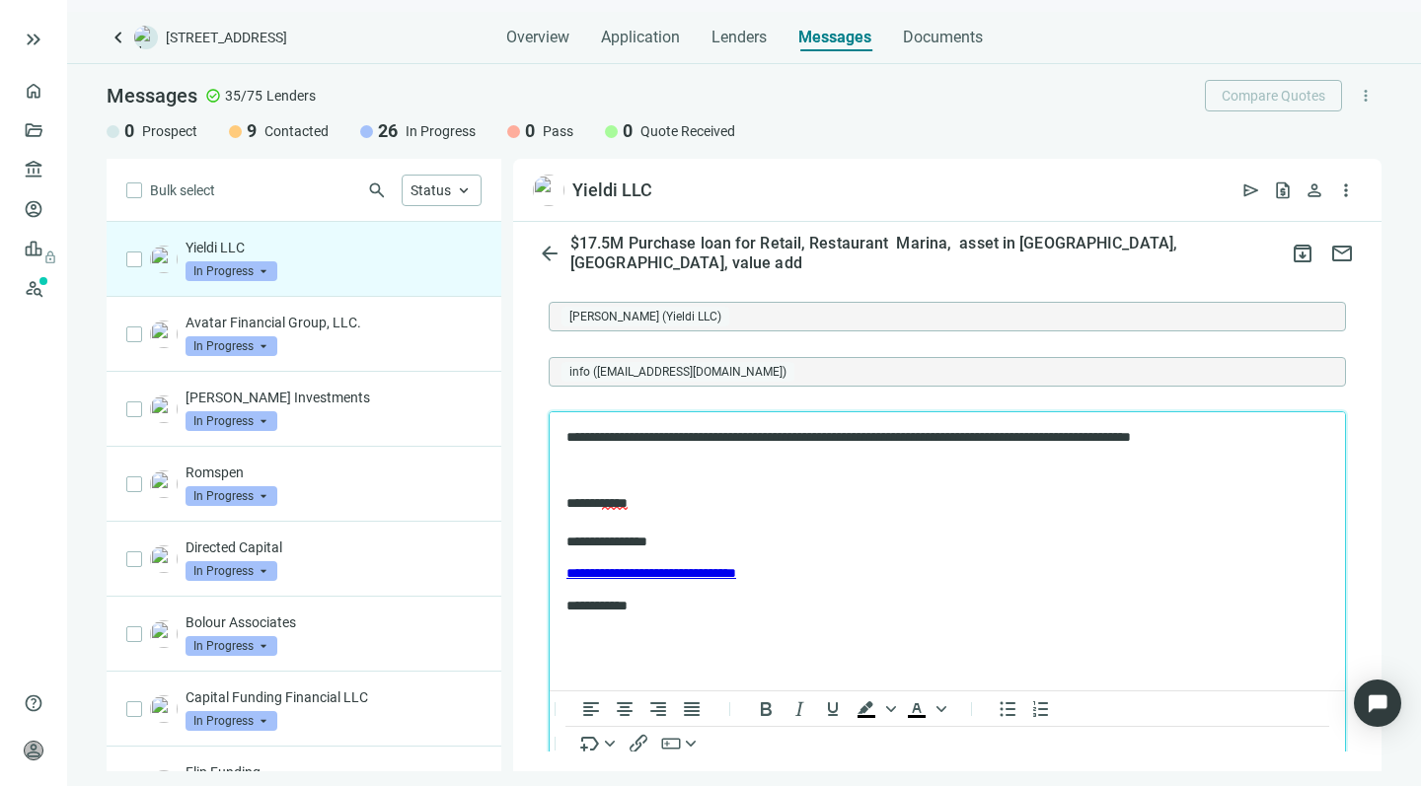
click at [645, 437] on p "**********" at bounding box center [937, 437] width 742 height 19
click at [823, 439] on p "**********" at bounding box center [937, 437] width 742 height 19
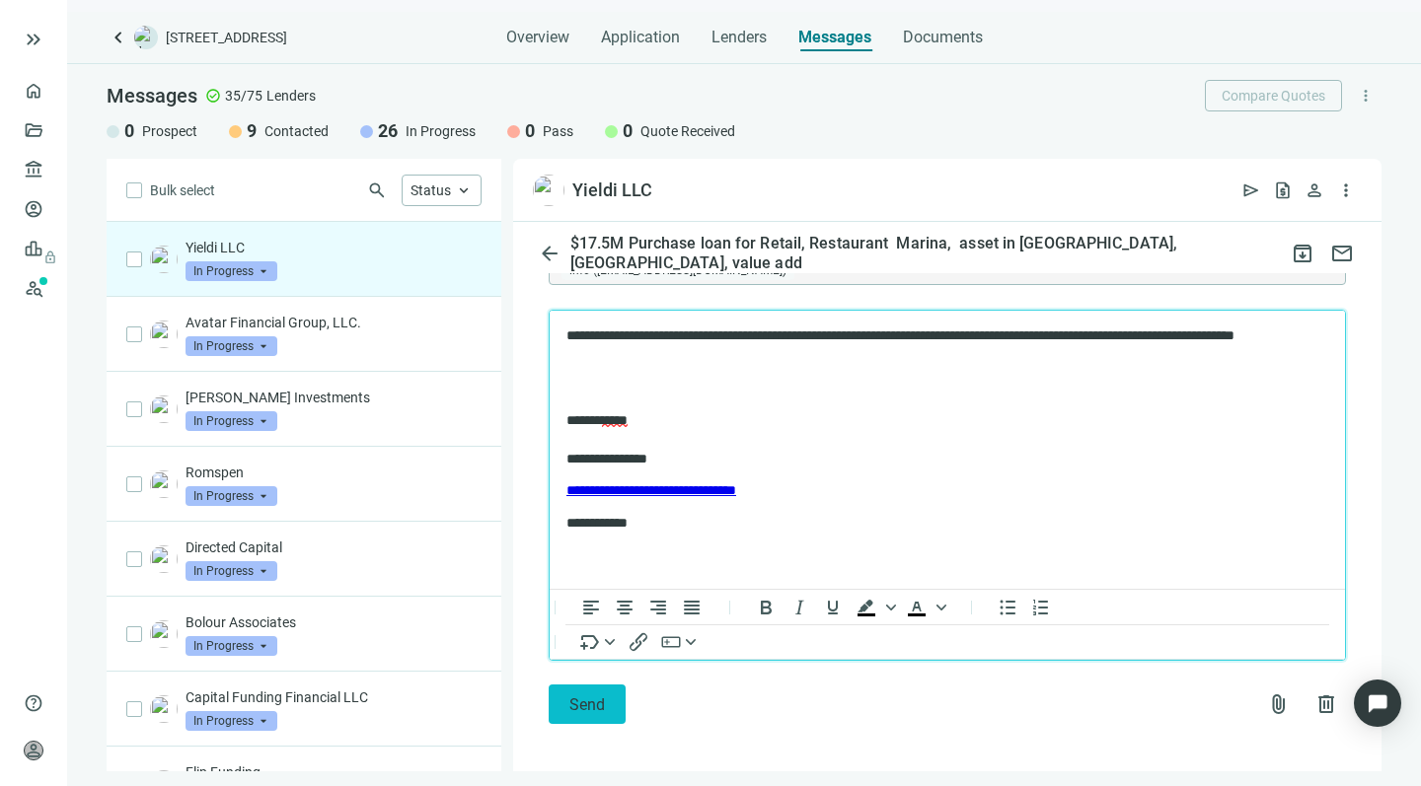
click at [574, 696] on span "Send" at bounding box center [587, 705] width 36 height 19
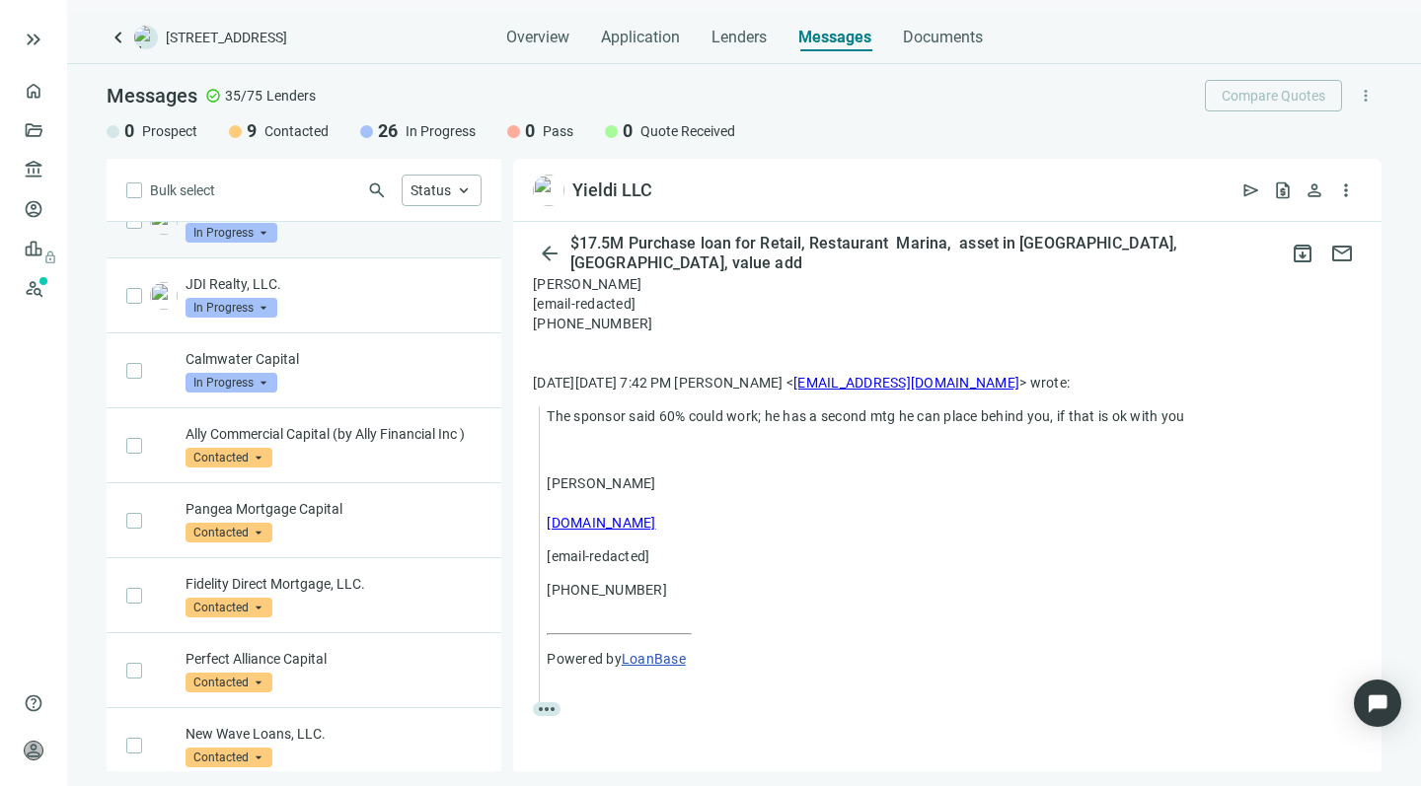
scroll to position [1774, 0]
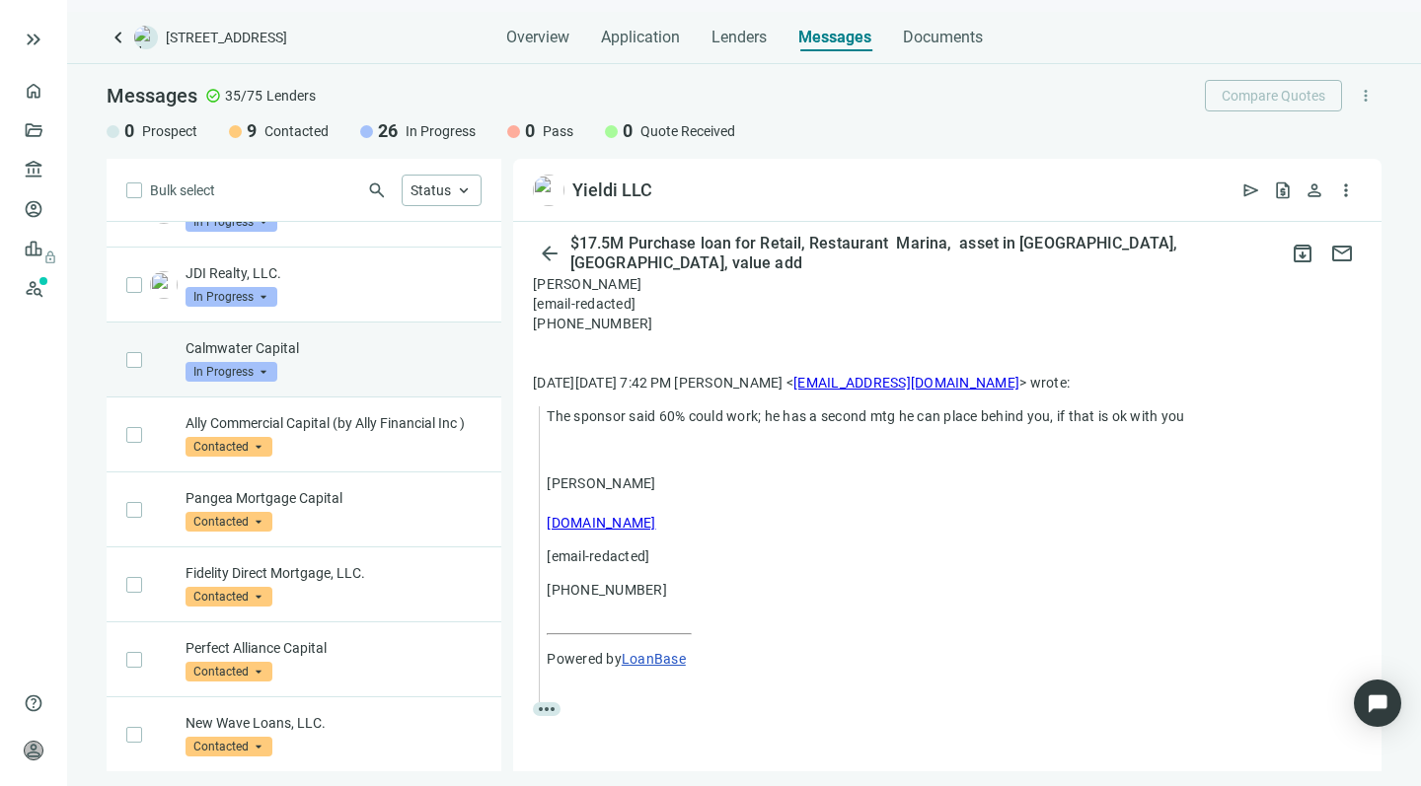
click at [355, 358] on p "Calmwater Capital" at bounding box center [333, 348] width 296 height 20
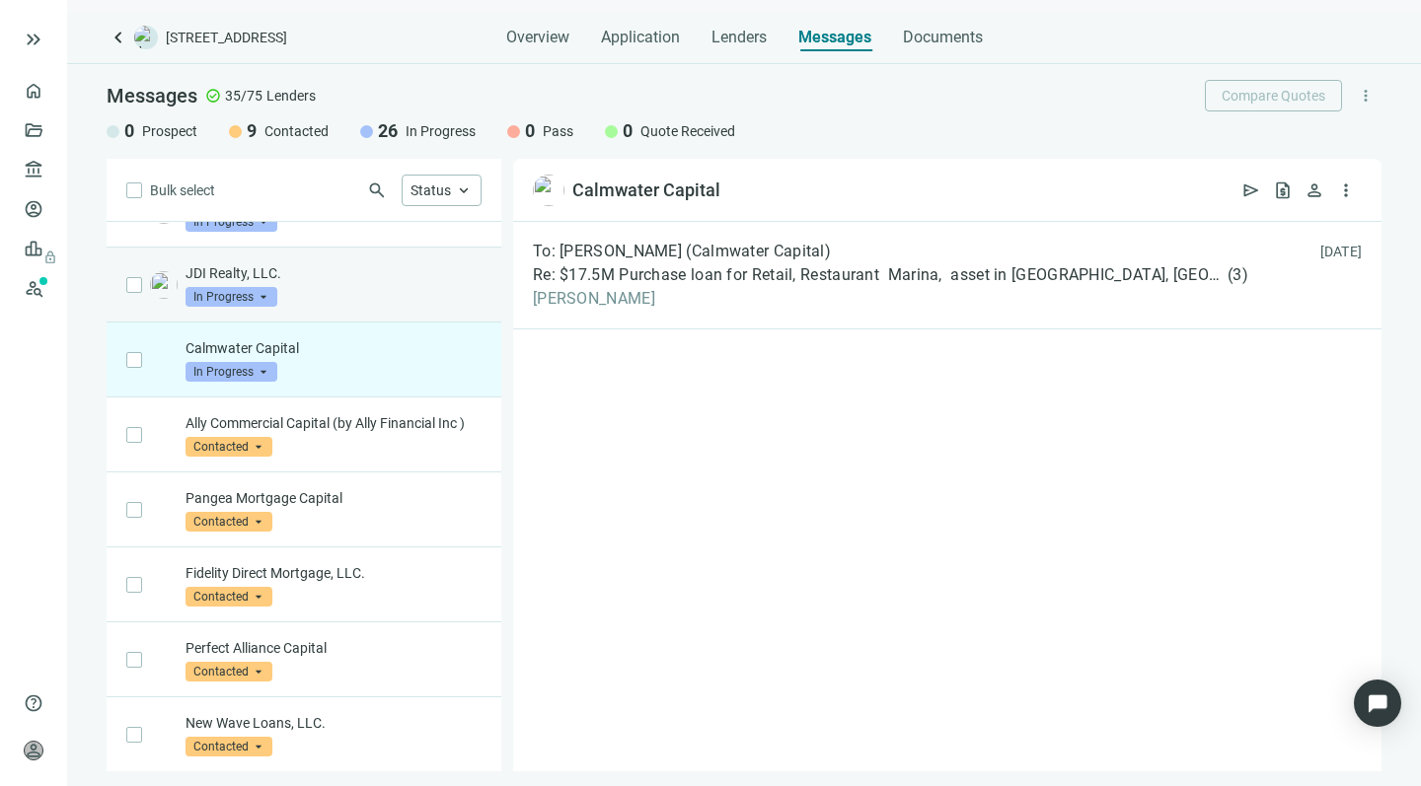
click at [358, 283] on p "JDI Realty, LLC." at bounding box center [333, 273] width 296 height 20
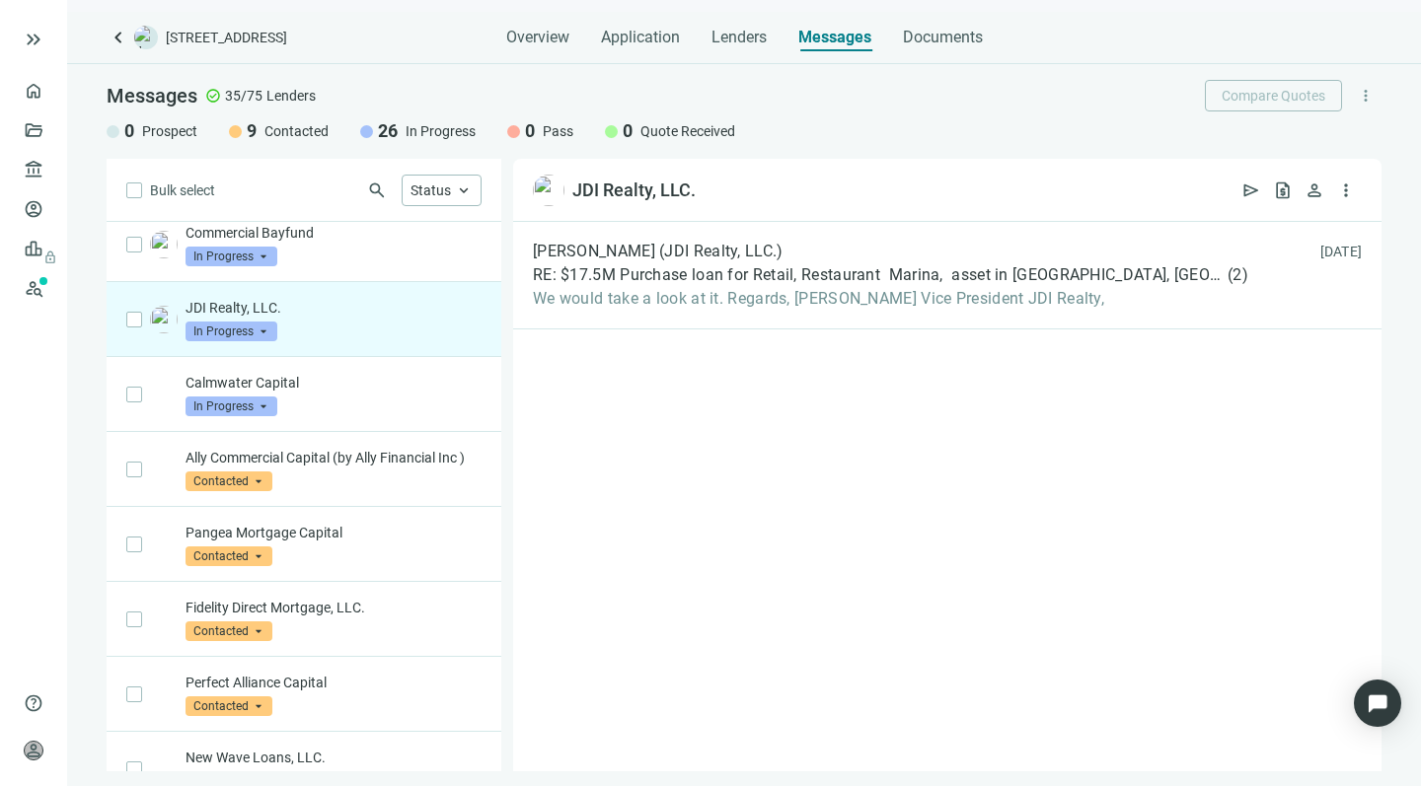
scroll to position [1739, 0]
click at [633, 305] on span "We would take a look at it. Regards, Phillip Nasca Vice President JDI Realty," at bounding box center [890, 299] width 715 height 20
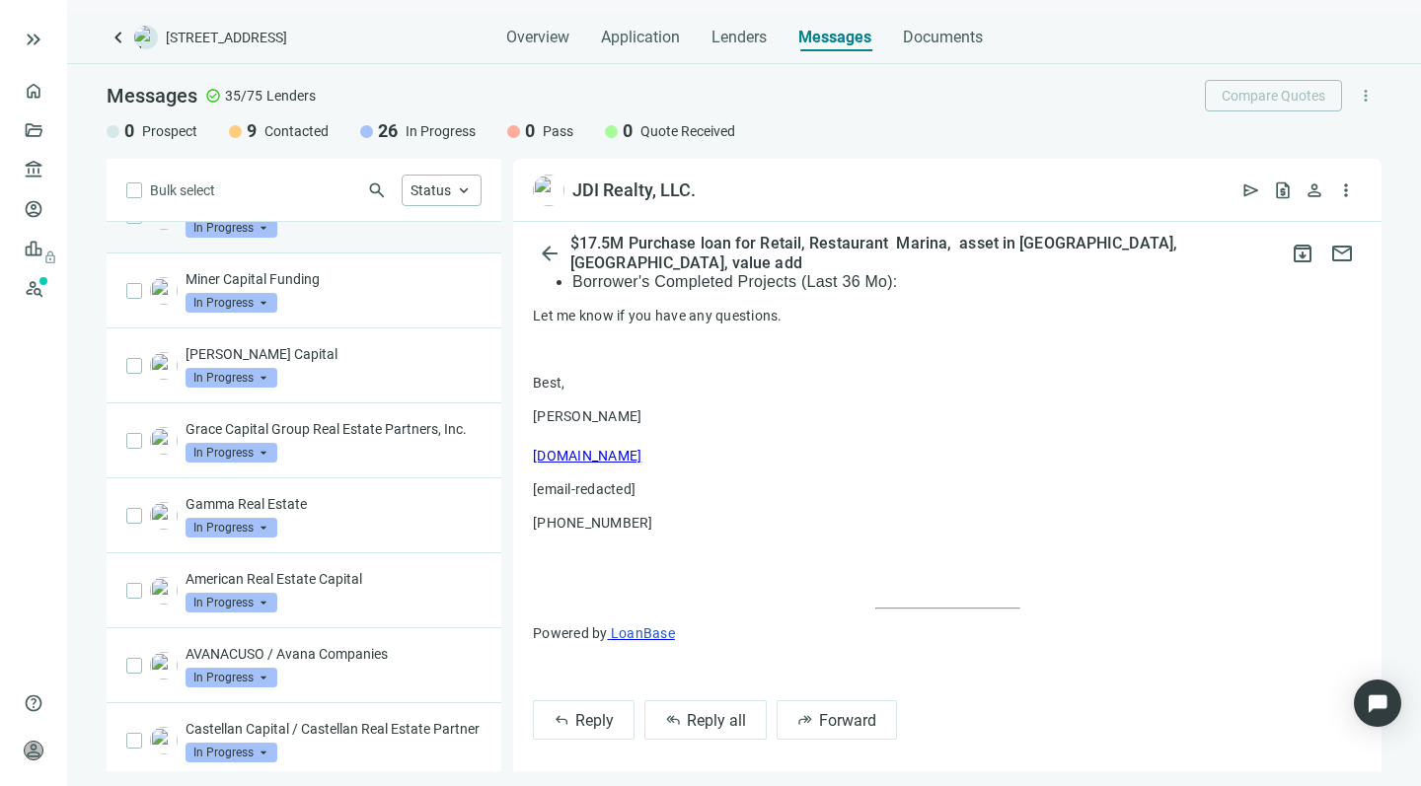
scroll to position [651, 0]
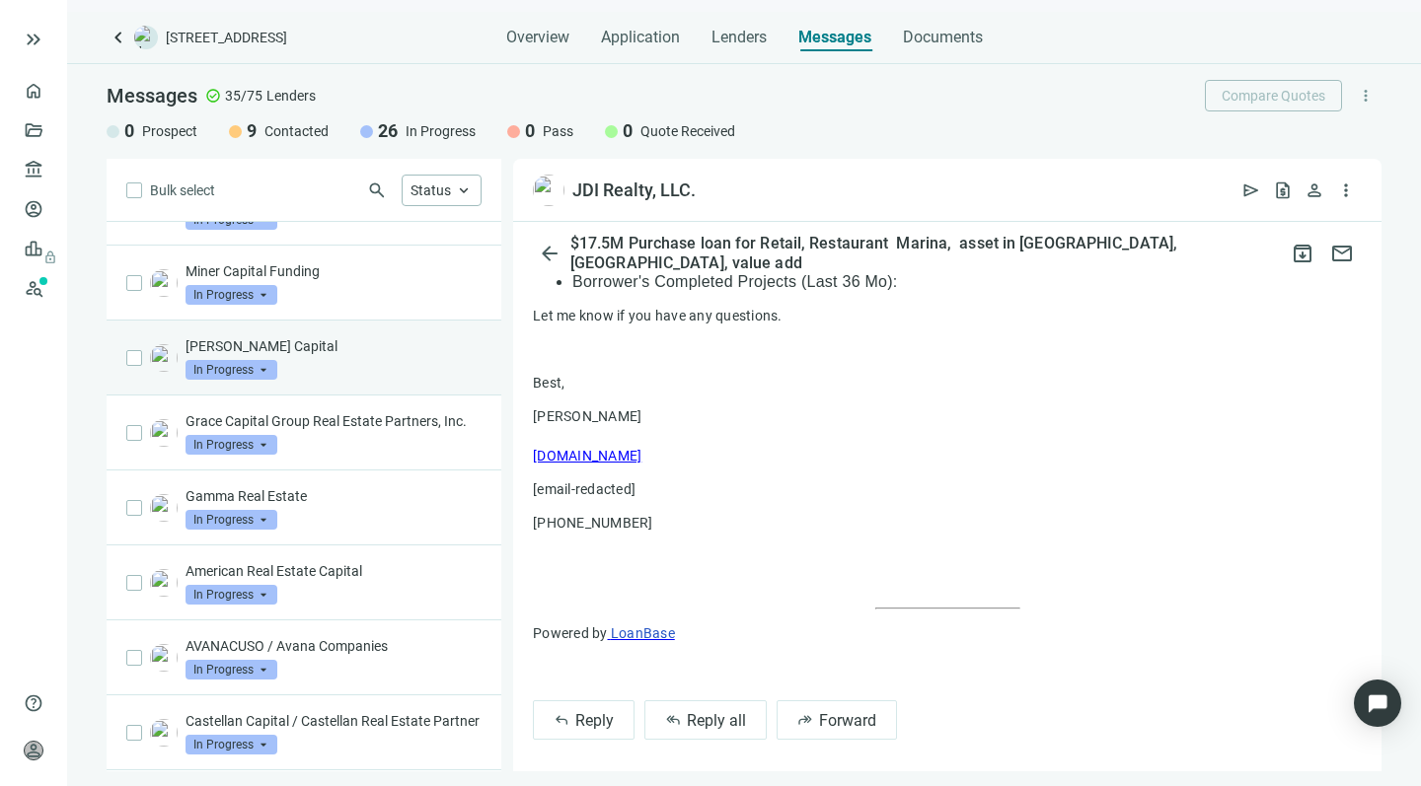
click at [346, 377] on div "Ryker Capital In Progress arrow_drop_down" at bounding box center [333, 357] width 296 height 43
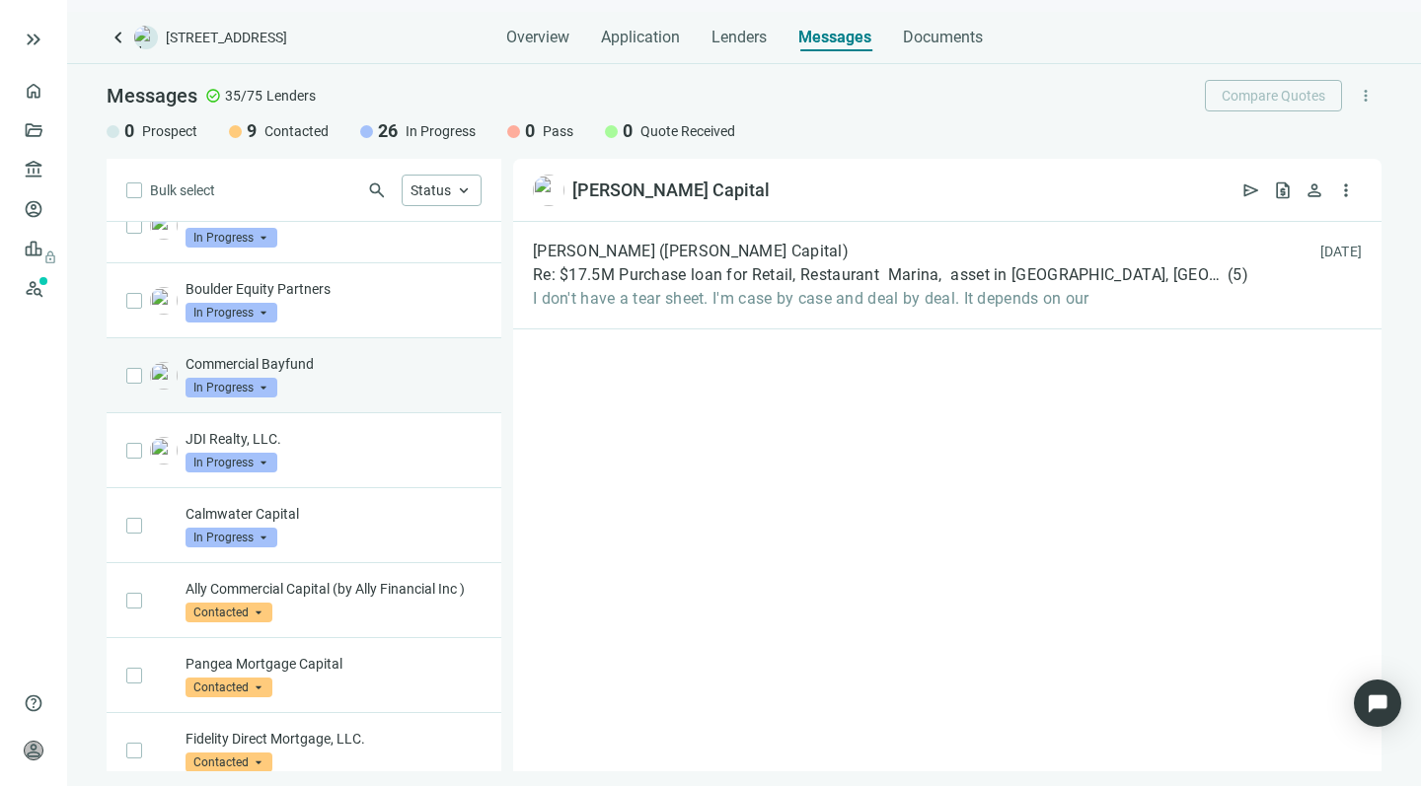
scroll to position [1610, 0]
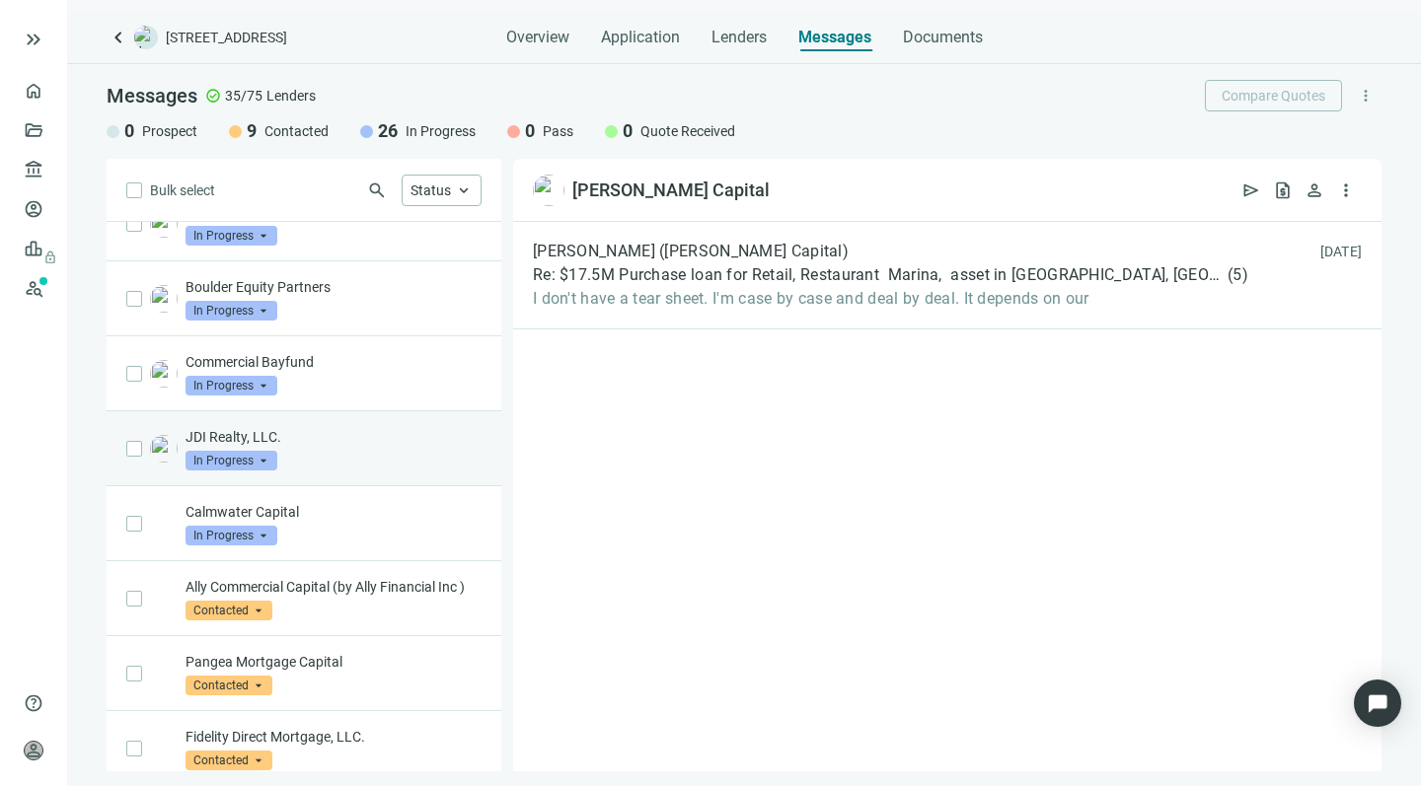
click at [351, 447] on p "JDI Realty, LLC." at bounding box center [333, 437] width 296 height 20
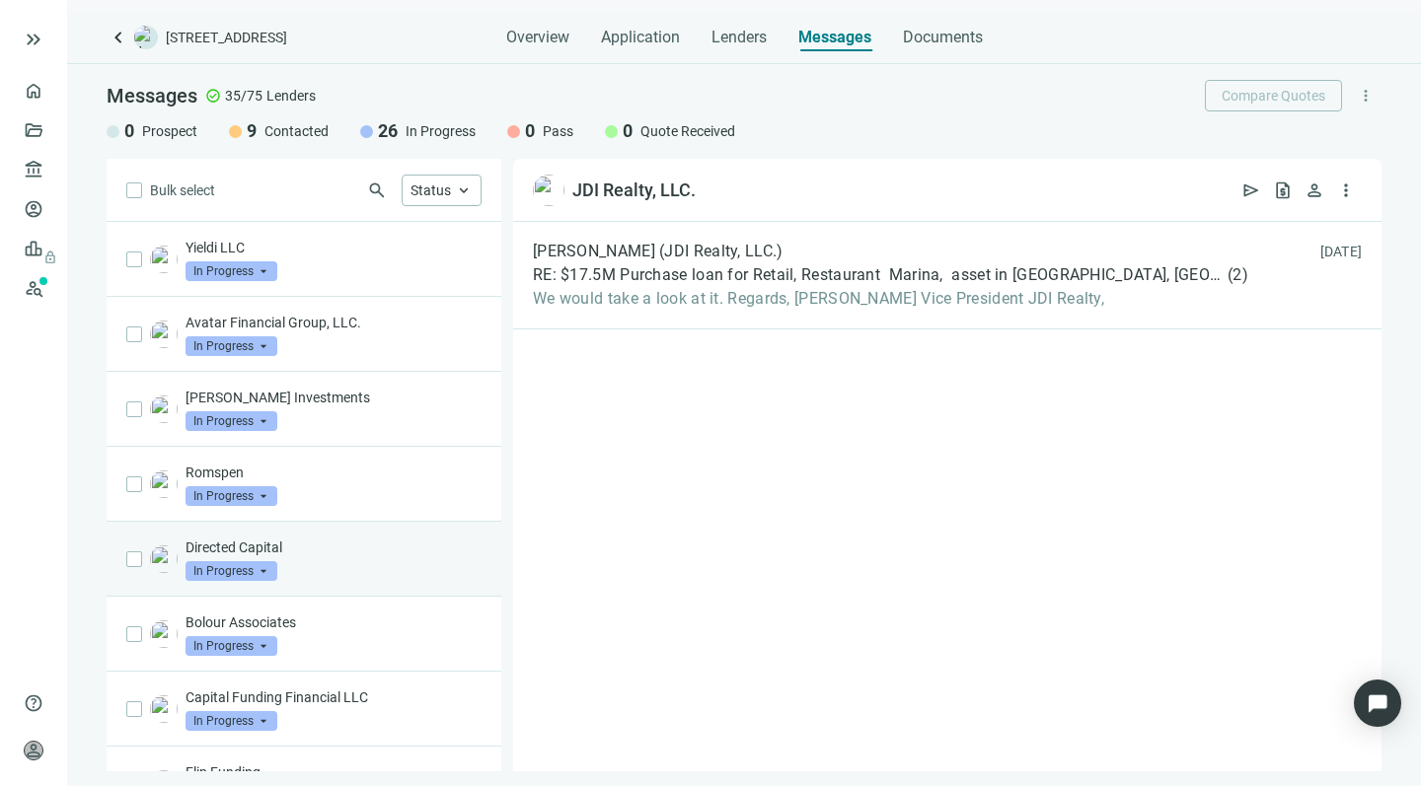
scroll to position [5, 0]
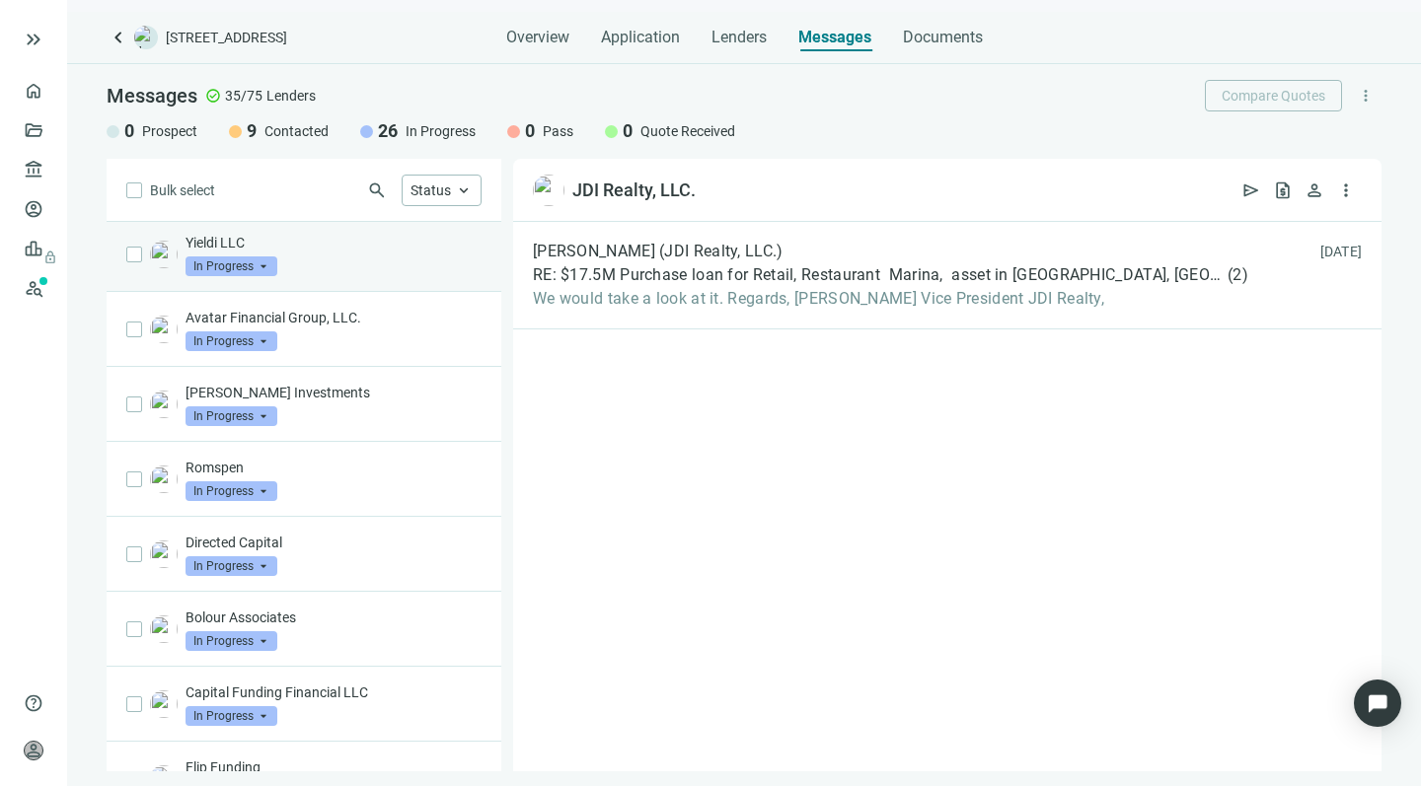
click at [335, 252] on p "Yieldi LLC" at bounding box center [333, 243] width 296 height 20
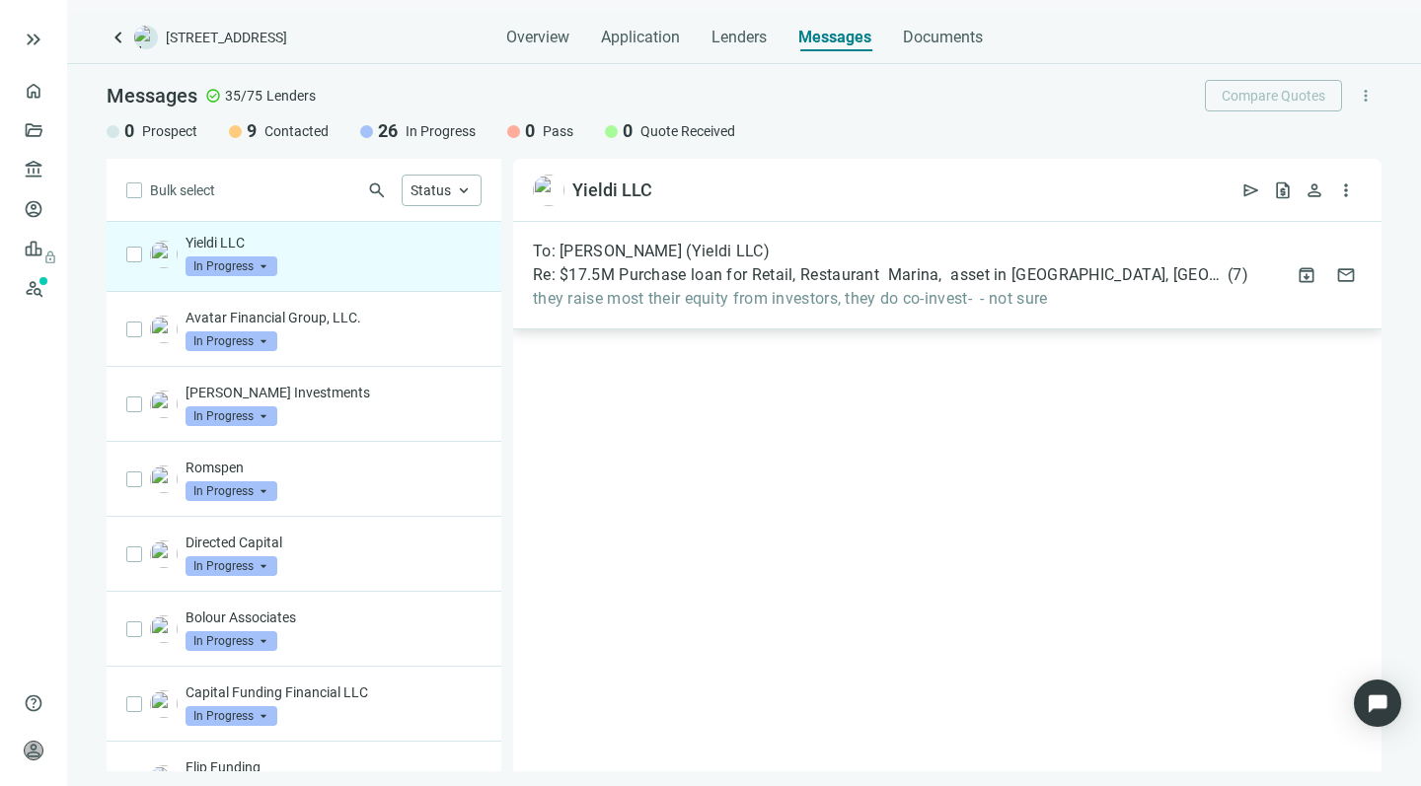
click at [1099, 302] on span "they raise most their equity from investors, they do co-invest- - not sure" at bounding box center [890, 299] width 715 height 20
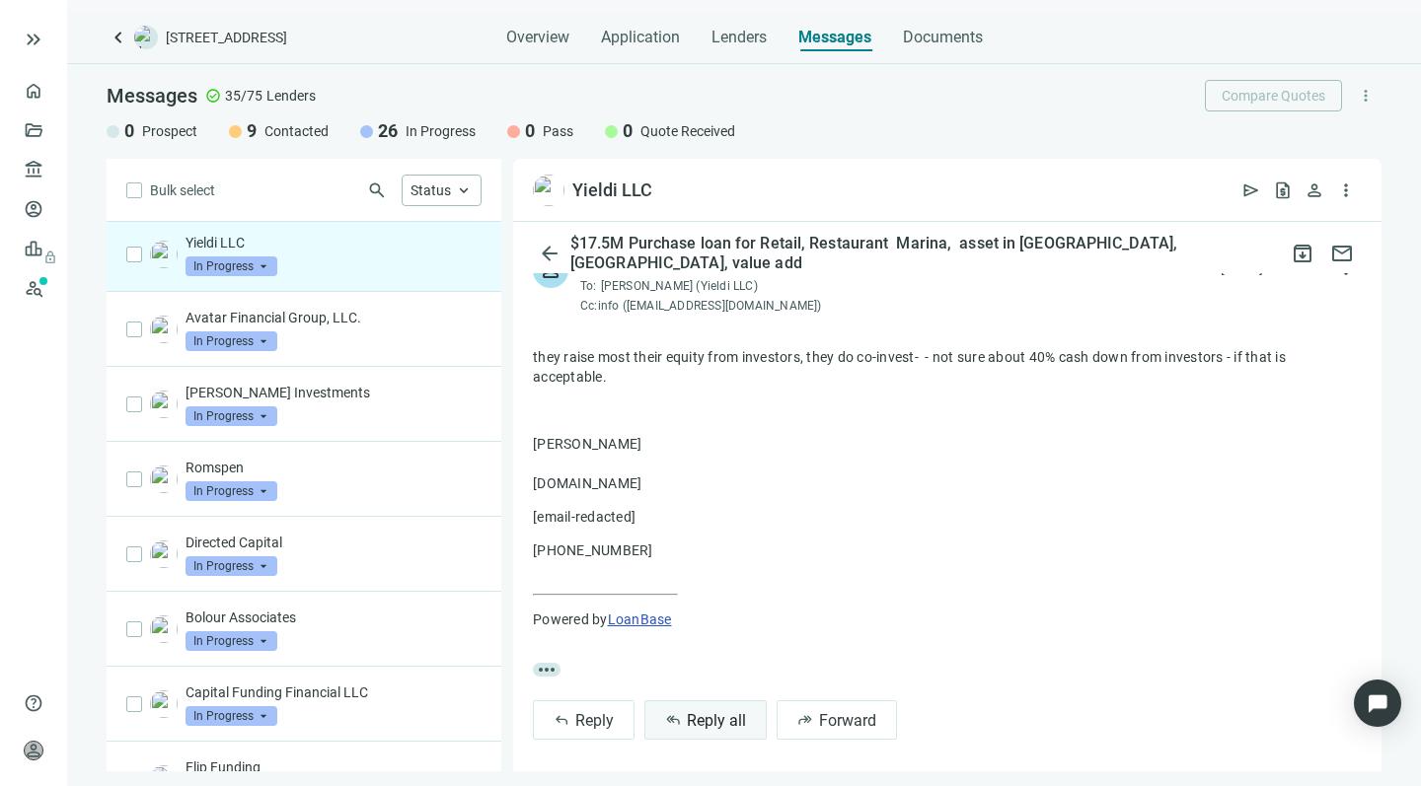
click at [694, 711] on span "Reply all" at bounding box center [716, 720] width 59 height 19
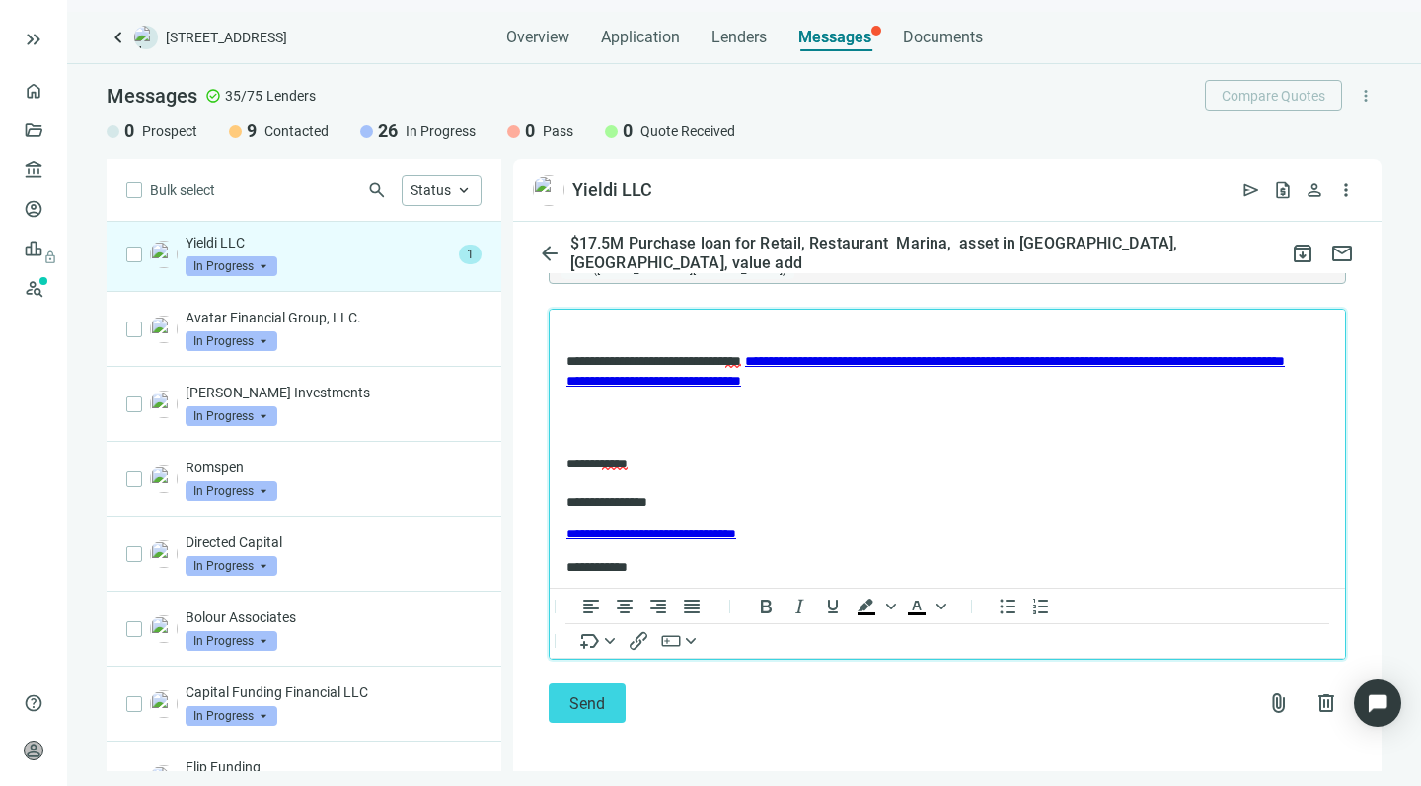
scroll to position [711, 0]
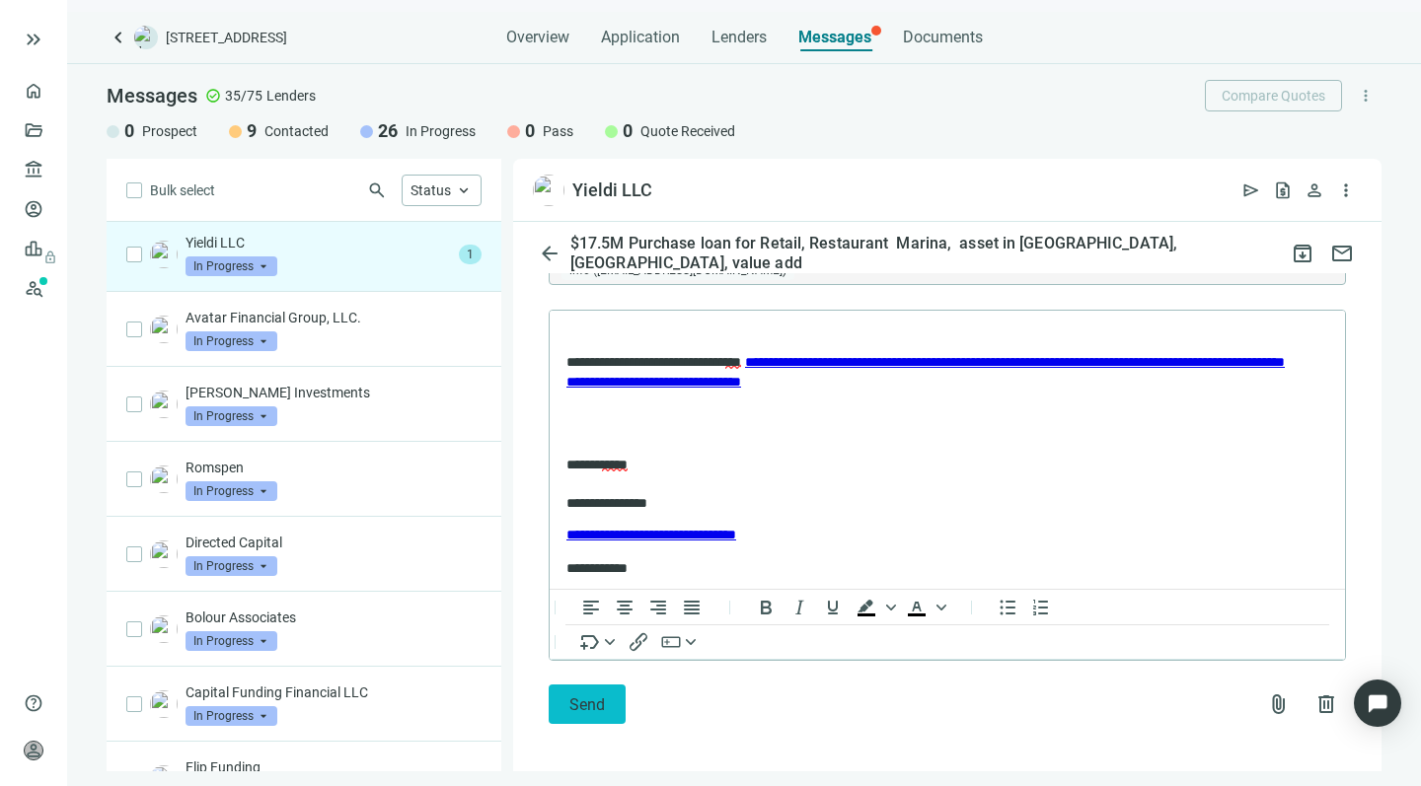
click at [569, 700] on span "Send" at bounding box center [587, 705] width 36 height 19
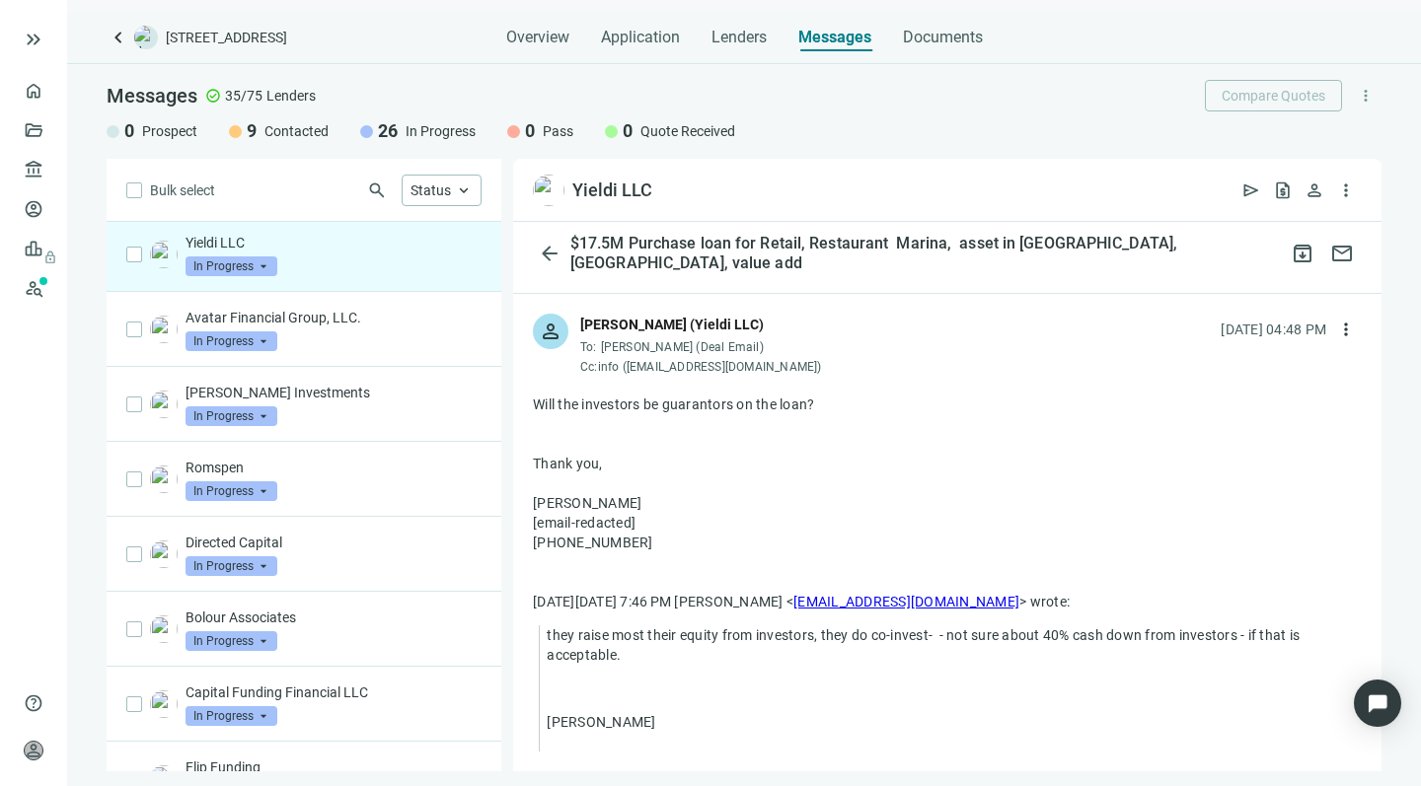
scroll to position [592, 0]
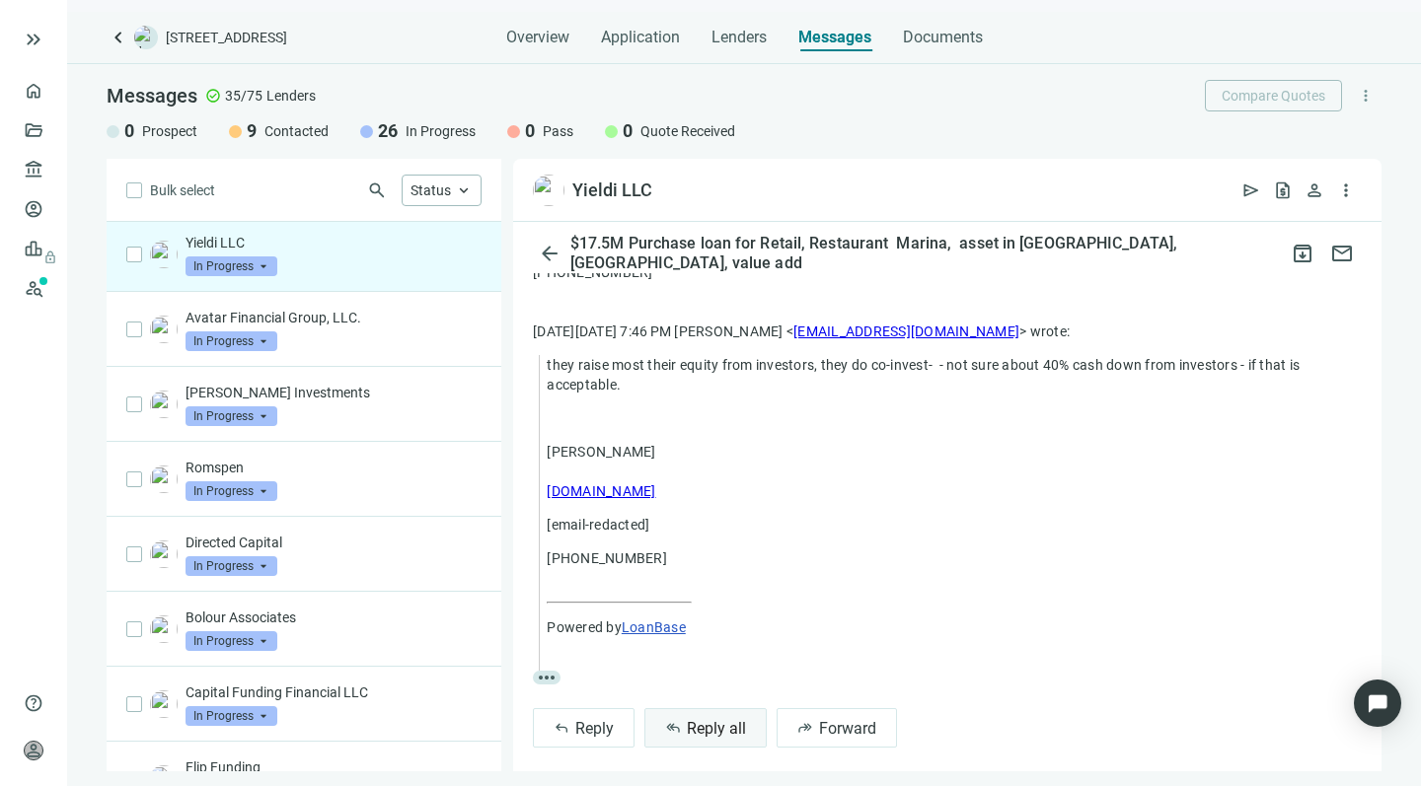
click at [703, 719] on span "Reply all" at bounding box center [716, 728] width 59 height 19
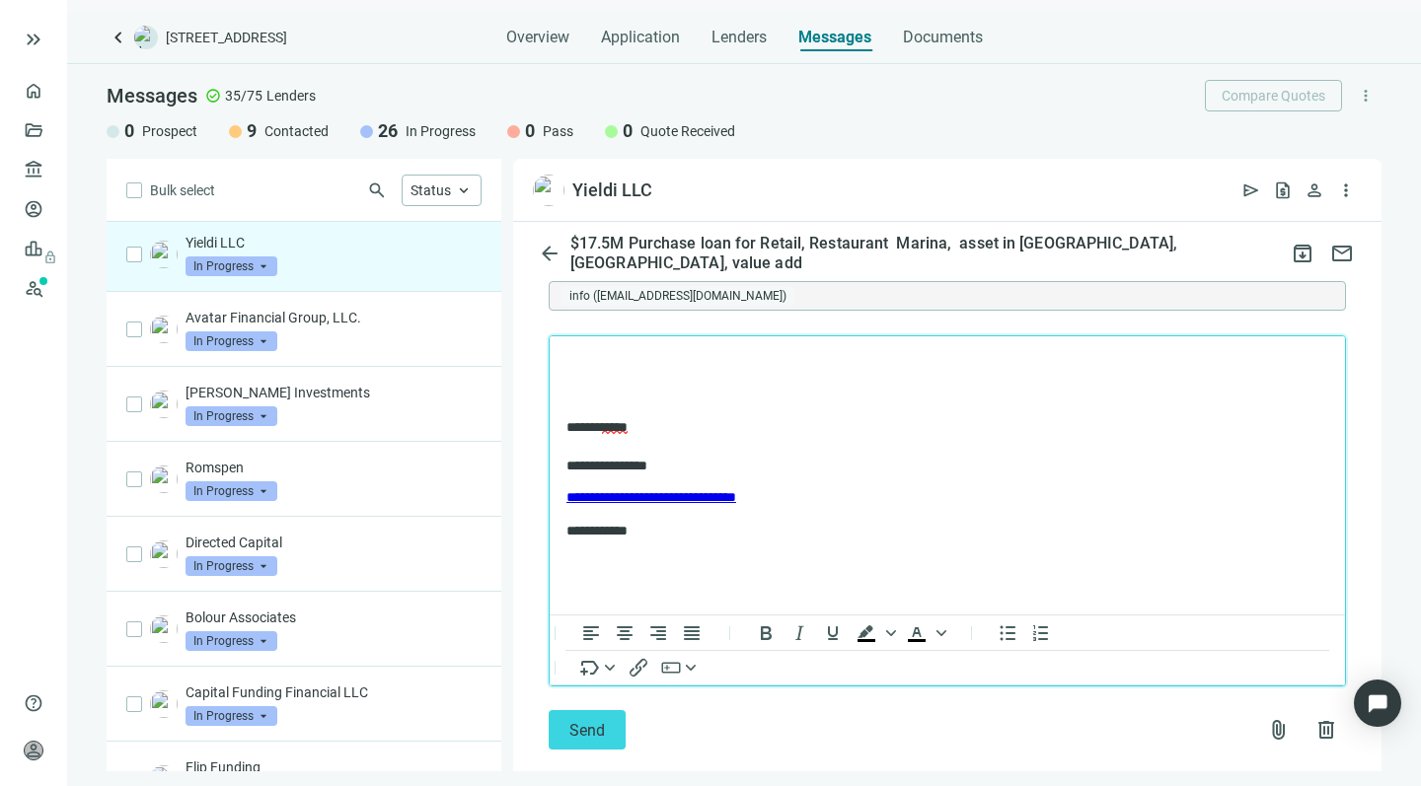
scroll to position [1402, 0]
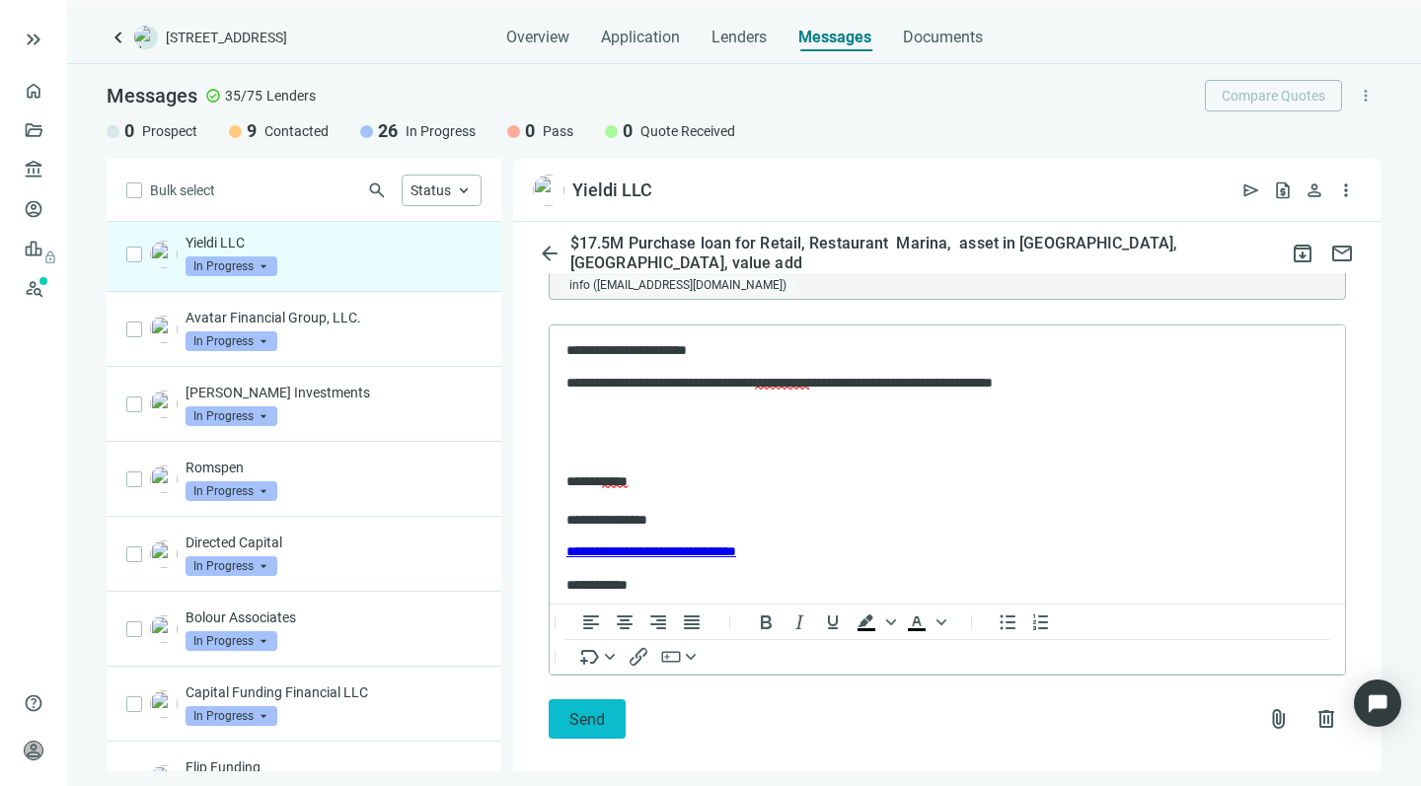
click at [567, 711] on button "Send" at bounding box center [587, 719] width 77 height 39
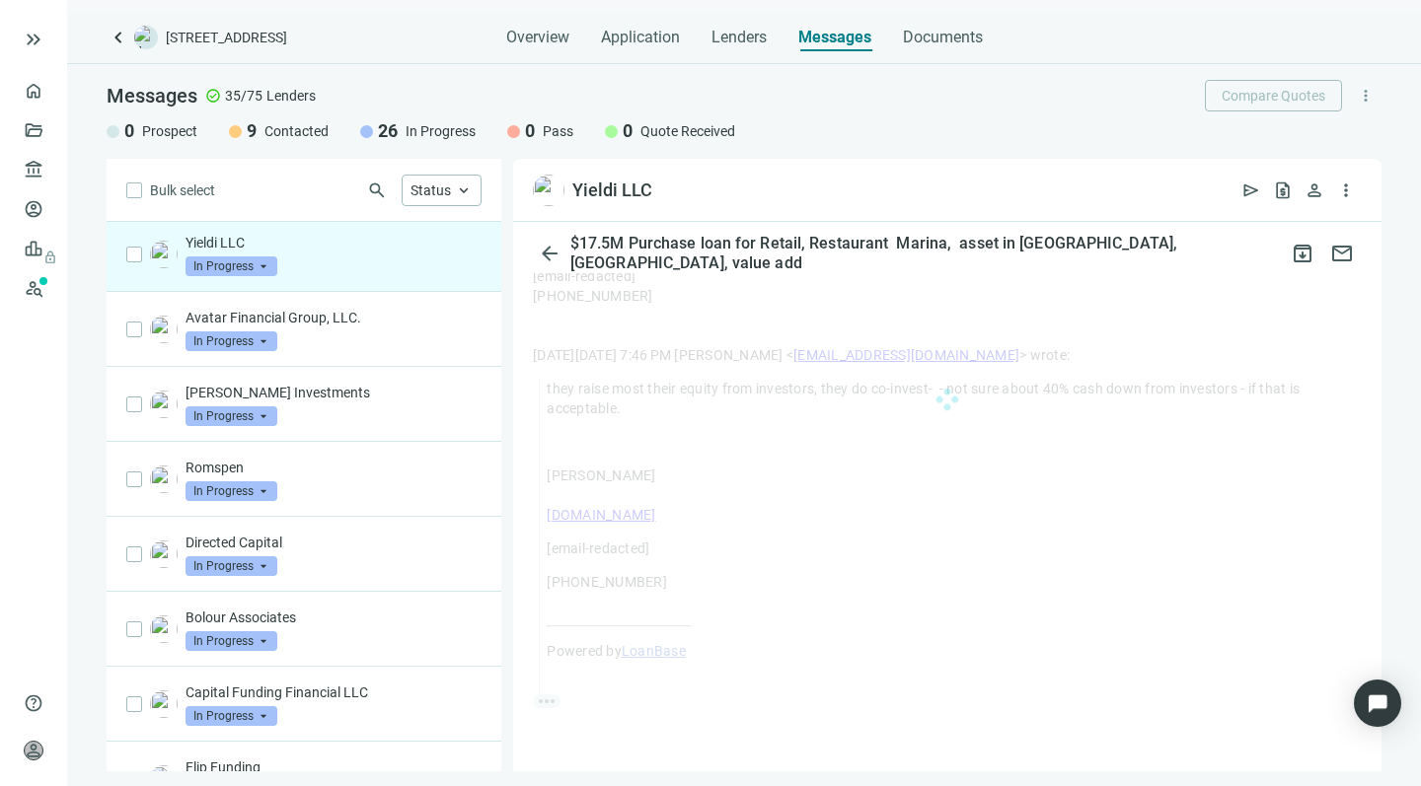
scroll to position [824, 0]
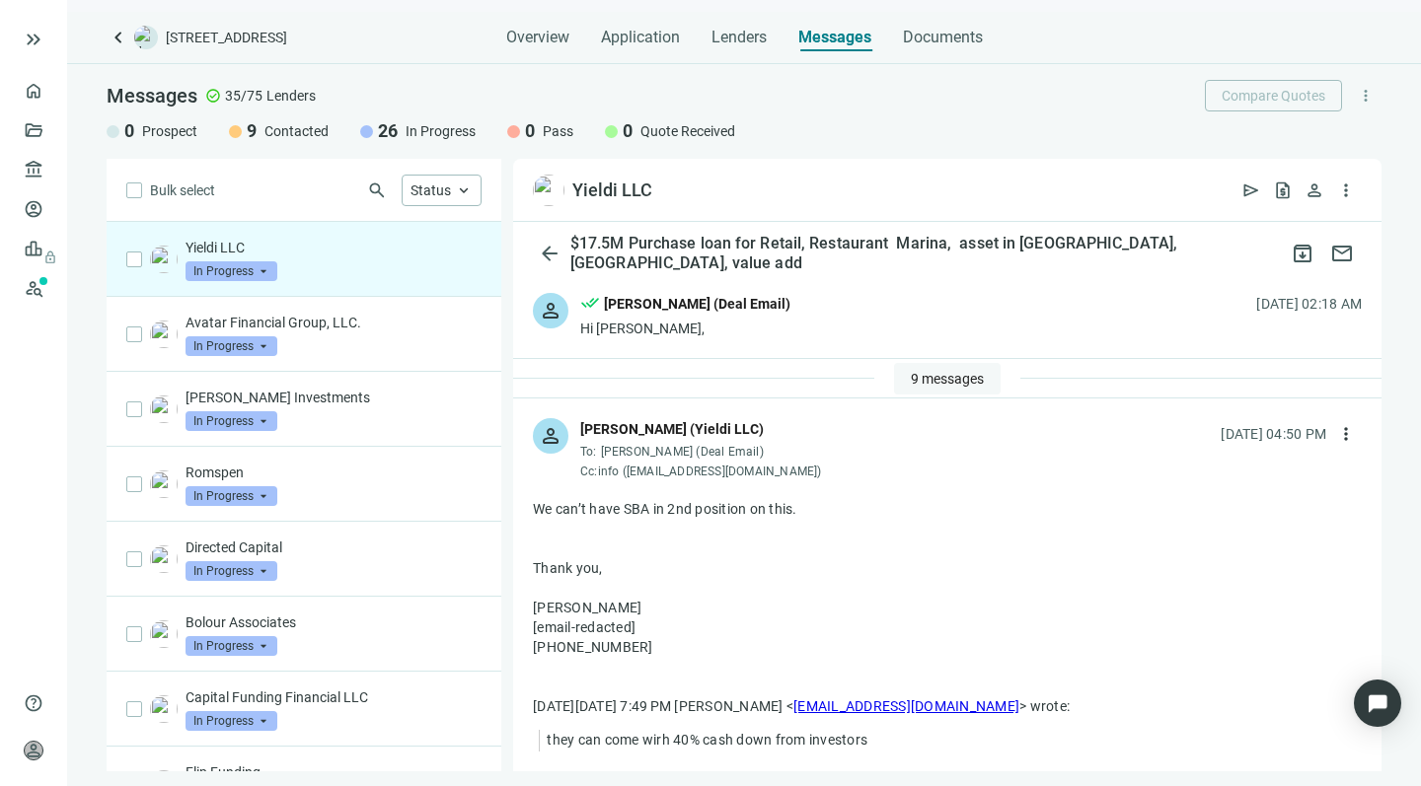
click at [916, 371] on span "9 messages" at bounding box center [947, 379] width 73 height 16
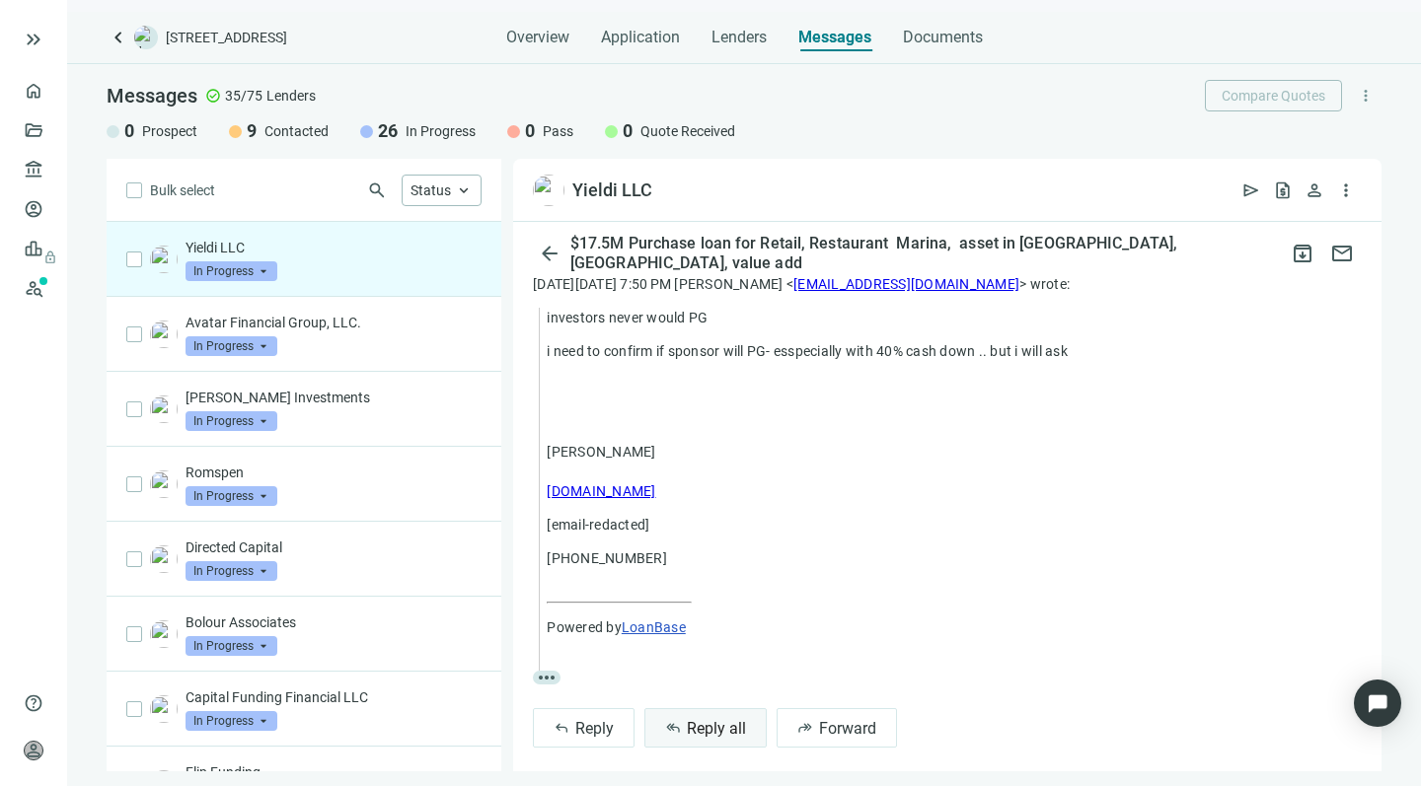
click at [693, 719] on span "Reply all" at bounding box center [716, 728] width 59 height 19
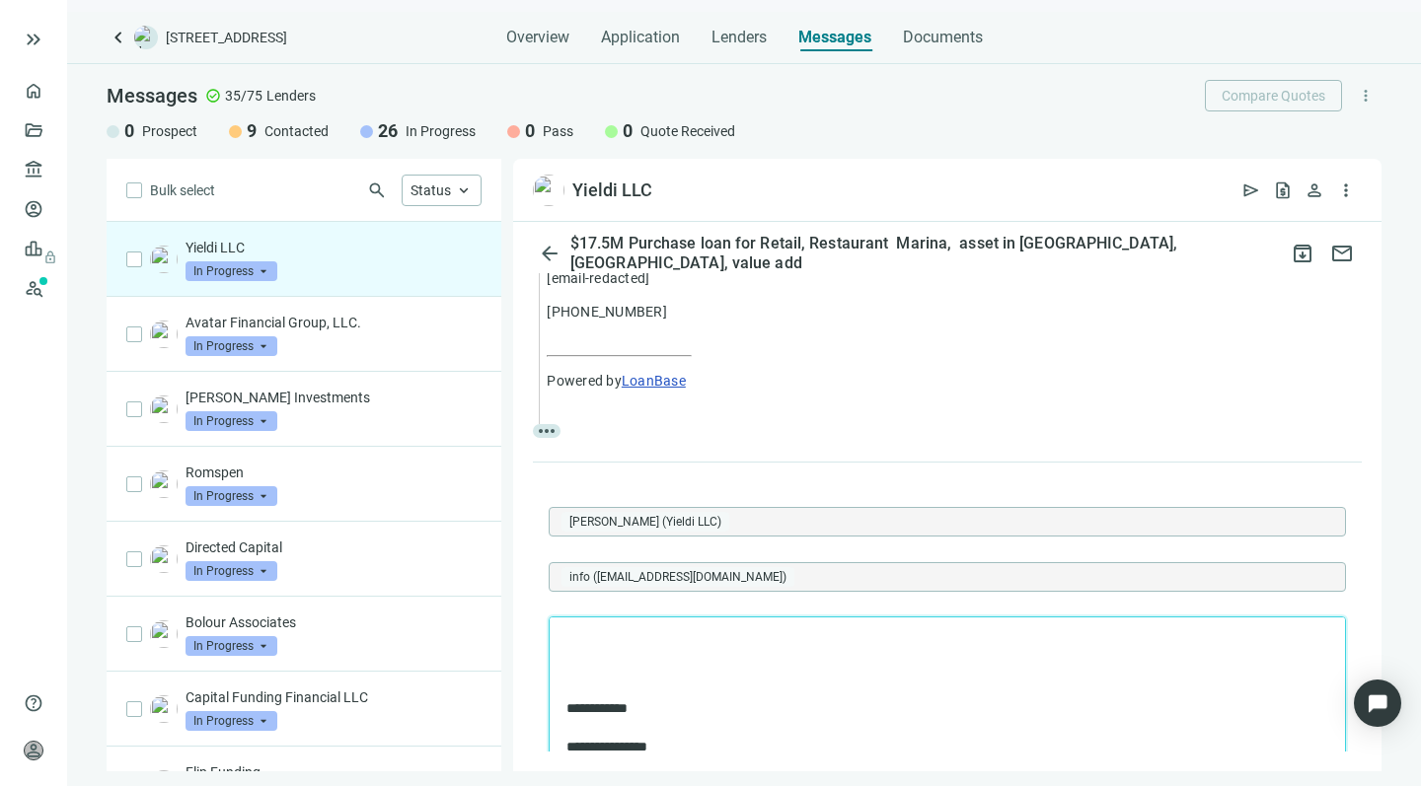
scroll to position [2952, 0]
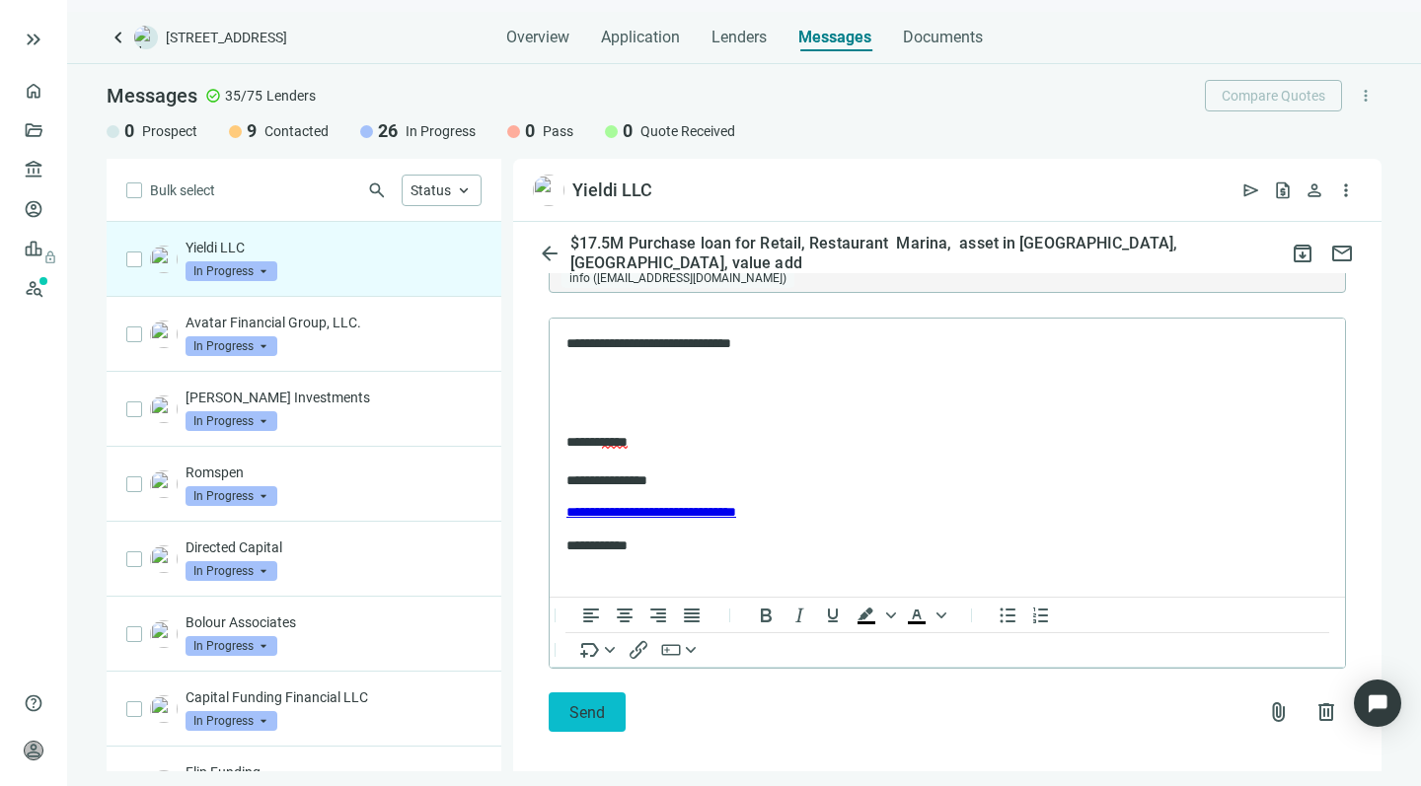
click at [570, 704] on span "Send" at bounding box center [587, 713] width 36 height 19
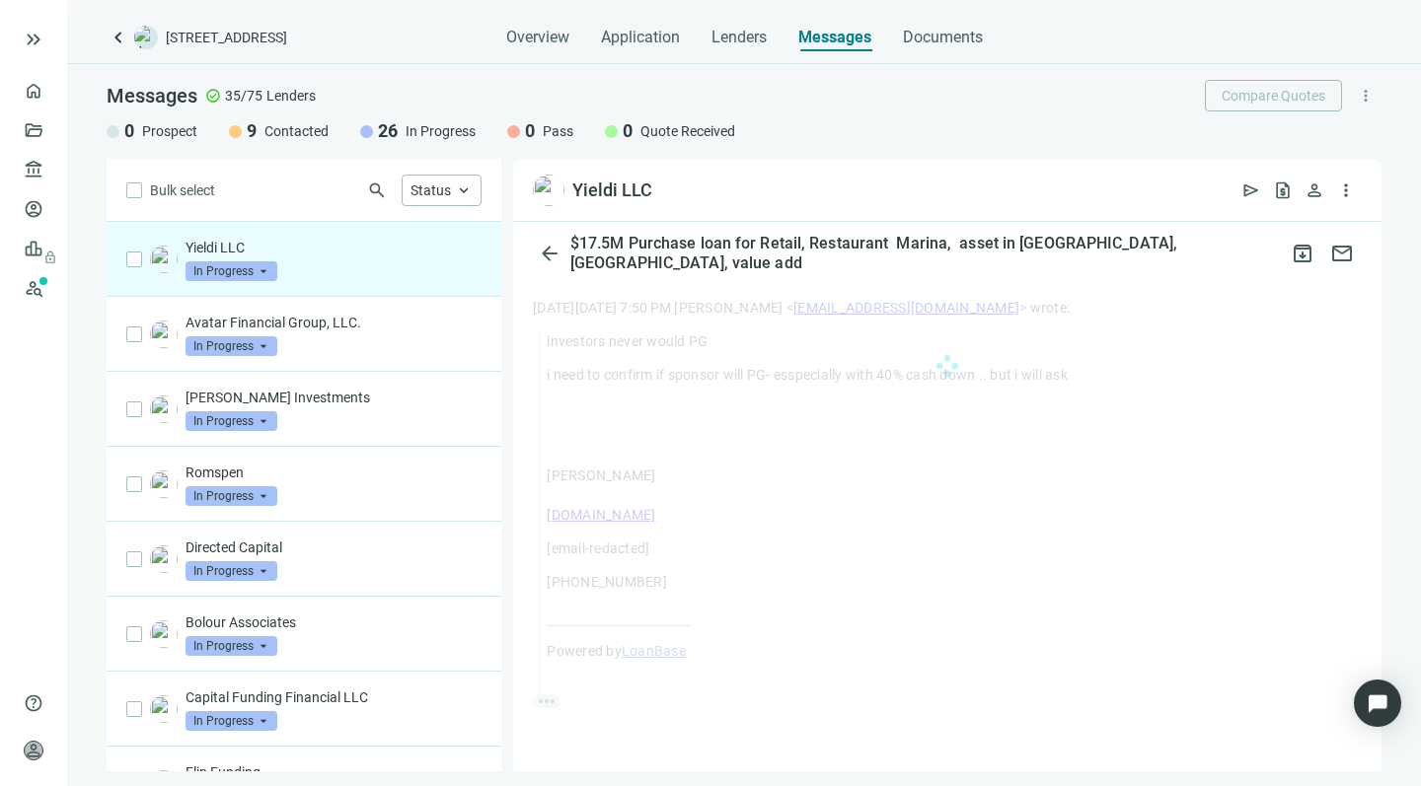
scroll to position [2662, 0]
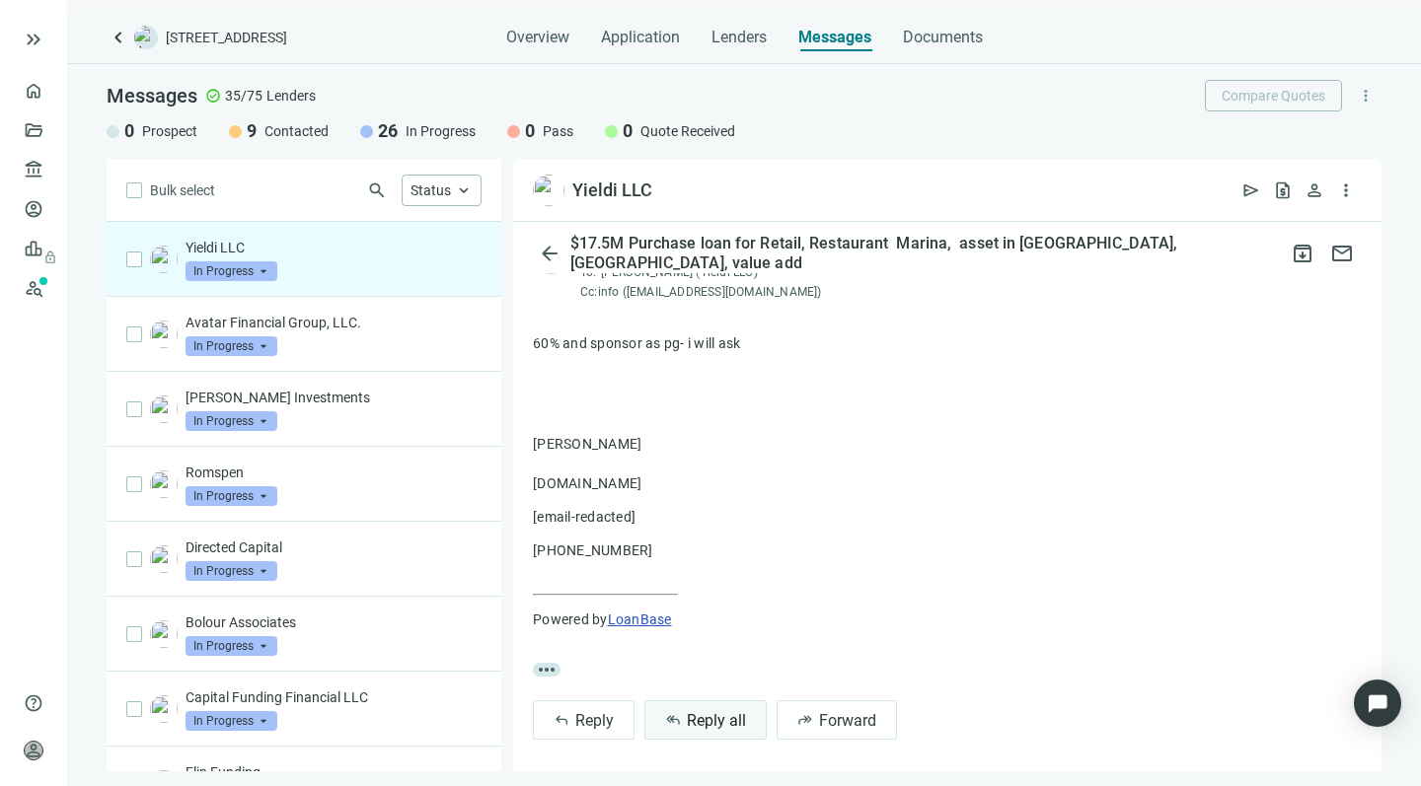
click at [687, 711] on span "Reply all" at bounding box center [716, 720] width 59 height 19
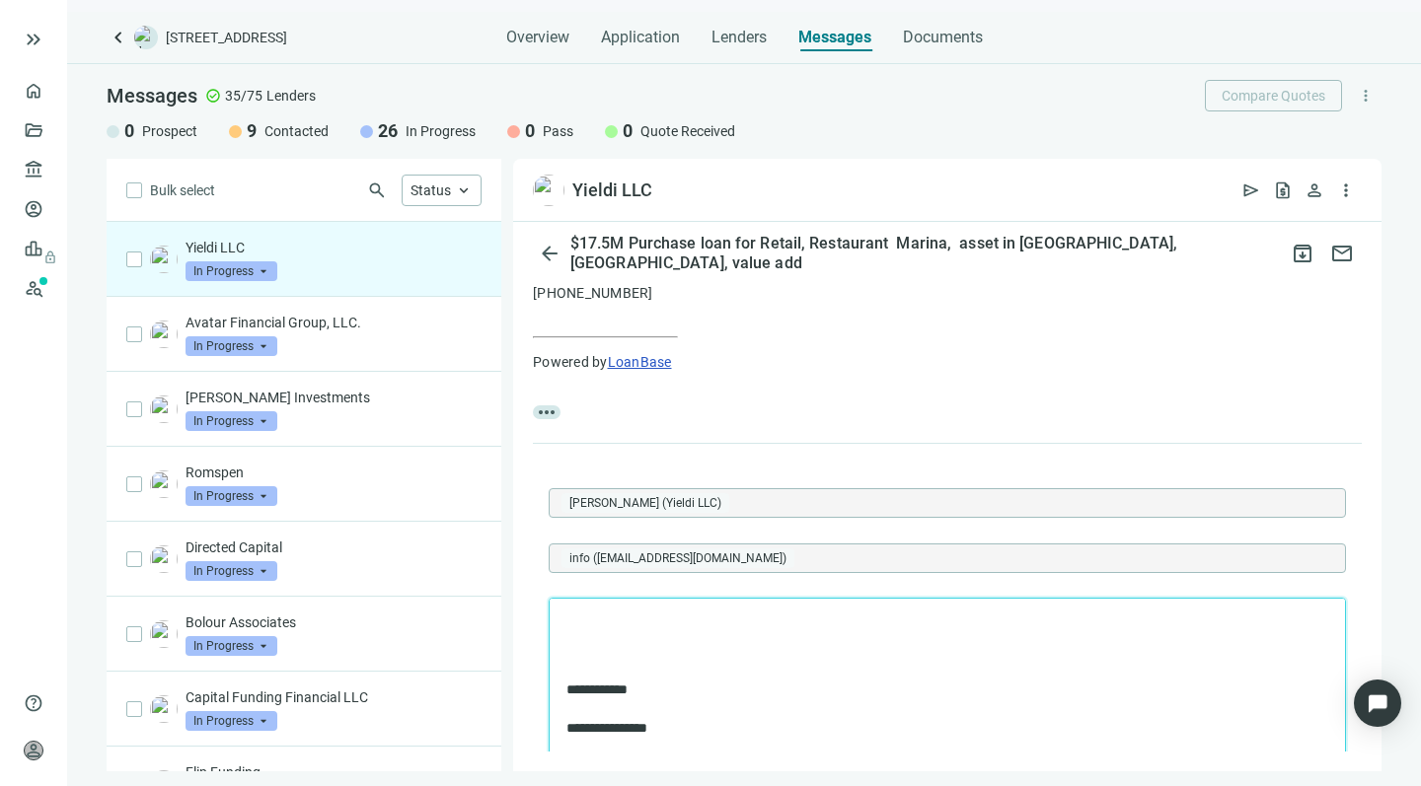
scroll to position [472, 0]
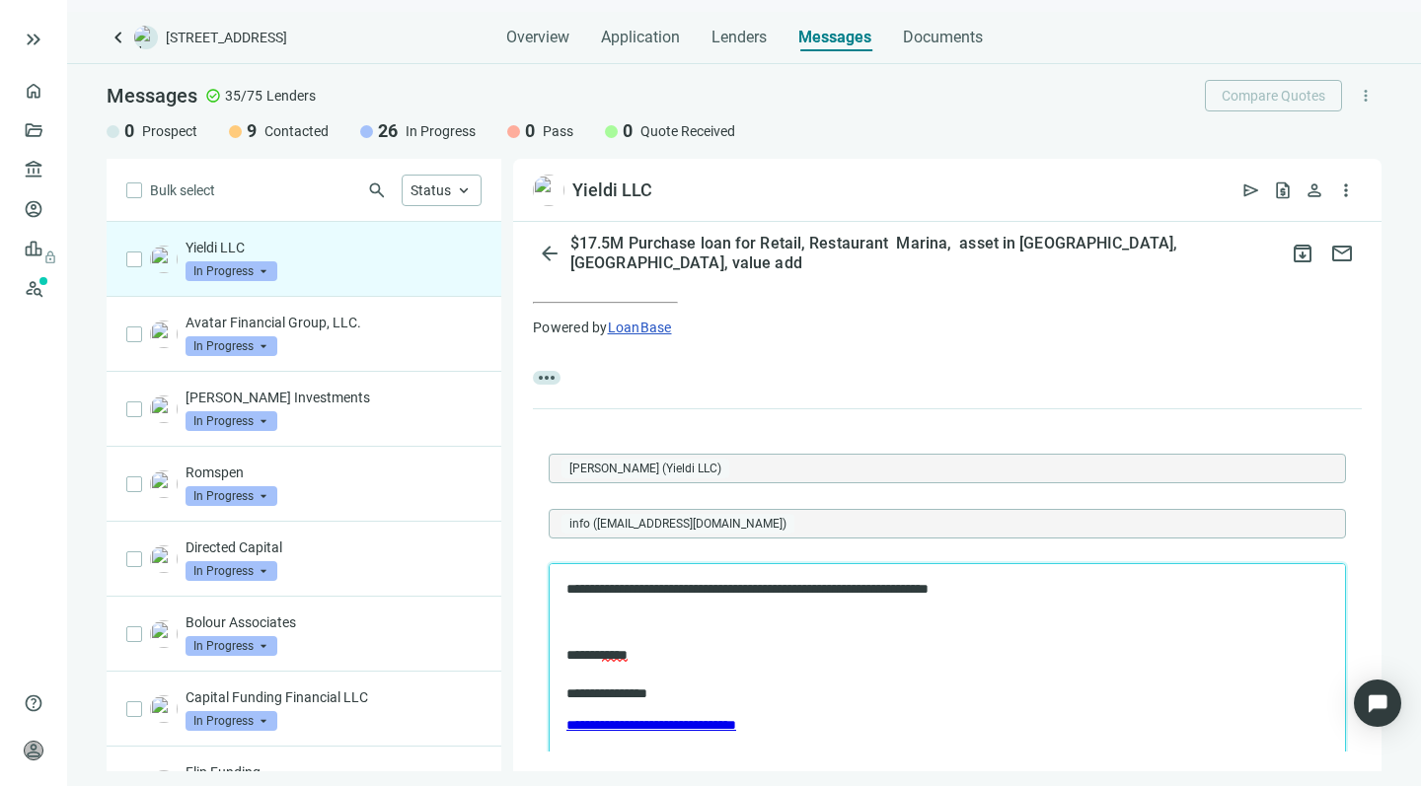
click at [632, 591] on p "**********" at bounding box center [937, 589] width 742 height 19
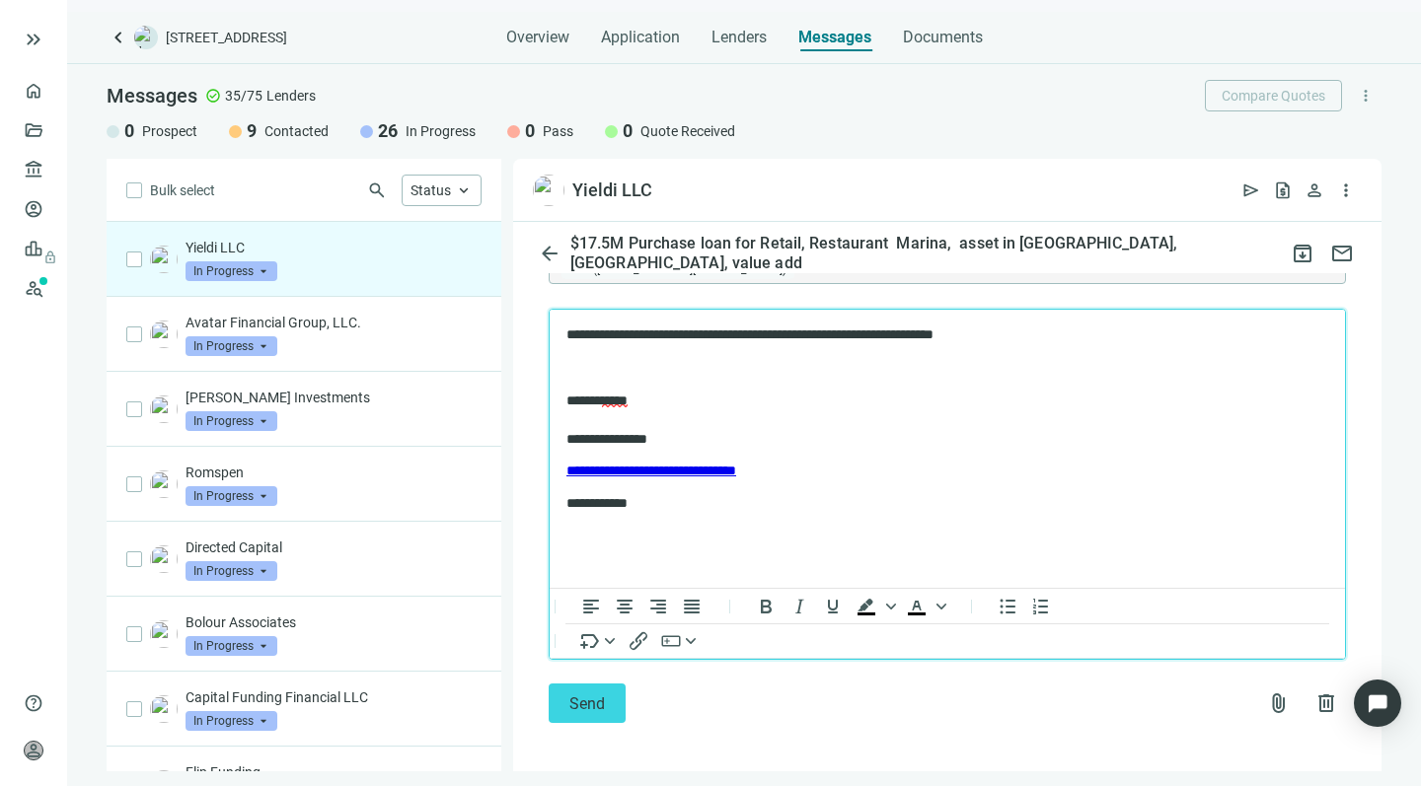
scroll to position [725, 0]
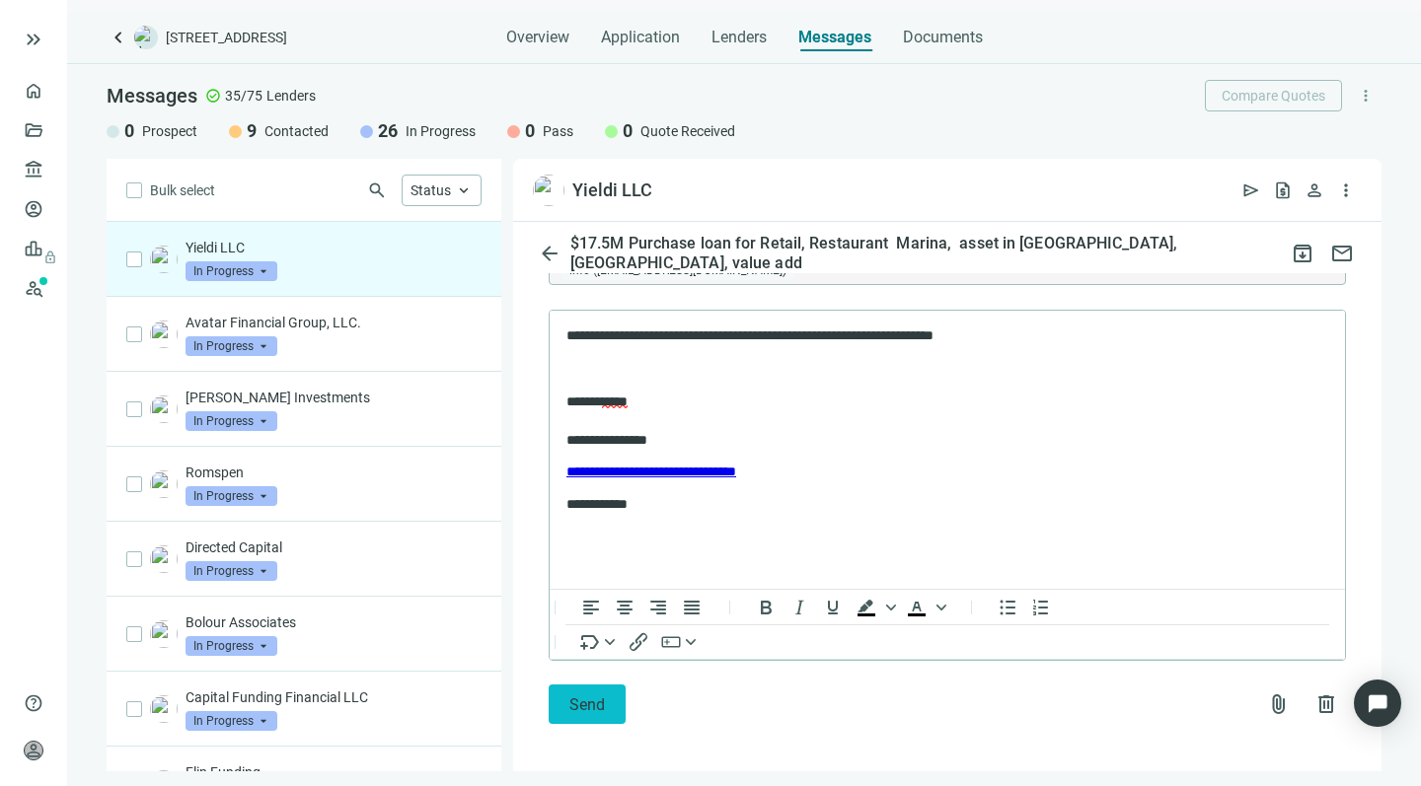
click at [566, 692] on button "Send" at bounding box center [587, 704] width 77 height 39
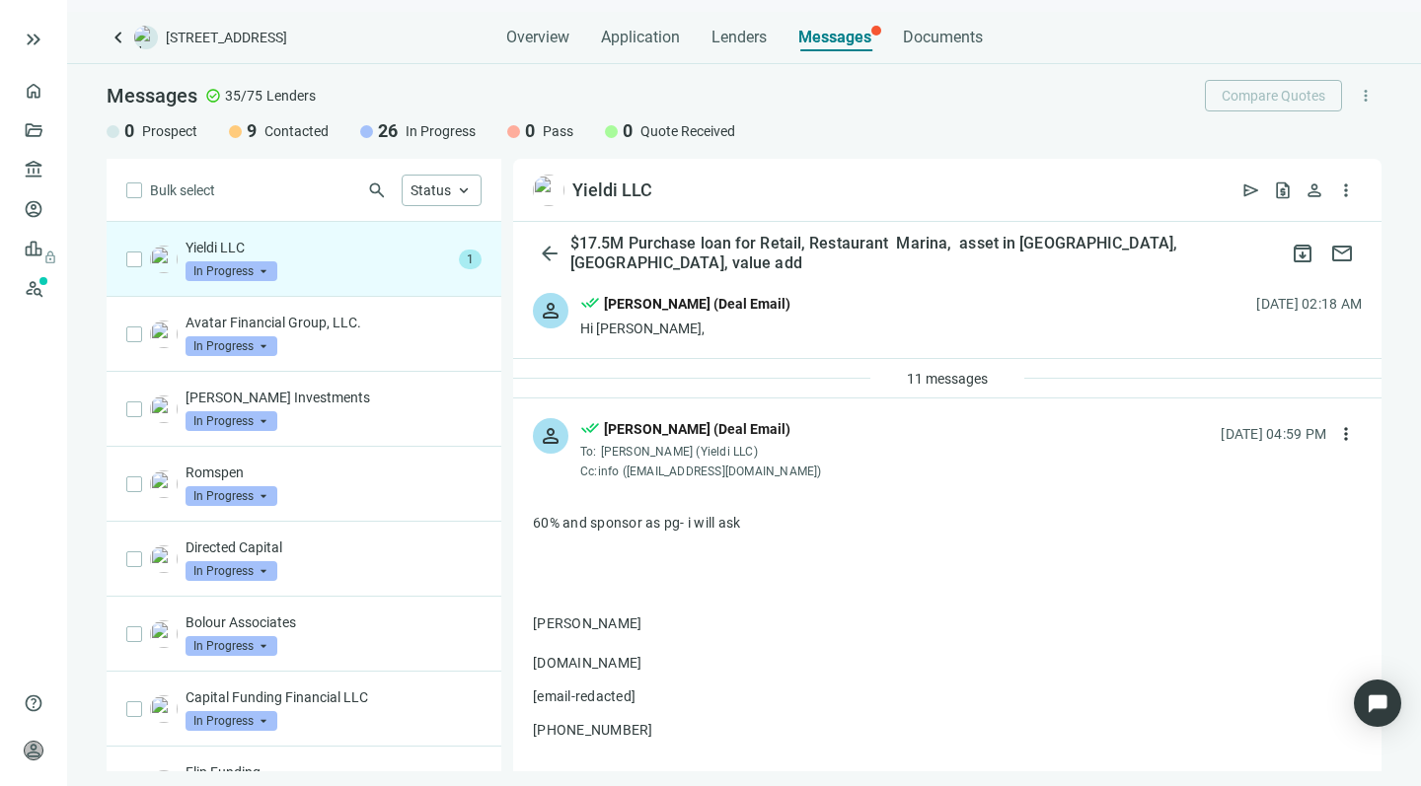
scroll to position [0, 0]
click at [912, 379] on span "11 messages" at bounding box center [947, 379] width 81 height 16
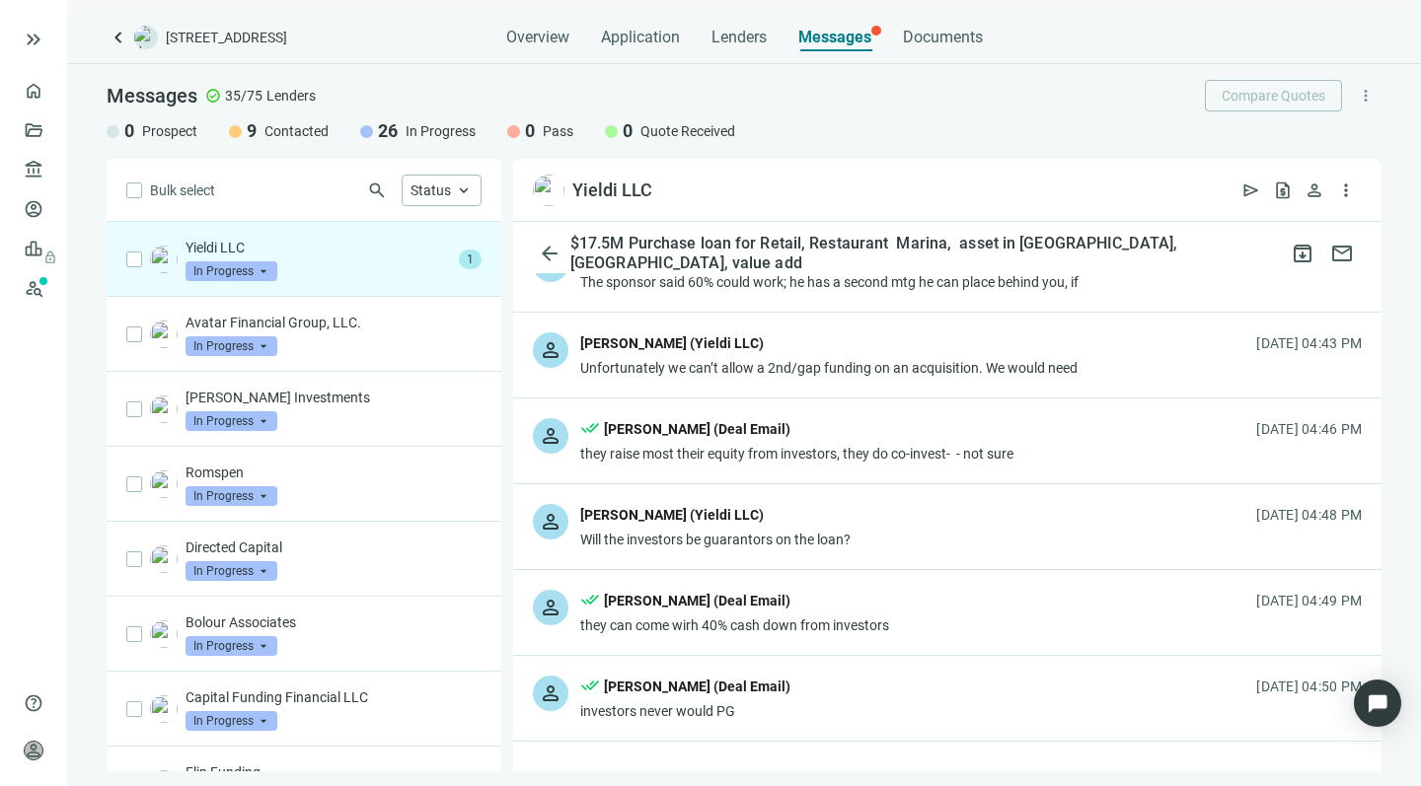
scroll to position [387, 0]
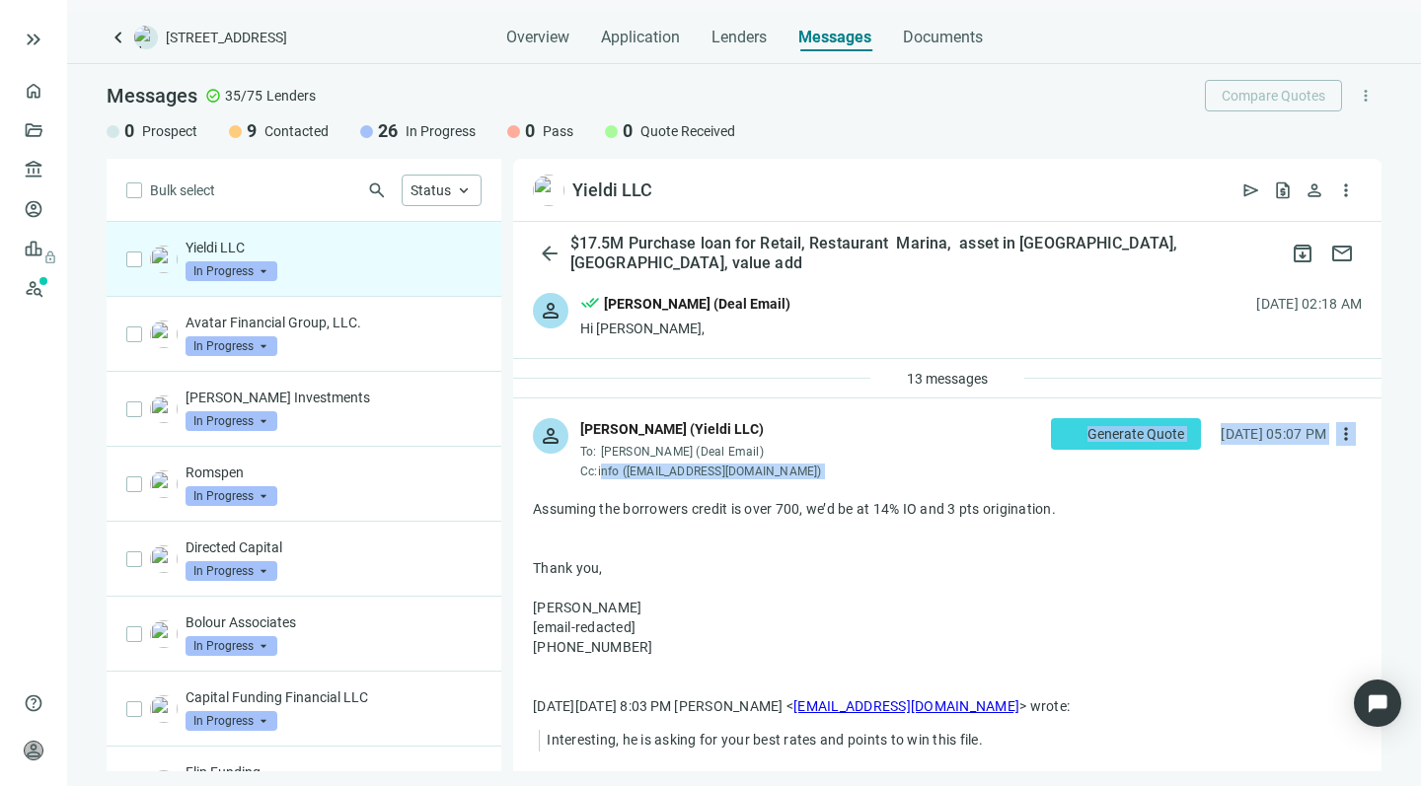
drag, startPoint x: 628, startPoint y: 645, endPoint x: 602, endPoint y: 467, distance: 180.4
click at [603, 467] on div "person [PERSON_NAME] (Yieldi LLC) To: [PERSON_NAME] (Deal Email) Cc: info ([EMA…" at bounding box center [947, 761] width 868 height 724
